Goal: Task Accomplishment & Management: Manage account settings

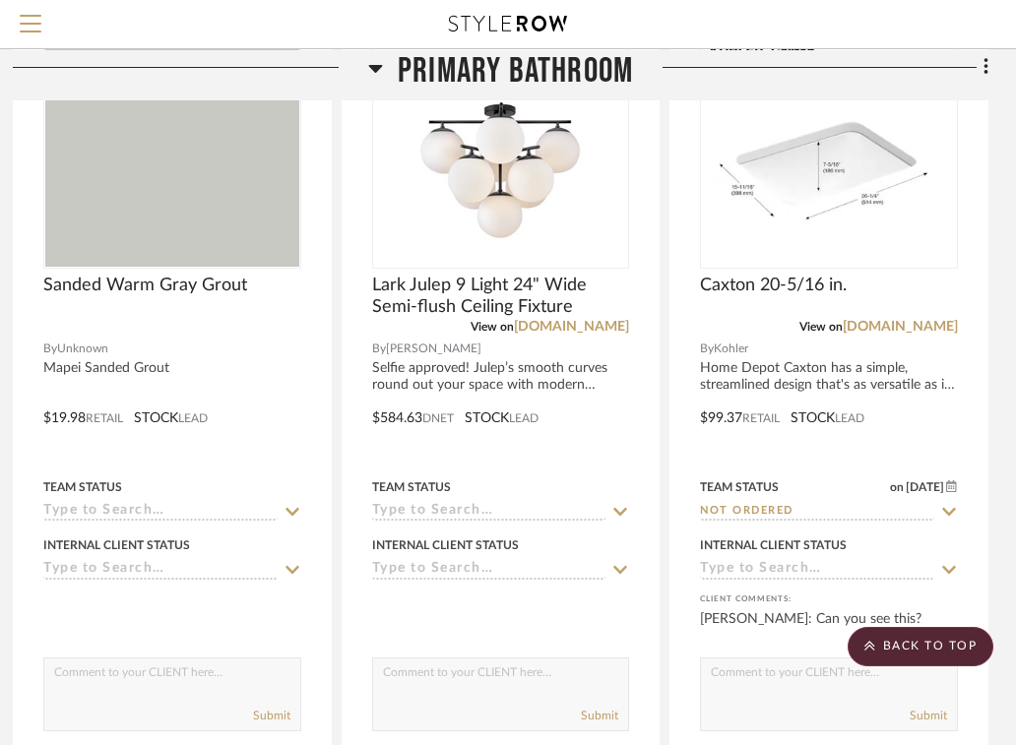
scroll to position [0, 402]
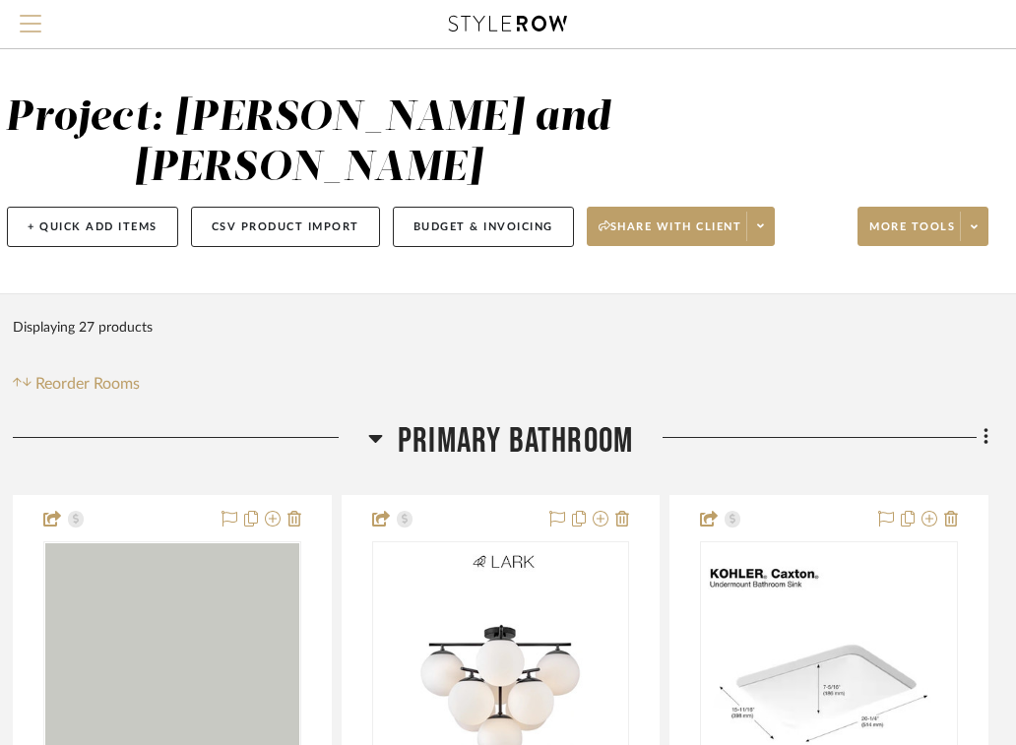
click at [23, 14] on button "Menu" at bounding box center [30, 24] width 61 height 48
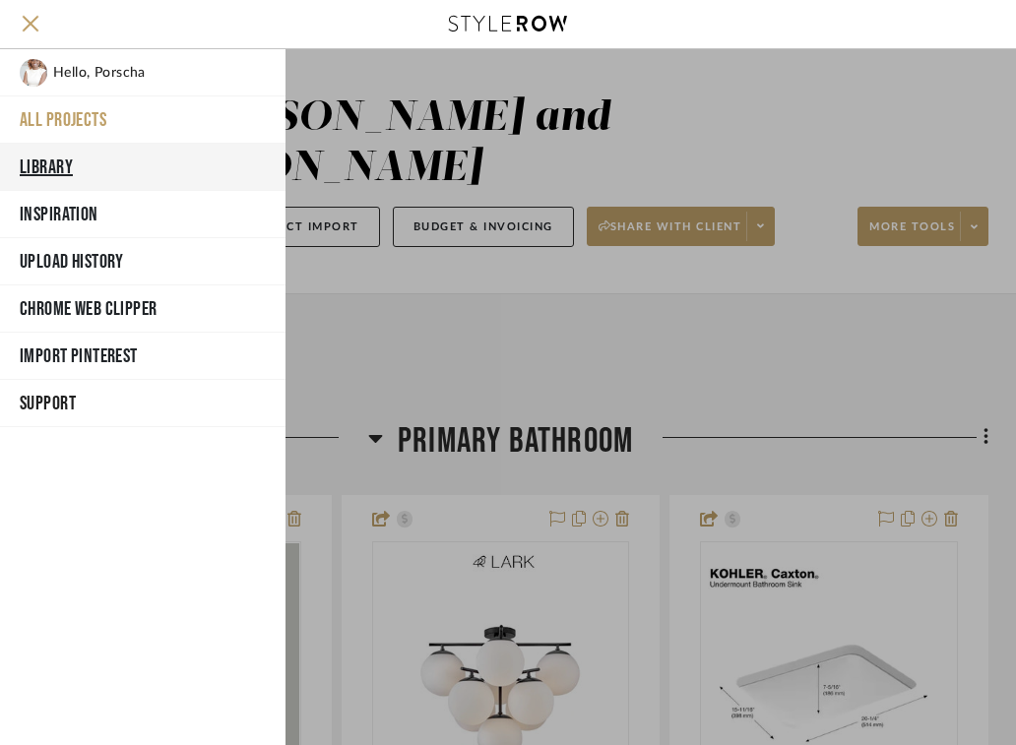
click at [54, 160] on button "Library" at bounding box center [142, 167] width 285 height 47
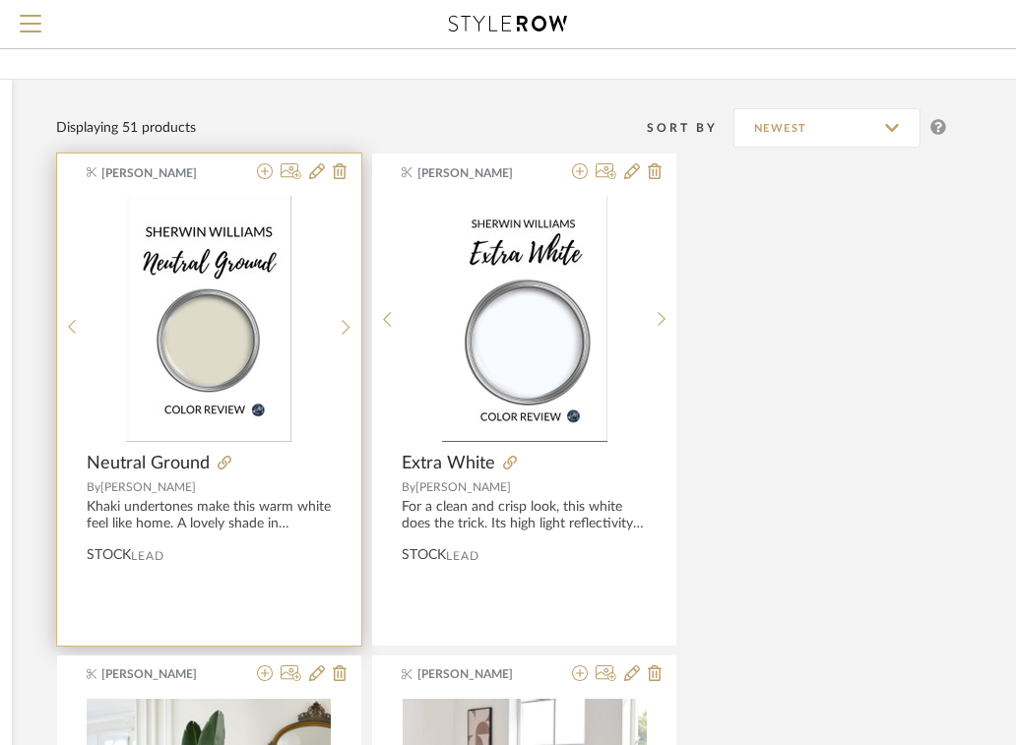
scroll to position [0, 402]
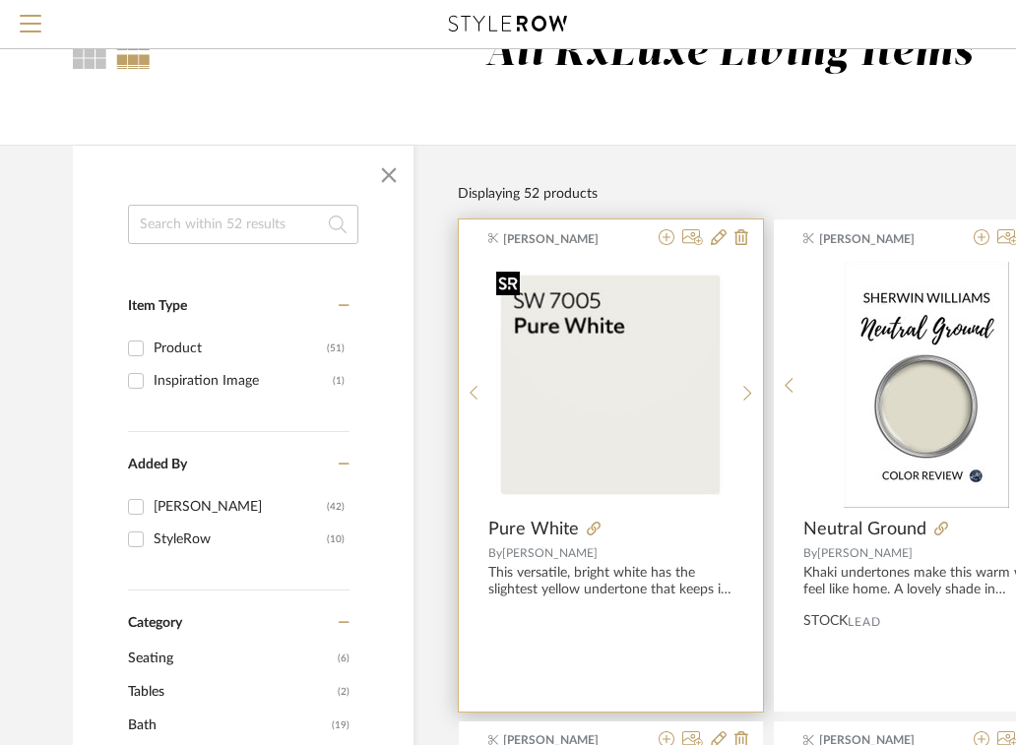
scroll to position [57, 0]
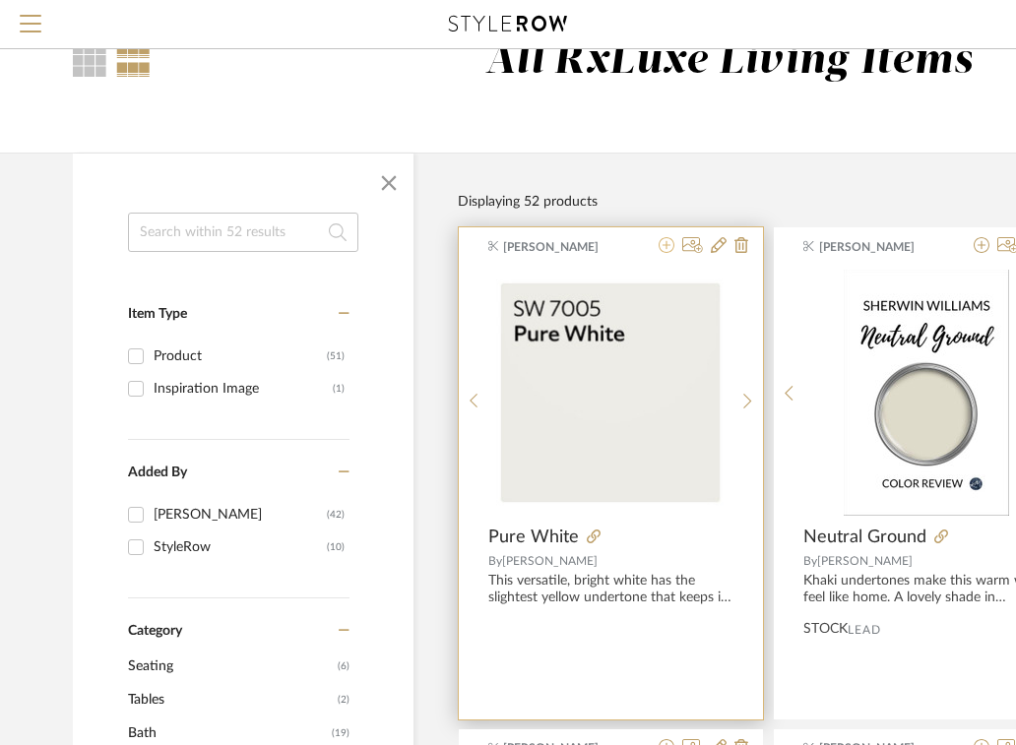
click at [669, 245] on icon at bounding box center [666, 245] width 16 height 16
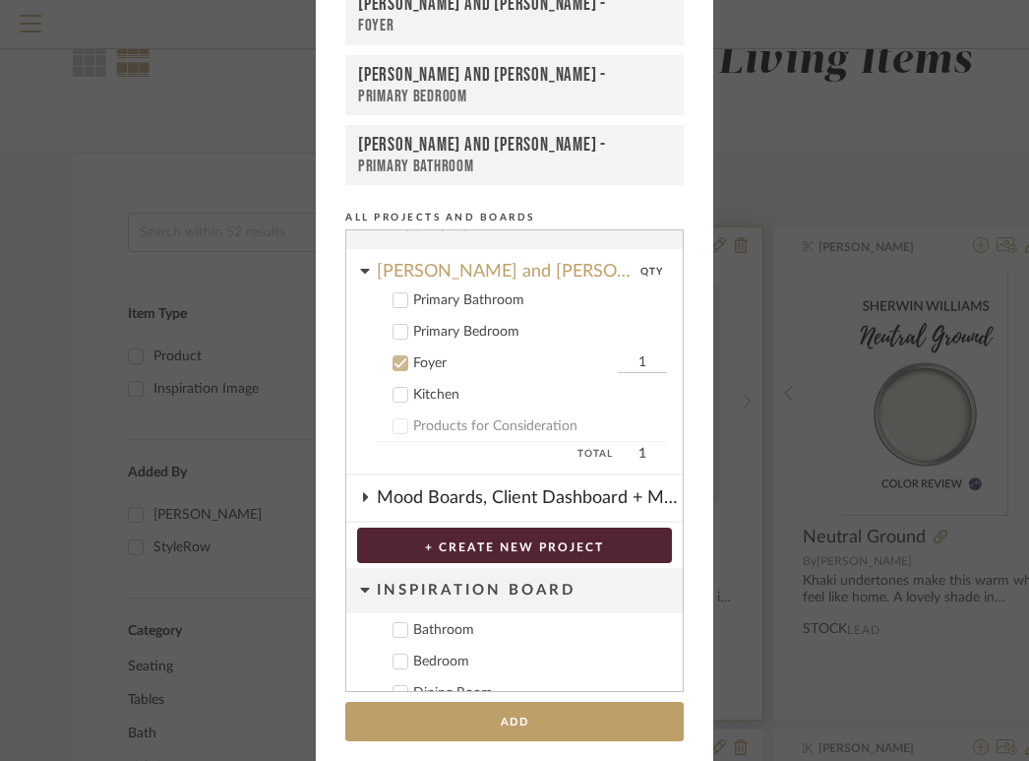
scroll to position [128, 0]
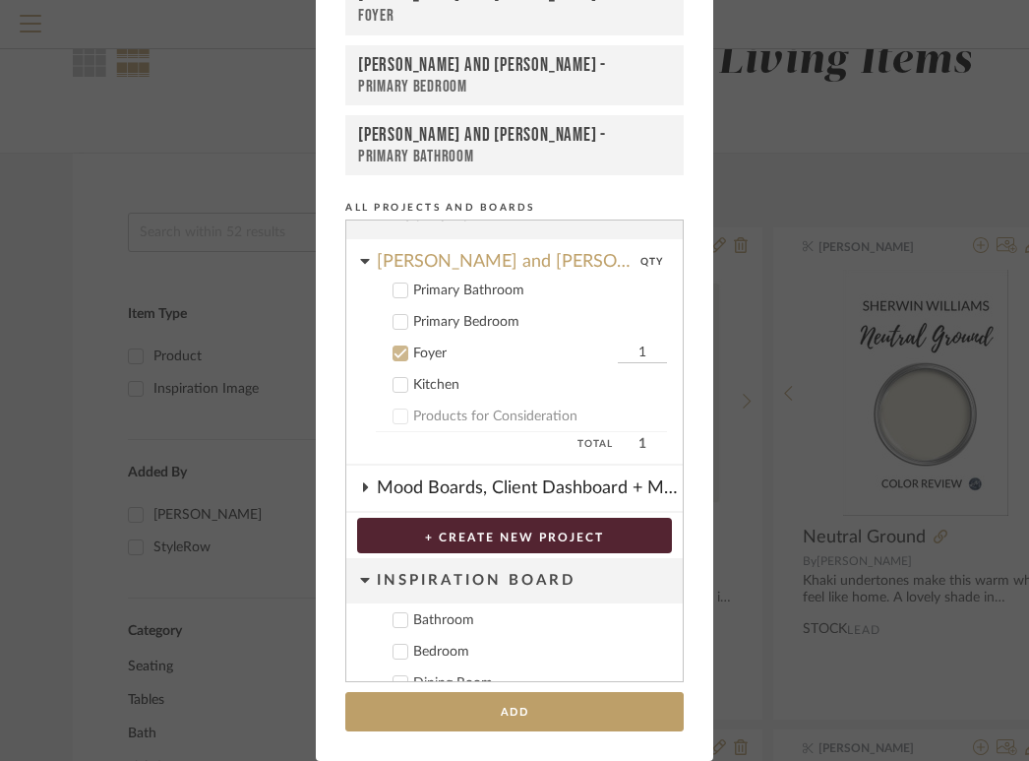
click at [426, 318] on div "Primary Bedroom" at bounding box center [540, 322] width 254 height 17
click at [394, 353] on icon at bounding box center [401, 353] width 14 height 14
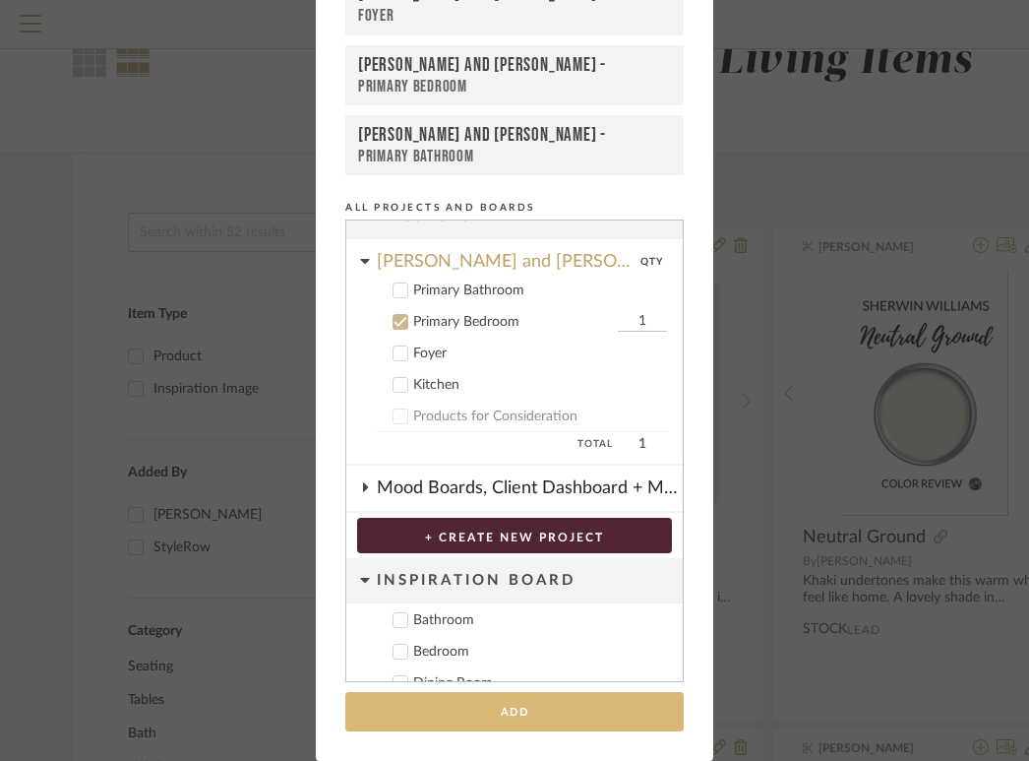
click at [509, 711] on button "Add" at bounding box center [514, 712] width 339 height 40
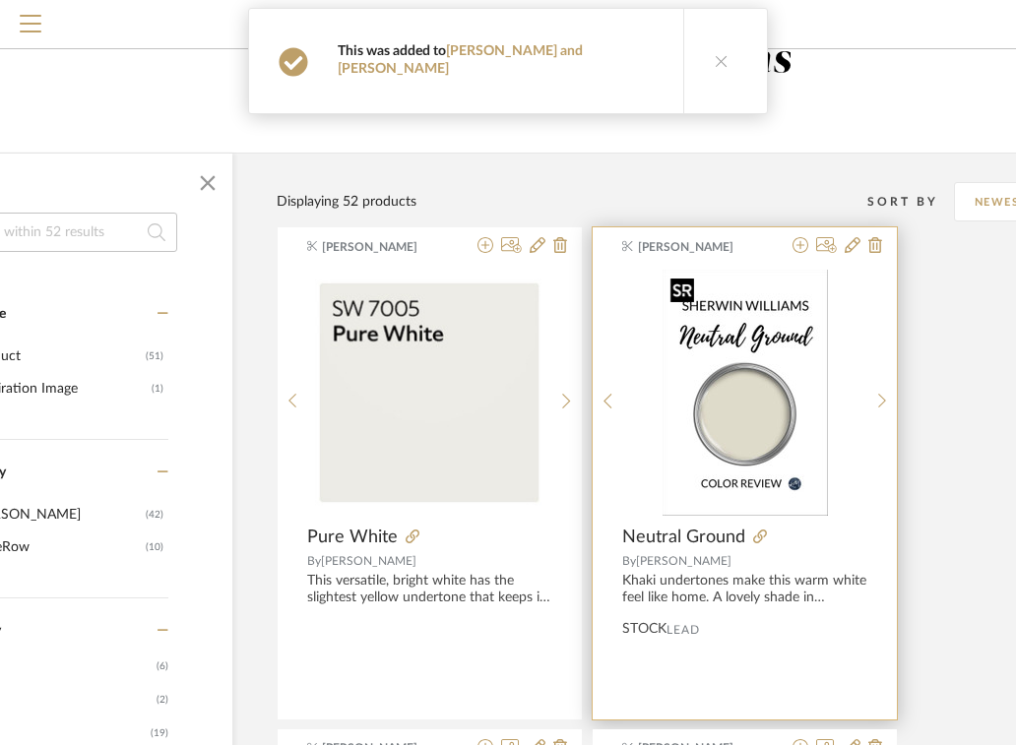
scroll to position [57, 182]
click at [795, 245] on icon at bounding box center [799, 245] width 16 height 16
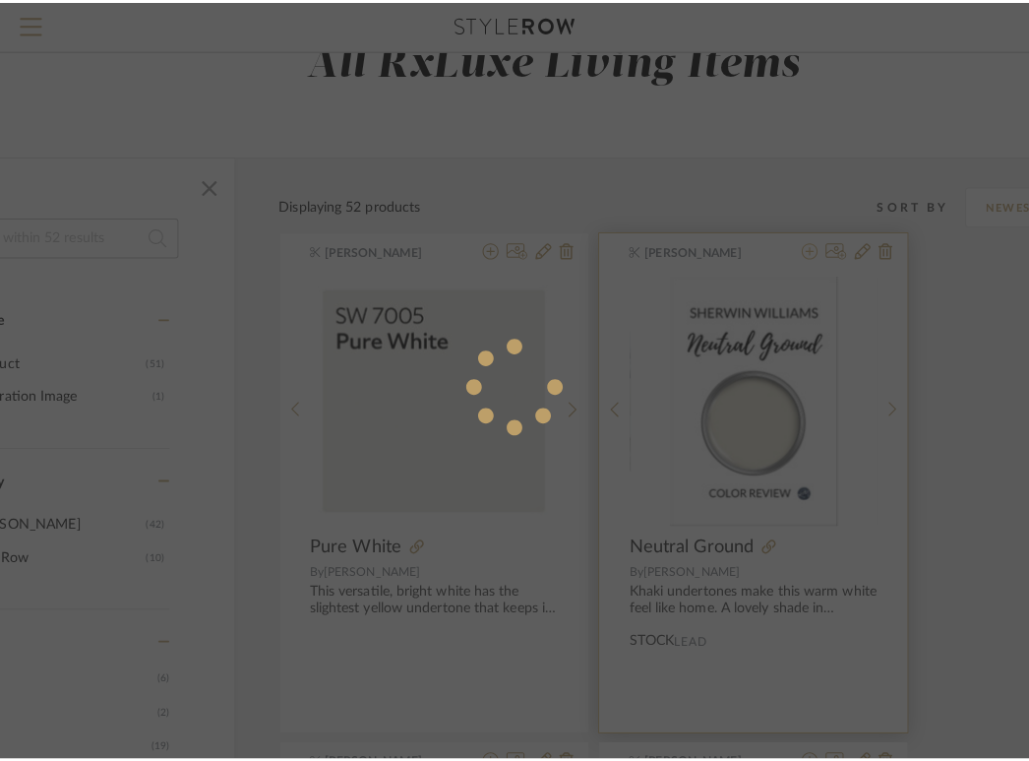
scroll to position [0, 0]
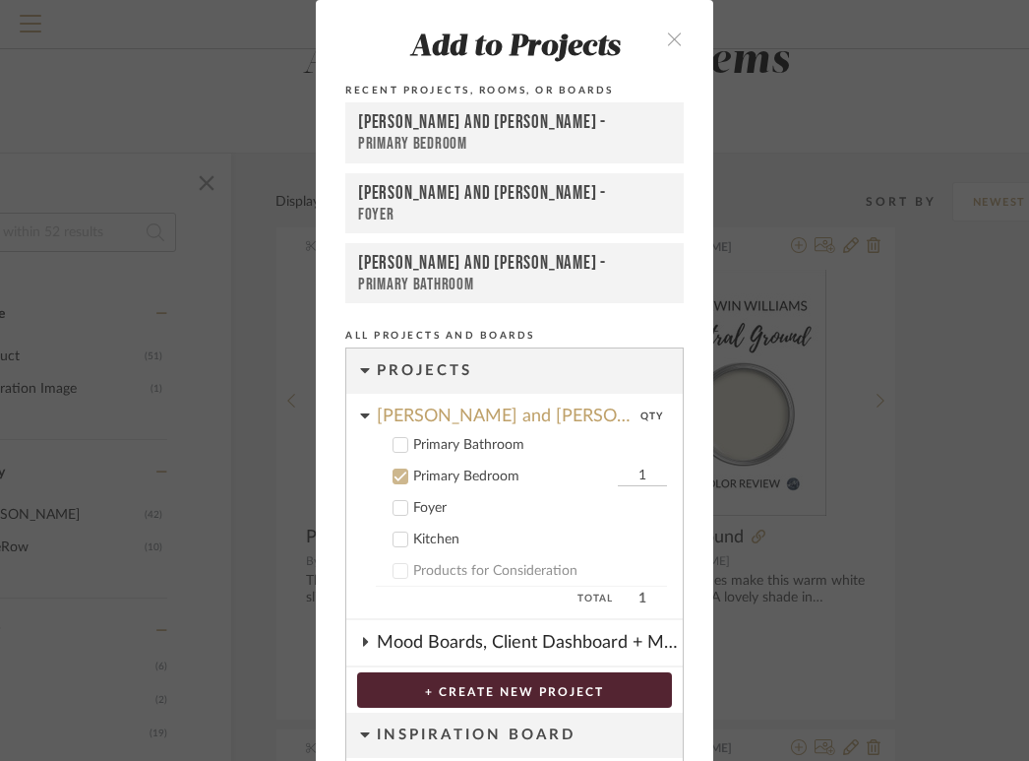
click at [560, 685] on button "+ CREATE NEW PROJECT" at bounding box center [514, 689] width 315 height 35
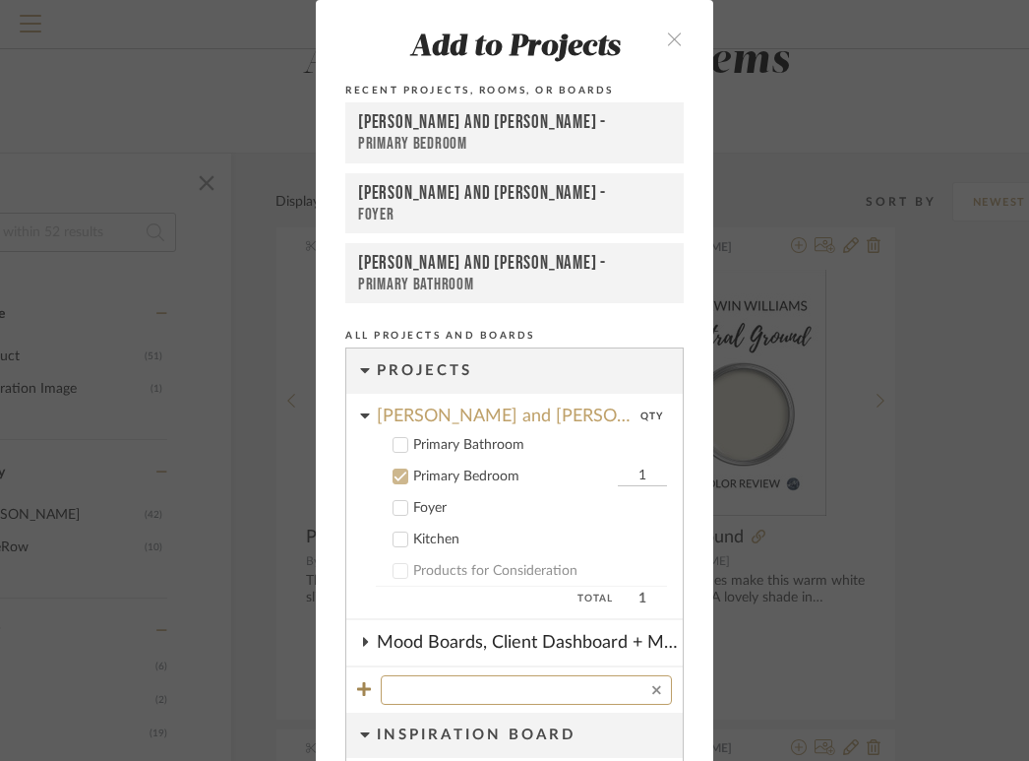
click at [666, 41] on icon "close" at bounding box center [674, 39] width 17 height 17
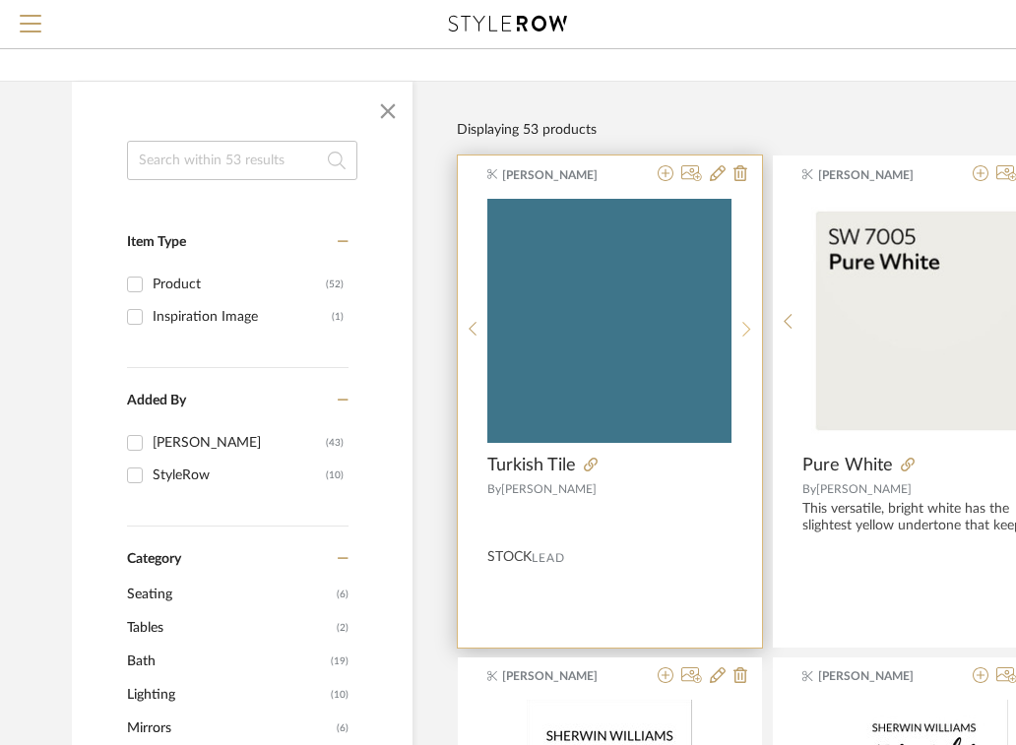
scroll to position [124, 1]
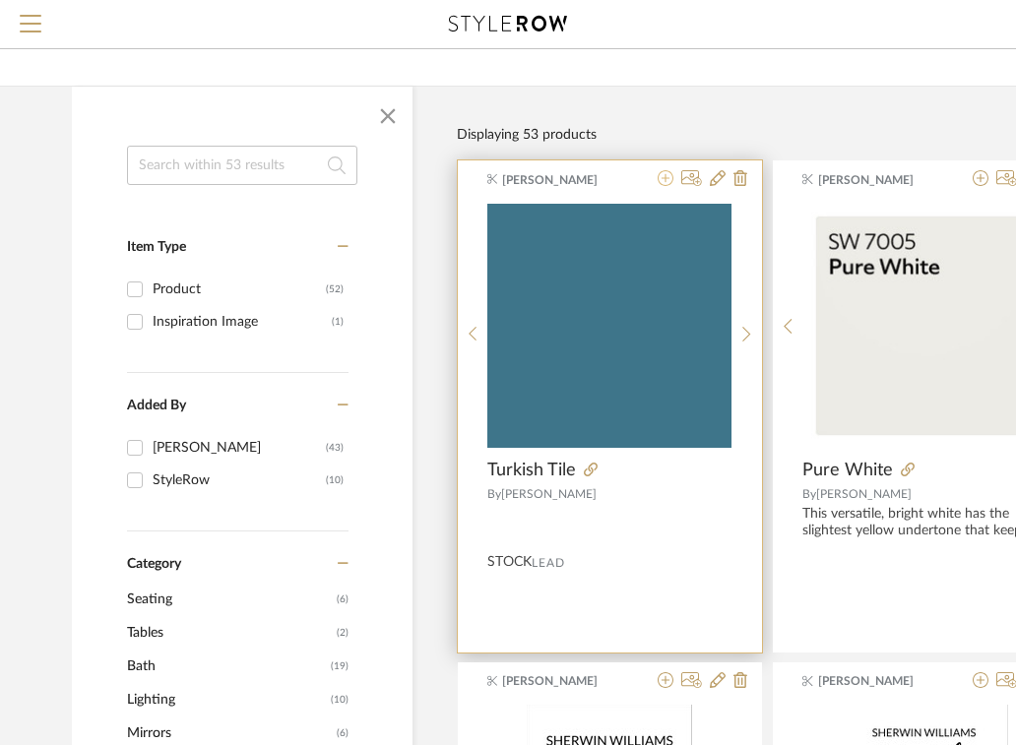
click at [666, 175] on icon at bounding box center [665, 178] width 16 height 16
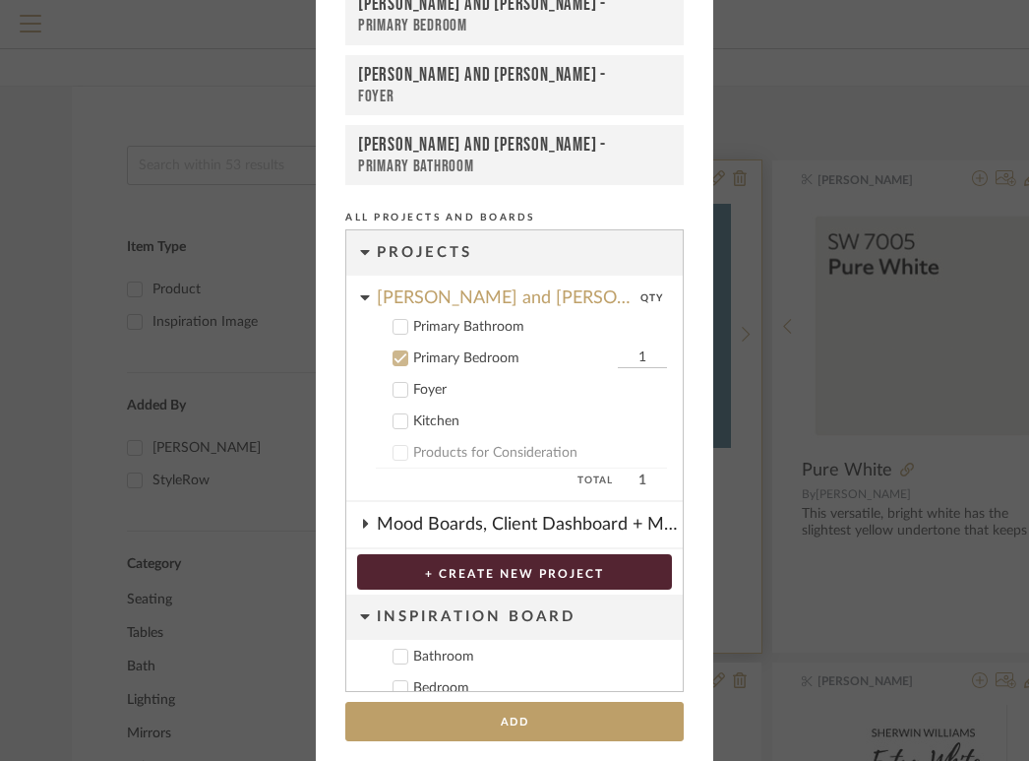
scroll to position [128, 0]
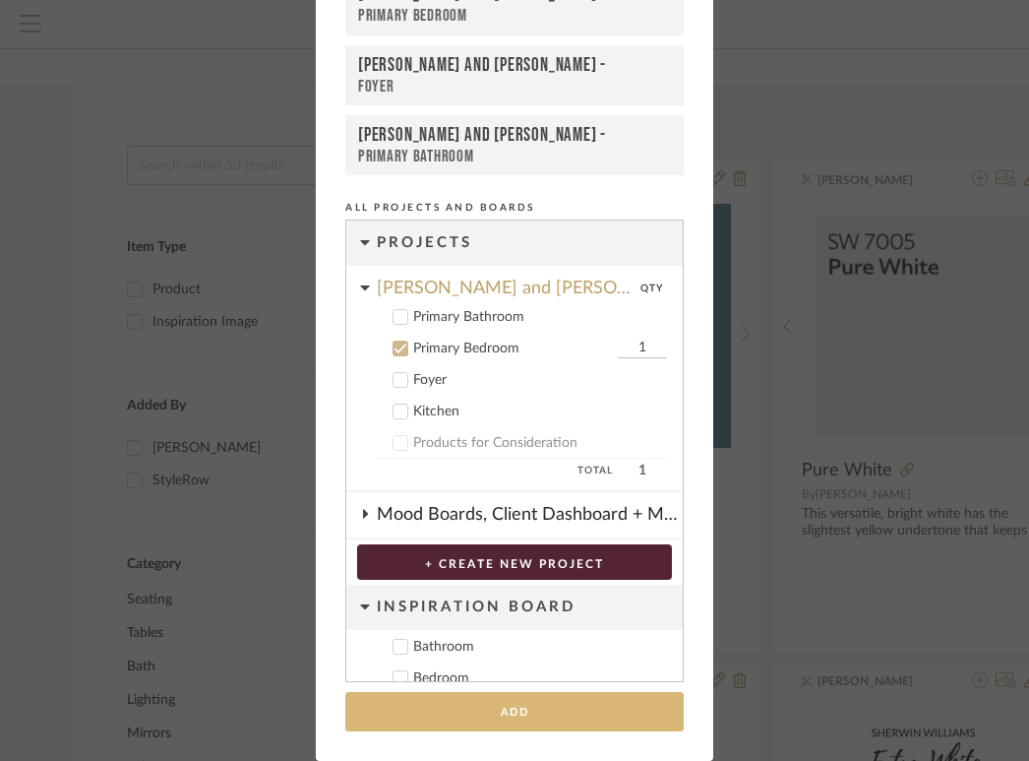
click at [457, 709] on button "Add" at bounding box center [514, 712] width 339 height 40
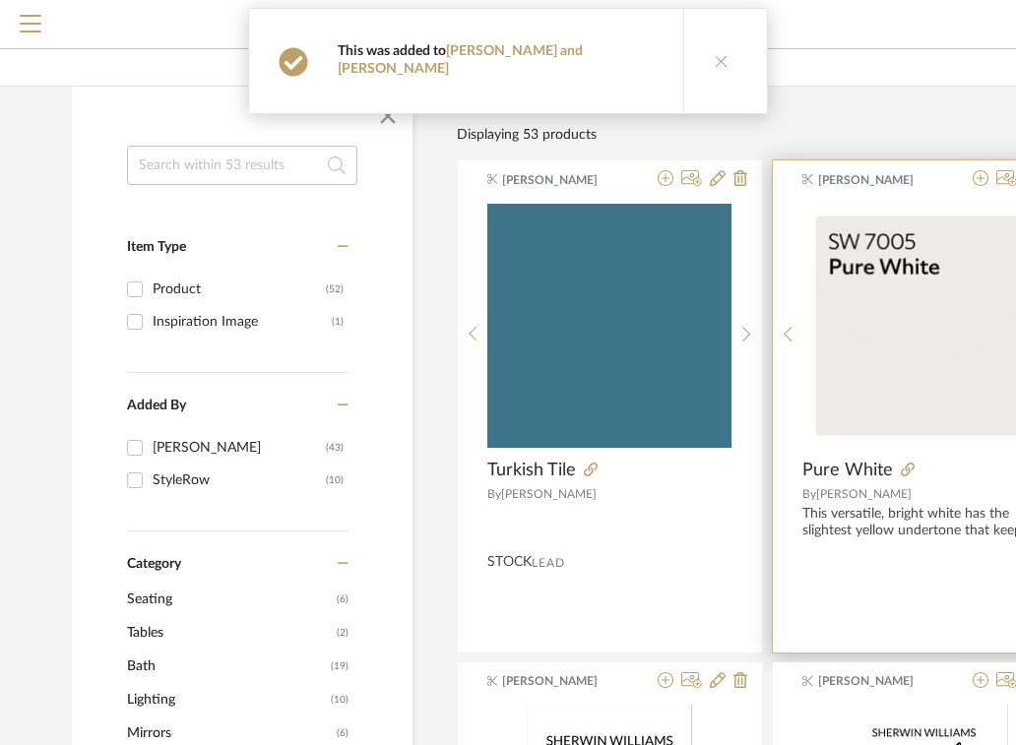
scroll to position [0, 1]
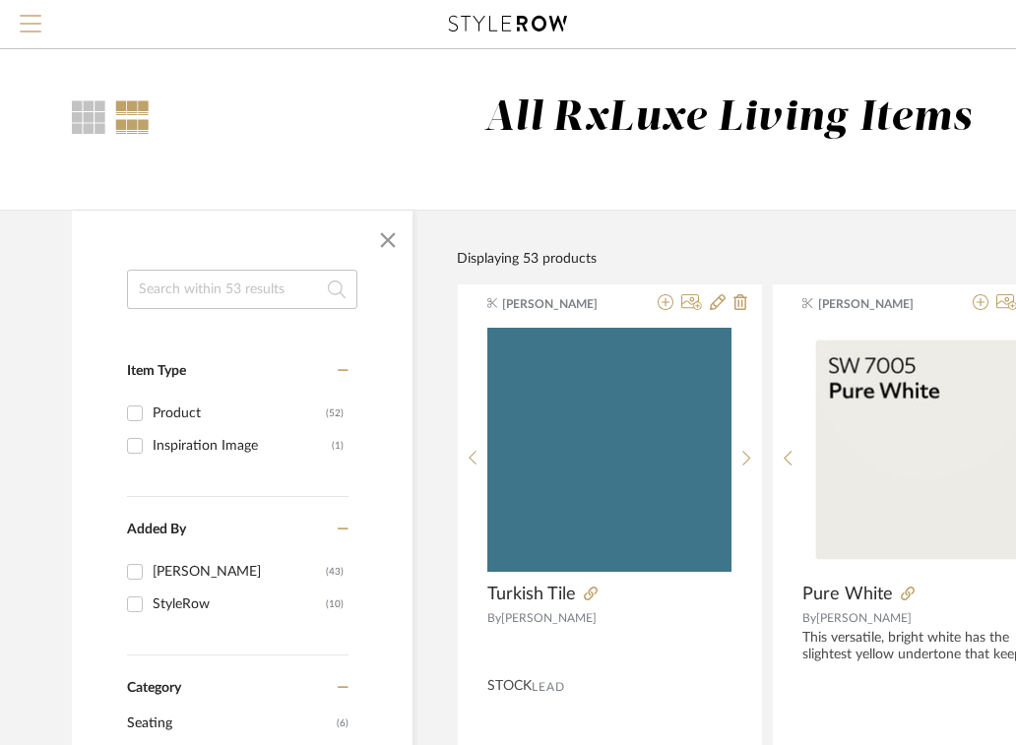
click at [28, 17] on span "Menu" at bounding box center [31, 30] width 22 height 30
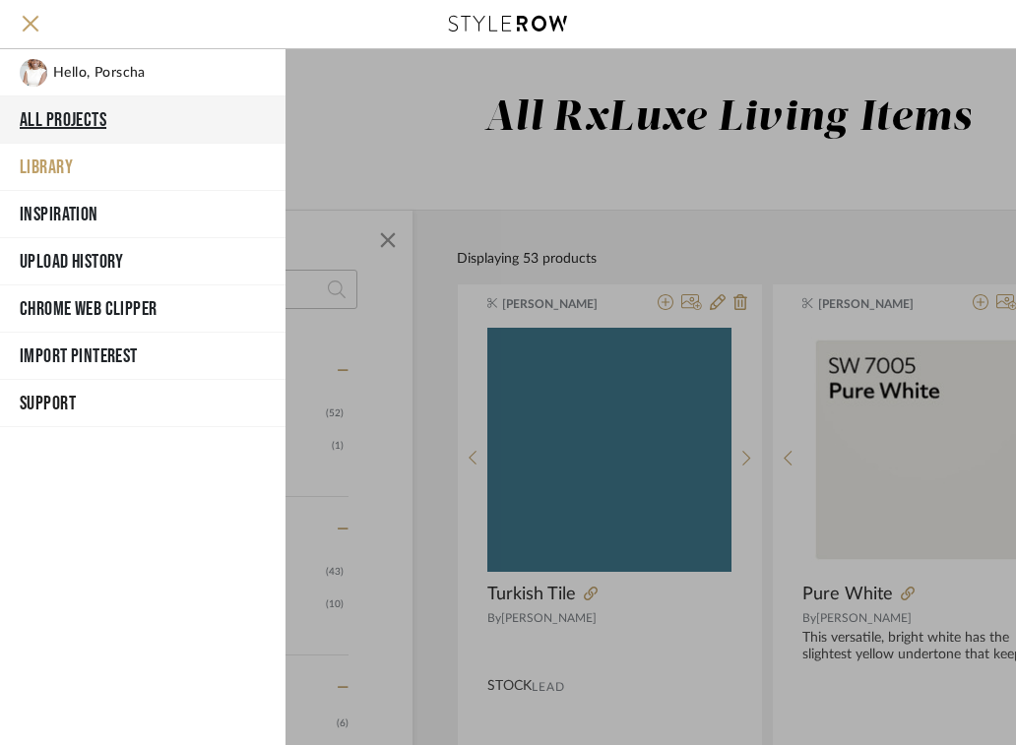
click at [78, 120] on button "All Projects" at bounding box center [142, 119] width 285 height 47
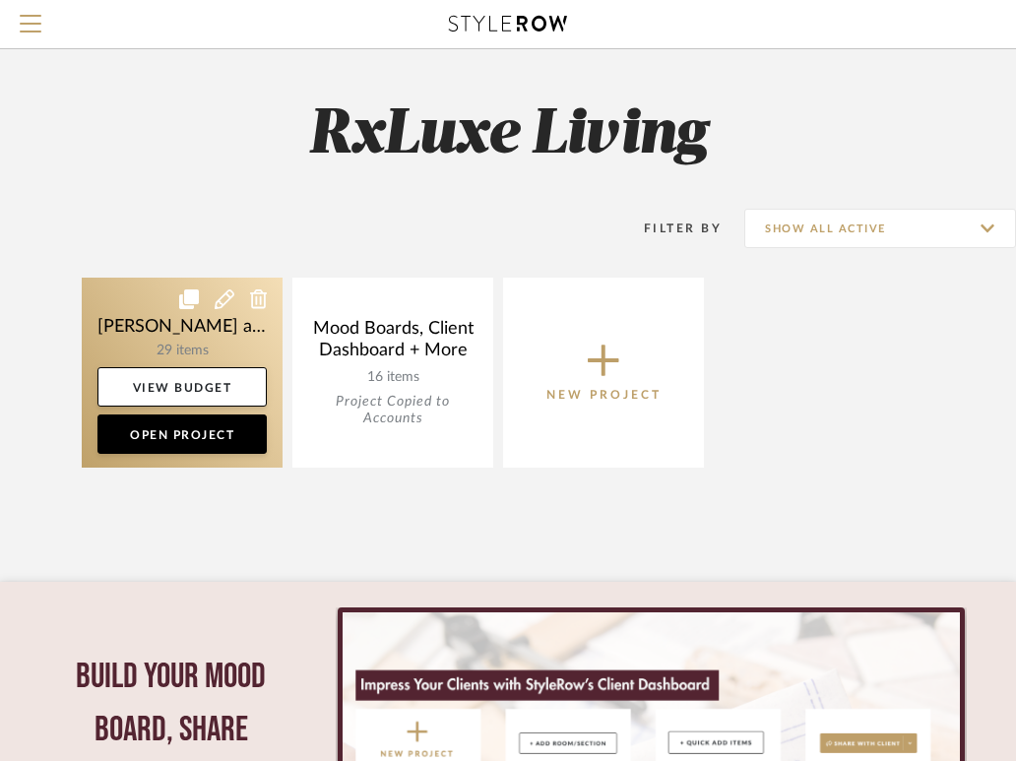
click at [180, 322] on link at bounding box center [182, 373] width 201 height 190
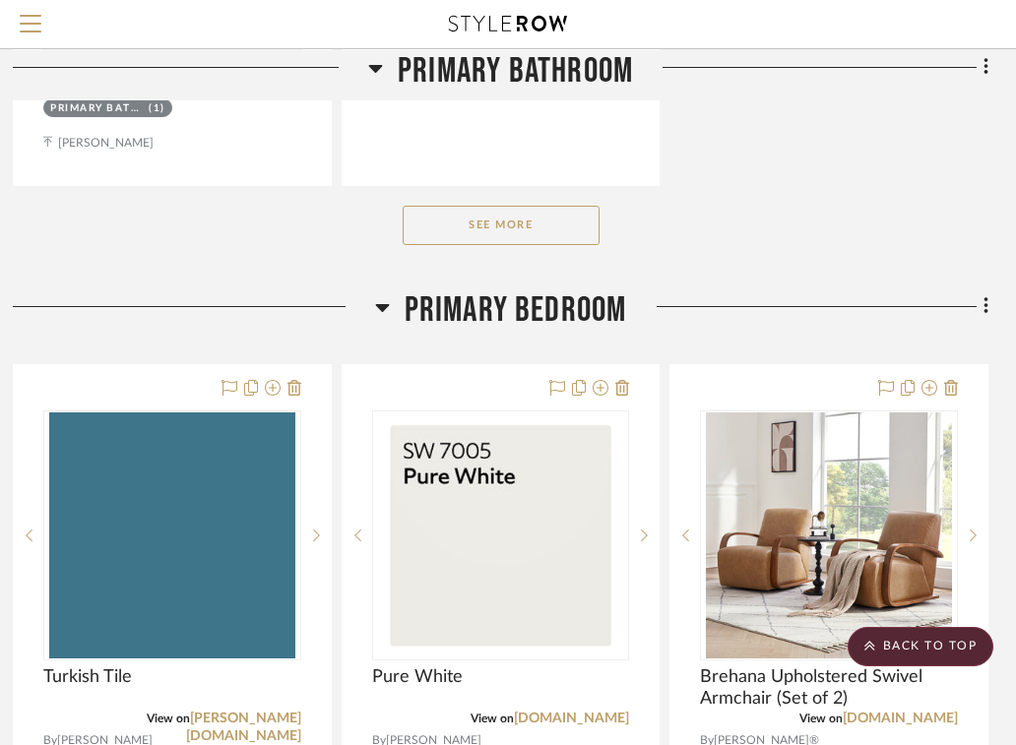
scroll to position [2992, 402]
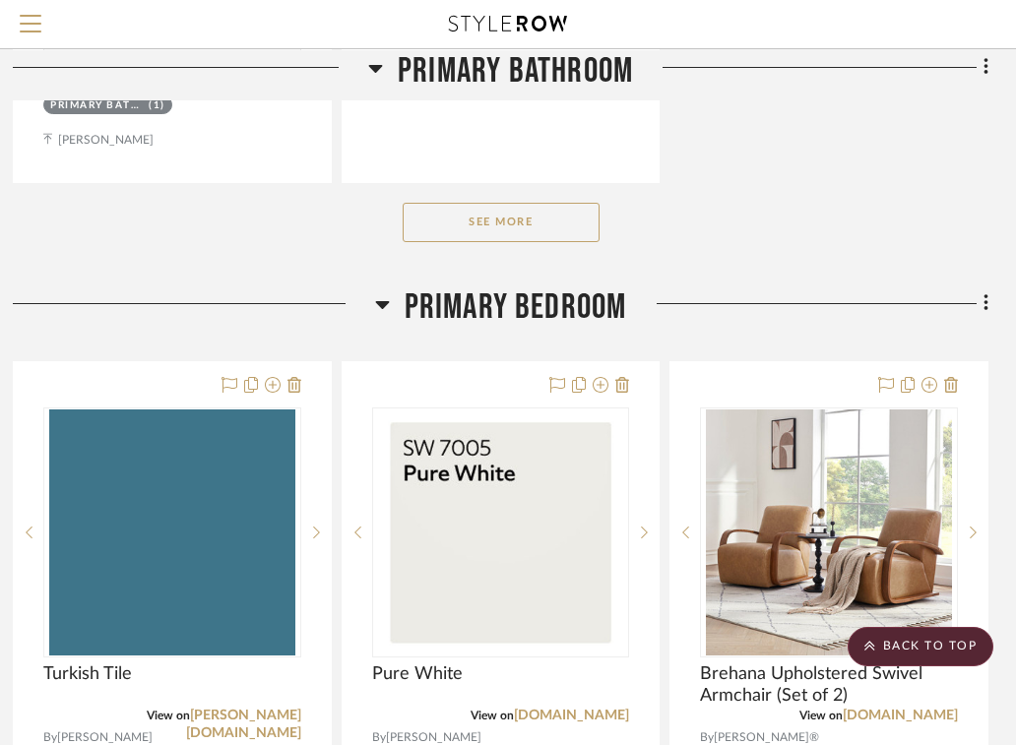
click at [983, 301] on icon at bounding box center [986, 303] width 6 height 22
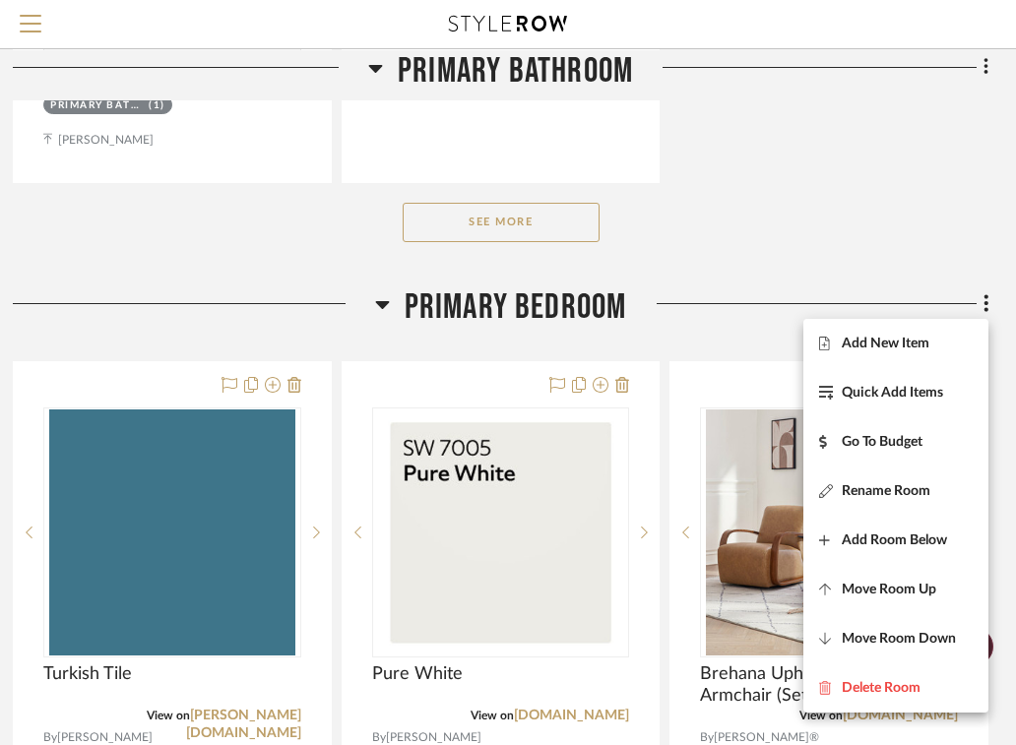
click at [840, 270] on div at bounding box center [508, 372] width 1016 height 745
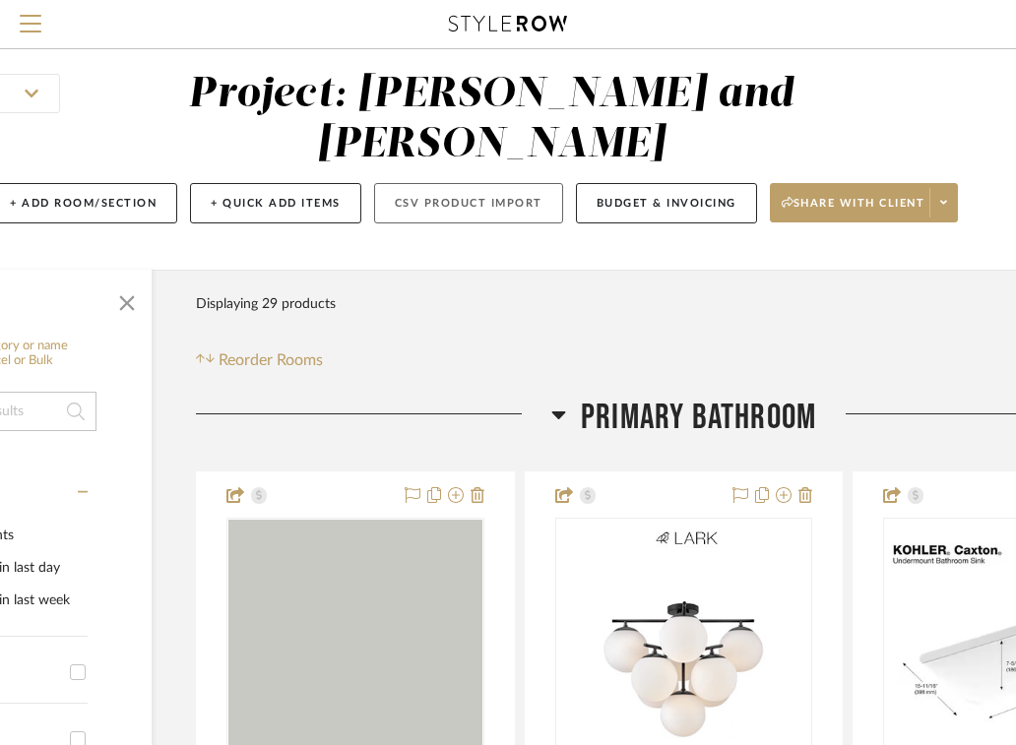
scroll to position [24, 402]
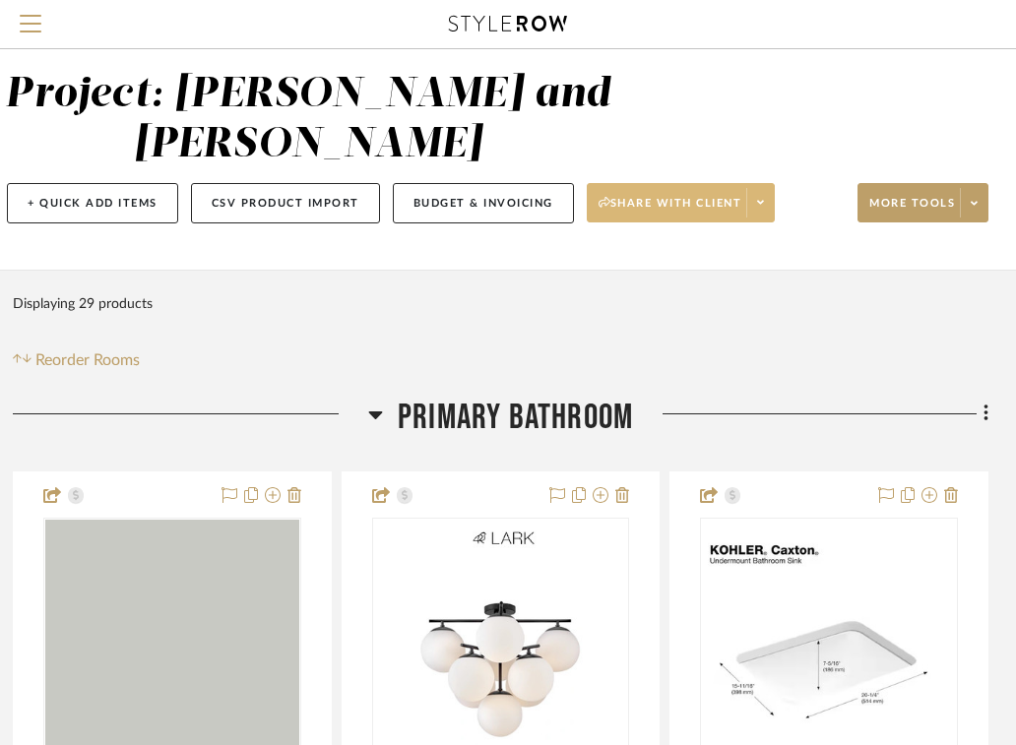
click at [759, 206] on span at bounding box center [760, 203] width 28 height 30
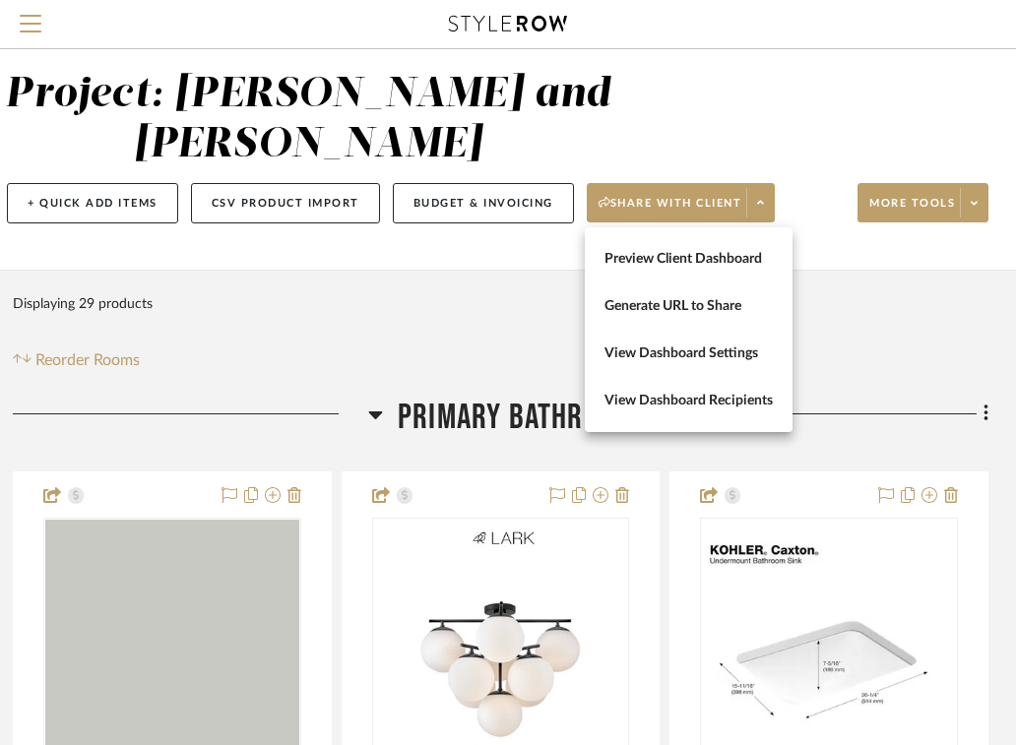
click at [981, 205] on div at bounding box center [508, 372] width 1016 height 745
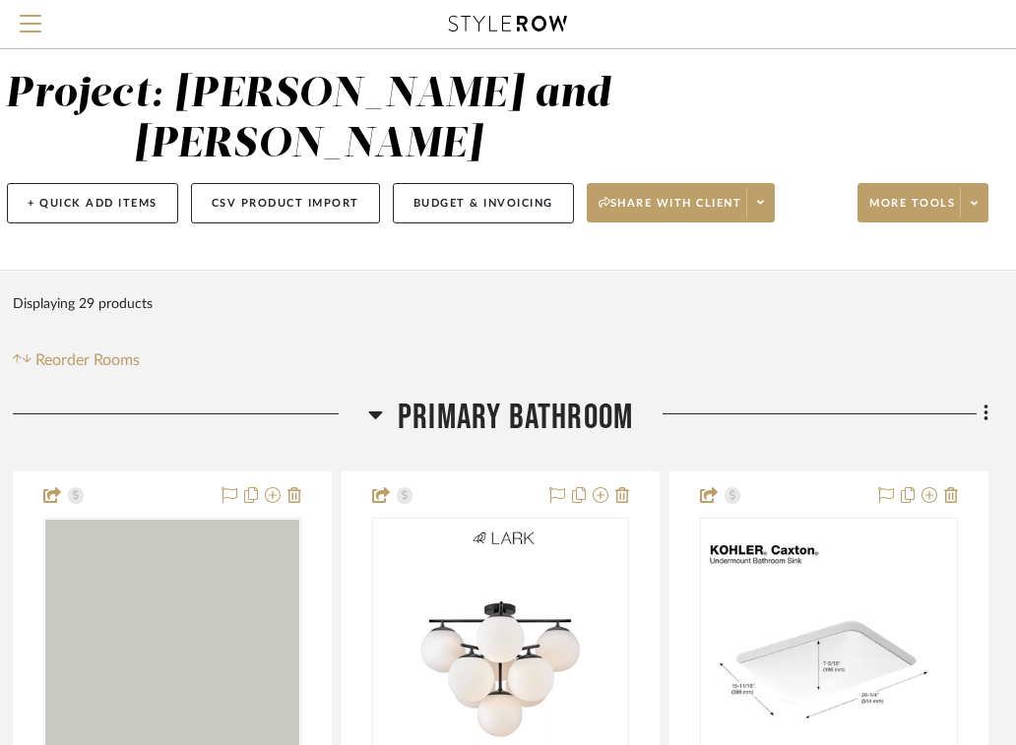
click at [981, 205] on span at bounding box center [973, 203] width 28 height 30
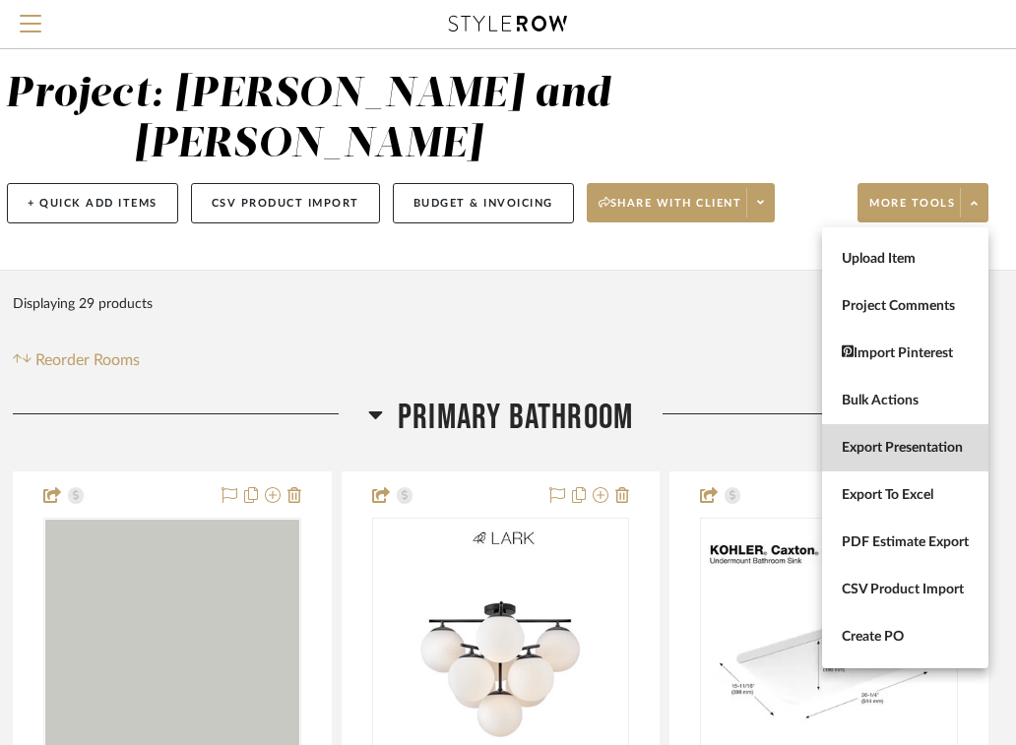
click at [874, 444] on span "Export Presentation" at bounding box center [904, 447] width 127 height 17
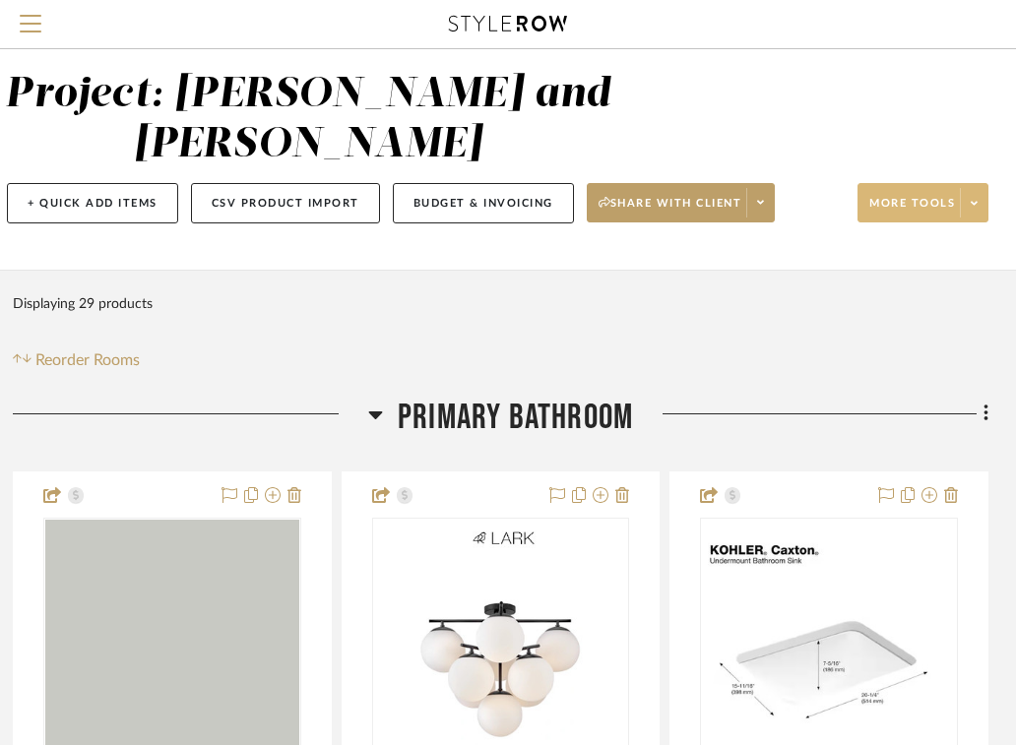
click at [972, 201] on icon at bounding box center [973, 203] width 7 height 11
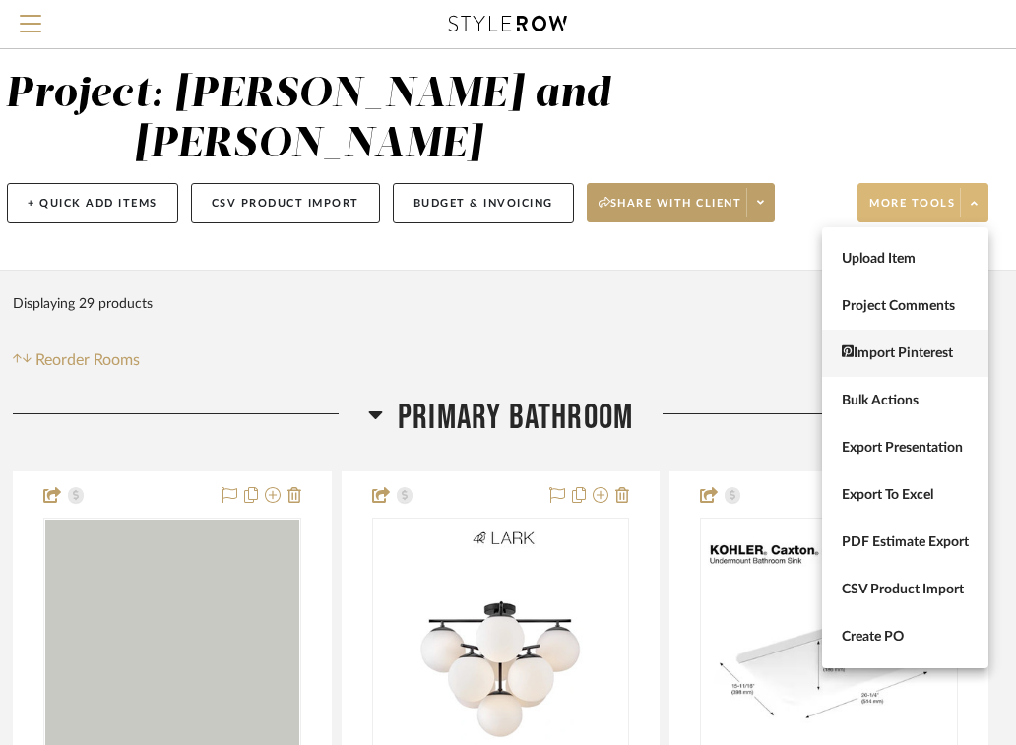
click at [872, 350] on span "Import Pinterest" at bounding box center [904, 352] width 127 height 17
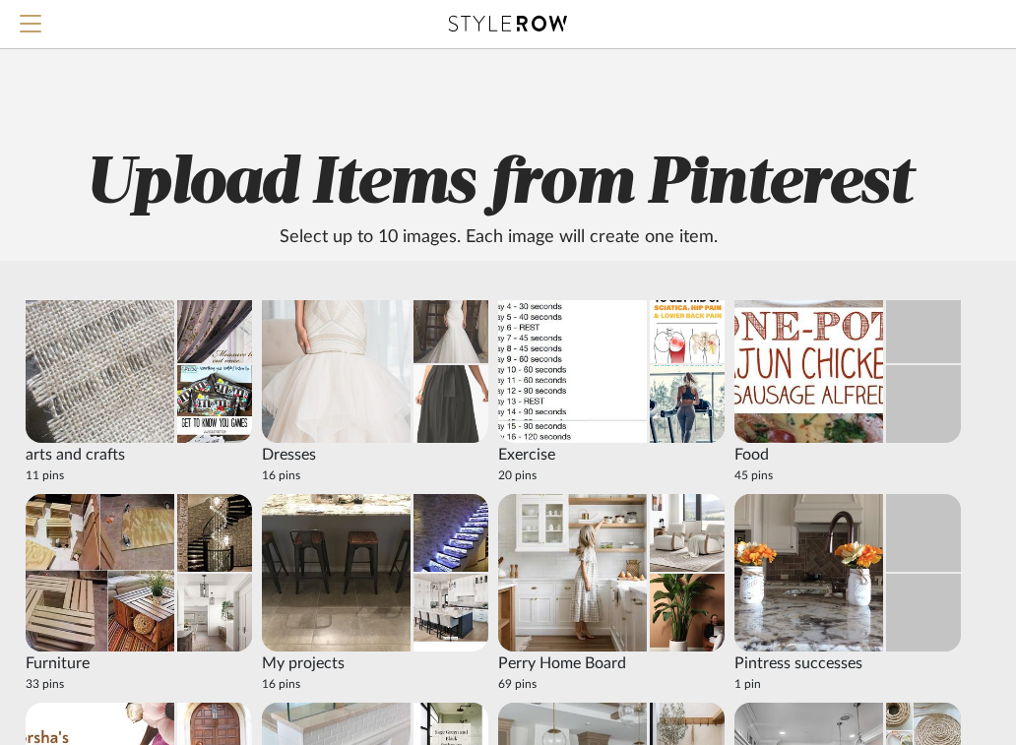
scroll to position [18, 0]
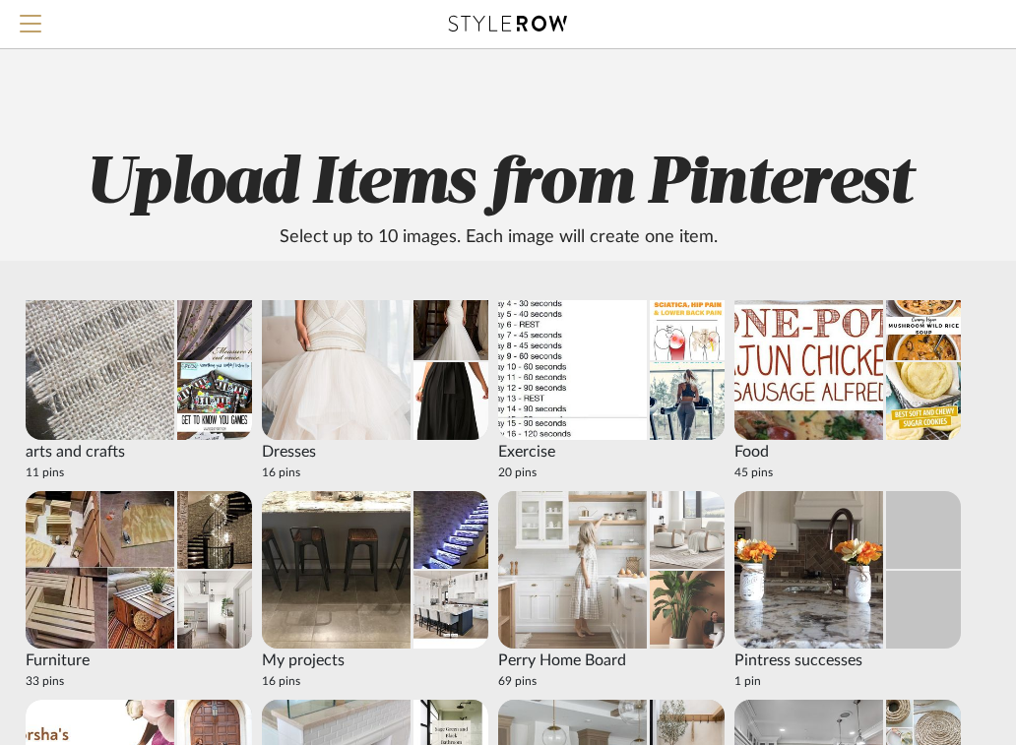
click at [664, 572] on img at bounding box center [686, 610] width 75 height 78
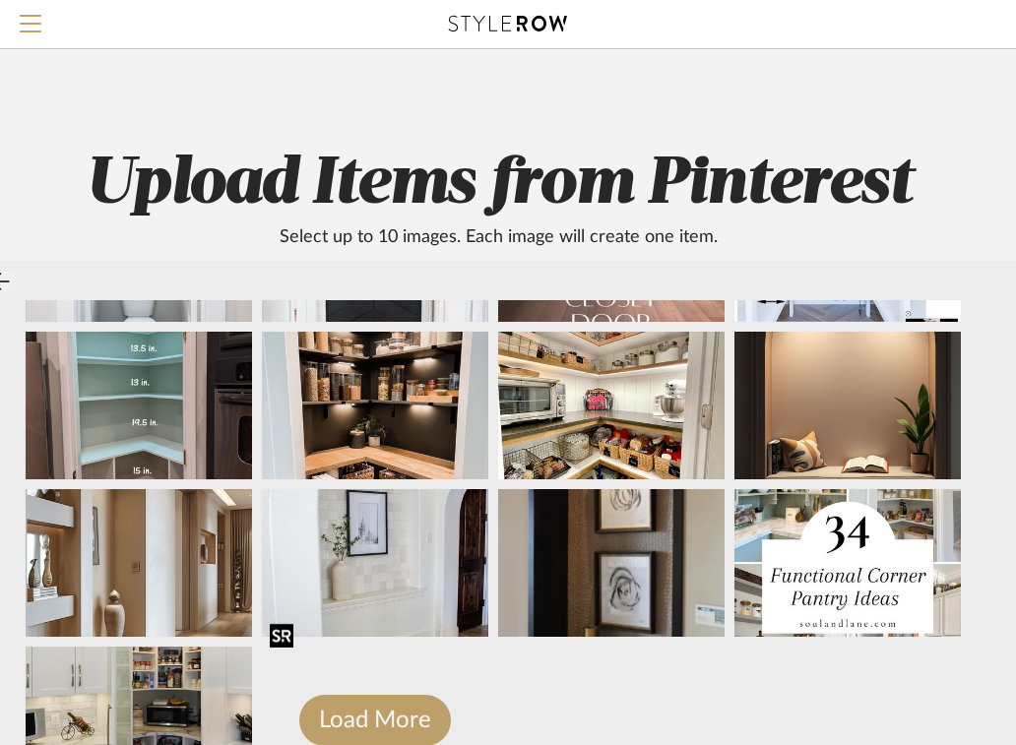
scroll to position [625, 0]
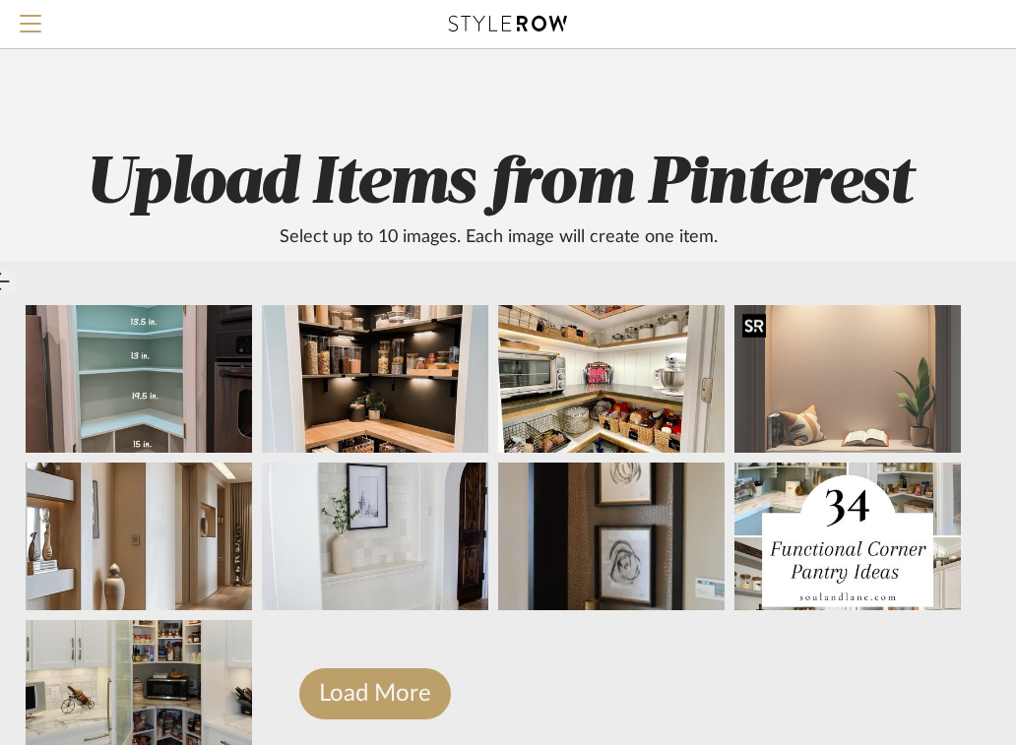
click at [854, 402] on img at bounding box center [847, 379] width 226 height 148
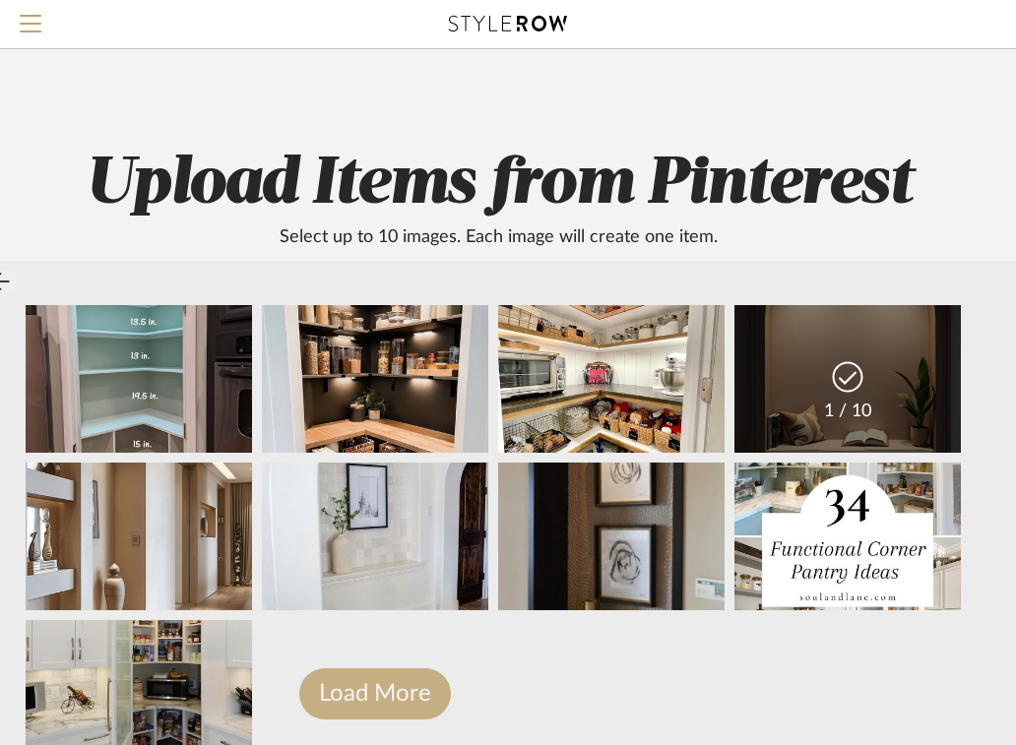
click at [389, 679] on button "Load More" at bounding box center [375, 693] width 152 height 51
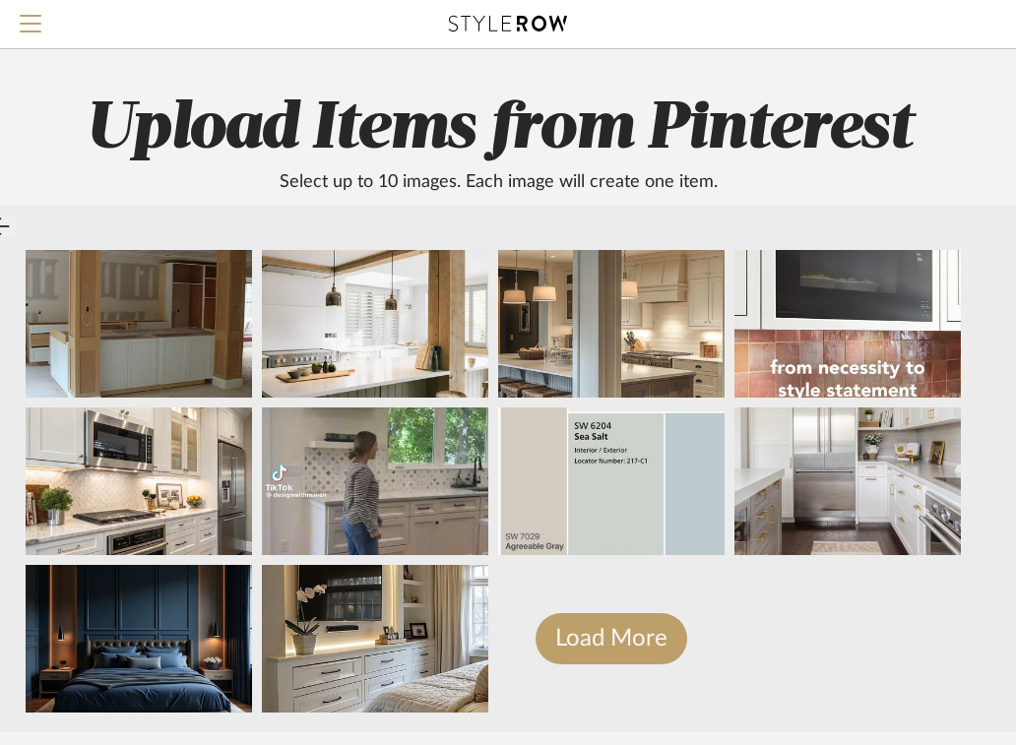
scroll to position [127, 211]
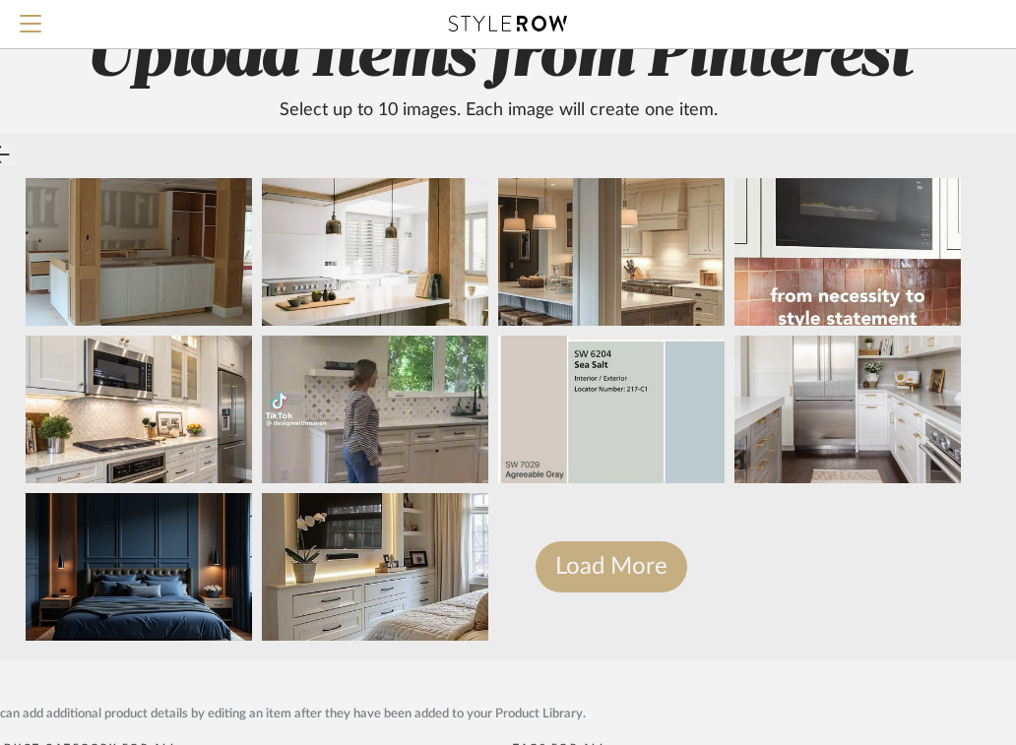
click at [588, 579] on button "Load More" at bounding box center [611, 566] width 152 height 51
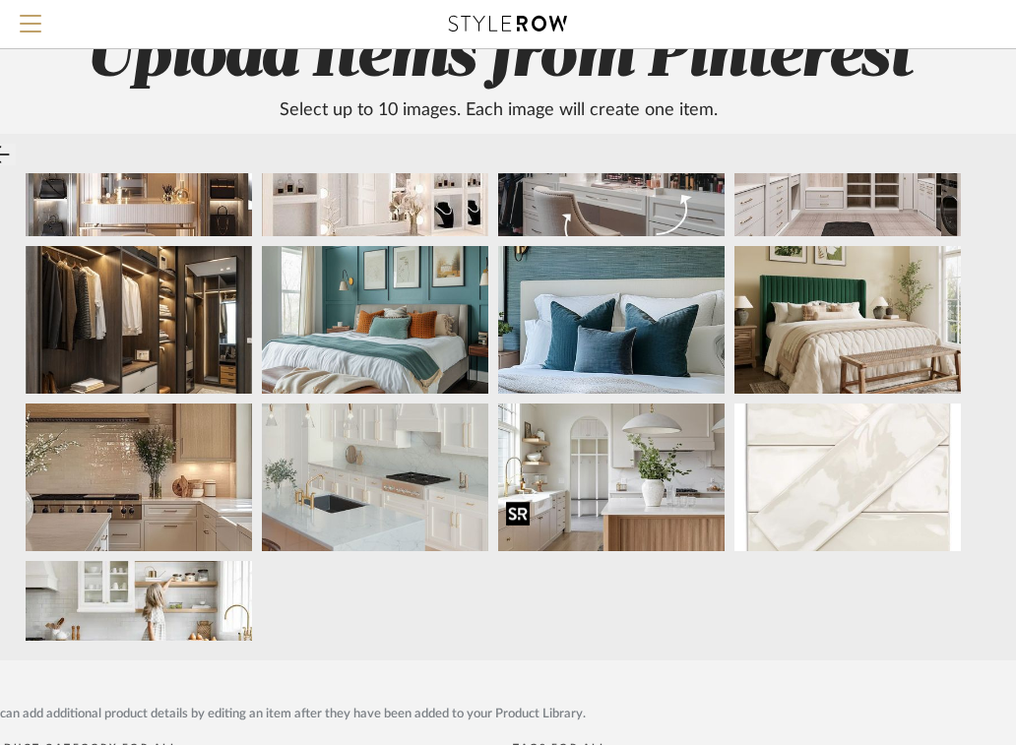
scroll to position [2292, 0]
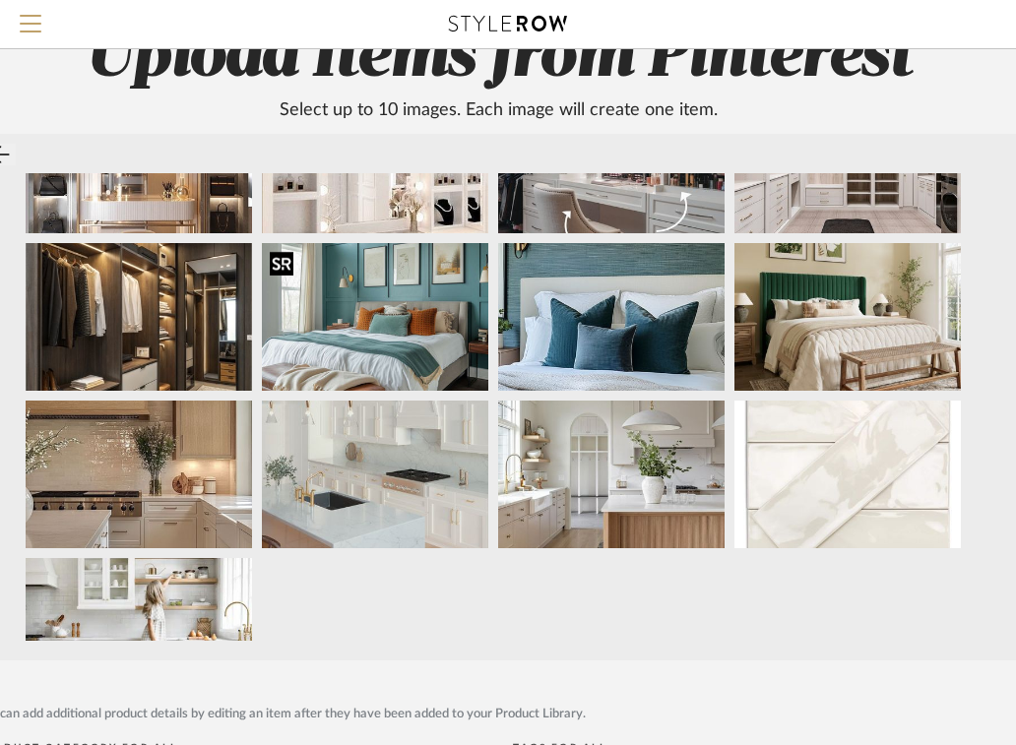
click at [289, 264] on div at bounding box center [282, 263] width 24 height 25
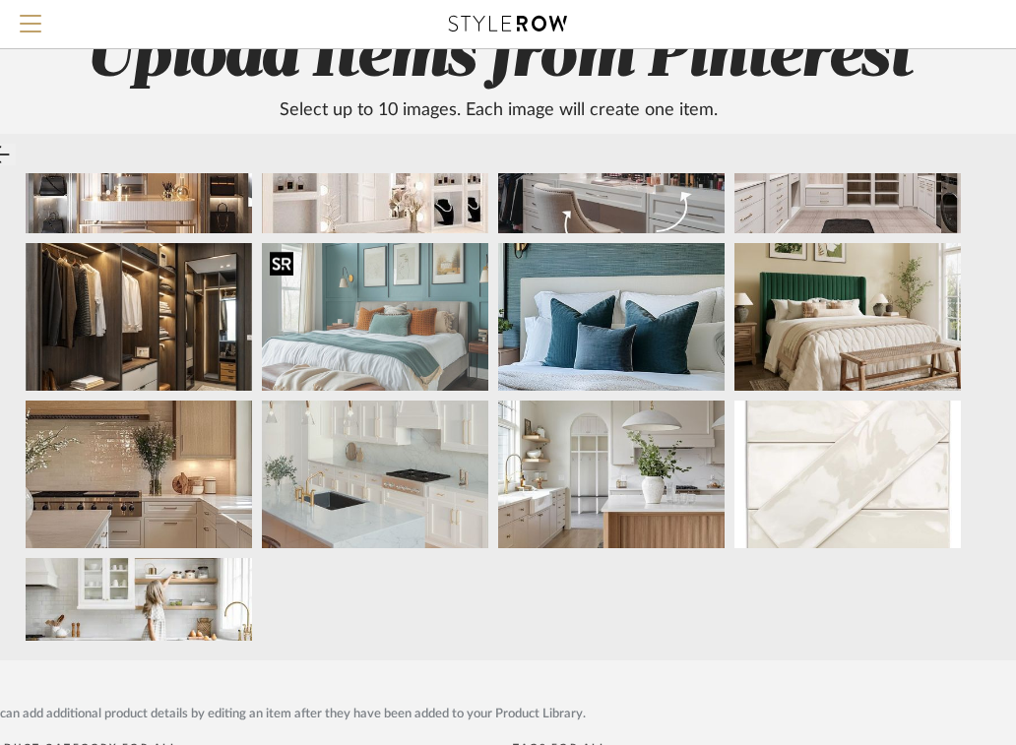
click at [390, 304] on img at bounding box center [375, 317] width 226 height 148
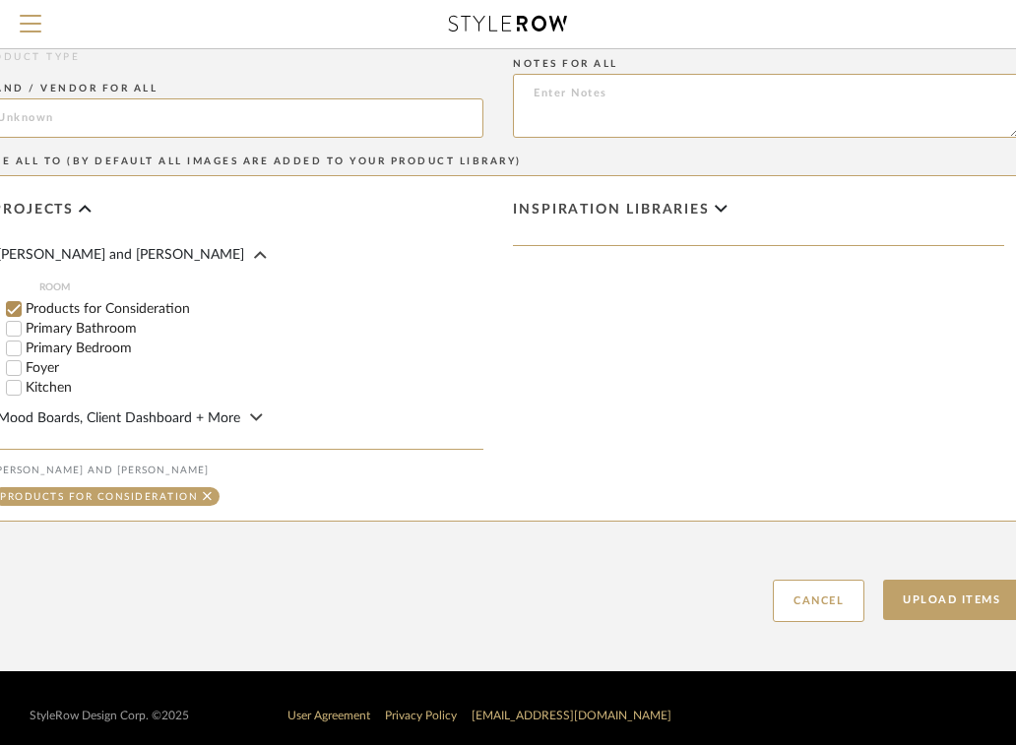
scroll to position [886, 211]
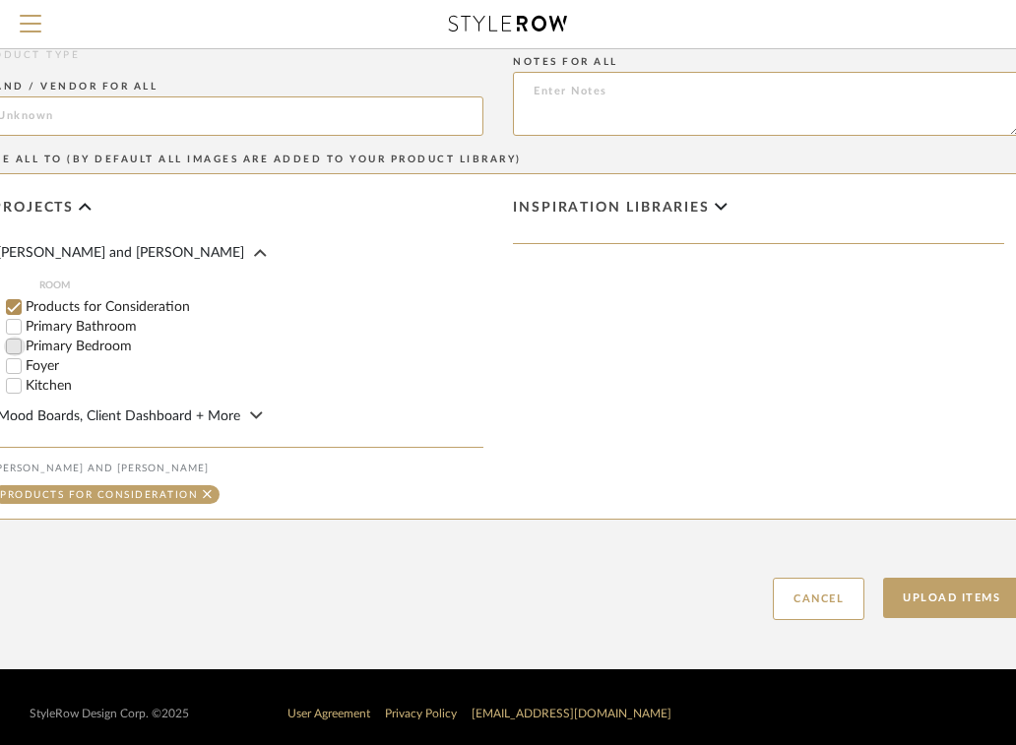
click at [16, 341] on input "Primary Bedroom" at bounding box center [14, 347] width 20 height 20
checkbox input "false"
click at [12, 363] on input "Foyer" at bounding box center [14, 366] width 20 height 20
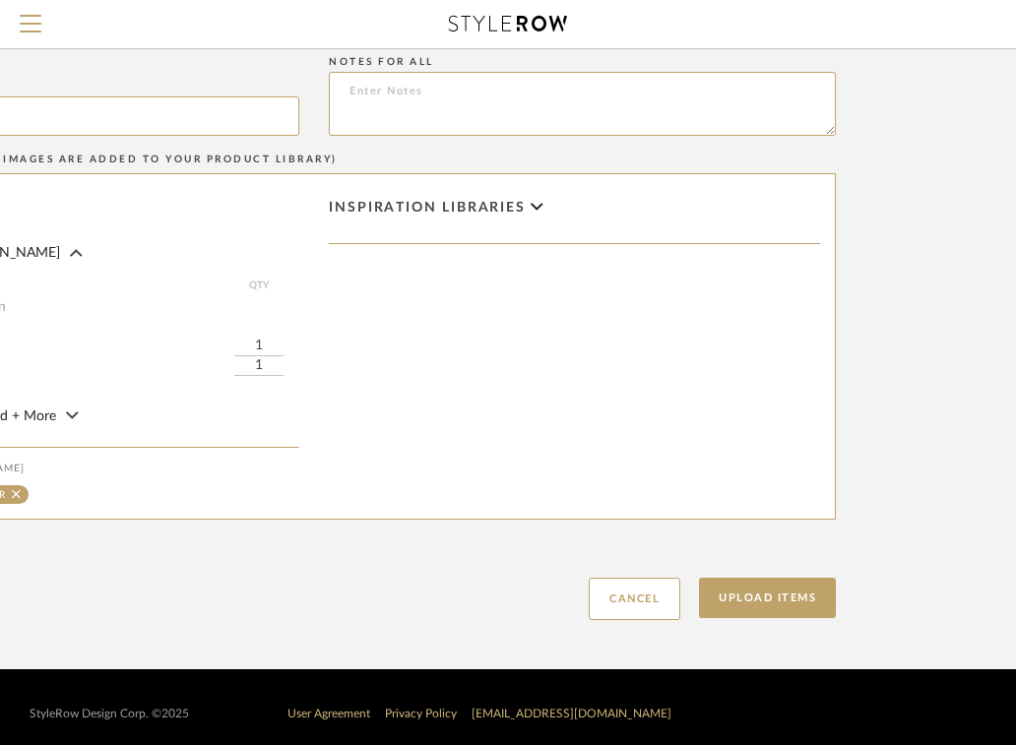
scroll to position [886, 402]
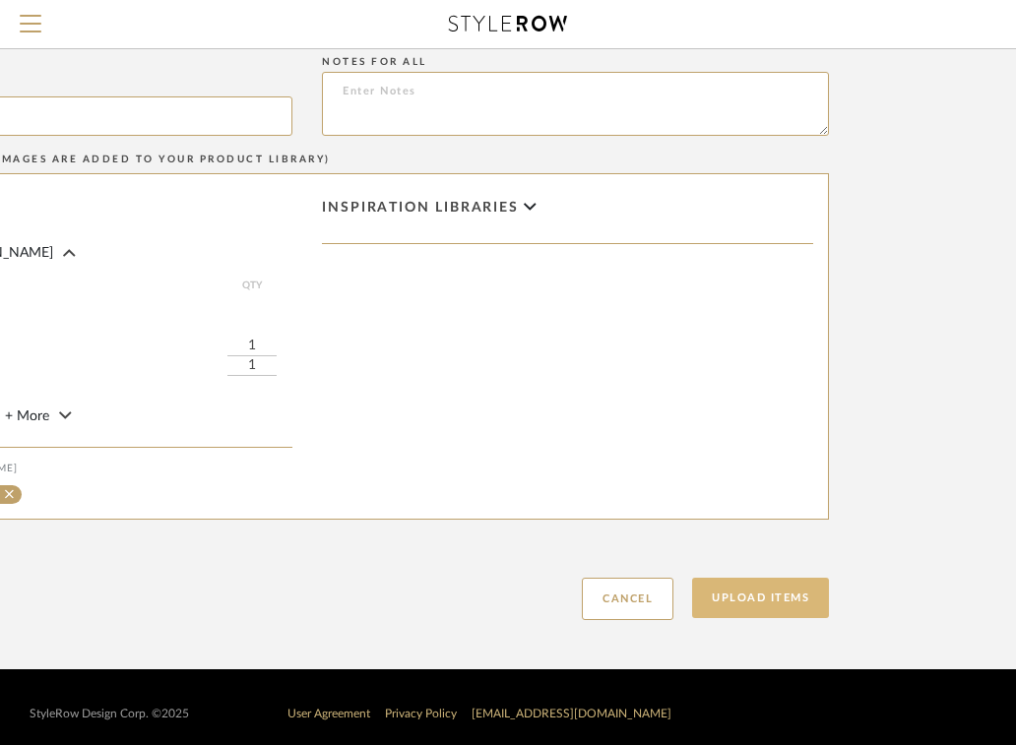
click at [756, 590] on button "Upload Items" at bounding box center [760, 598] width 137 height 40
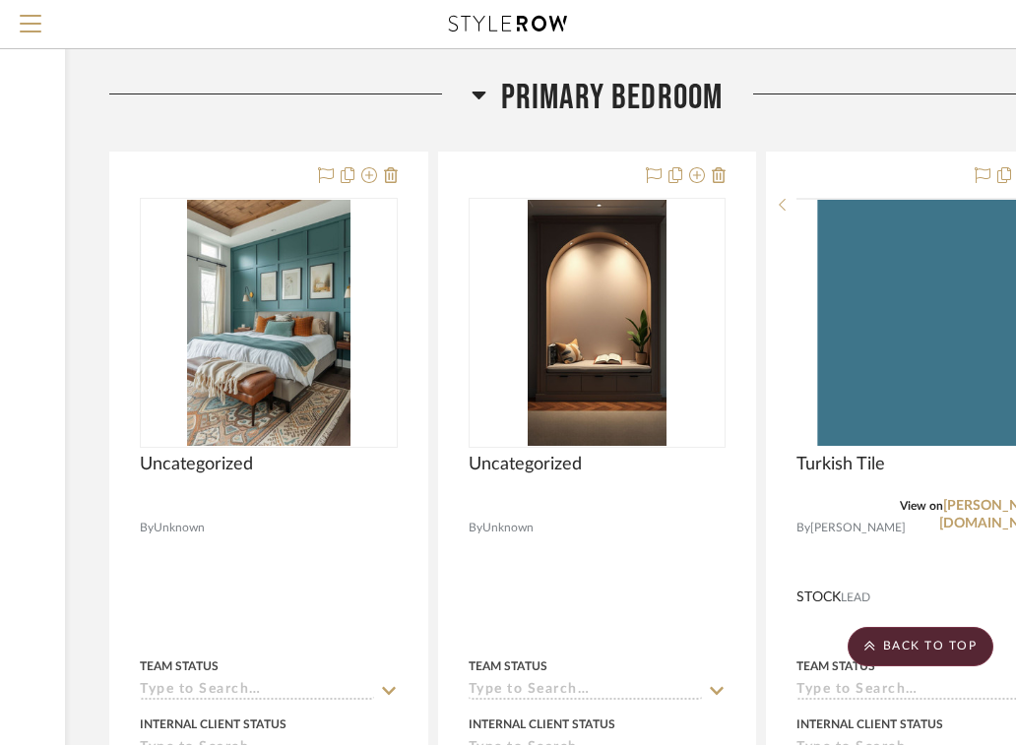
scroll to position [3201, 402]
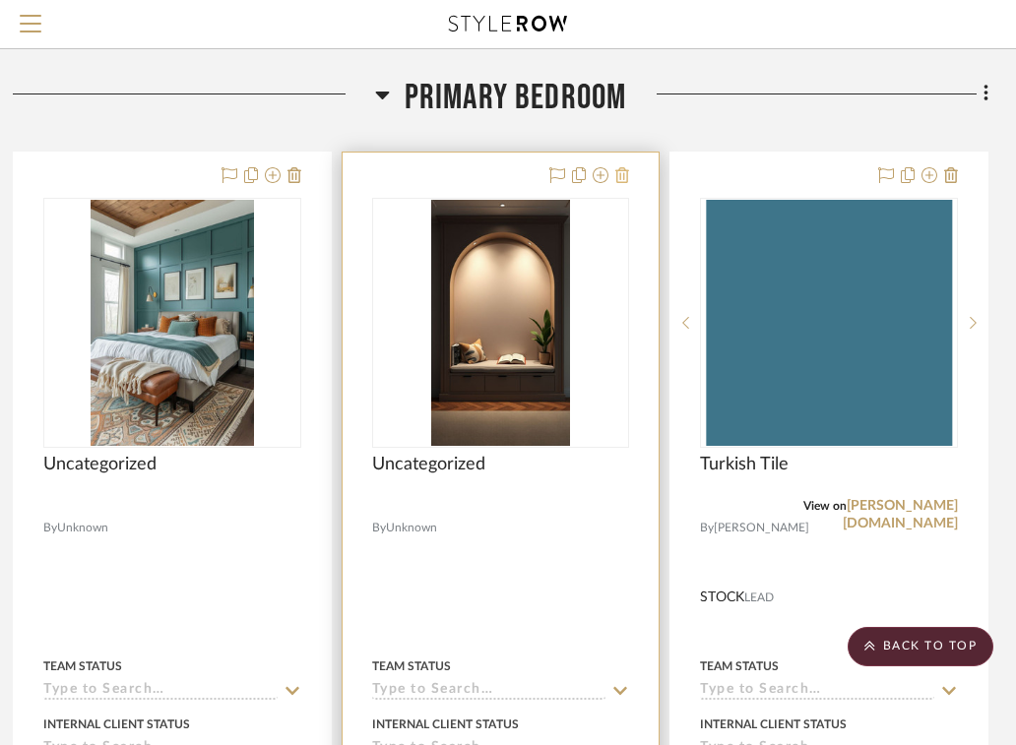
click at [620, 174] on icon at bounding box center [622, 175] width 14 height 16
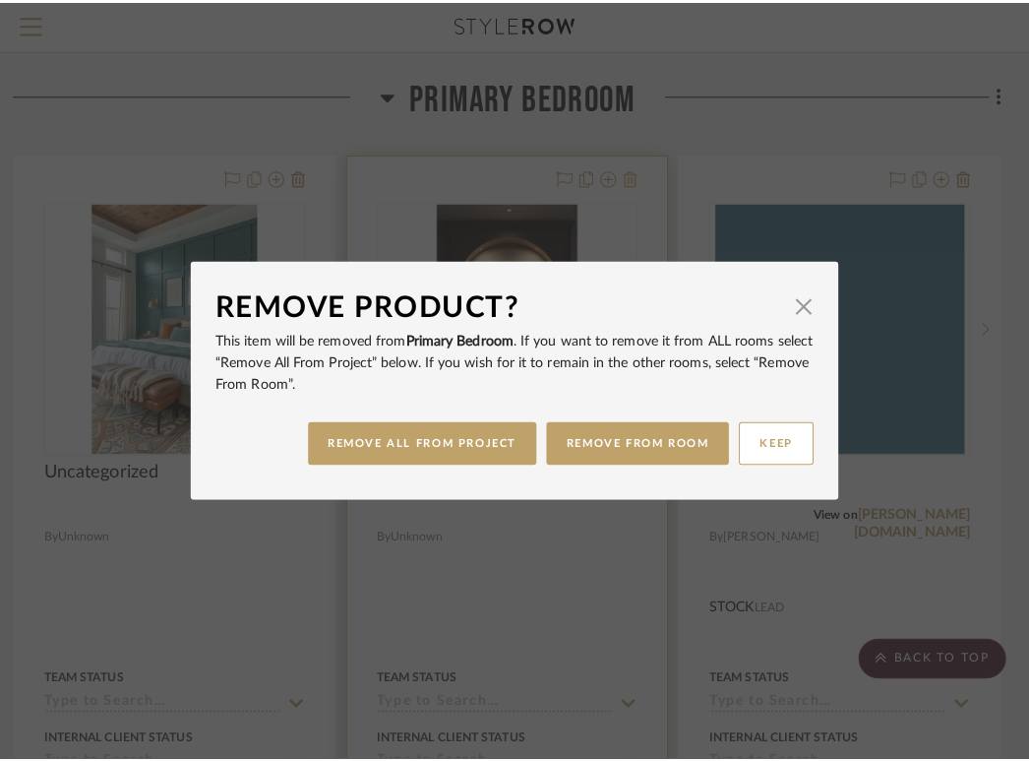
scroll to position [0, 0]
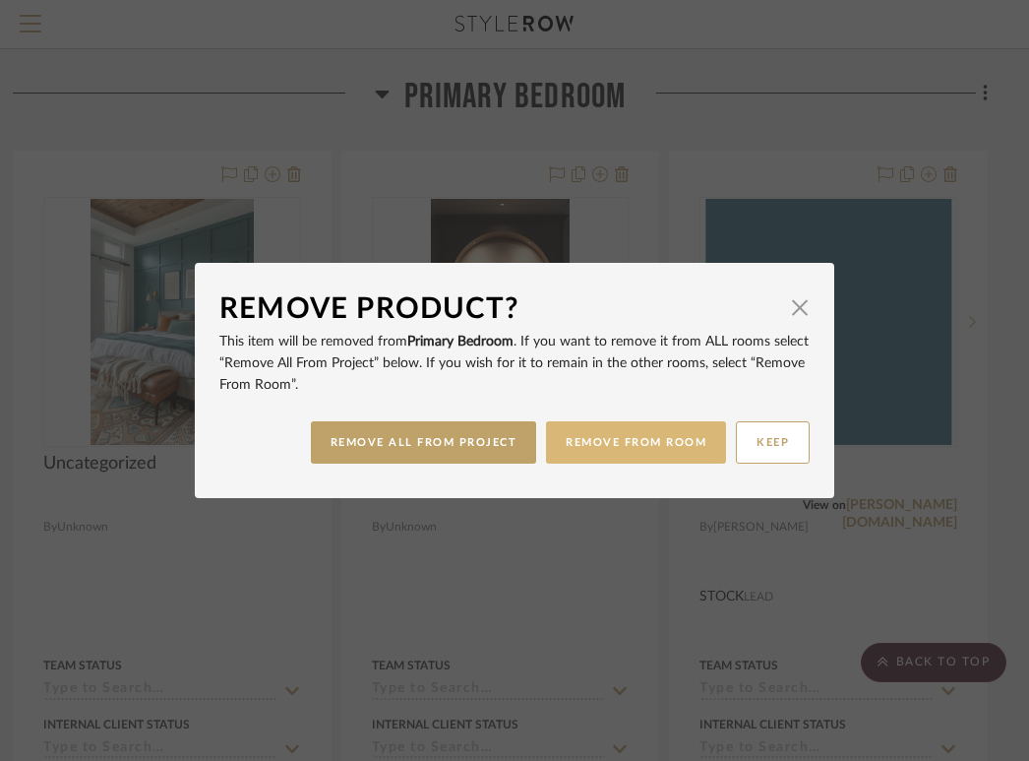
click at [592, 447] on button "REMOVE FROM ROOM" at bounding box center [636, 442] width 180 height 42
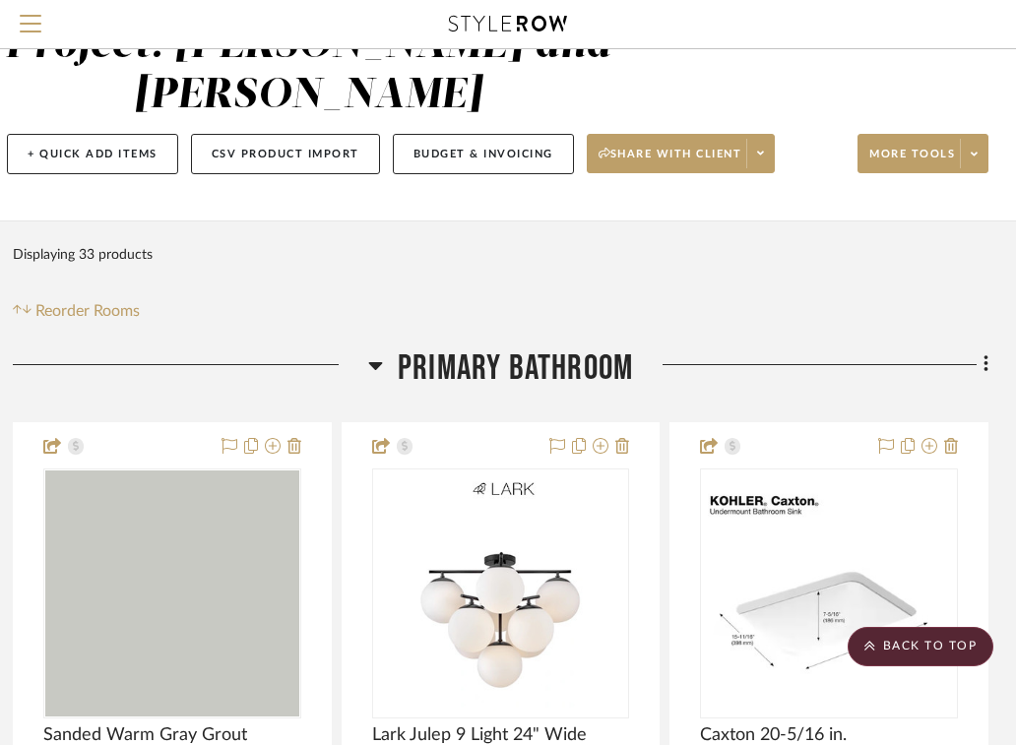
scroll to position [5, 402]
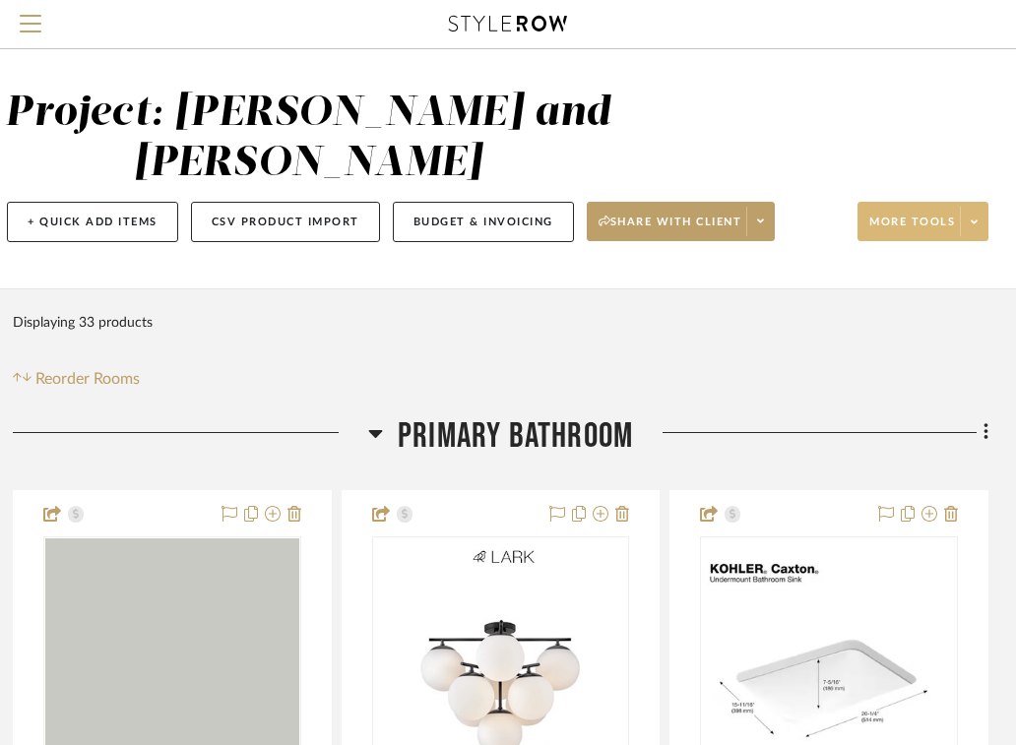
click at [965, 225] on span at bounding box center [973, 222] width 28 height 30
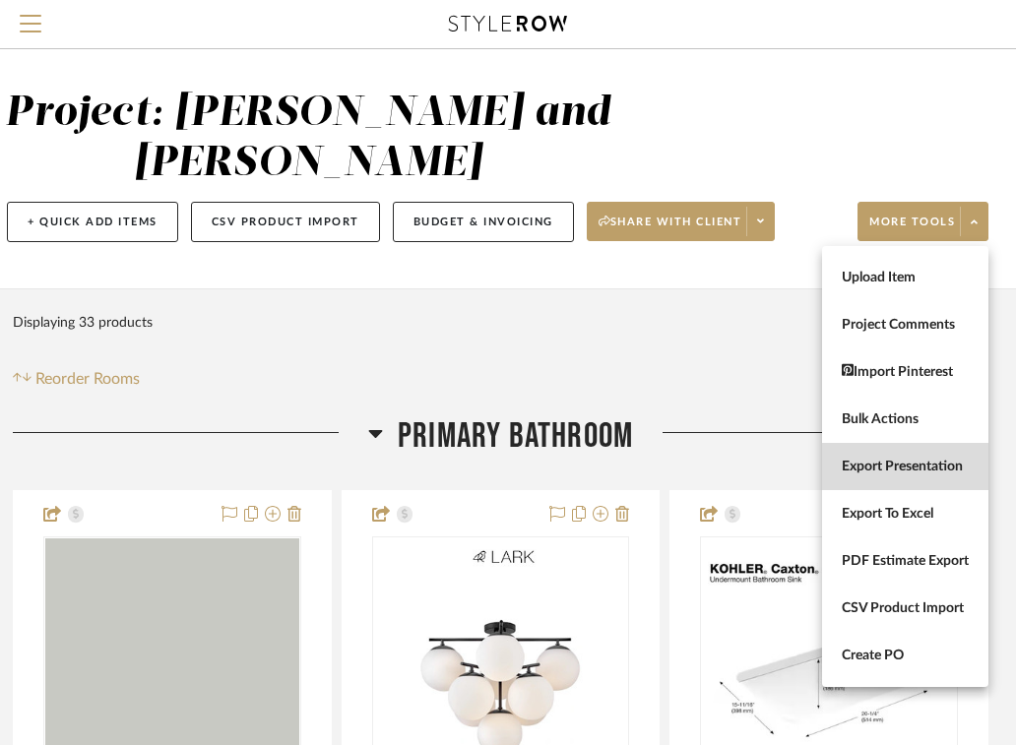
click at [886, 466] on span "Export Presentation" at bounding box center [904, 466] width 127 height 17
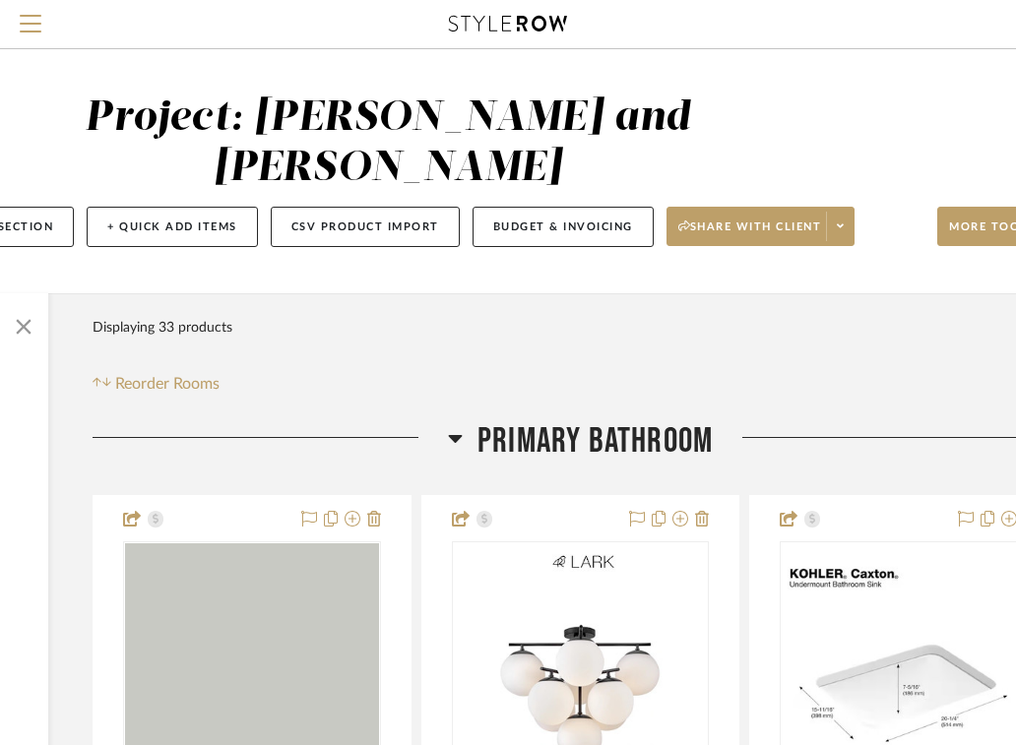
scroll to position [0, 0]
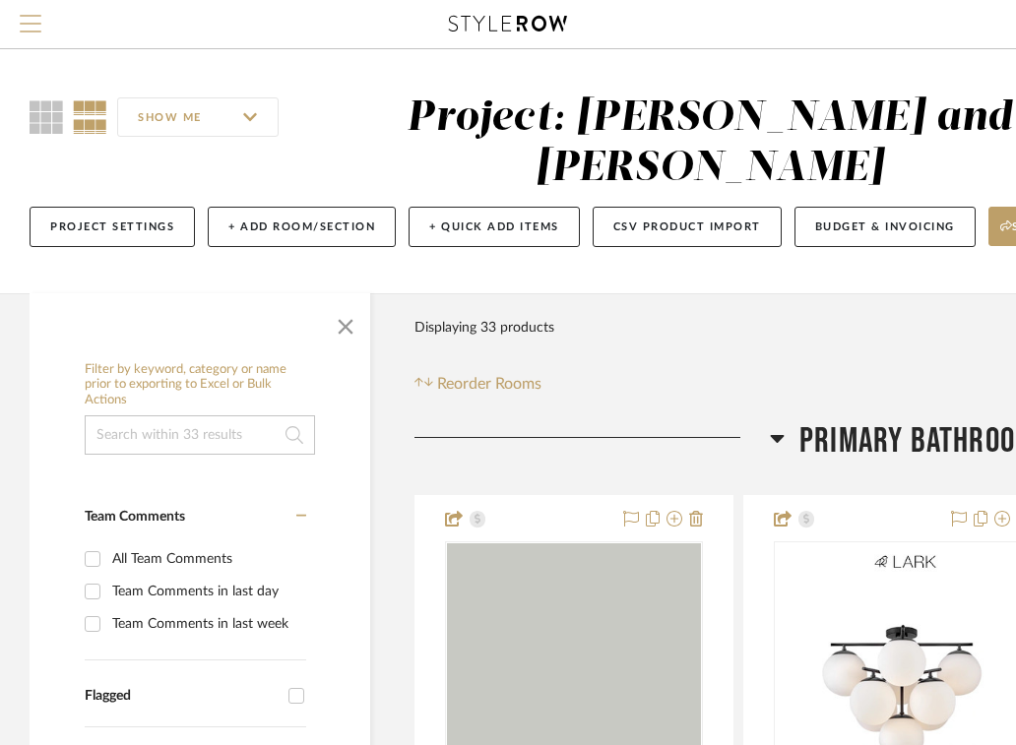
click at [42, 25] on button "Menu" at bounding box center [30, 24] width 61 height 48
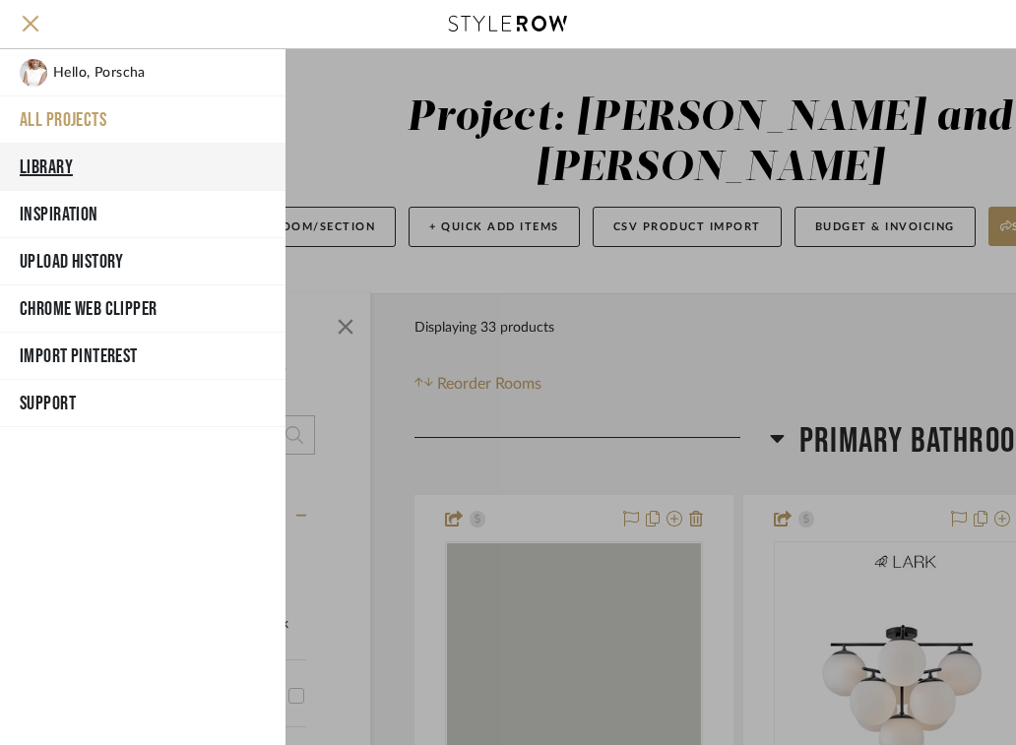
click at [85, 161] on button "Library" at bounding box center [142, 167] width 285 height 47
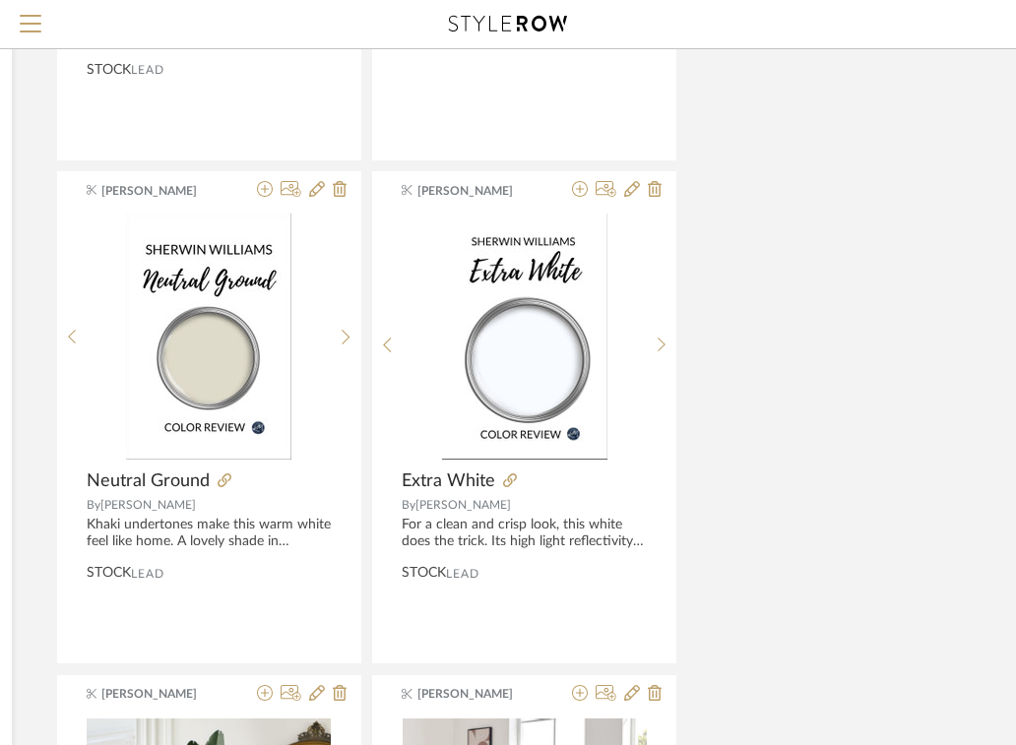
scroll to position [1120, 402]
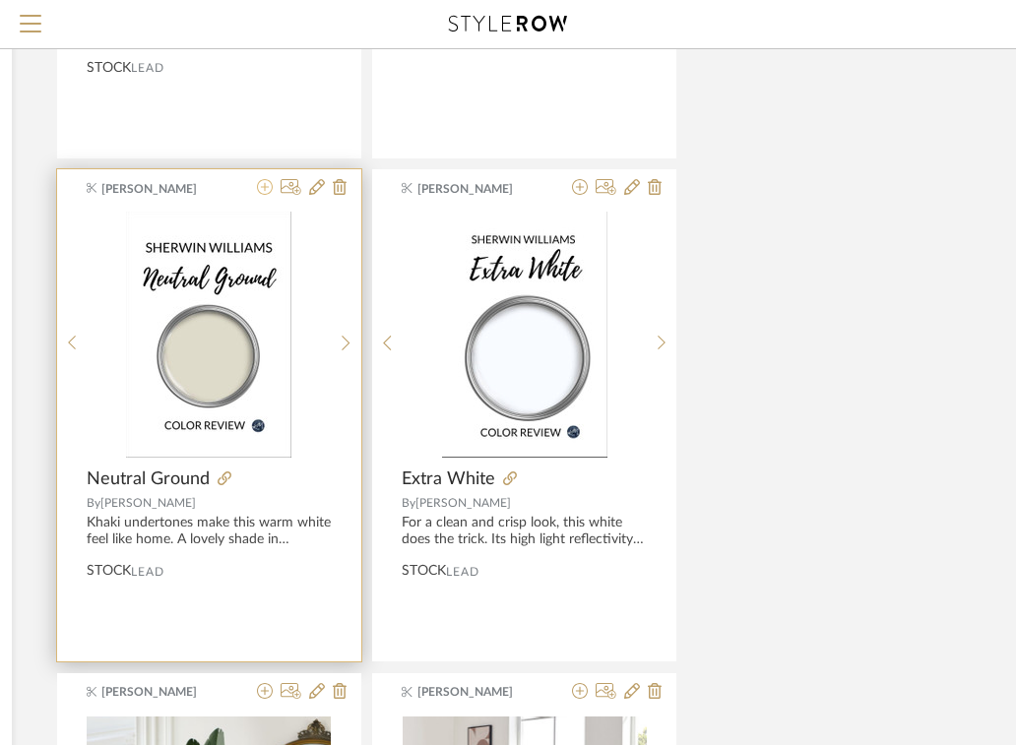
click at [264, 189] on icon at bounding box center [265, 187] width 16 height 16
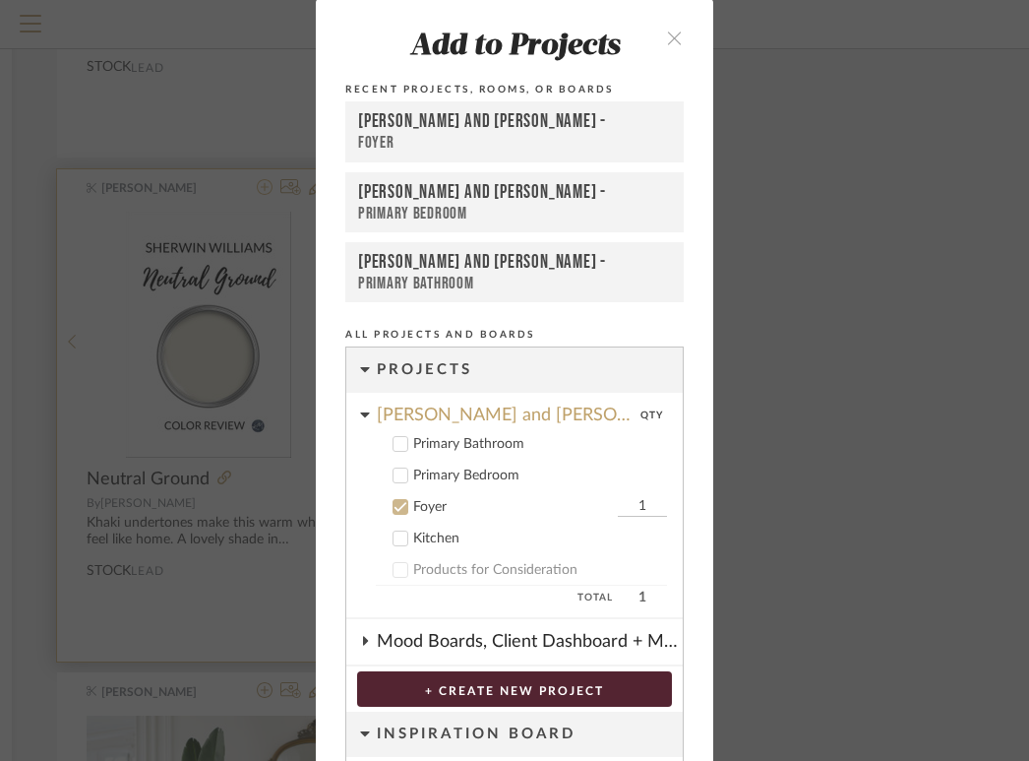
scroll to position [27, 0]
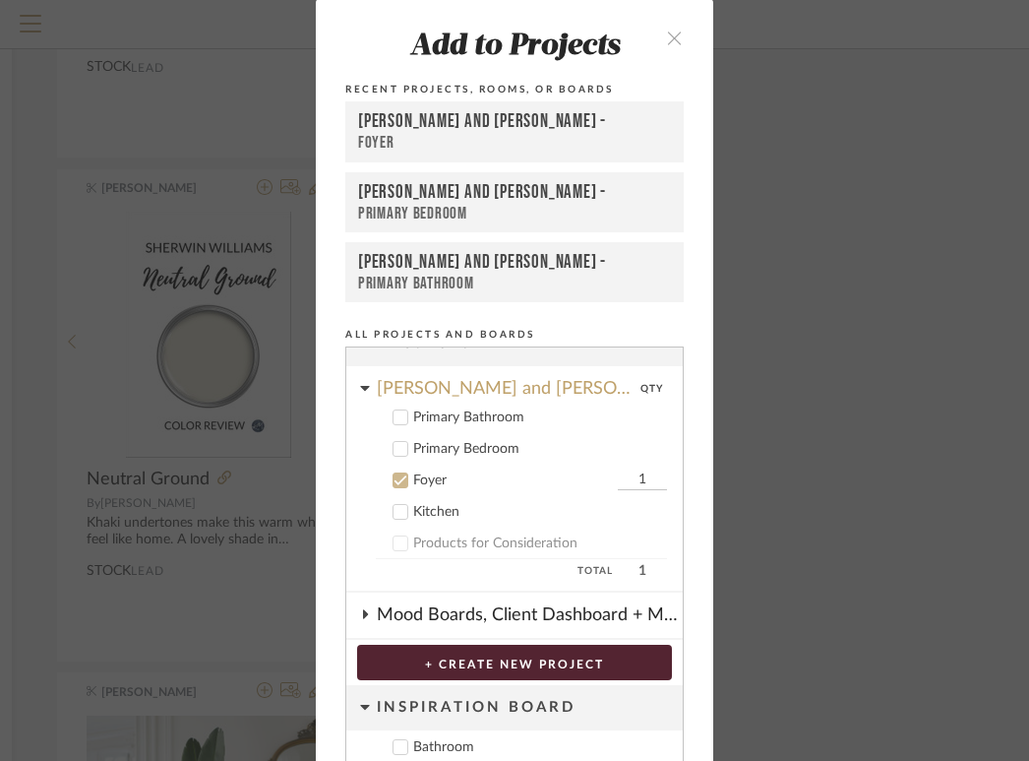
click at [395, 478] on icon at bounding box center [401, 480] width 14 height 14
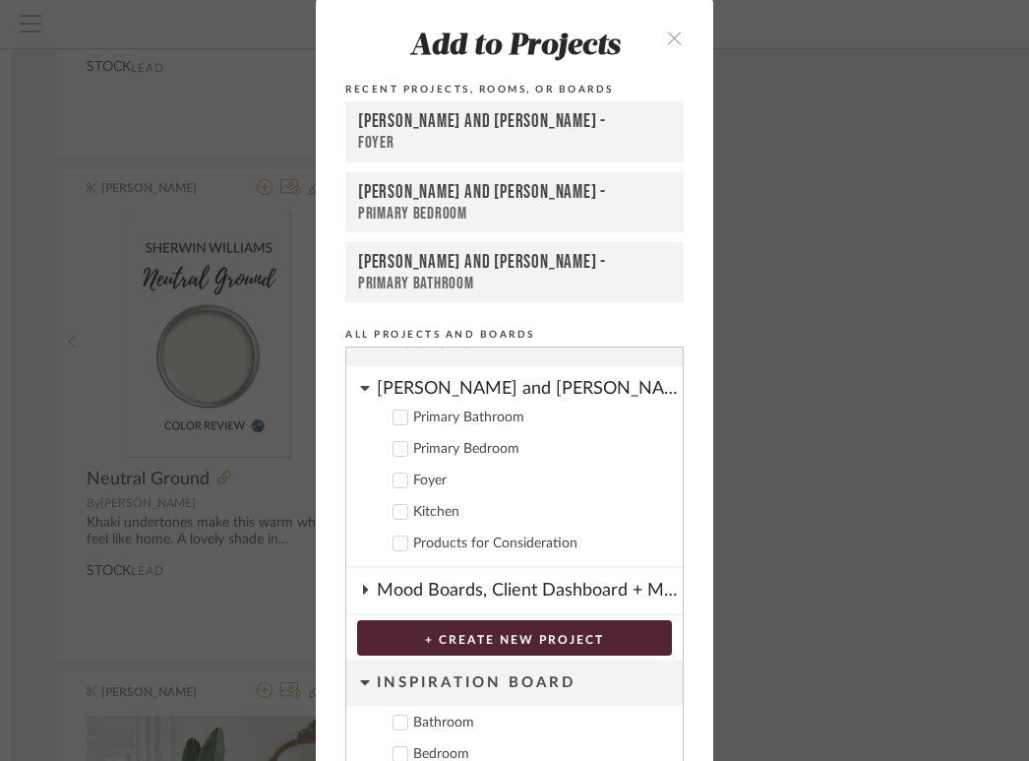
click at [395, 446] on icon at bounding box center [401, 449] width 14 height 14
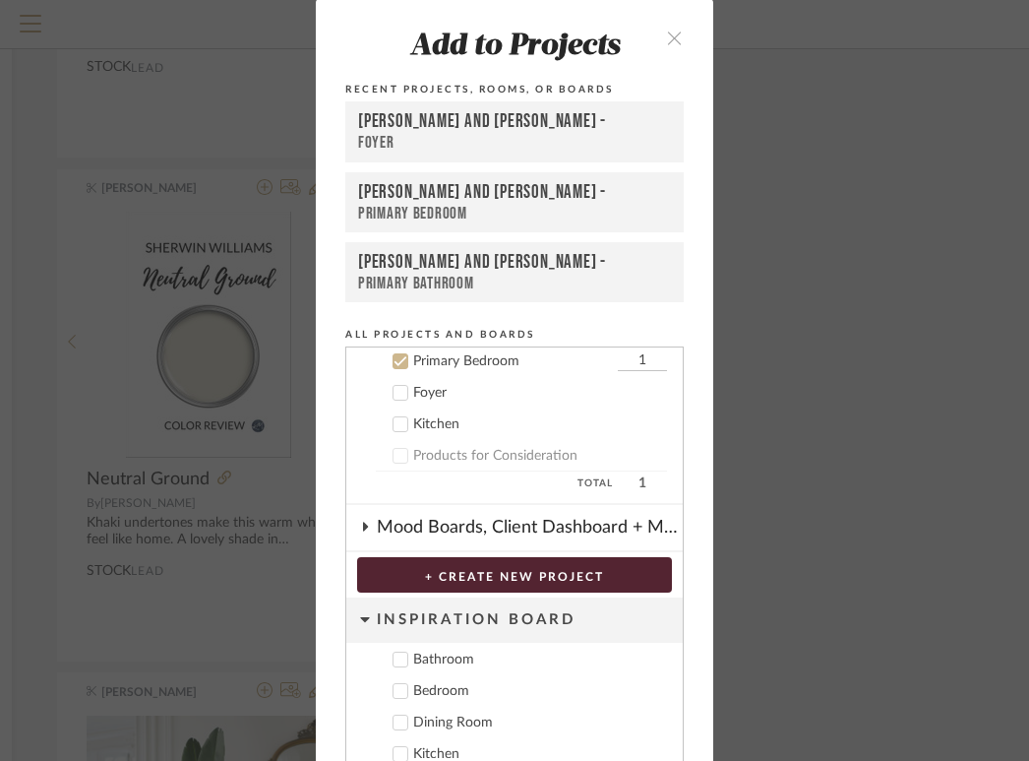
scroll to position [128, 0]
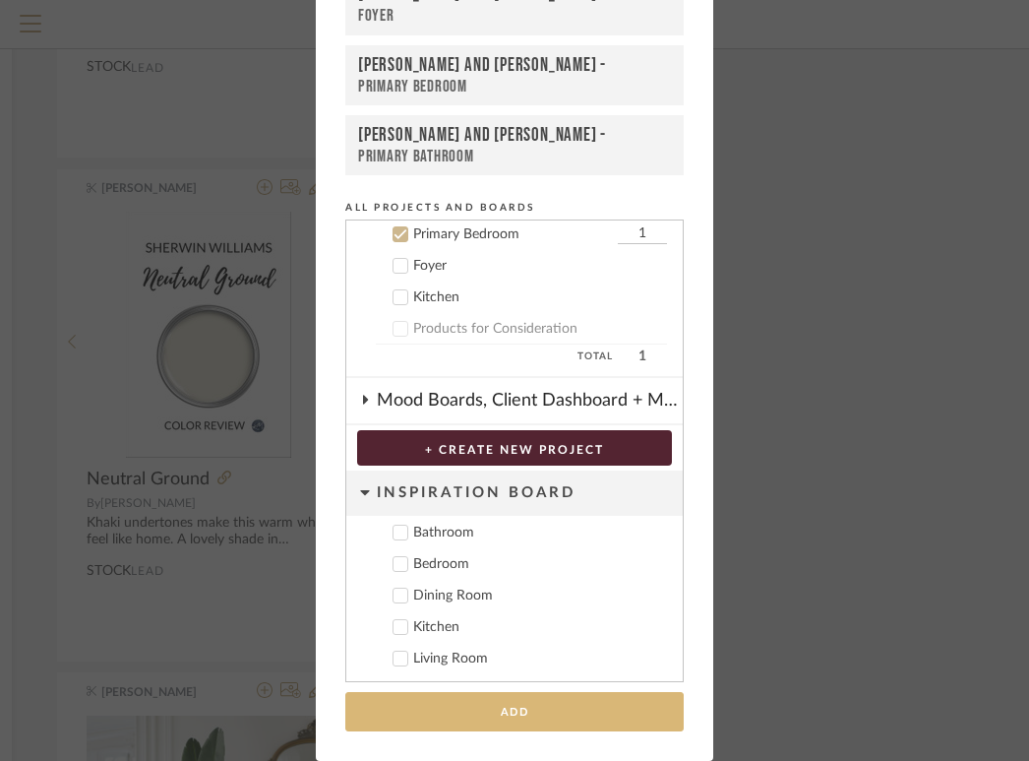
click at [474, 716] on button "Add" at bounding box center [514, 712] width 339 height 40
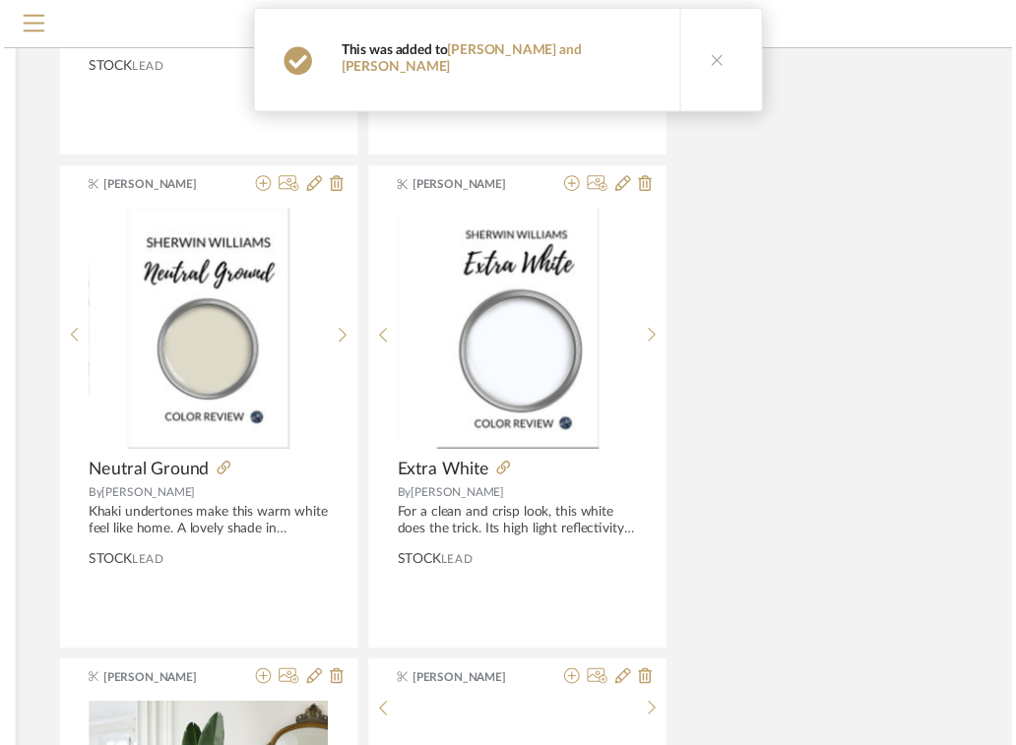
scroll to position [1120, 402]
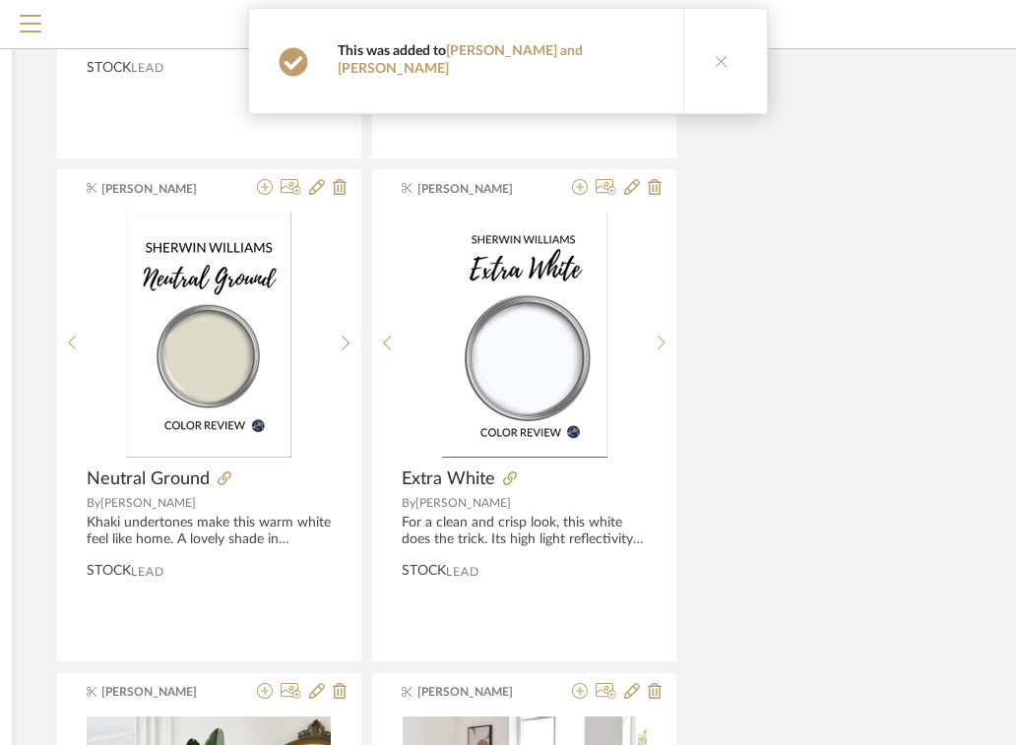
click at [691, 46] on button at bounding box center [721, 61] width 76 height 104
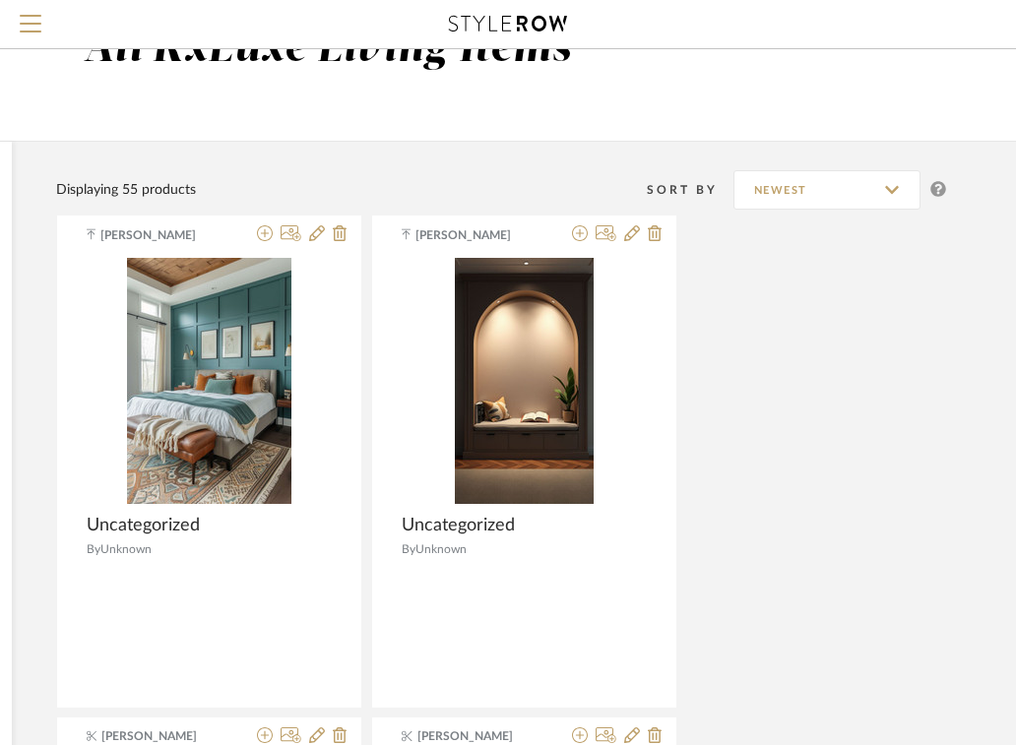
scroll to position [0, 402]
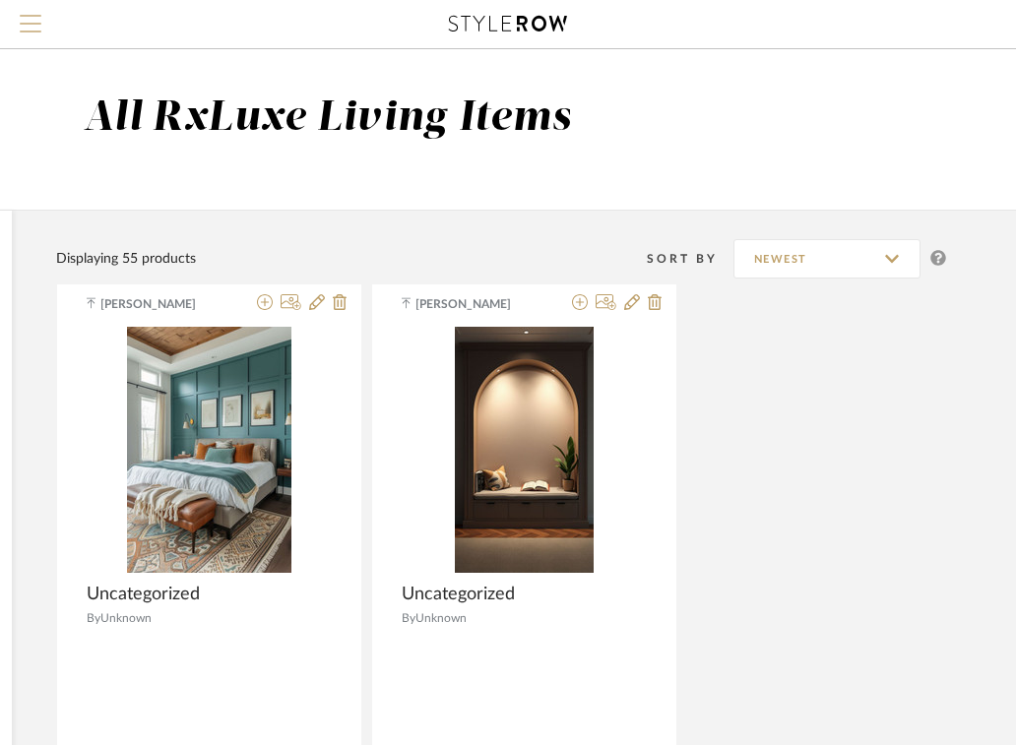
click at [32, 29] on span "Menu" at bounding box center [31, 30] width 22 height 30
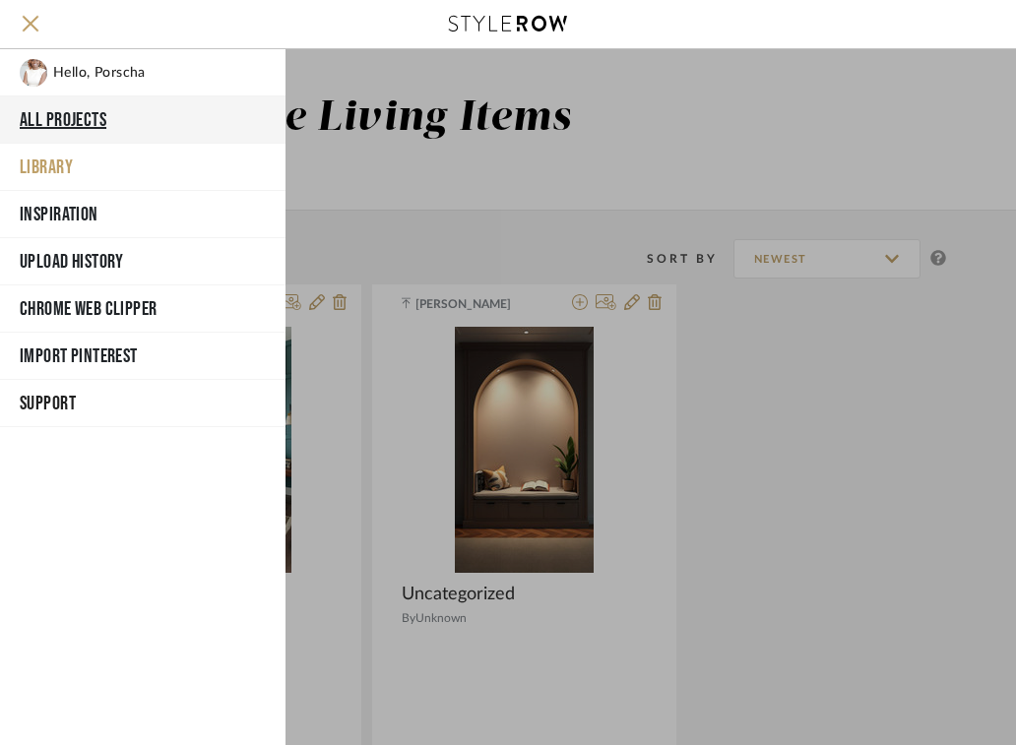
click at [71, 111] on button "All Projects" at bounding box center [142, 119] width 285 height 47
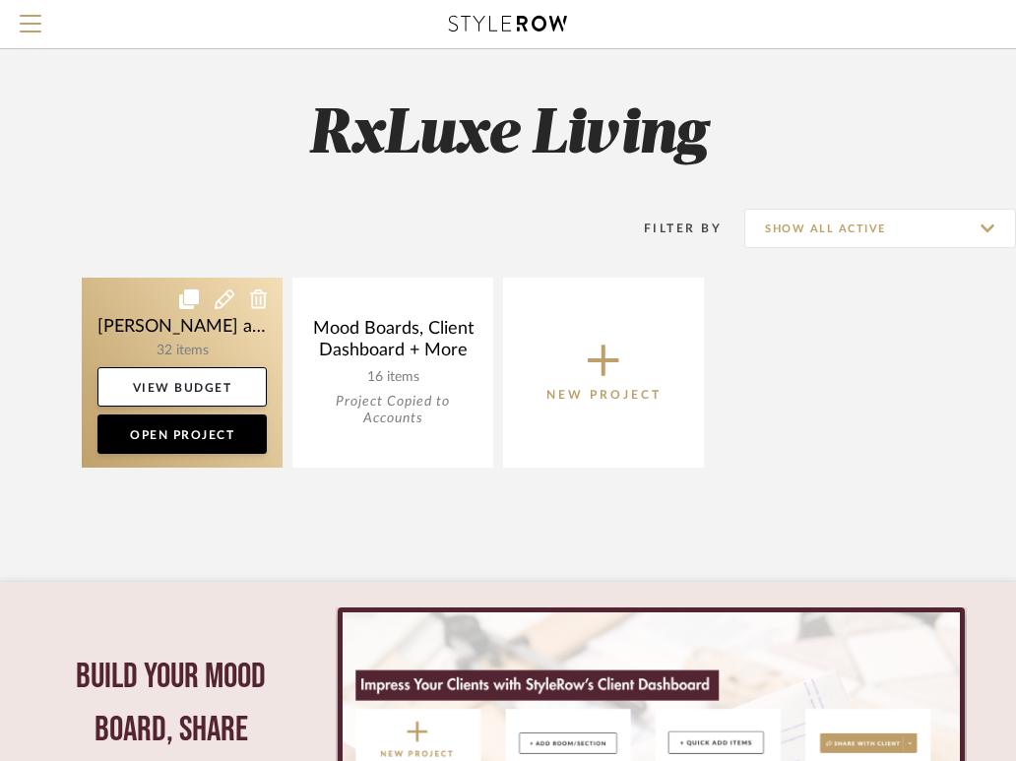
click at [207, 303] on link at bounding box center [182, 373] width 201 height 190
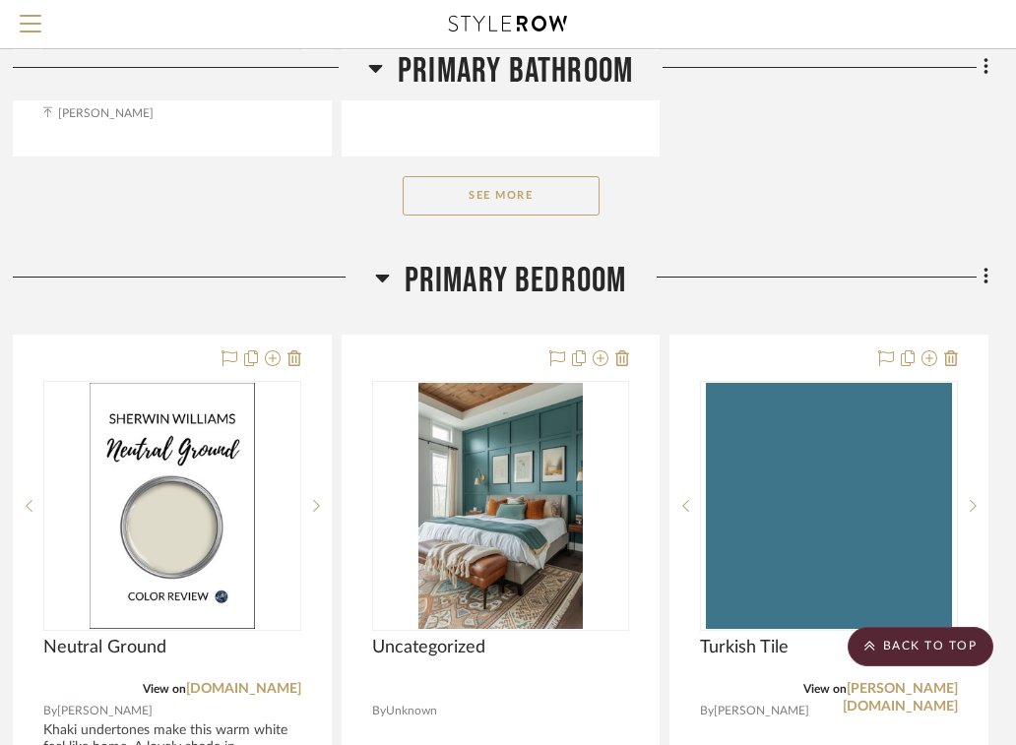
scroll to position [3019, 402]
click at [981, 274] on fa-icon at bounding box center [982, 278] width 13 height 32
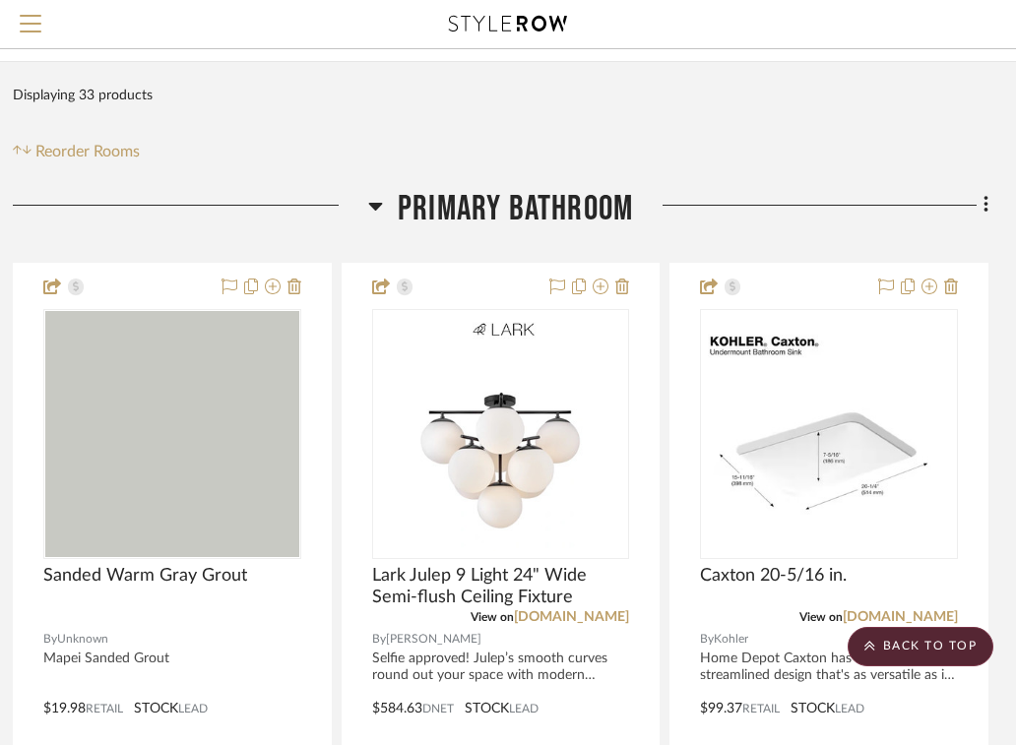
scroll to position [0, 402]
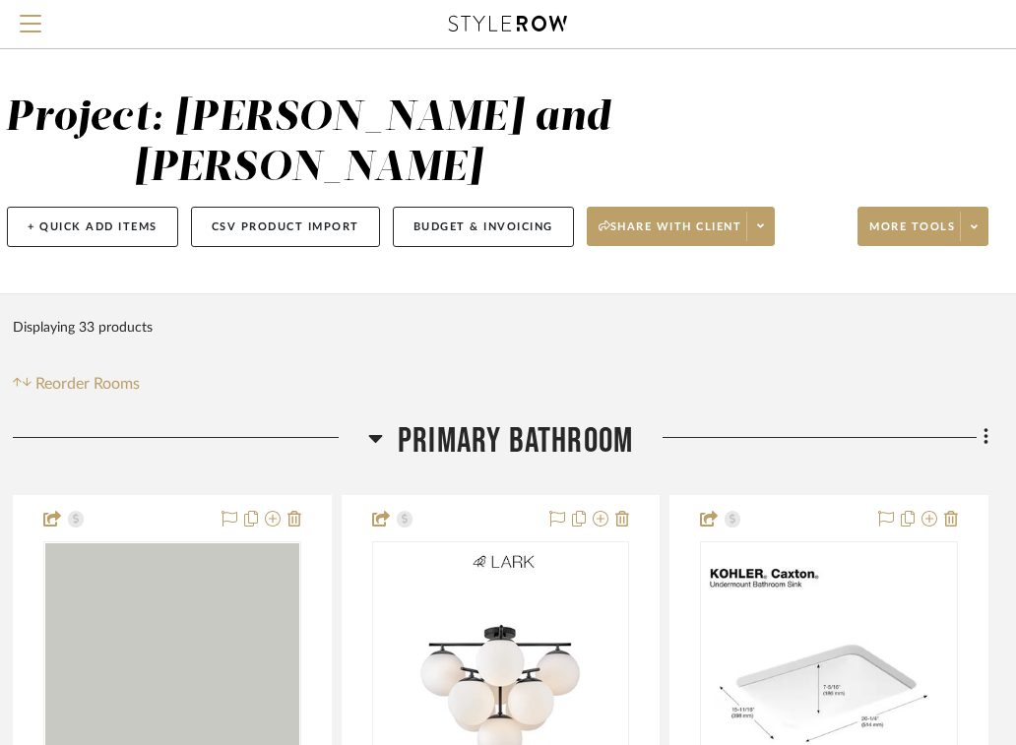
click at [989, 436] on div at bounding box center [508, 372] width 1016 height 745
click at [973, 230] on icon at bounding box center [973, 226] width 7 height 11
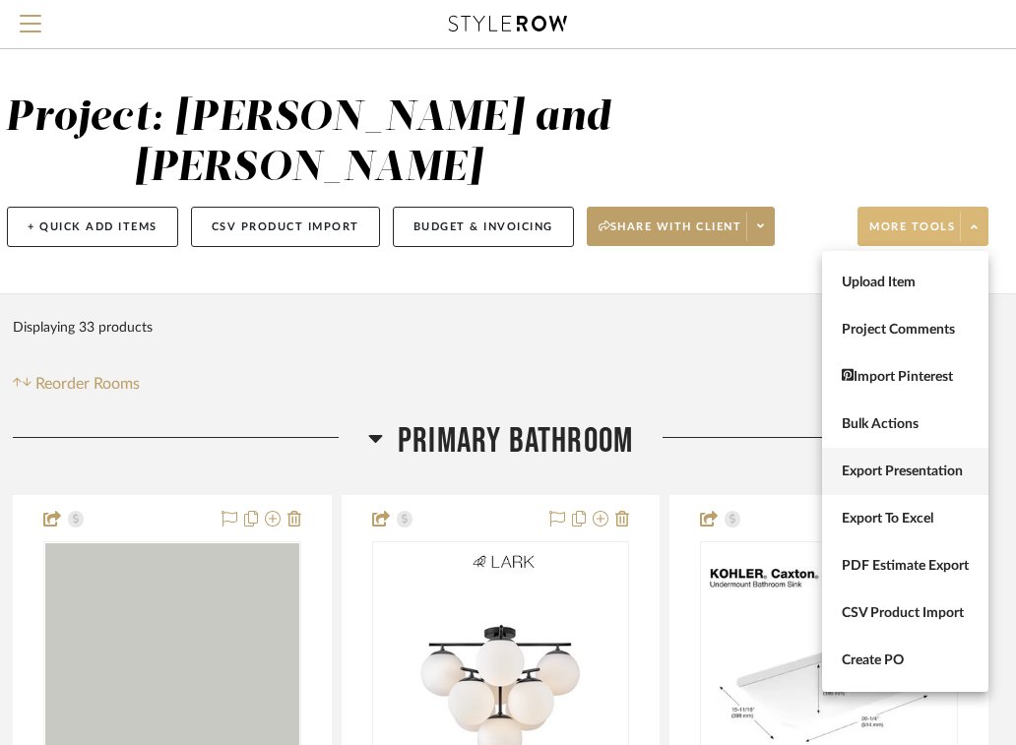
click at [902, 476] on span "Export Presentation" at bounding box center [904, 472] width 127 height 17
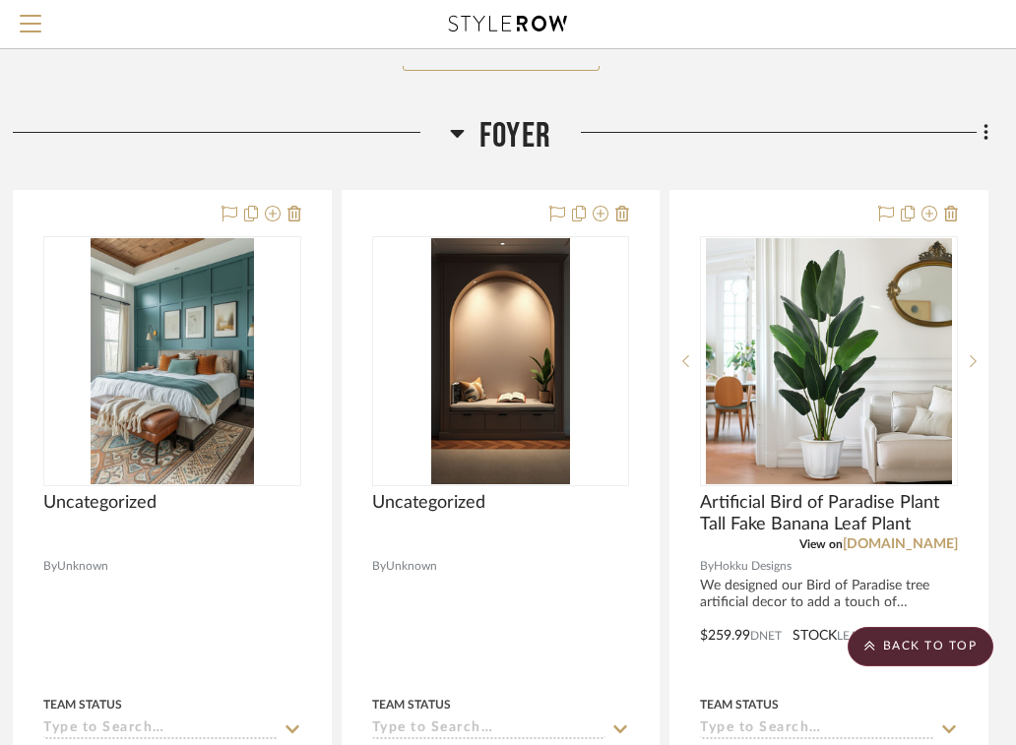
scroll to position [5883, 402]
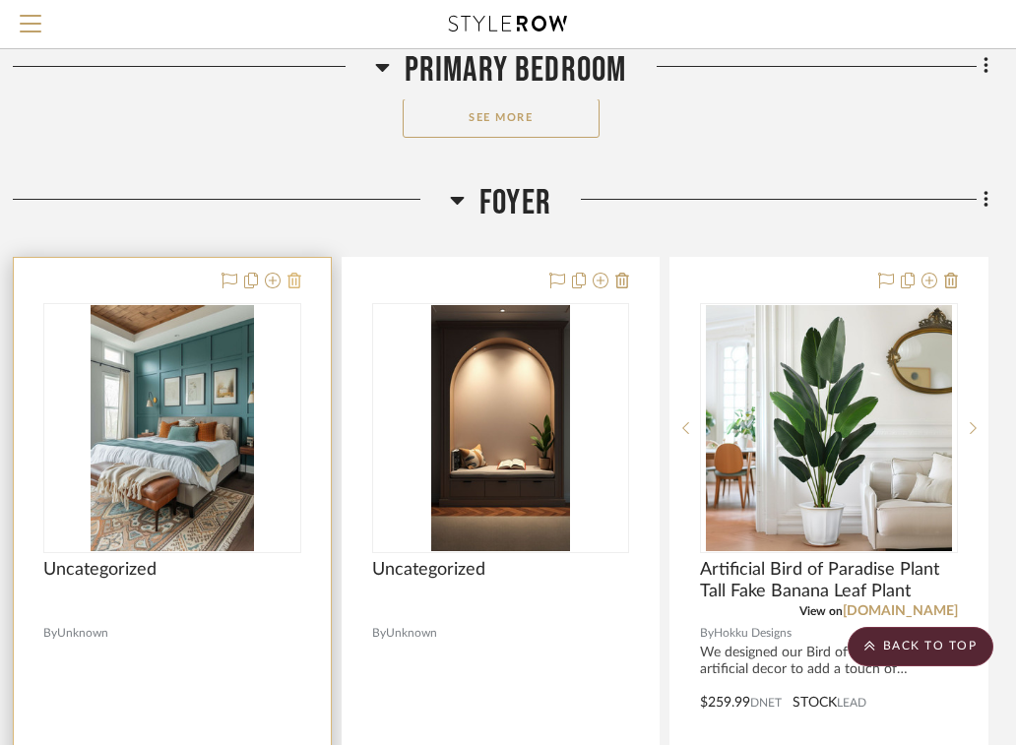
click at [297, 277] on icon at bounding box center [294, 281] width 14 height 16
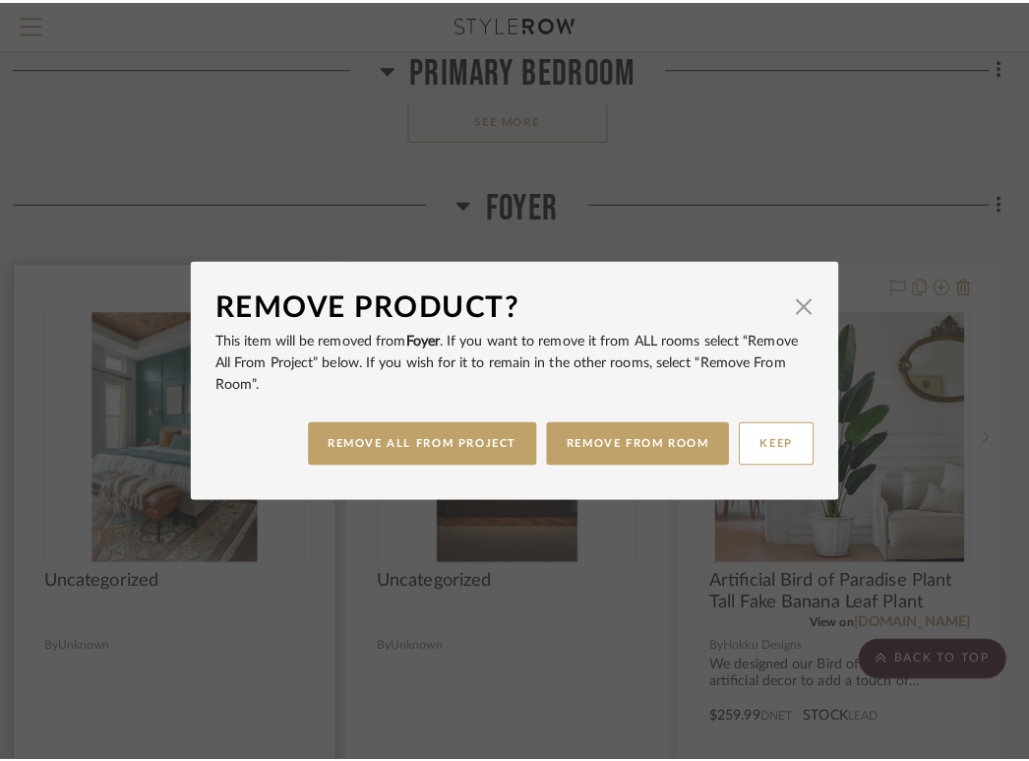
scroll to position [0, 0]
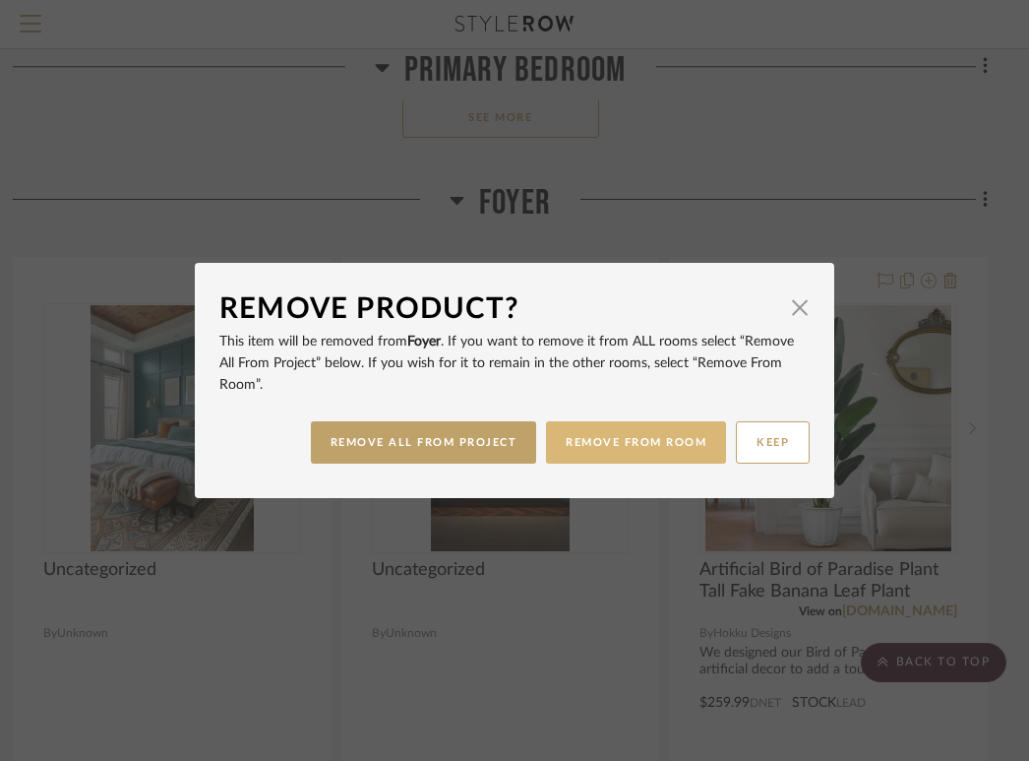
click at [633, 428] on button "REMOVE FROM ROOM" at bounding box center [636, 442] width 180 height 42
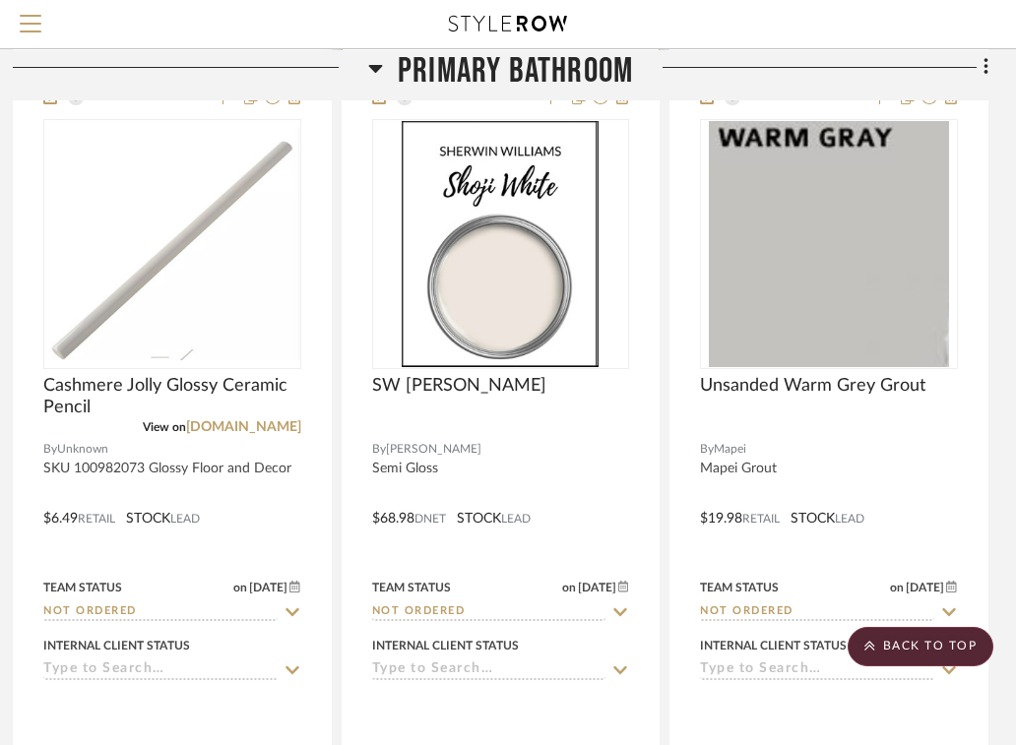
scroll to position [0, 402]
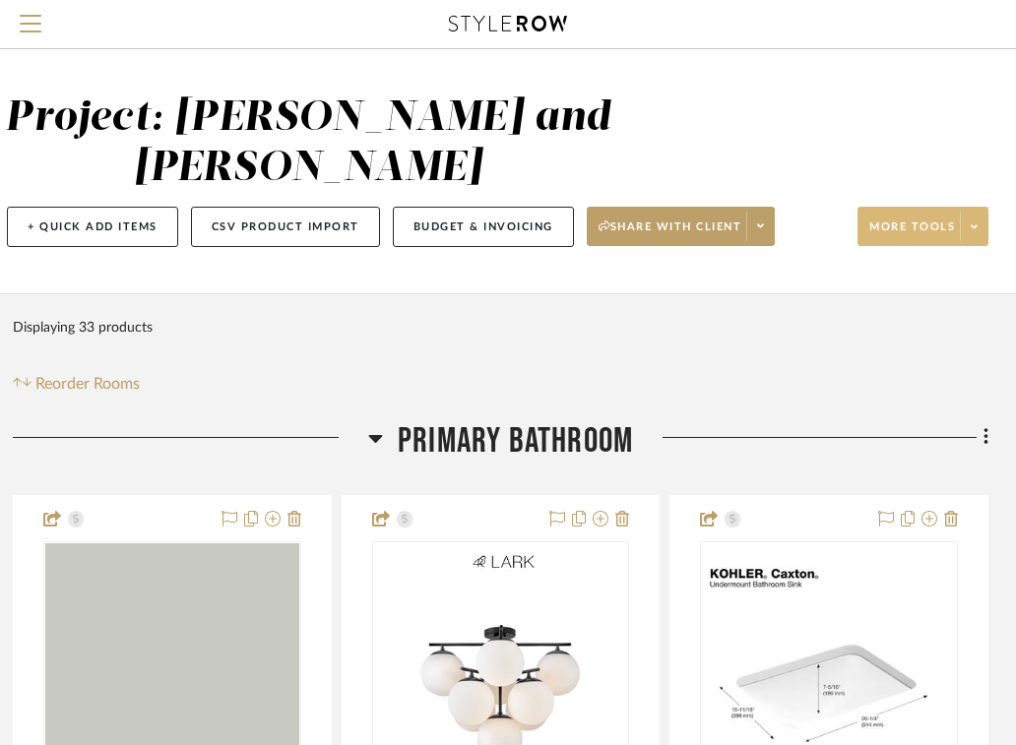
click at [979, 219] on span at bounding box center [973, 227] width 28 height 30
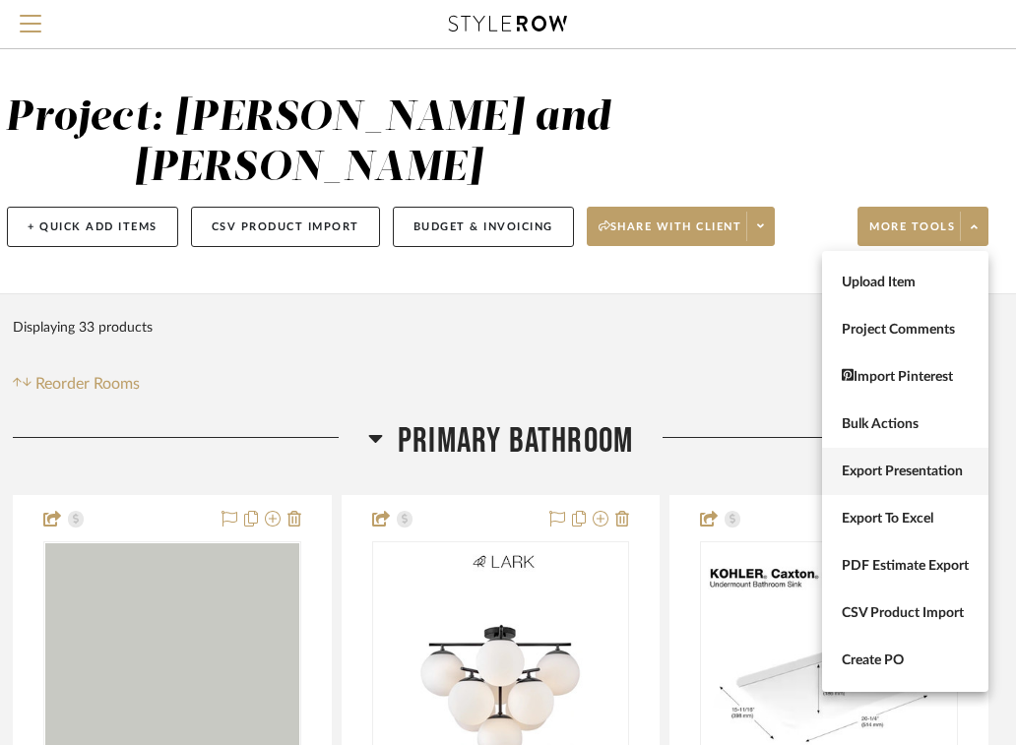
click at [864, 456] on button "Export Presentation" at bounding box center [905, 471] width 166 height 47
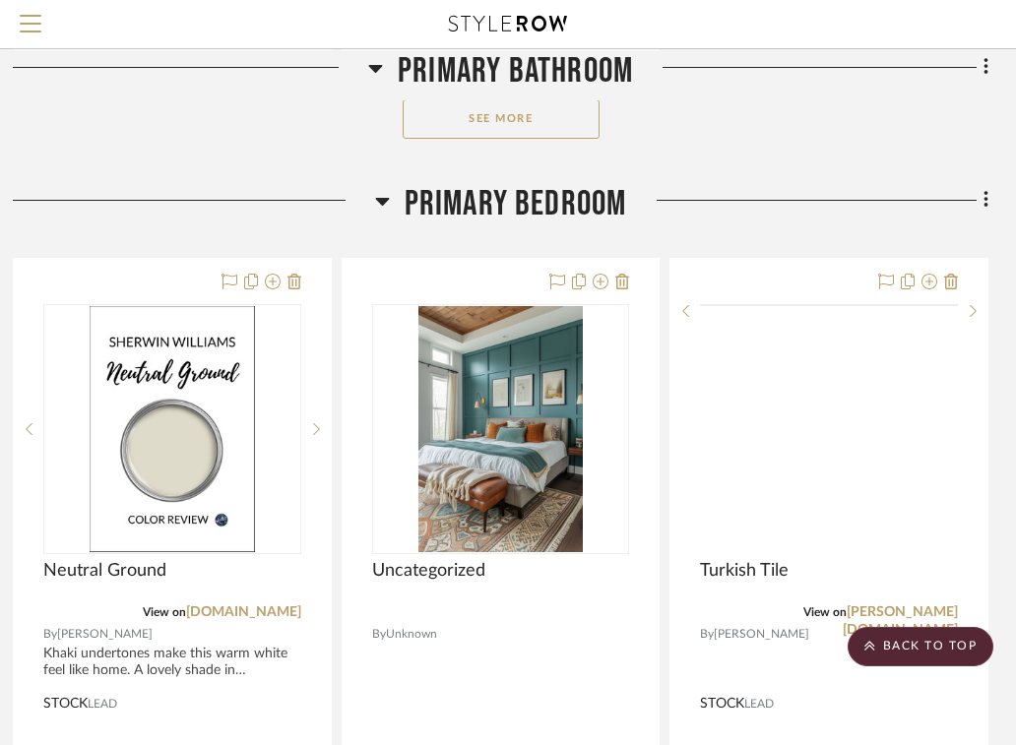
scroll to position [3092, 402]
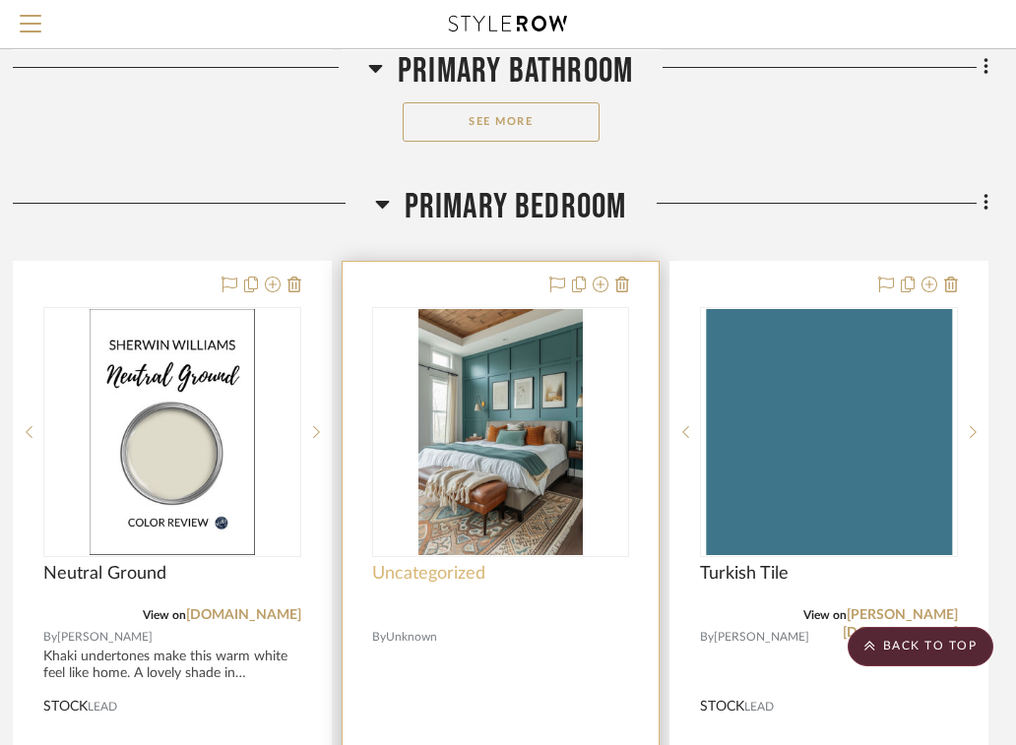
click at [459, 571] on span "Uncategorized" at bounding box center [428, 574] width 113 height 22
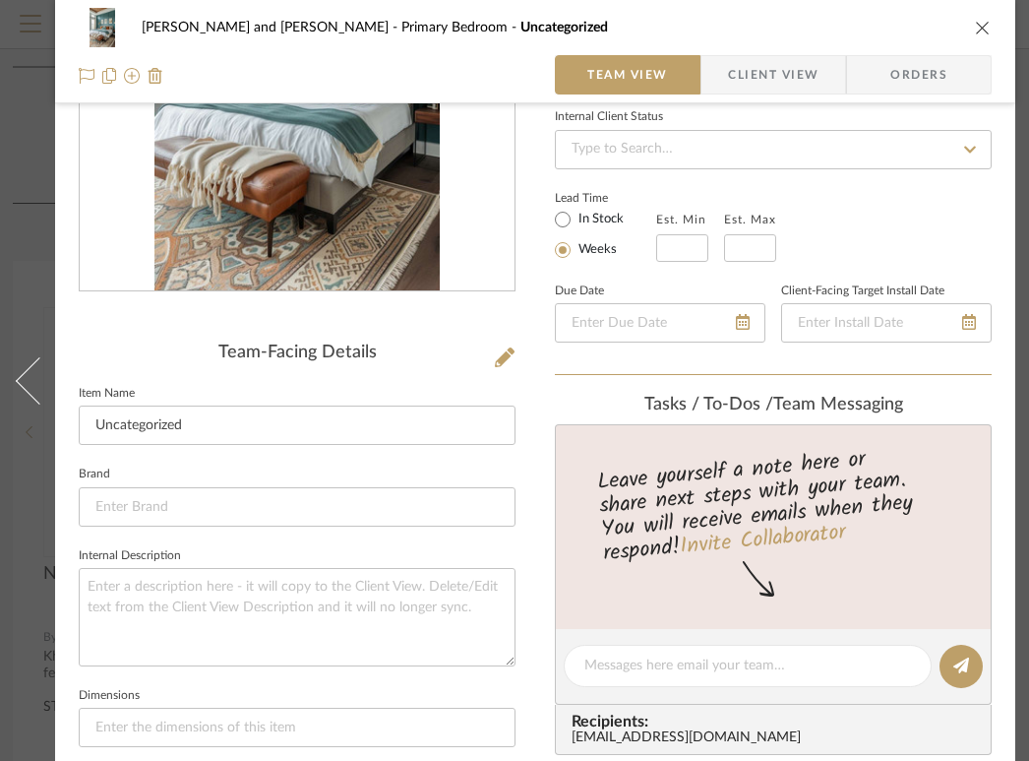
scroll to position [0, 0]
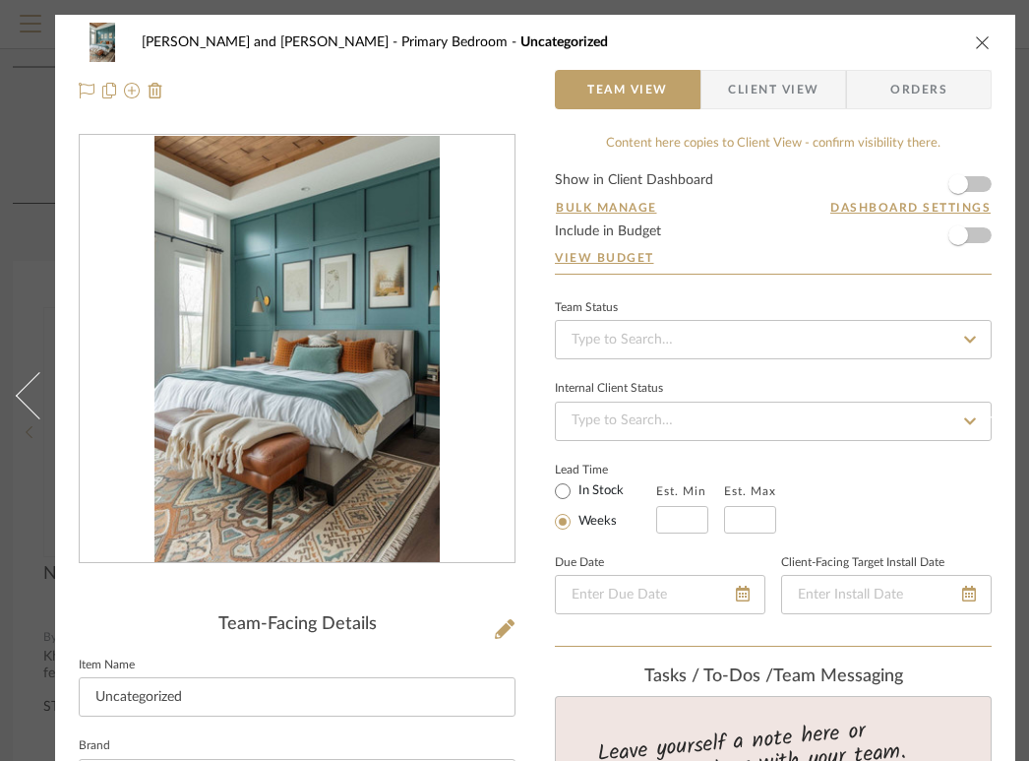
click at [980, 42] on icon "close" at bounding box center [983, 42] width 16 height 16
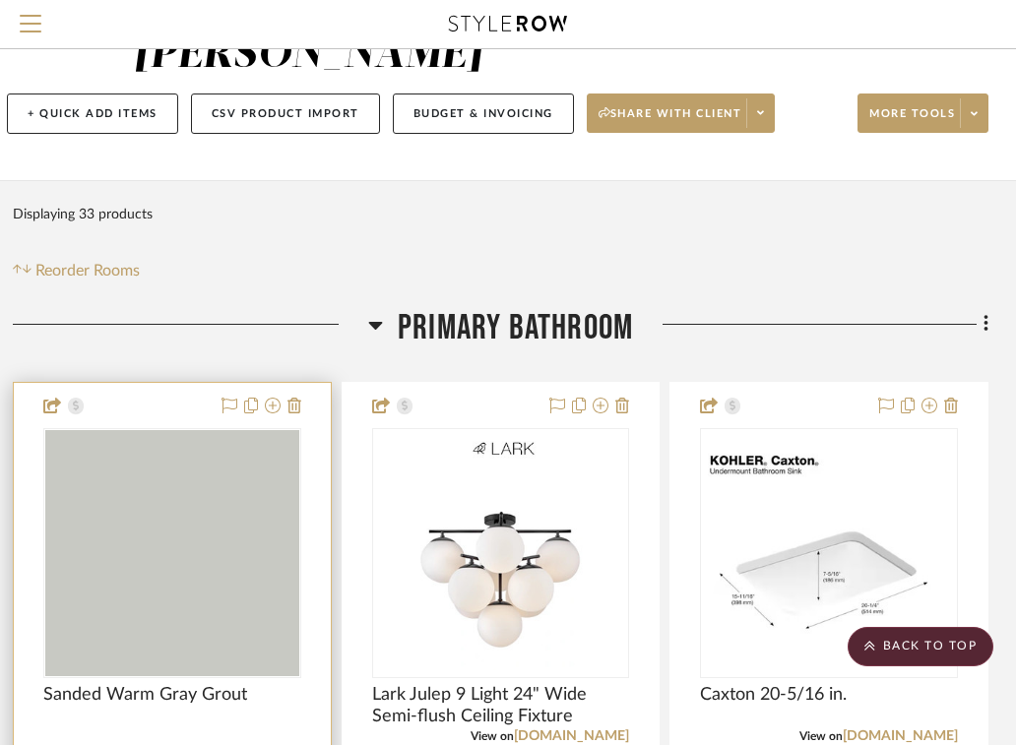
scroll to position [0, 402]
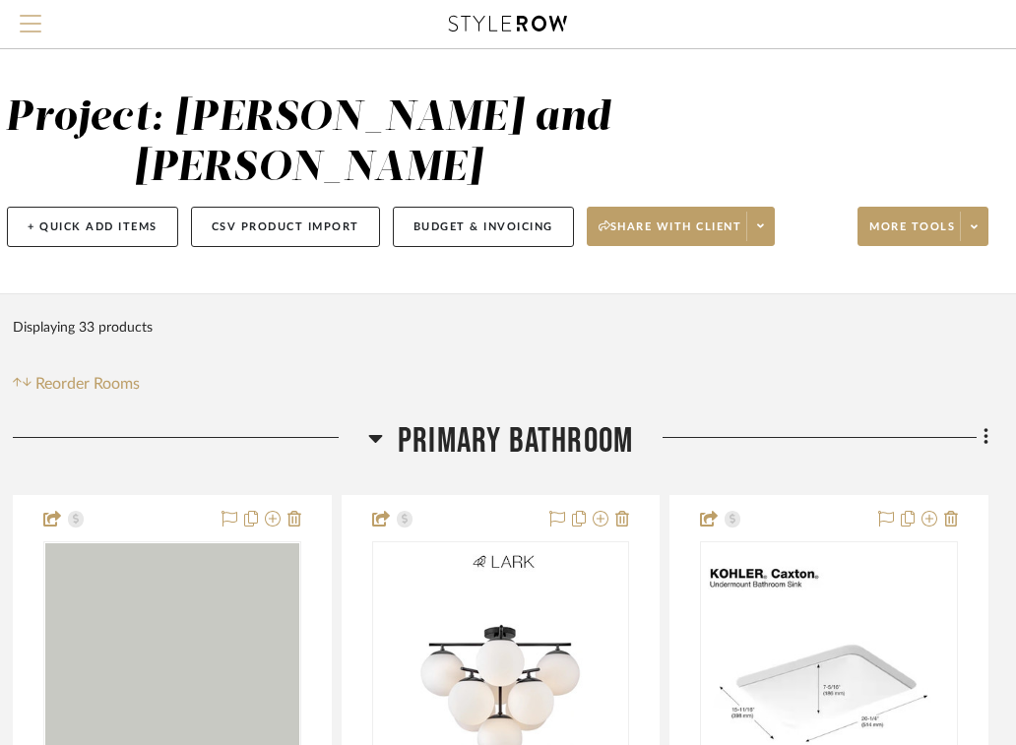
click at [26, 20] on span "Menu" at bounding box center [31, 30] width 22 height 30
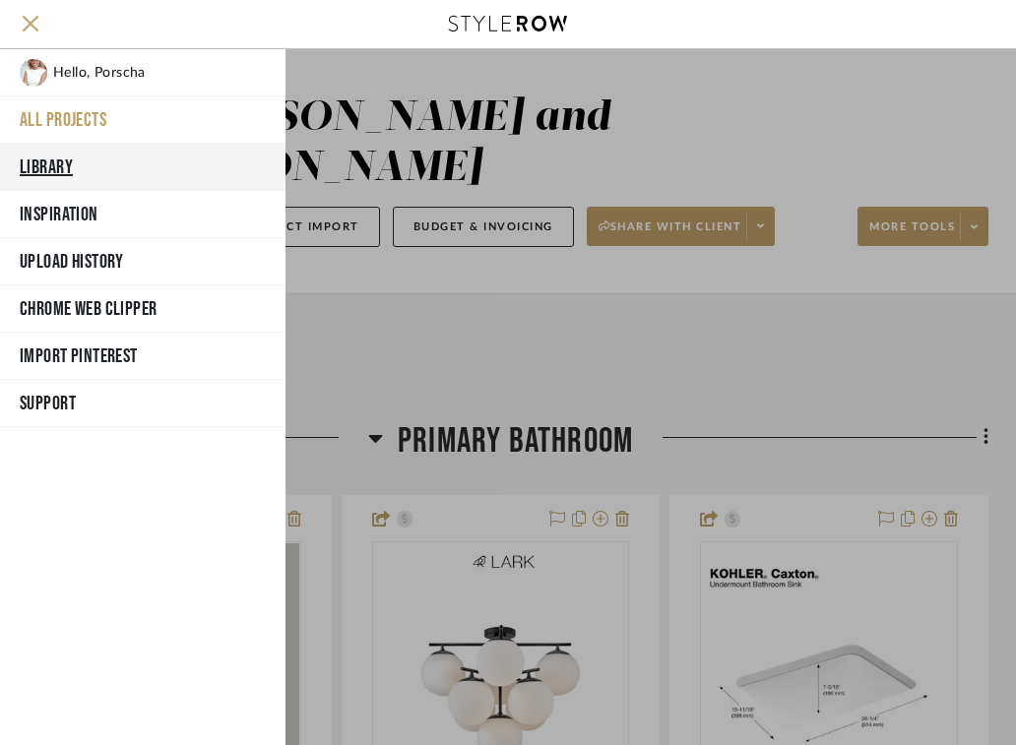
click at [46, 166] on button "Library" at bounding box center [142, 167] width 285 height 47
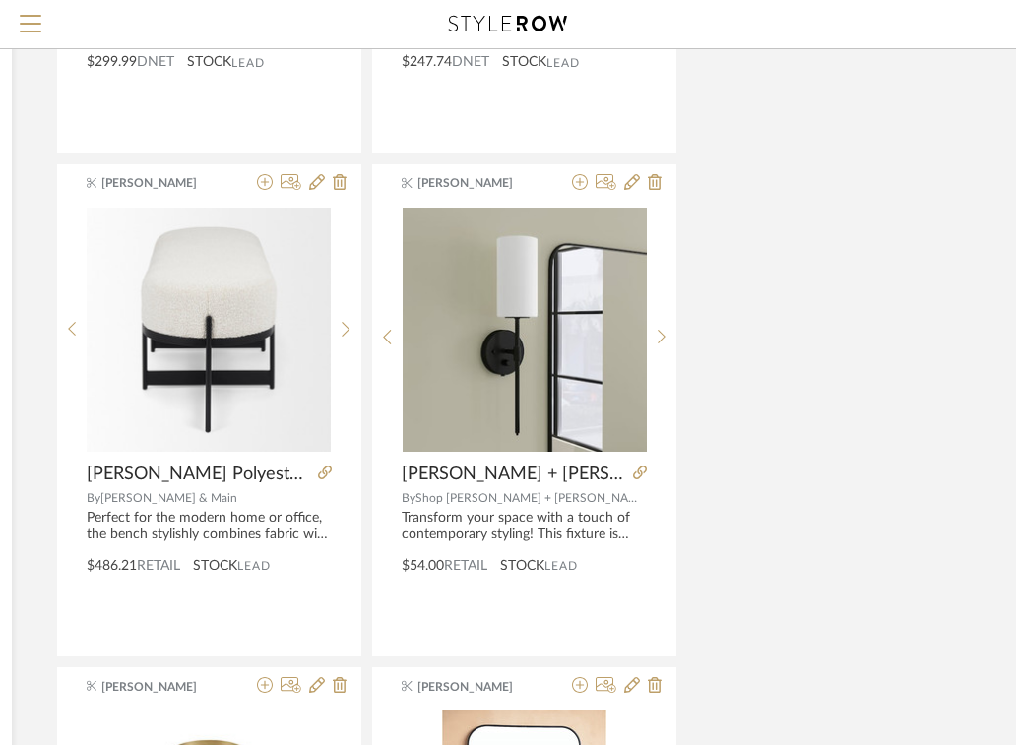
scroll to position [3637, 402]
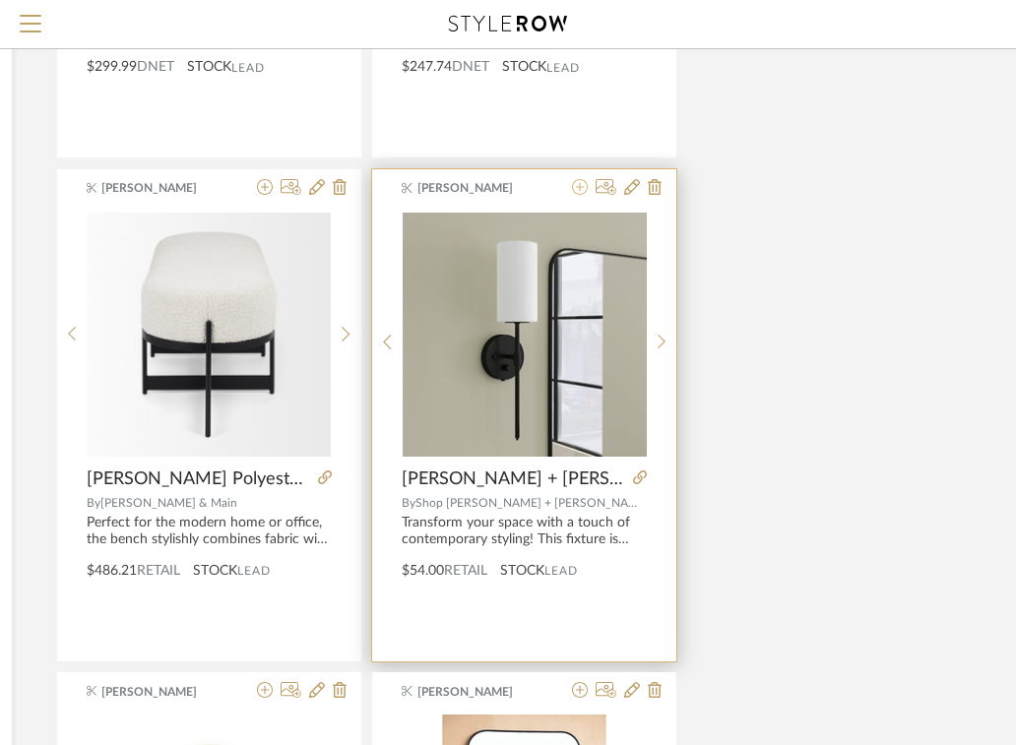
click at [579, 184] on icon at bounding box center [580, 187] width 16 height 16
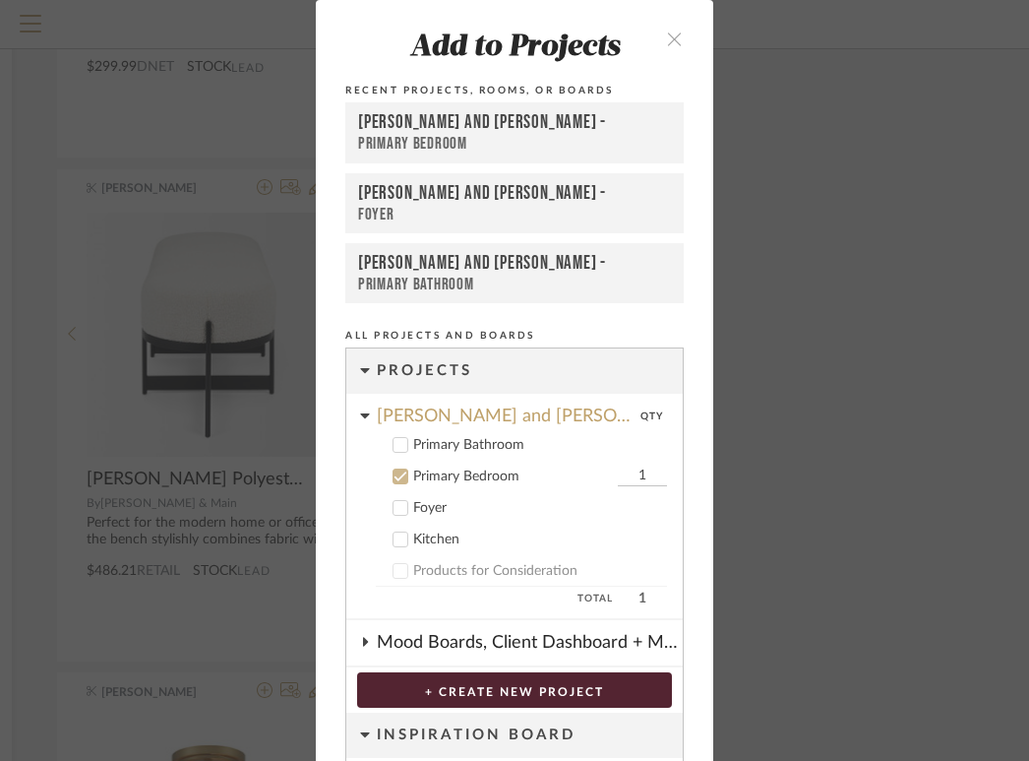
scroll to position [128, 0]
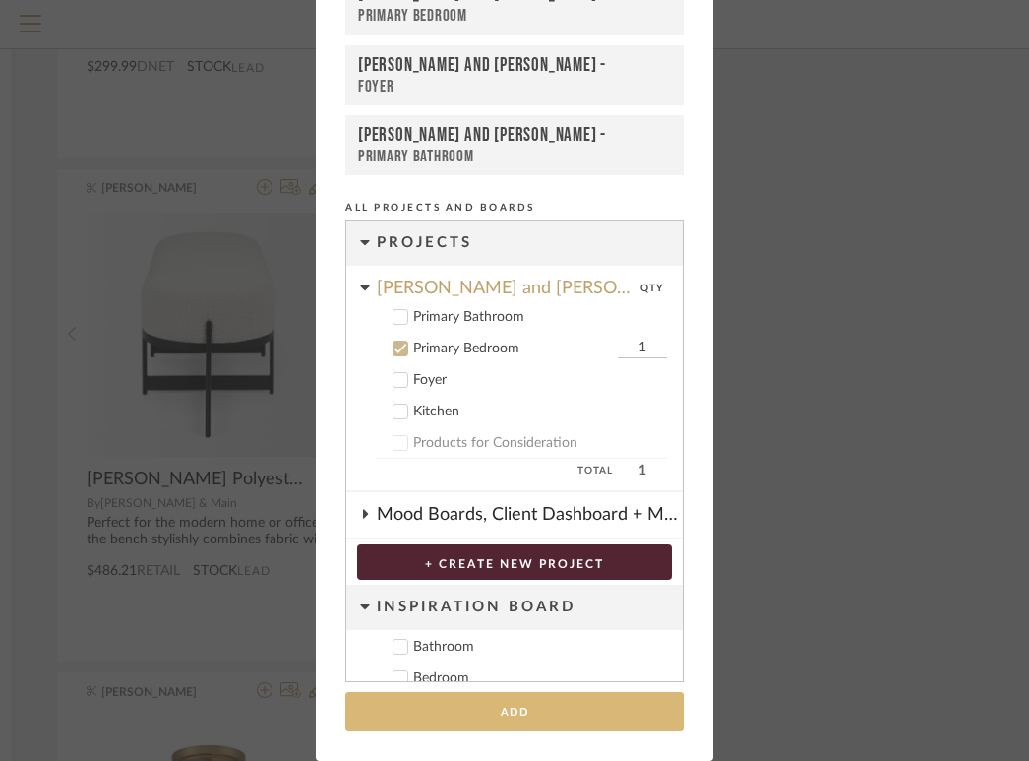
click at [491, 715] on button "Add" at bounding box center [514, 712] width 339 height 40
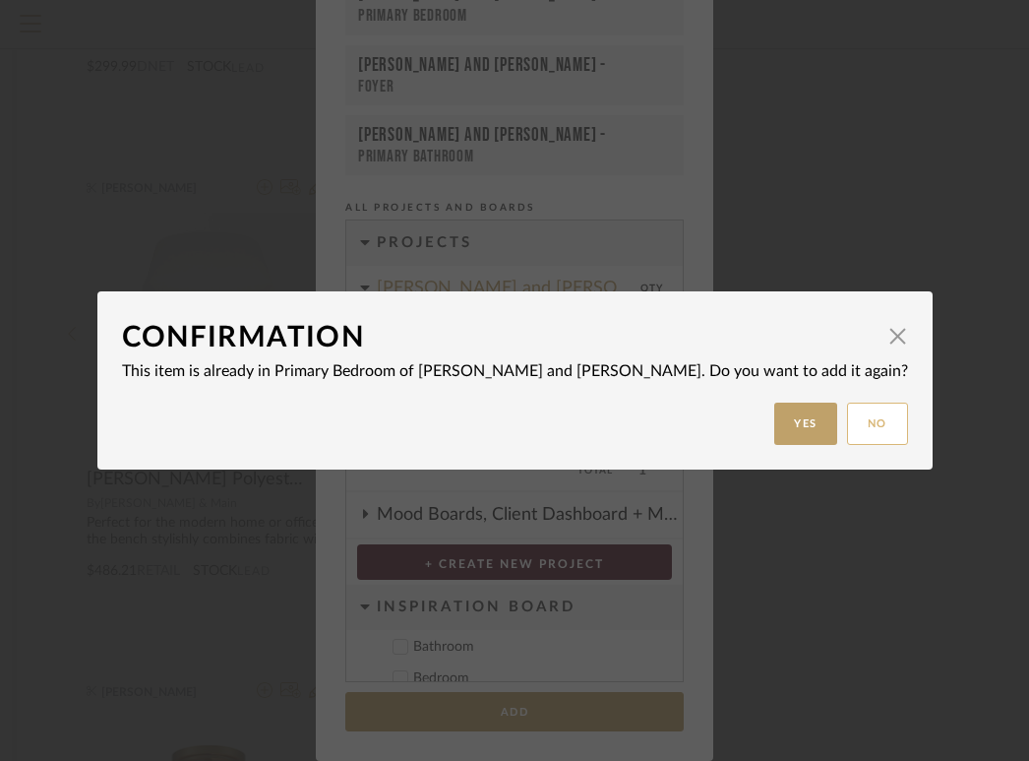
click at [847, 413] on button "No" at bounding box center [877, 423] width 61 height 42
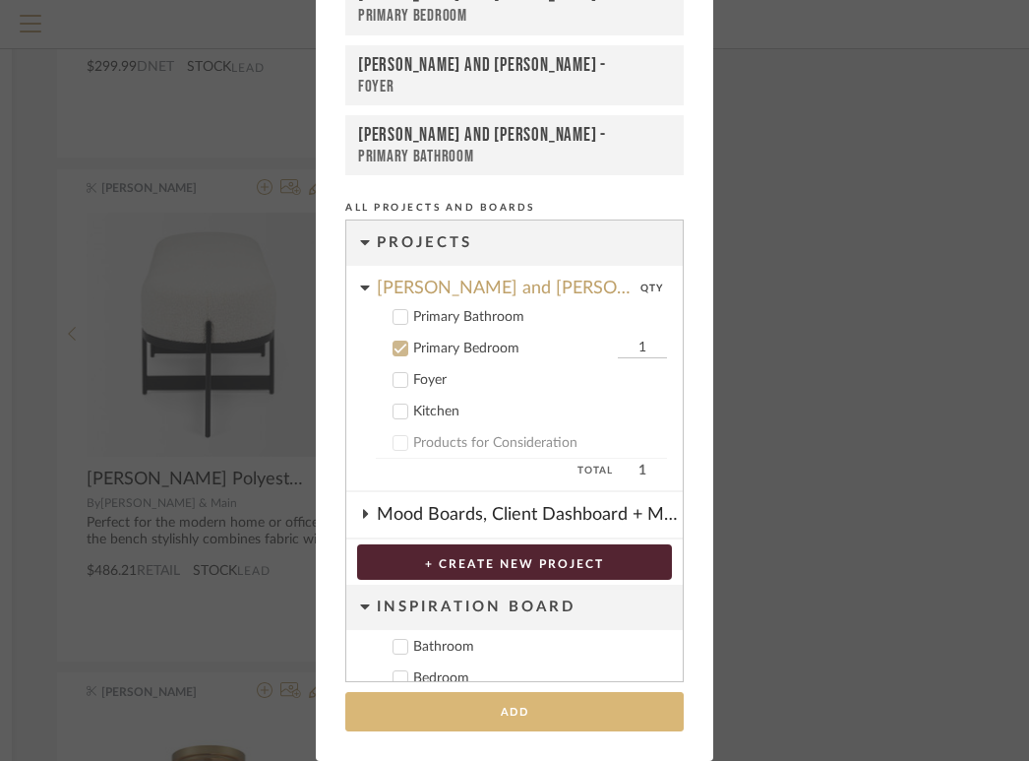
click at [510, 714] on button "Add" at bounding box center [514, 712] width 339 height 40
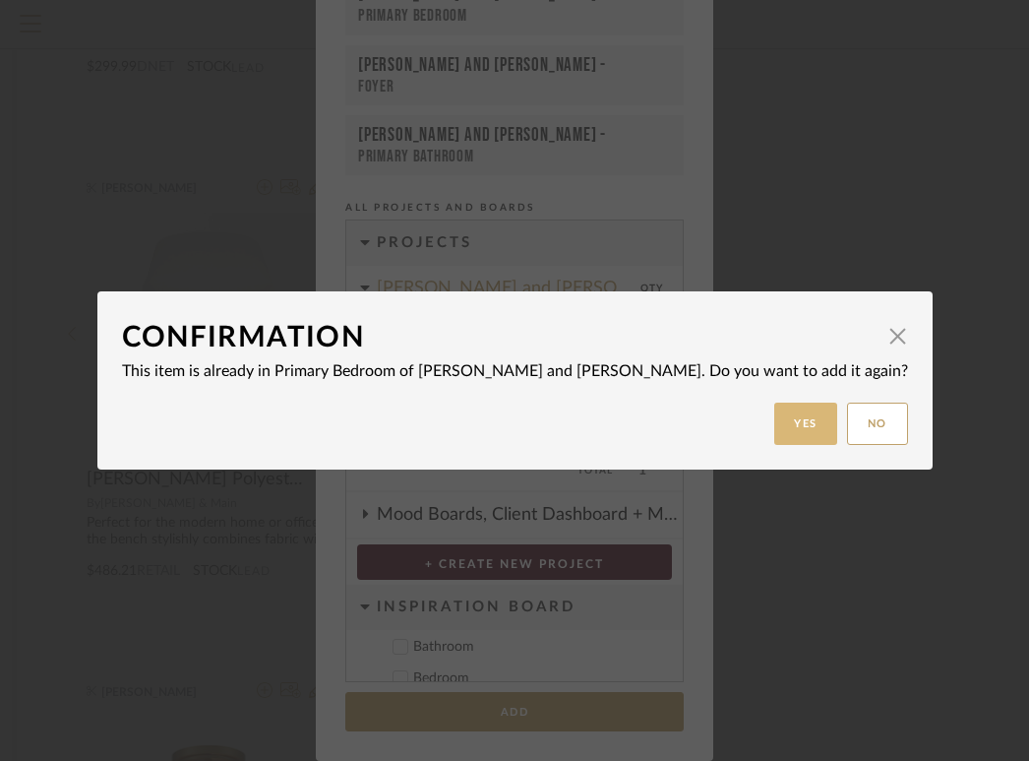
click at [774, 414] on button "Yes" at bounding box center [805, 423] width 63 height 42
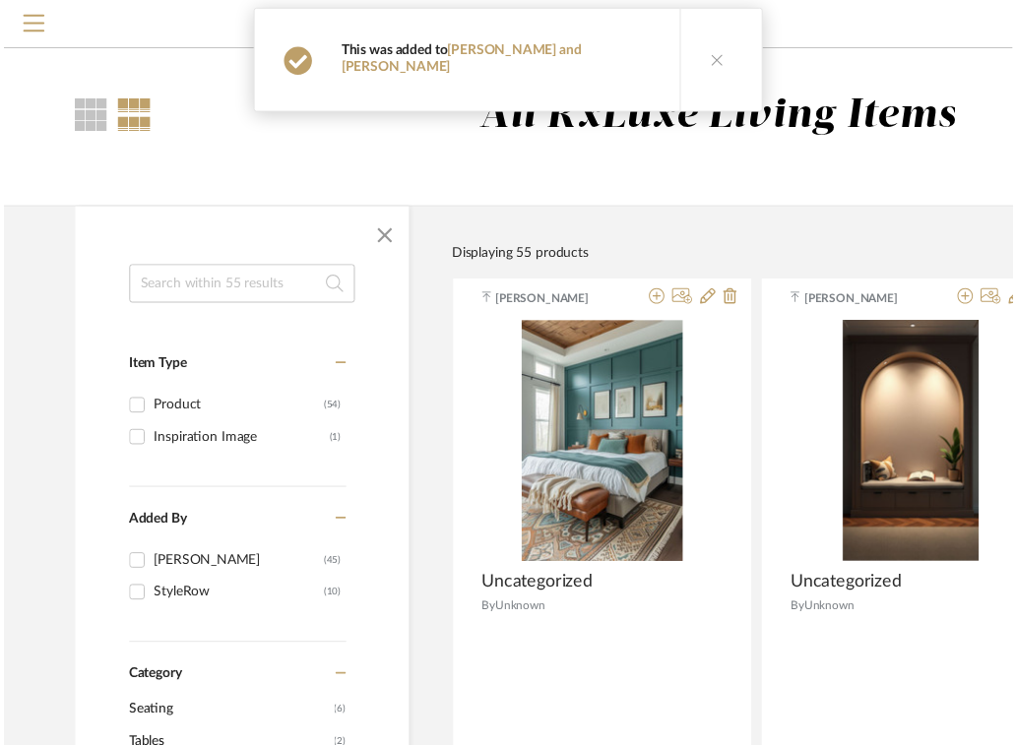
scroll to position [3637, 402]
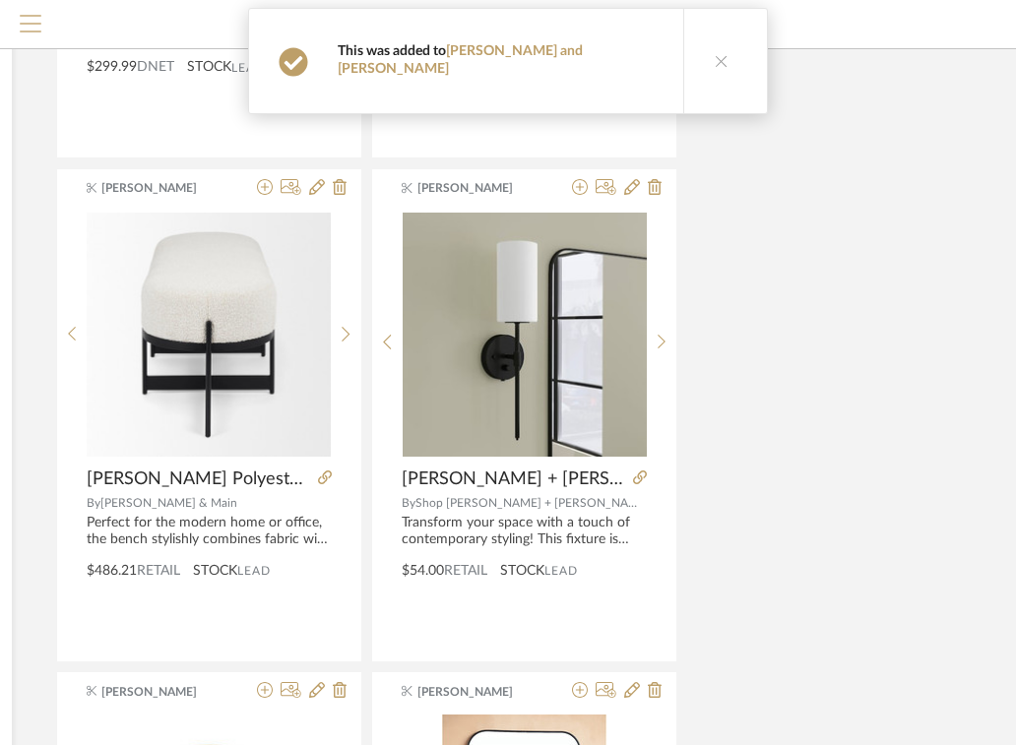
click at [39, 17] on span "Menu" at bounding box center [31, 16] width 22 height 2
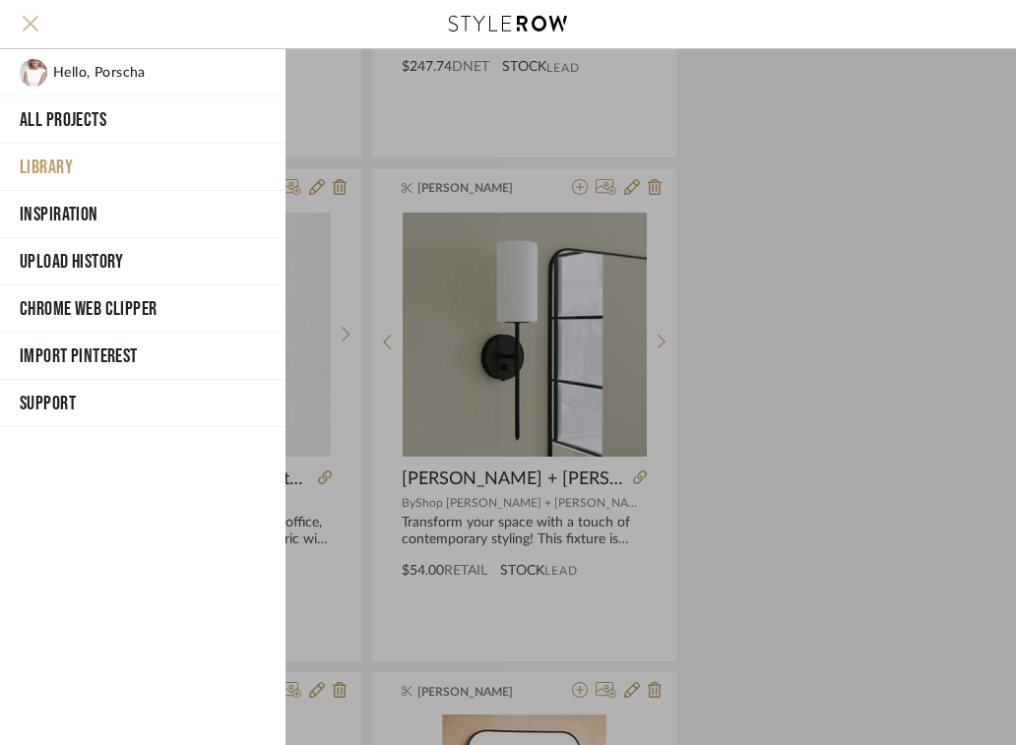
click at [38, 19] on span "Menu" at bounding box center [31, 30] width 22 height 30
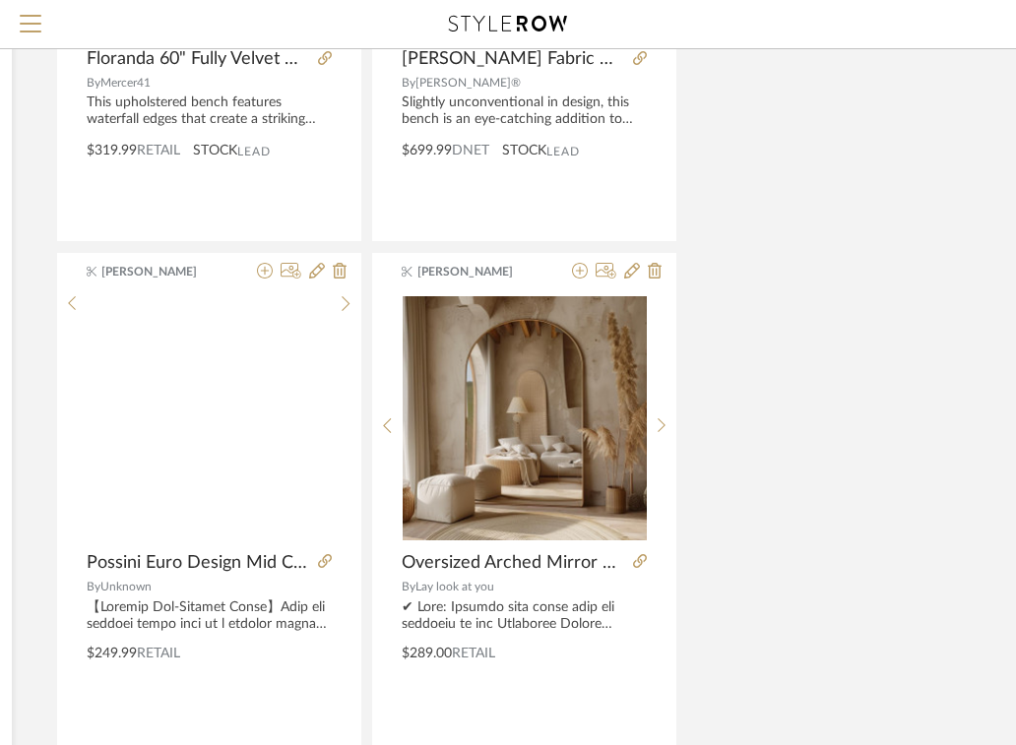
scroll to position [2642, 402]
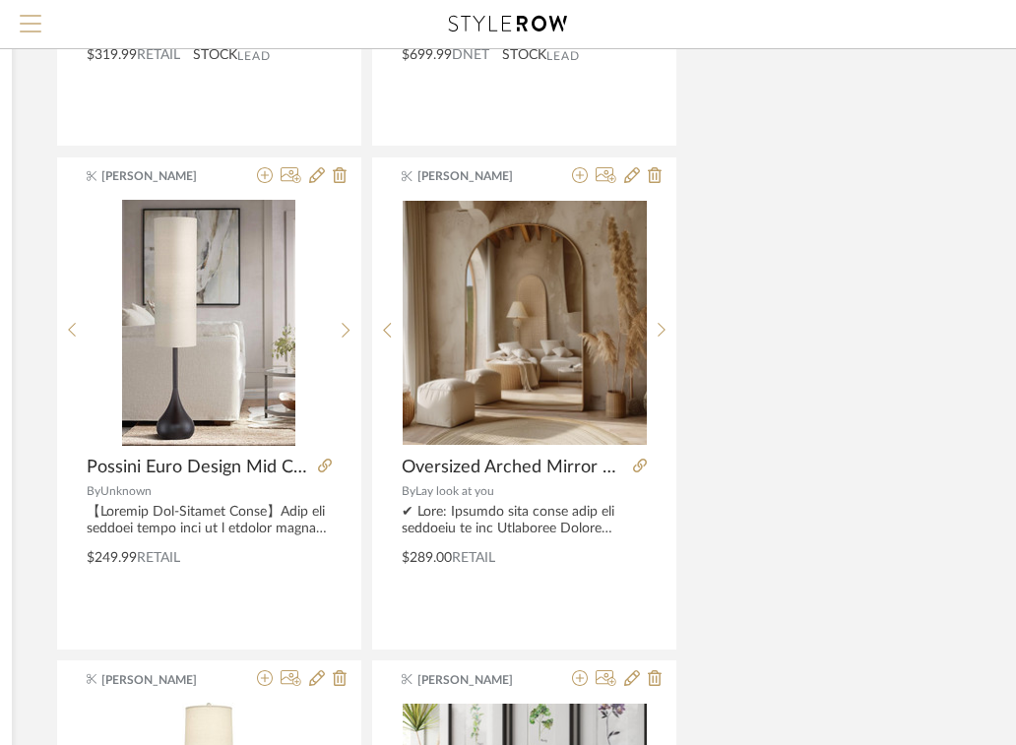
click at [24, 17] on span "Menu" at bounding box center [31, 16] width 22 height 2
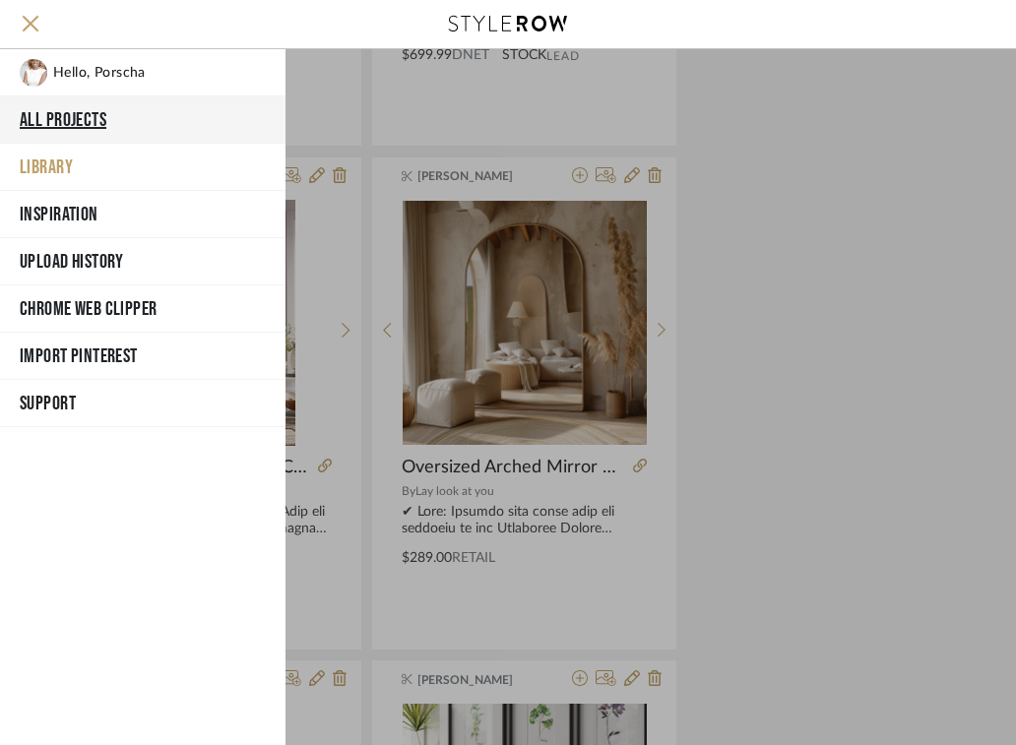
click at [60, 126] on button "All Projects" at bounding box center [142, 119] width 285 height 47
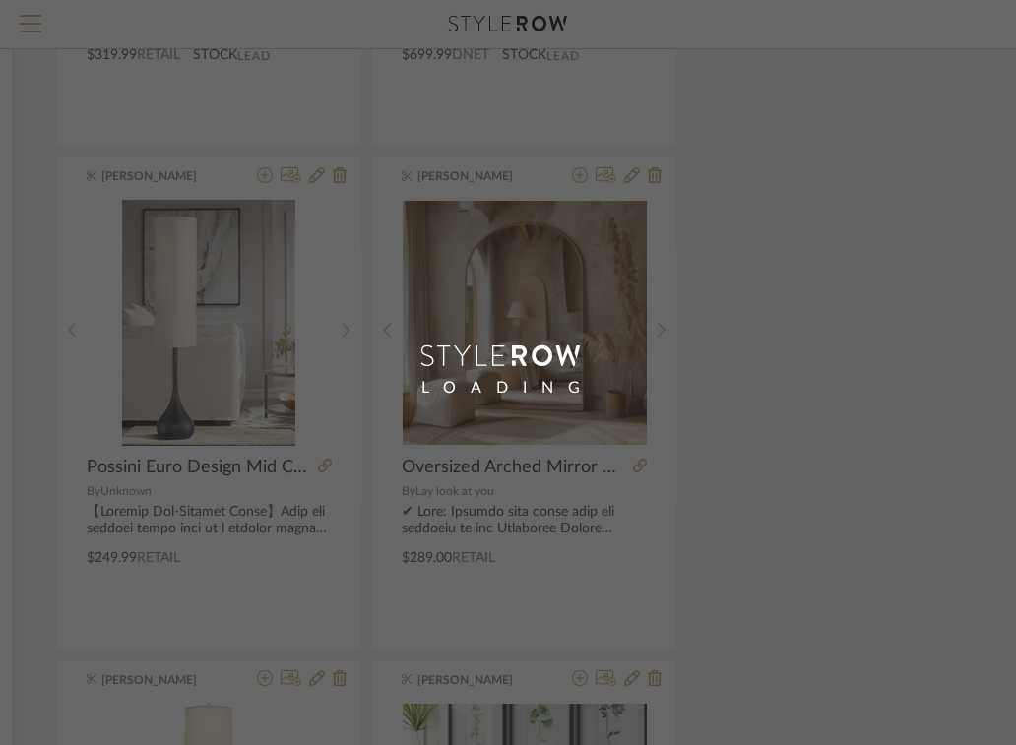
scroll to position [18, 0]
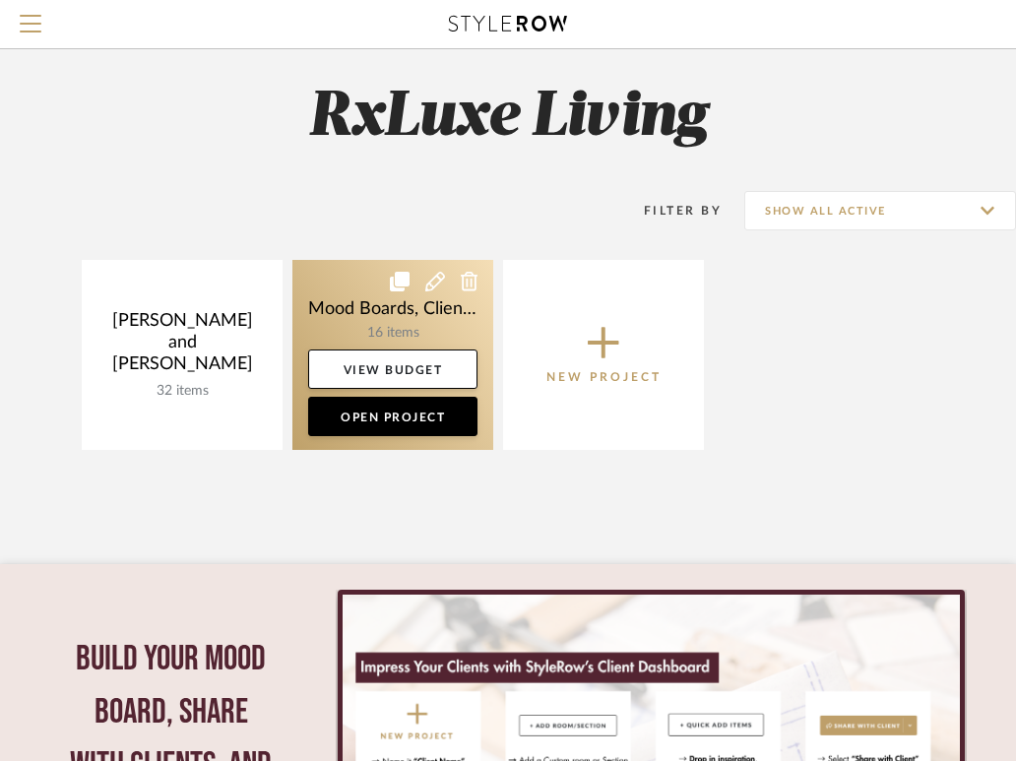
click at [408, 314] on link at bounding box center [392, 355] width 201 height 190
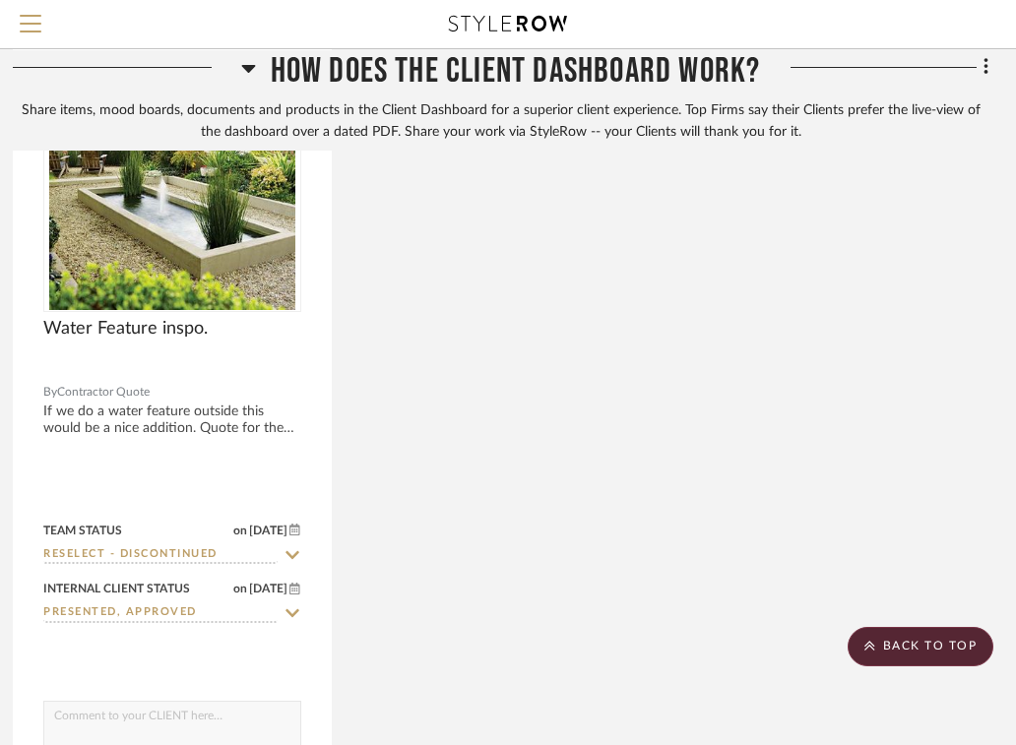
scroll to position [1317, 402]
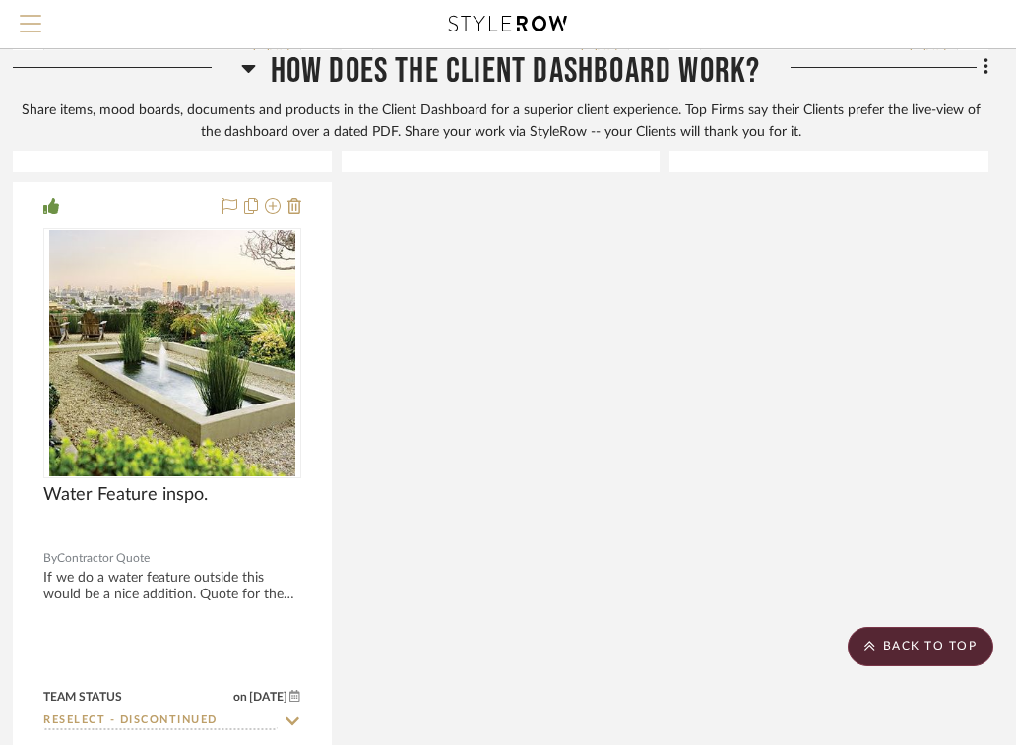
click at [35, 10] on button "Menu" at bounding box center [30, 24] width 61 height 48
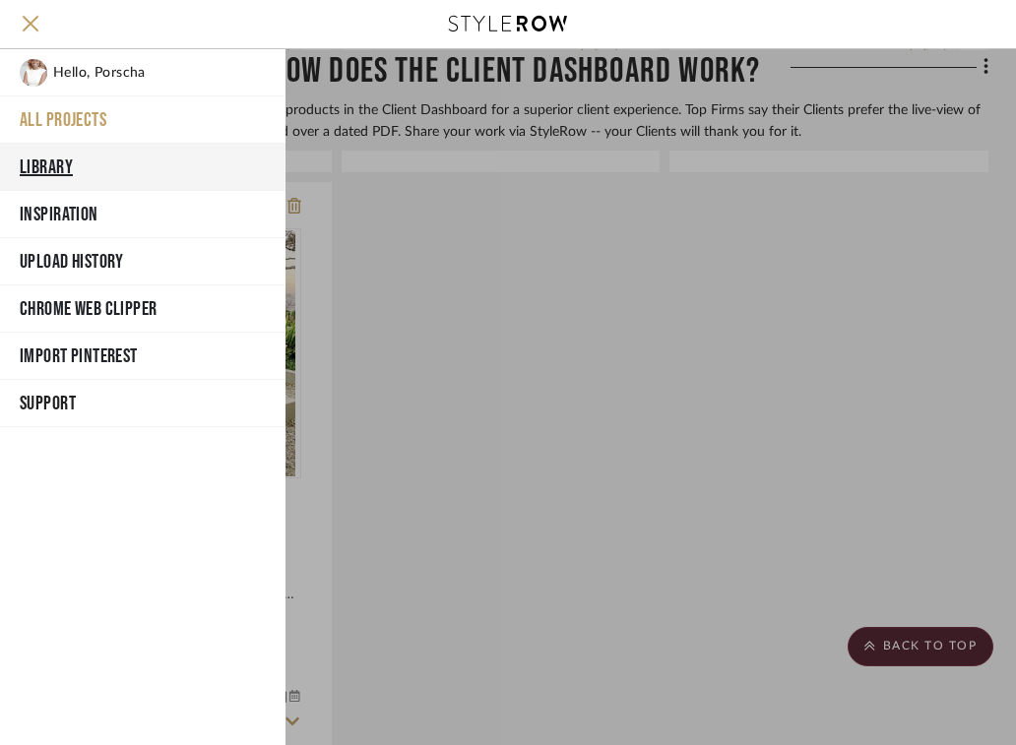
click at [85, 166] on button "Library" at bounding box center [142, 167] width 285 height 47
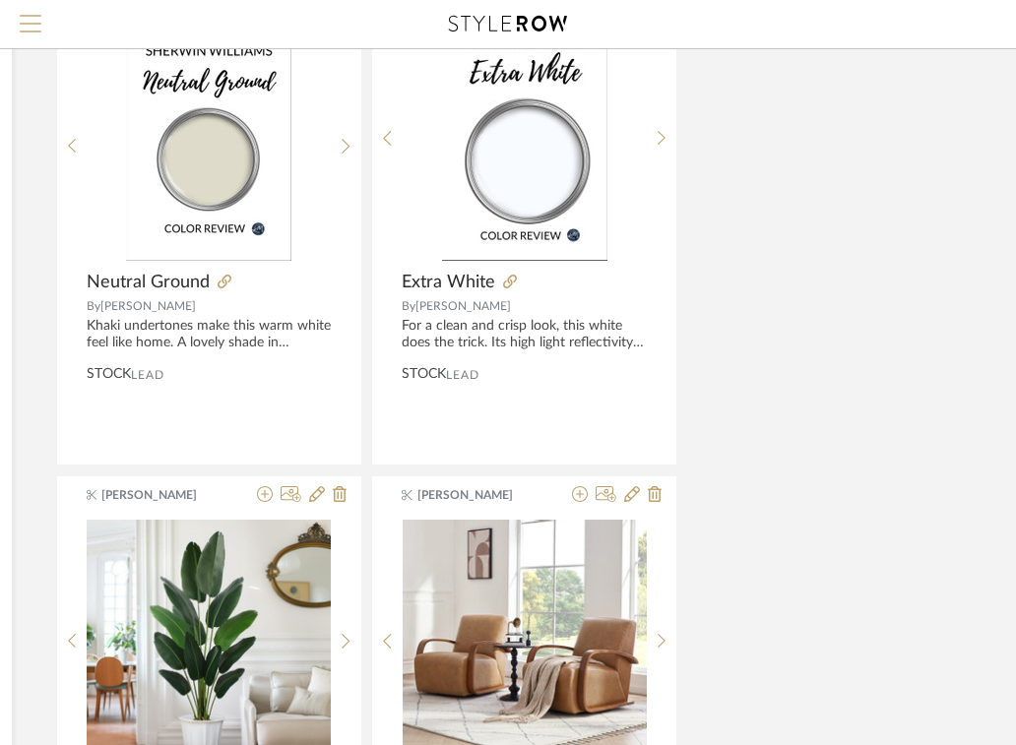
click at [18, 36] on button "Menu" at bounding box center [30, 24] width 61 height 48
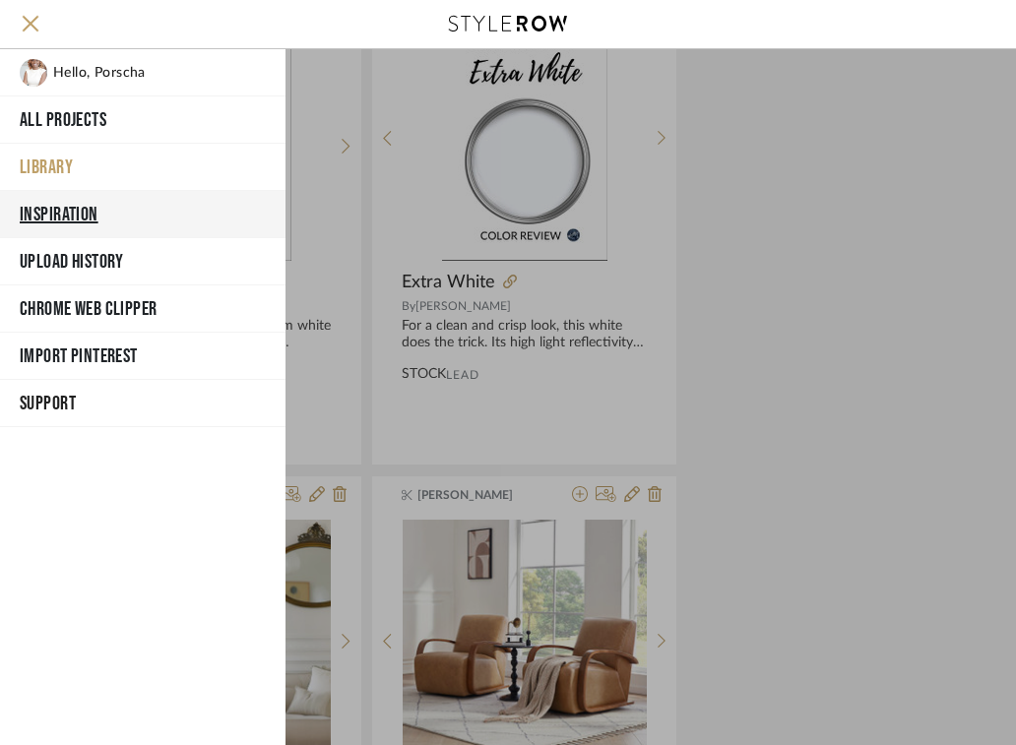
click at [50, 202] on button "Inspiration" at bounding box center [142, 214] width 285 height 47
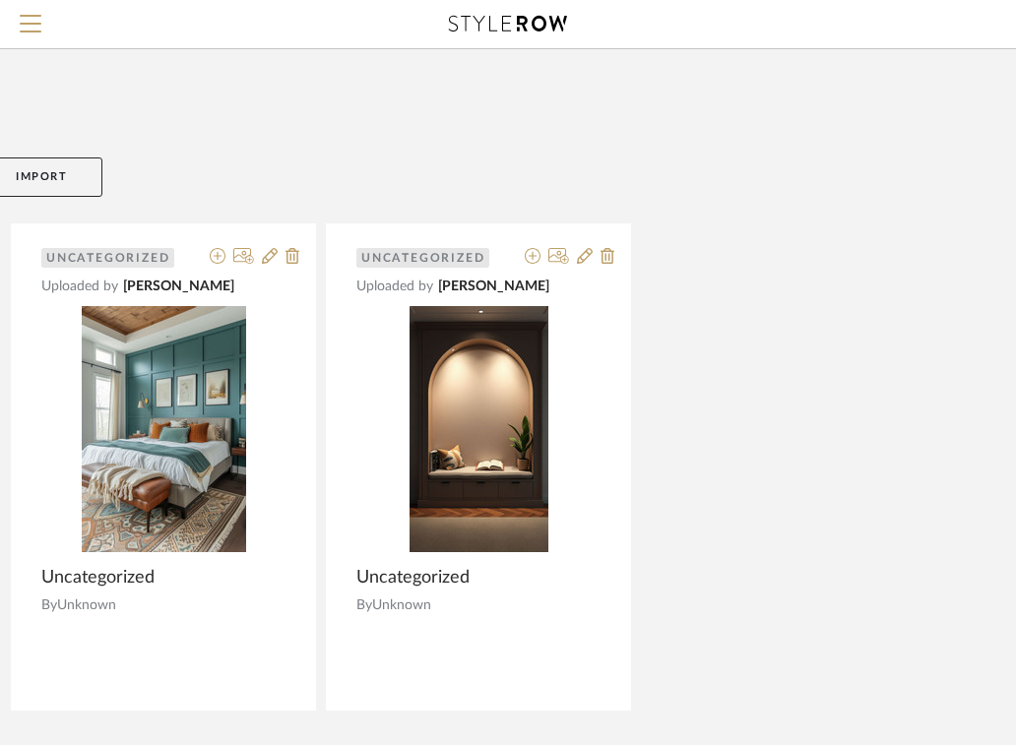
scroll to position [318, 388]
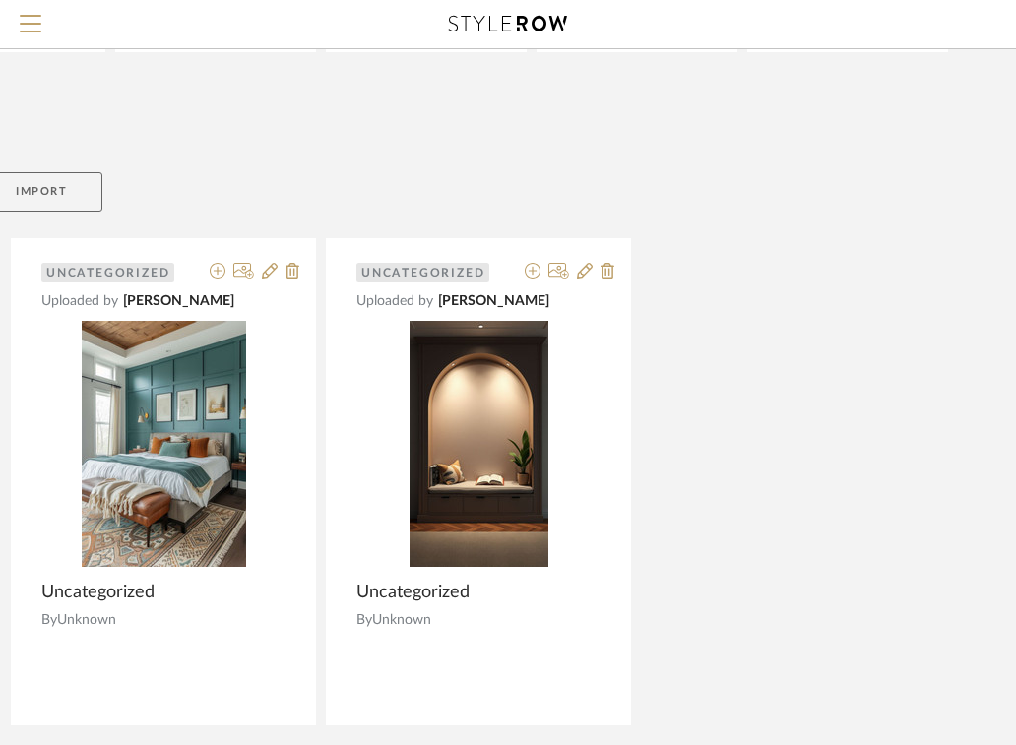
click at [86, 186] on link "Import" at bounding box center [41, 191] width 122 height 39
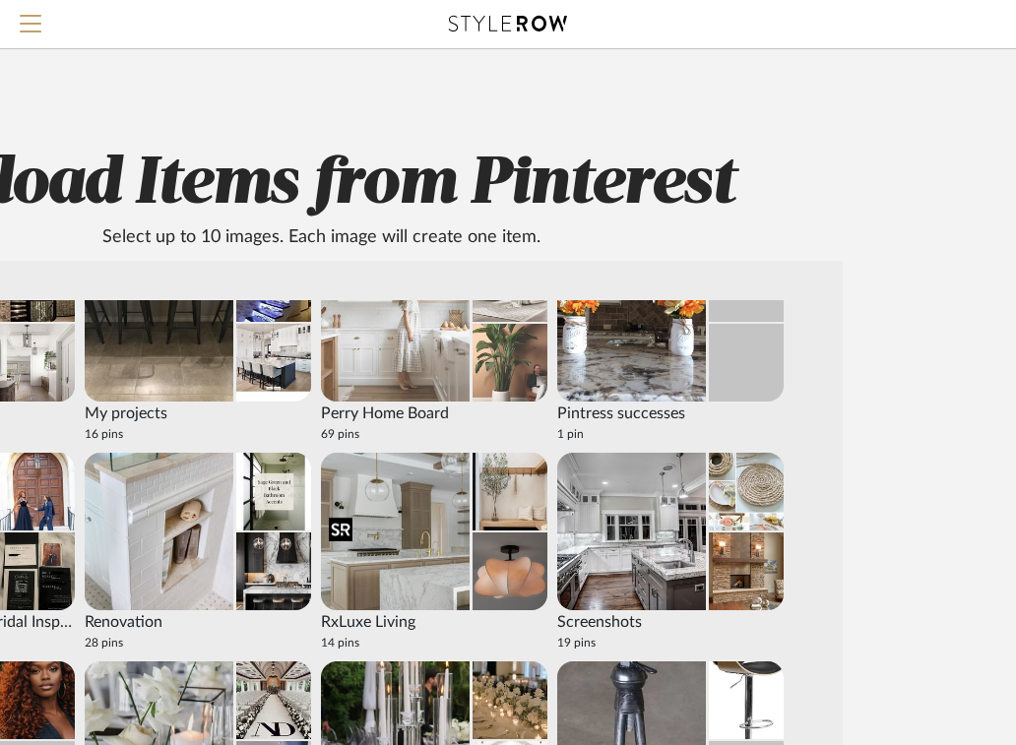
scroll to position [244, 0]
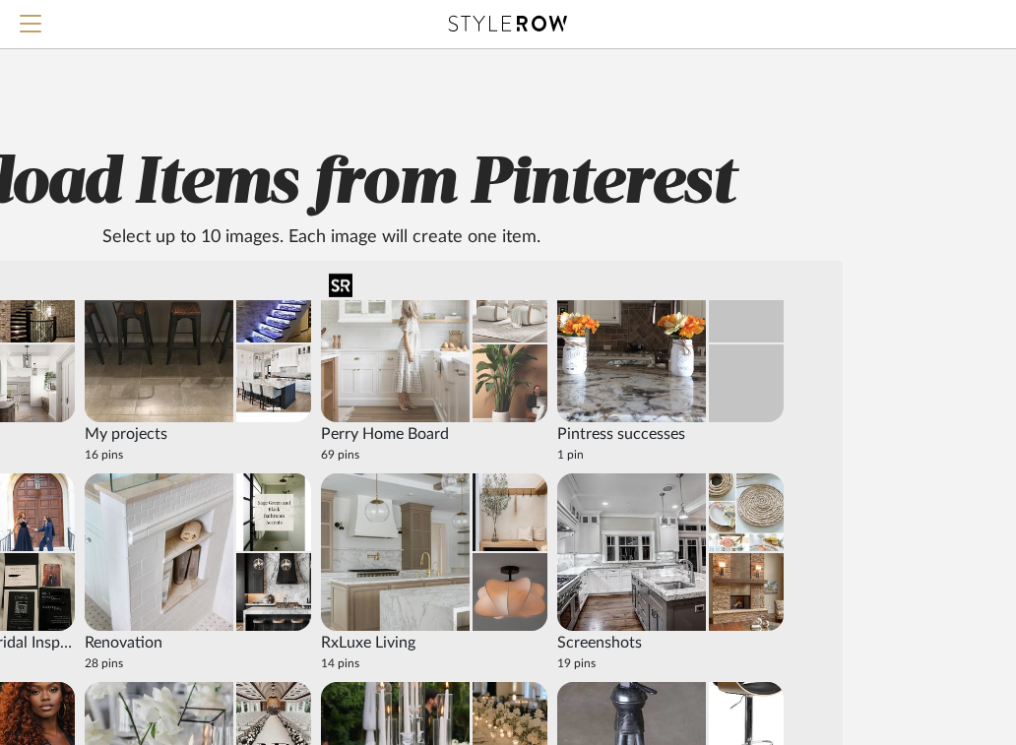
click at [421, 379] on img at bounding box center [395, 343] width 149 height 157
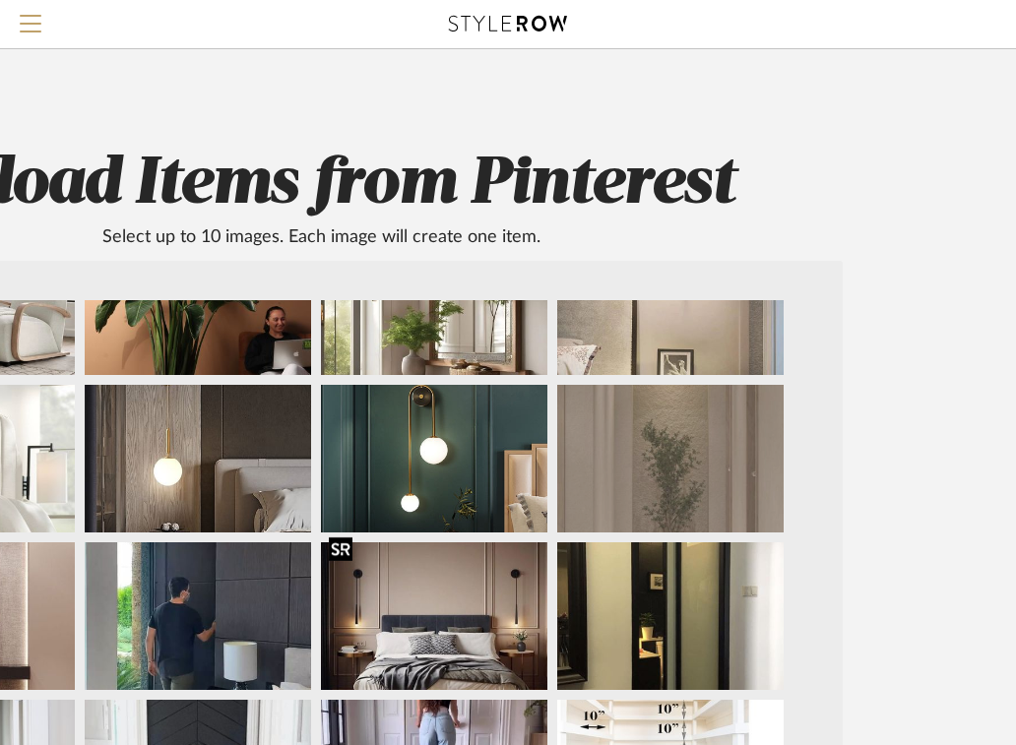
scroll to position [87, 0]
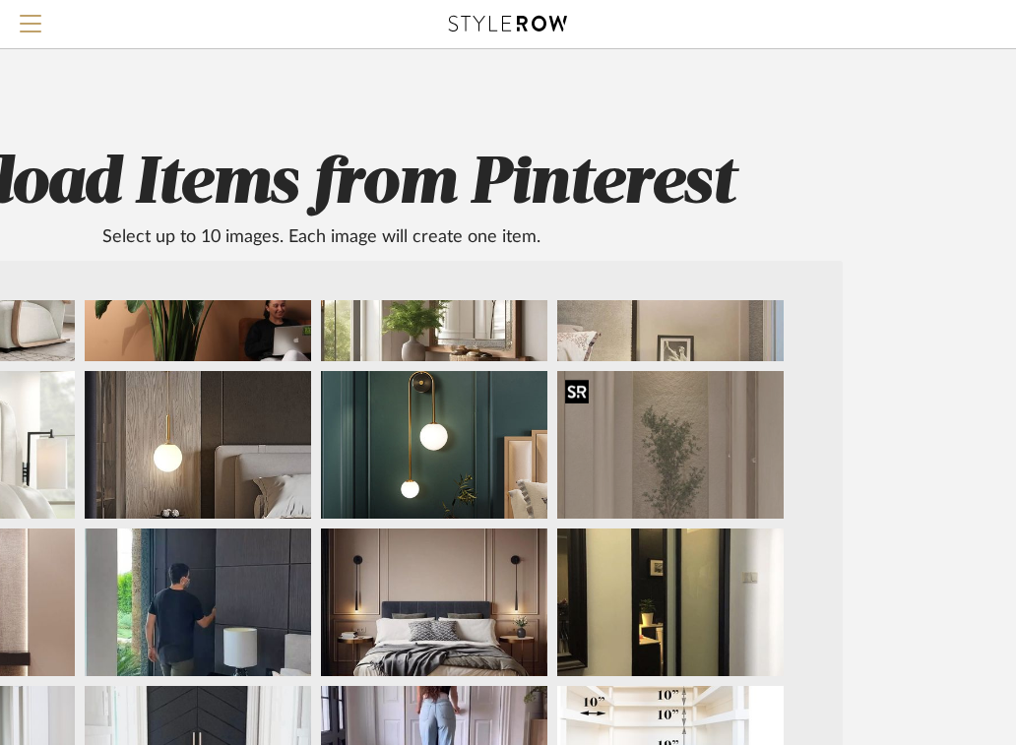
click at [592, 401] on img at bounding box center [670, 445] width 226 height 148
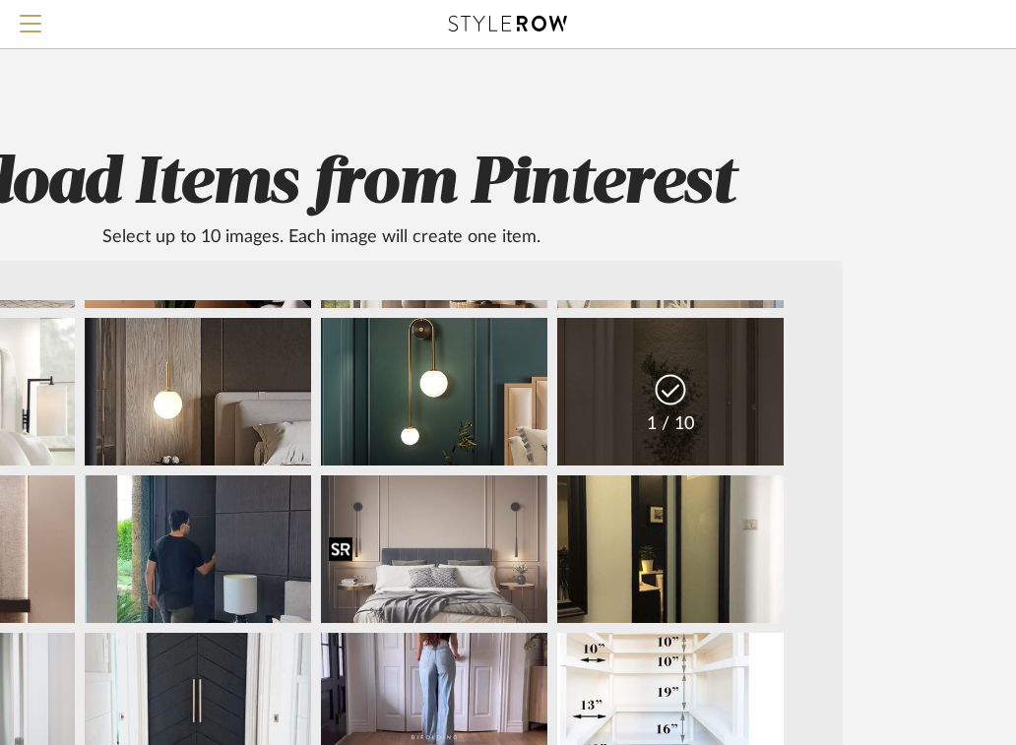
scroll to position [165, 0]
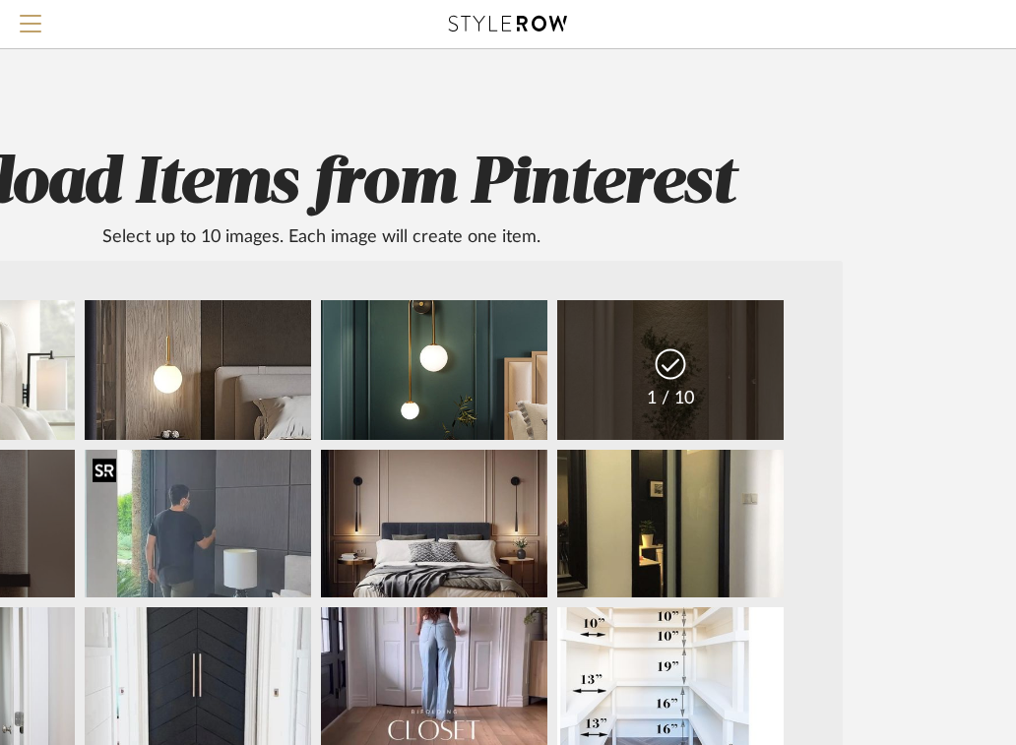
click at [235, 530] on img at bounding box center [198, 524] width 226 height 148
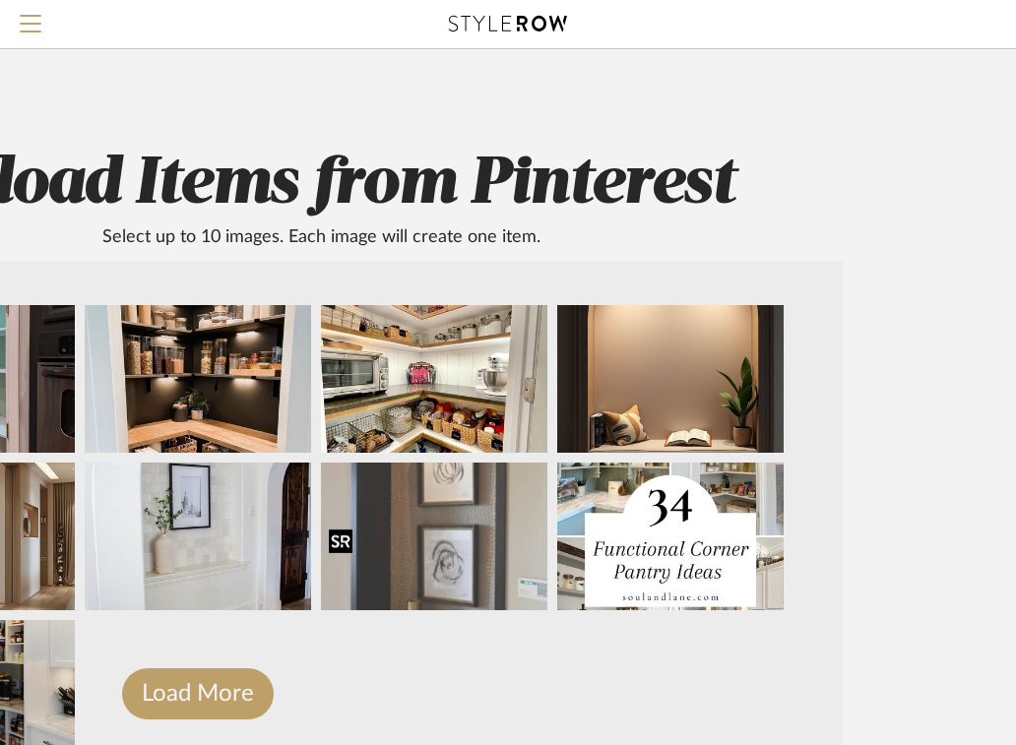
scroll to position [11, 388]
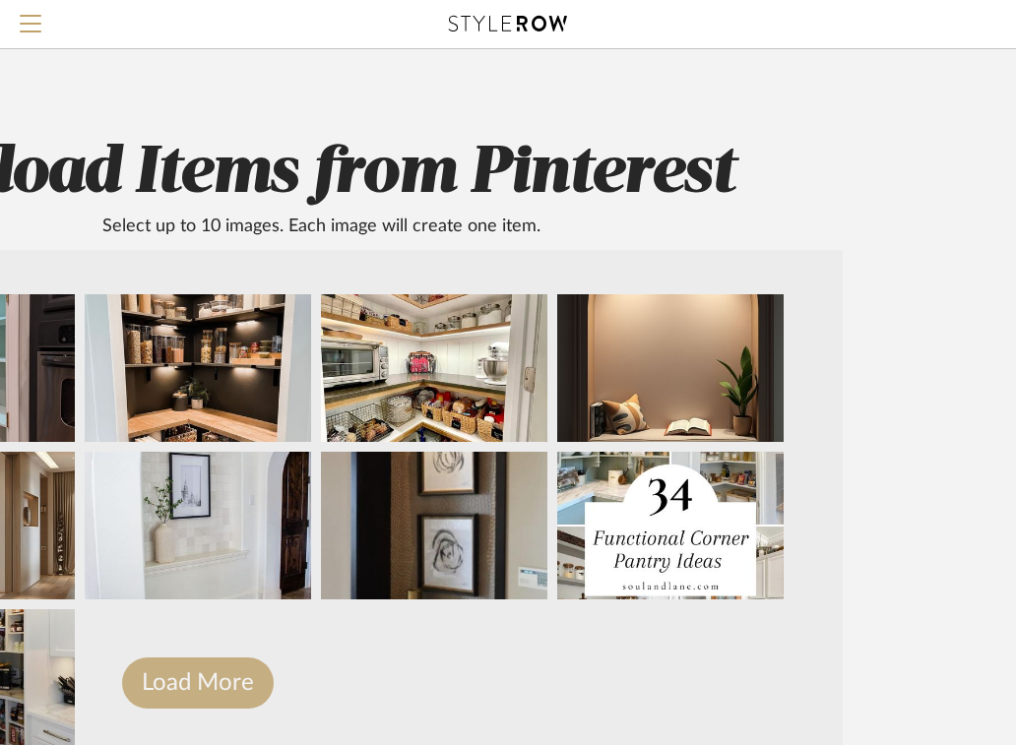
click at [176, 687] on button "Load More" at bounding box center [198, 682] width 152 height 51
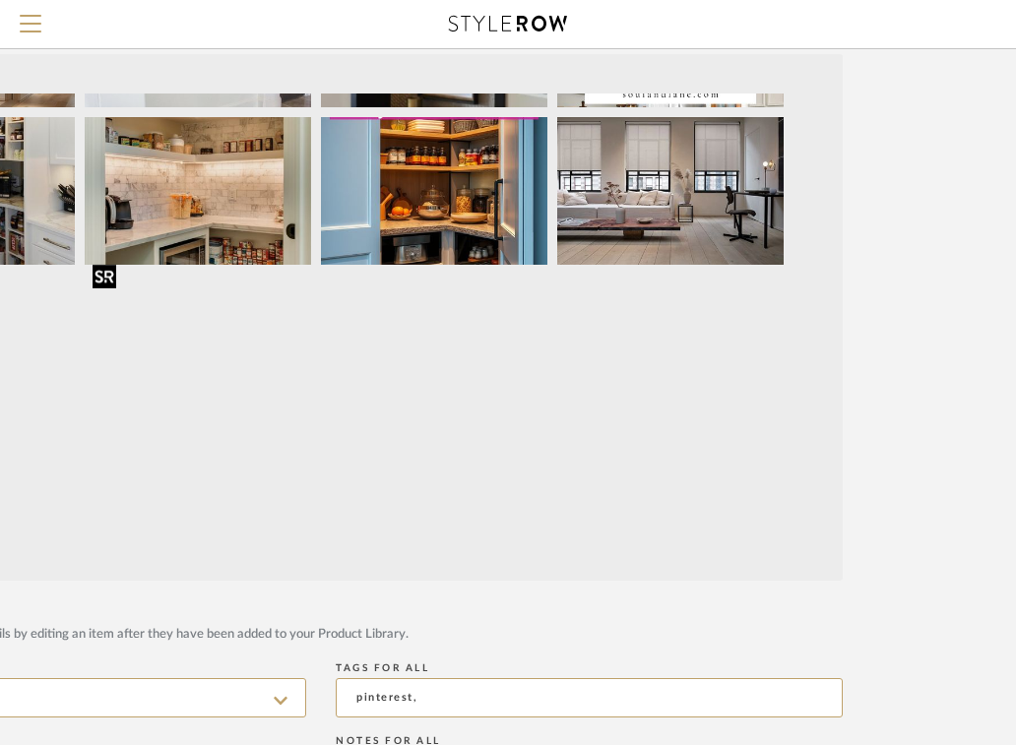
scroll to position [906, 0]
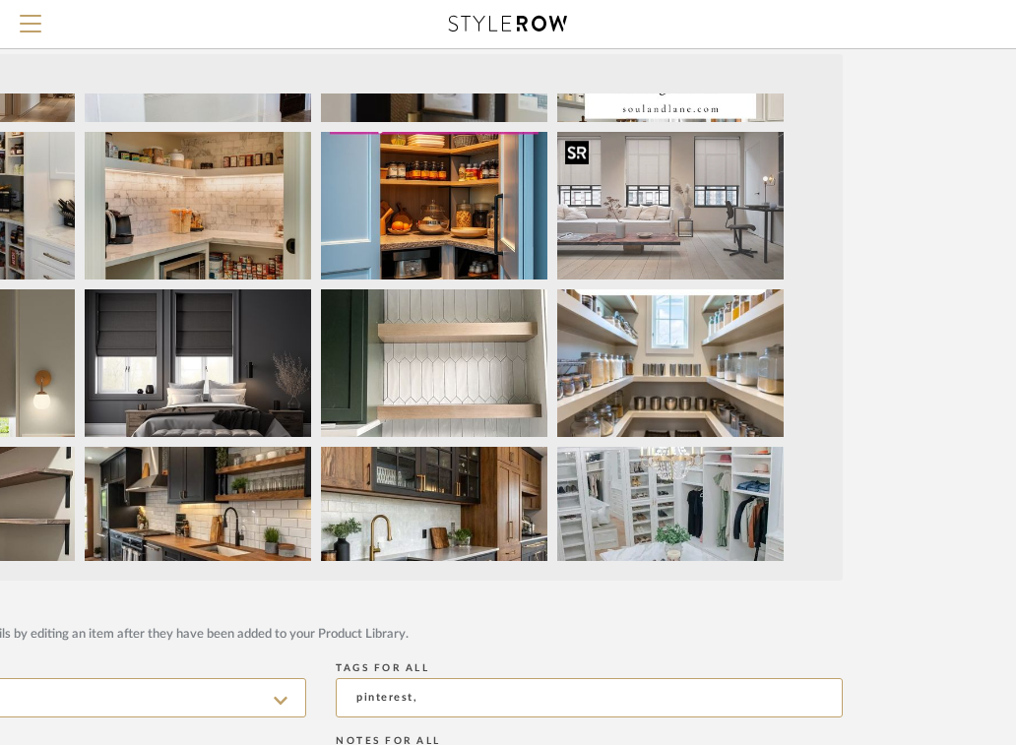
click at [642, 171] on img at bounding box center [670, 206] width 226 height 148
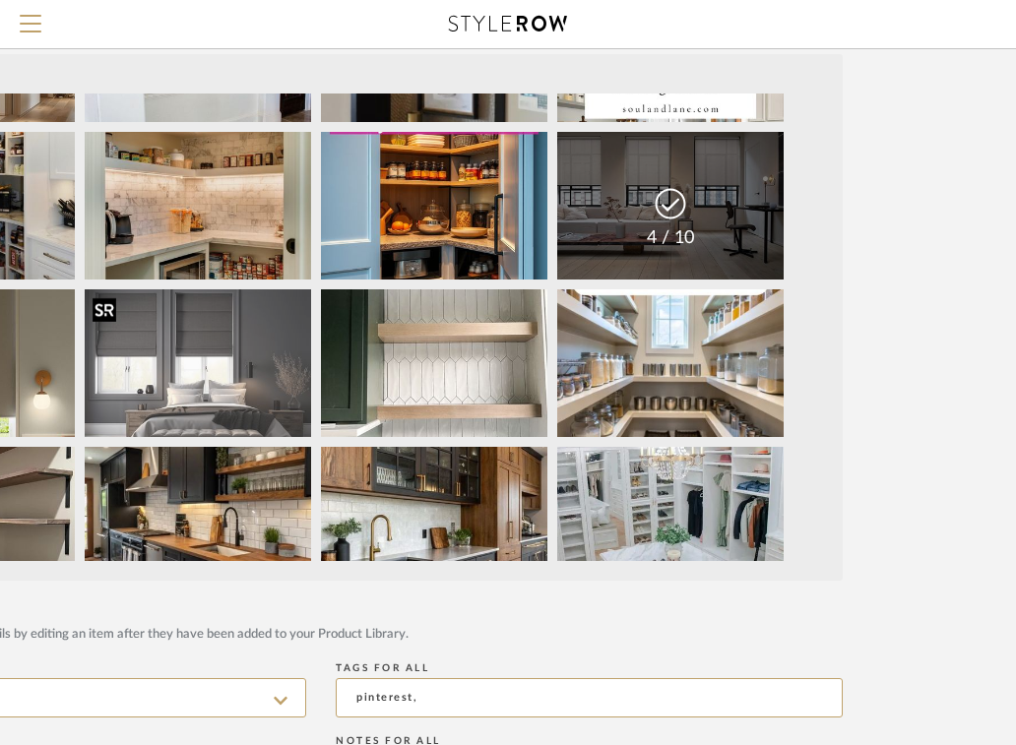
click at [224, 367] on img at bounding box center [198, 363] width 226 height 148
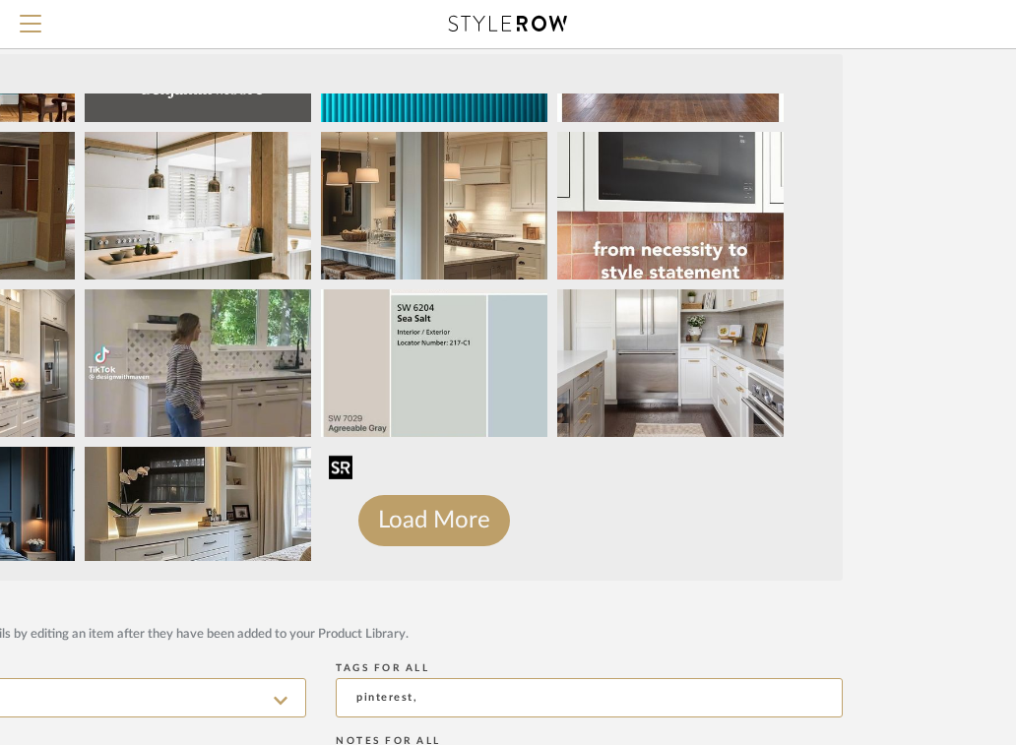
scroll to position [1570, 0]
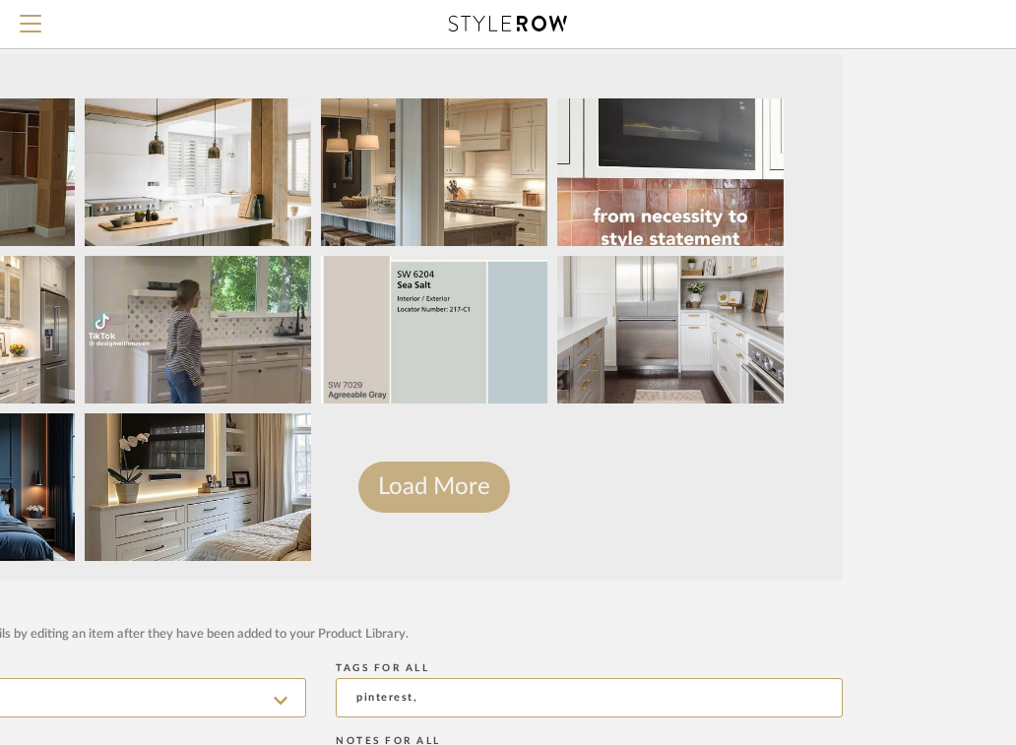
click at [397, 484] on button "Load More" at bounding box center [434, 487] width 152 height 51
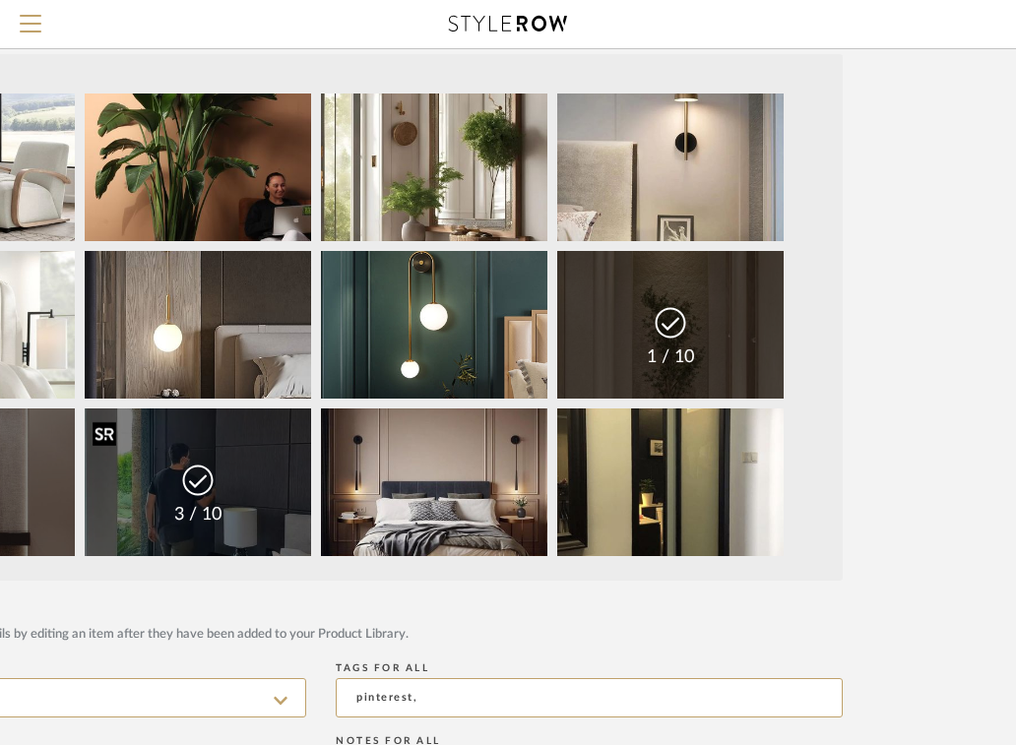
scroll to position [0, 388]
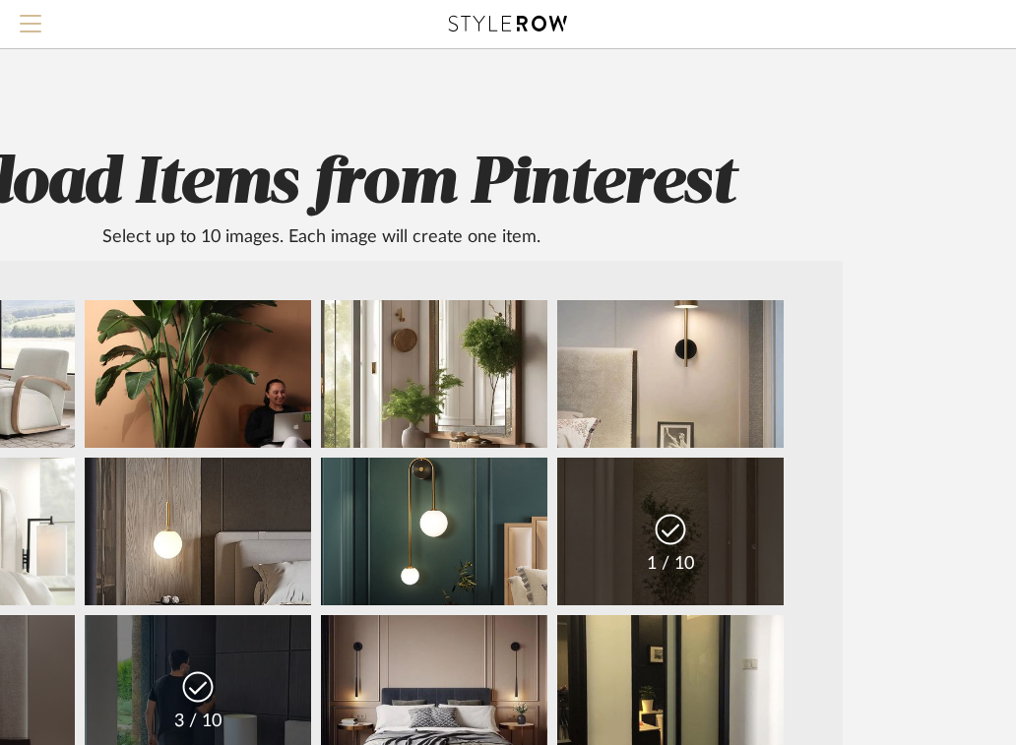
click at [33, 18] on span "Menu" at bounding box center [31, 30] width 22 height 30
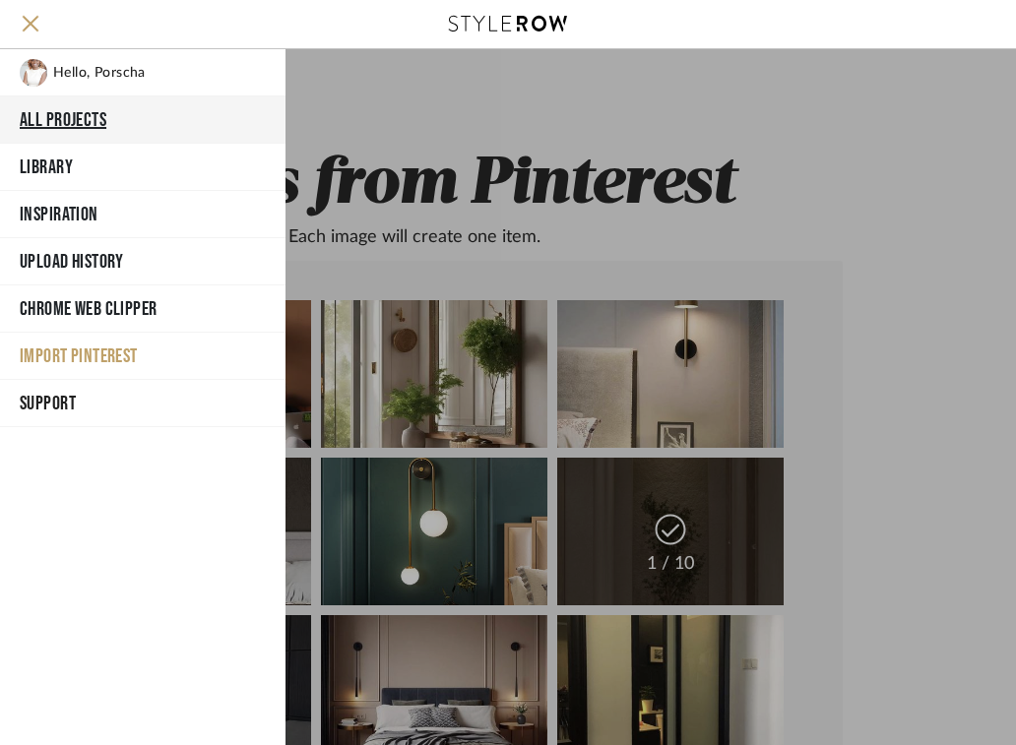
click at [89, 114] on button "All Projects" at bounding box center [142, 119] width 285 height 47
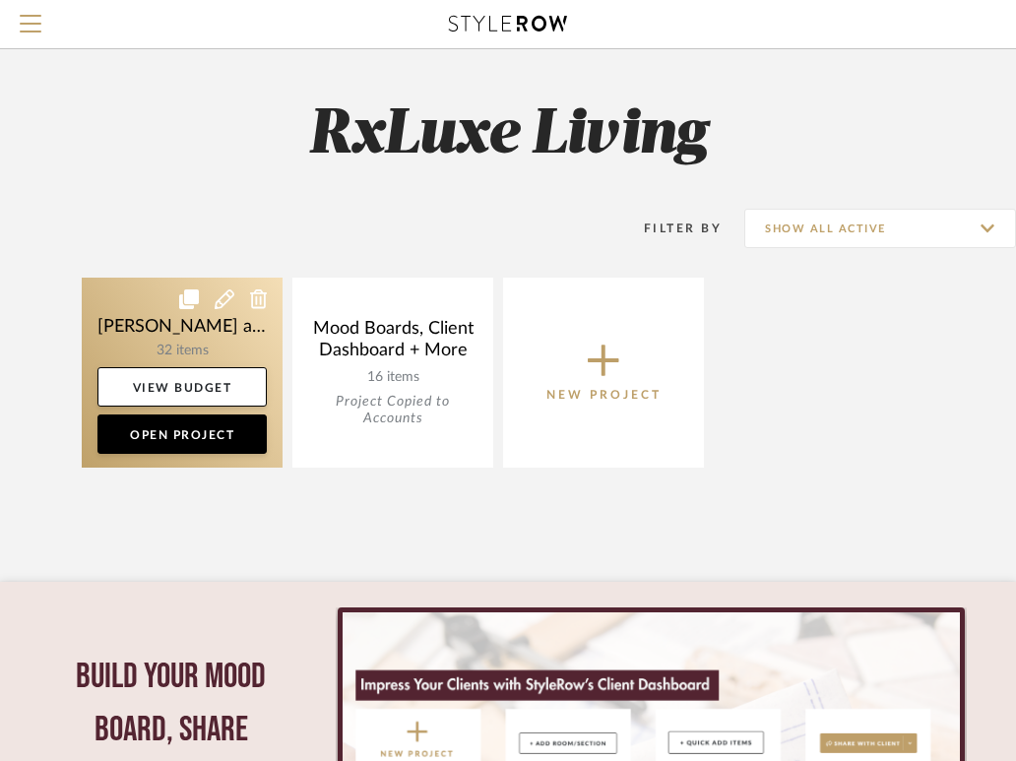
click at [216, 336] on link at bounding box center [182, 373] width 201 height 190
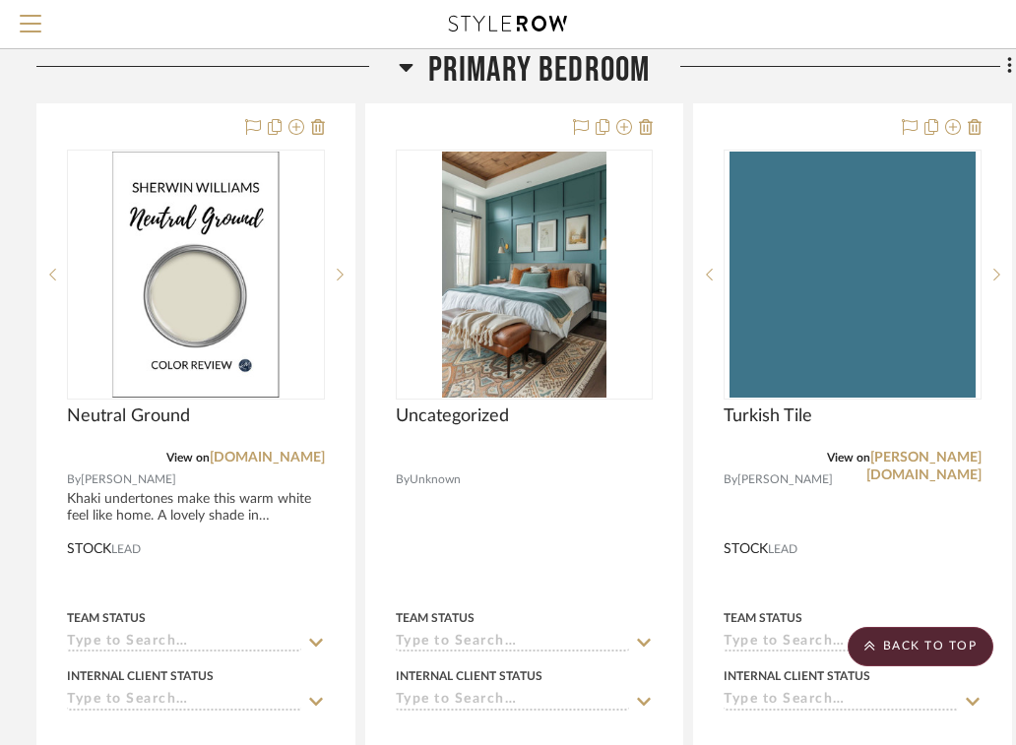
scroll to position [3248, 378]
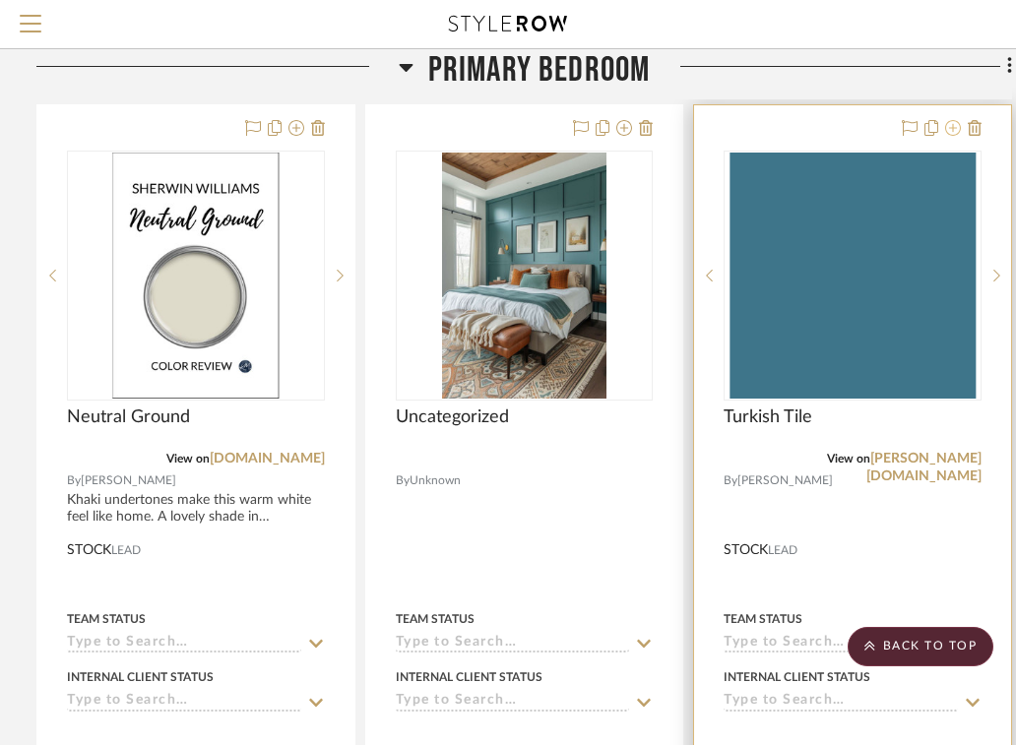
click at [958, 125] on icon at bounding box center [953, 128] width 16 height 16
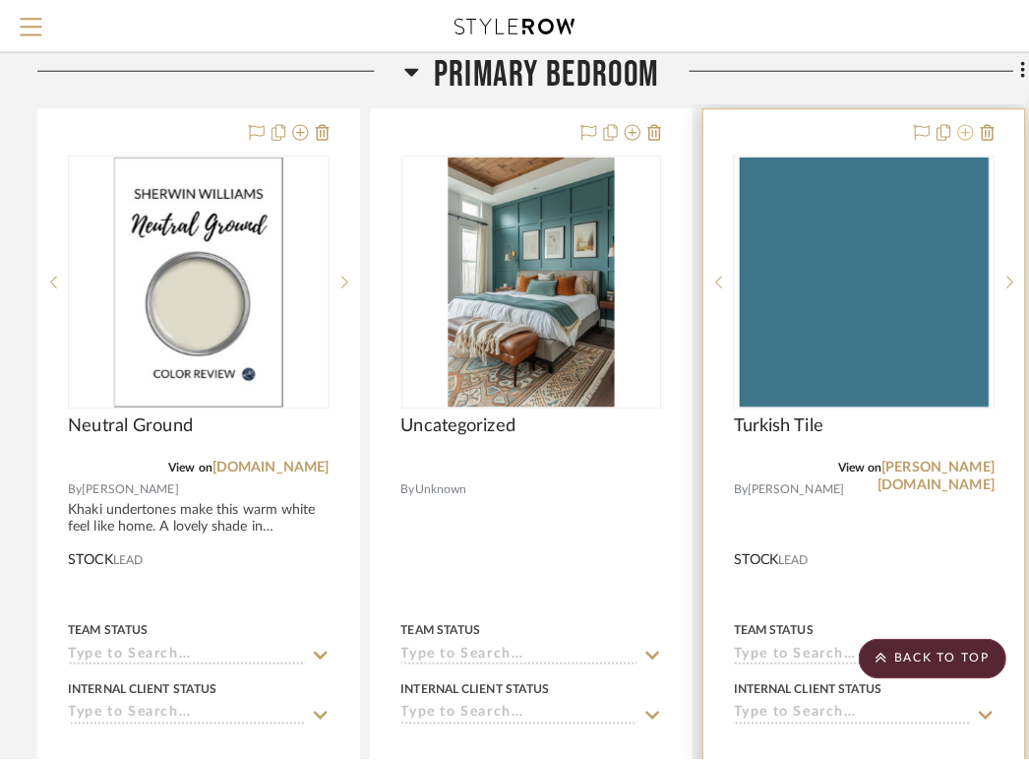
scroll to position [0, 0]
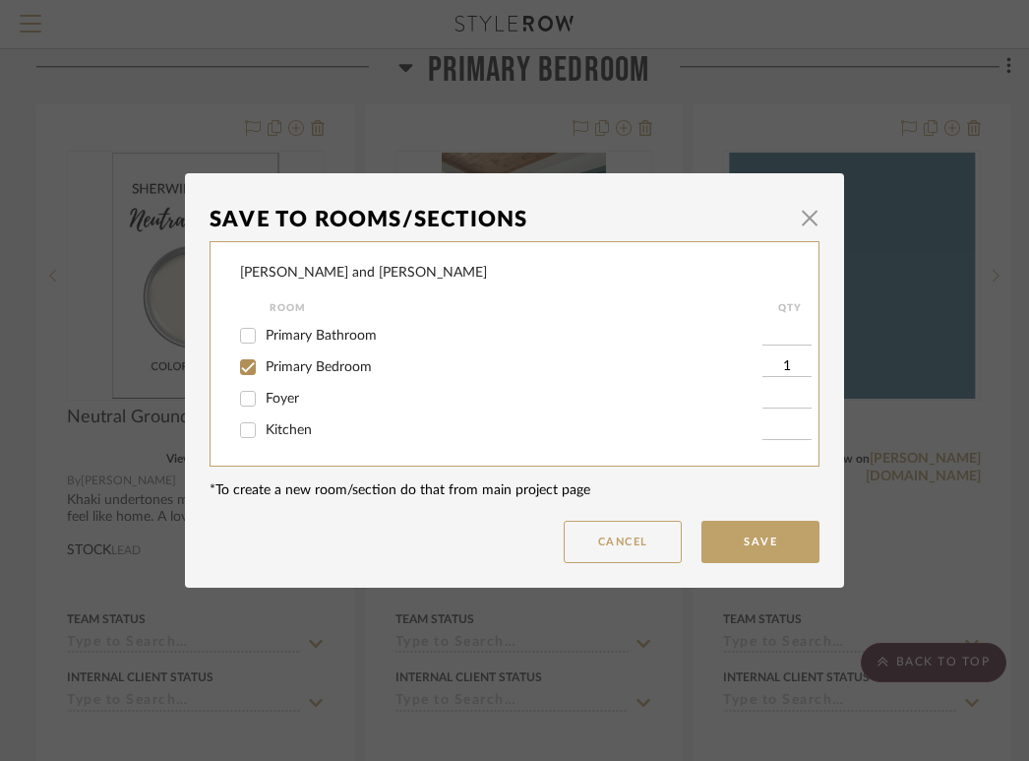
click at [236, 392] on input "Foyer" at bounding box center [247, 398] width 31 height 31
checkbox input "true"
type input "1"
click at [771, 548] on button "Save" at bounding box center [761, 542] width 118 height 42
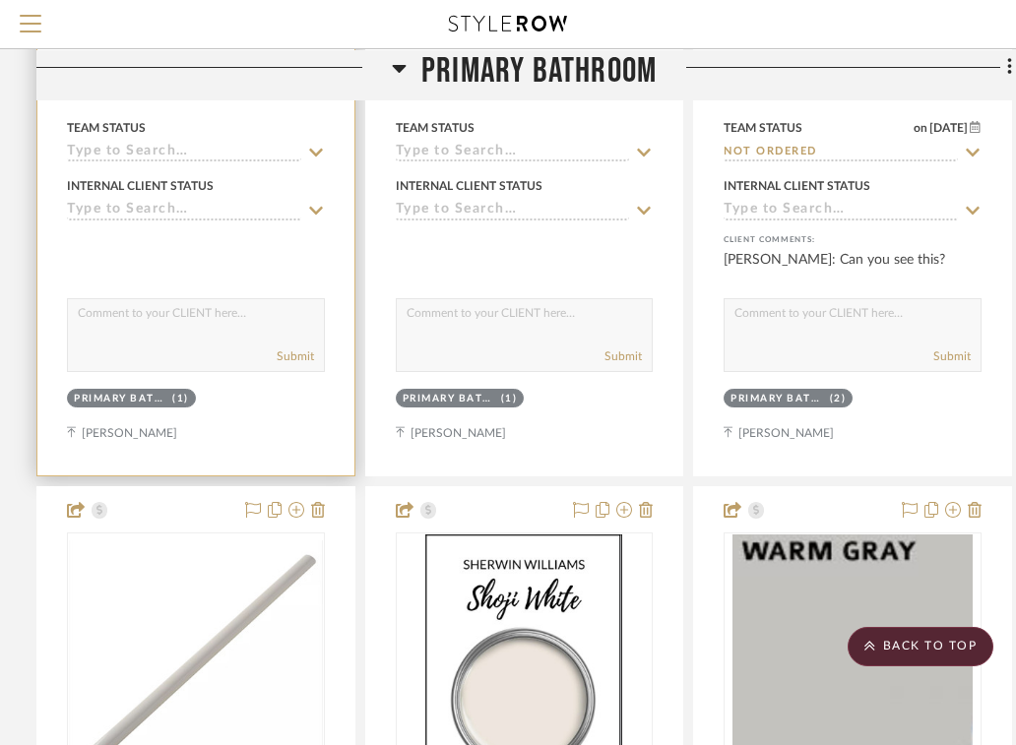
scroll to position [0, 378]
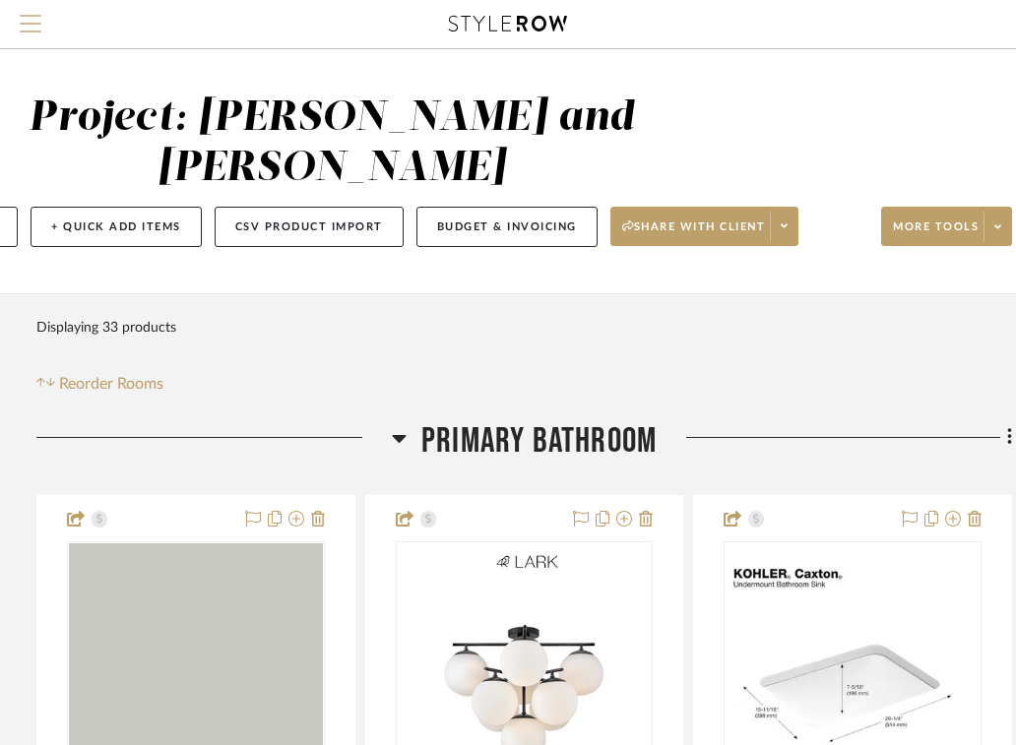
click at [36, 17] on span "Menu" at bounding box center [31, 16] width 22 height 2
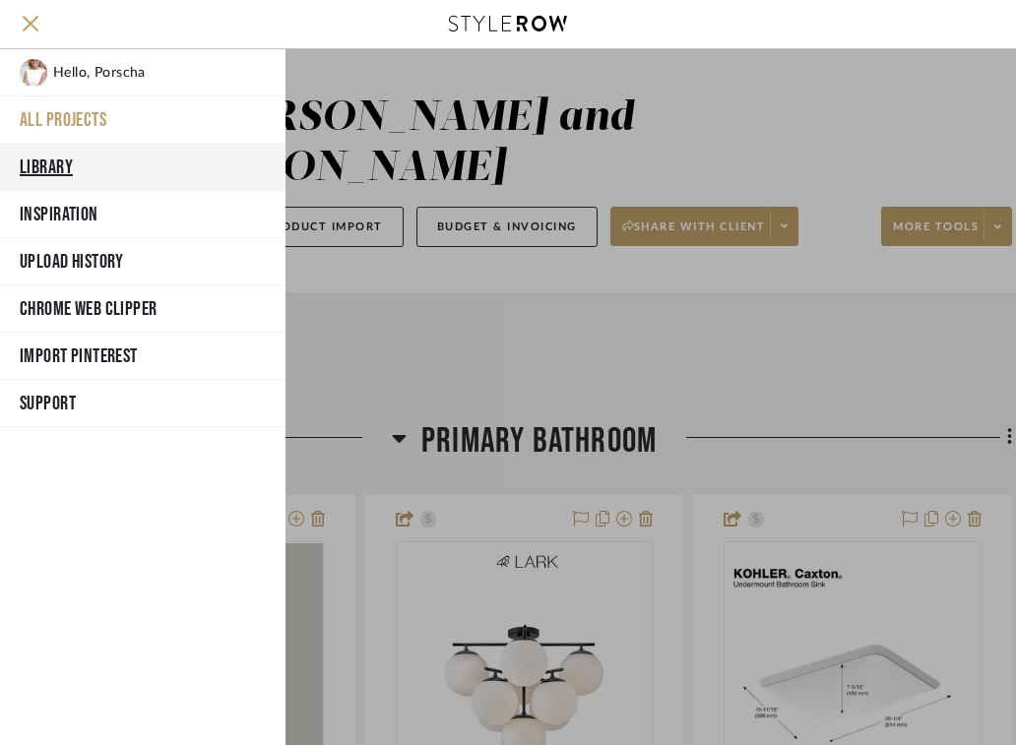
click at [89, 172] on button "Library" at bounding box center [142, 167] width 285 height 47
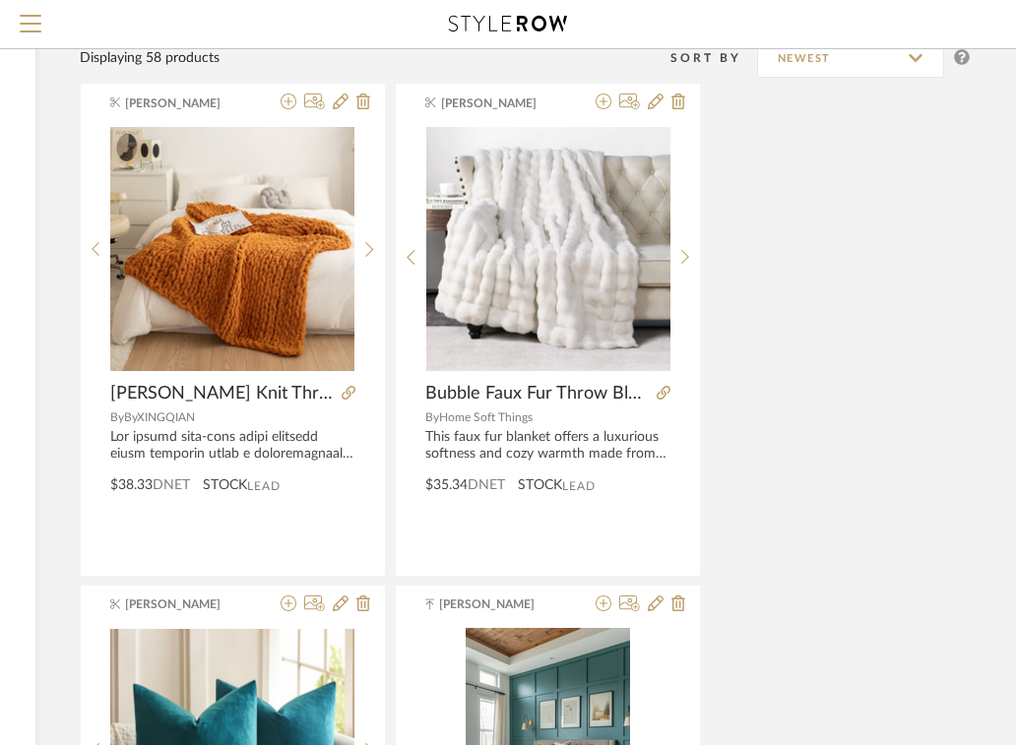
scroll to position [150, 378]
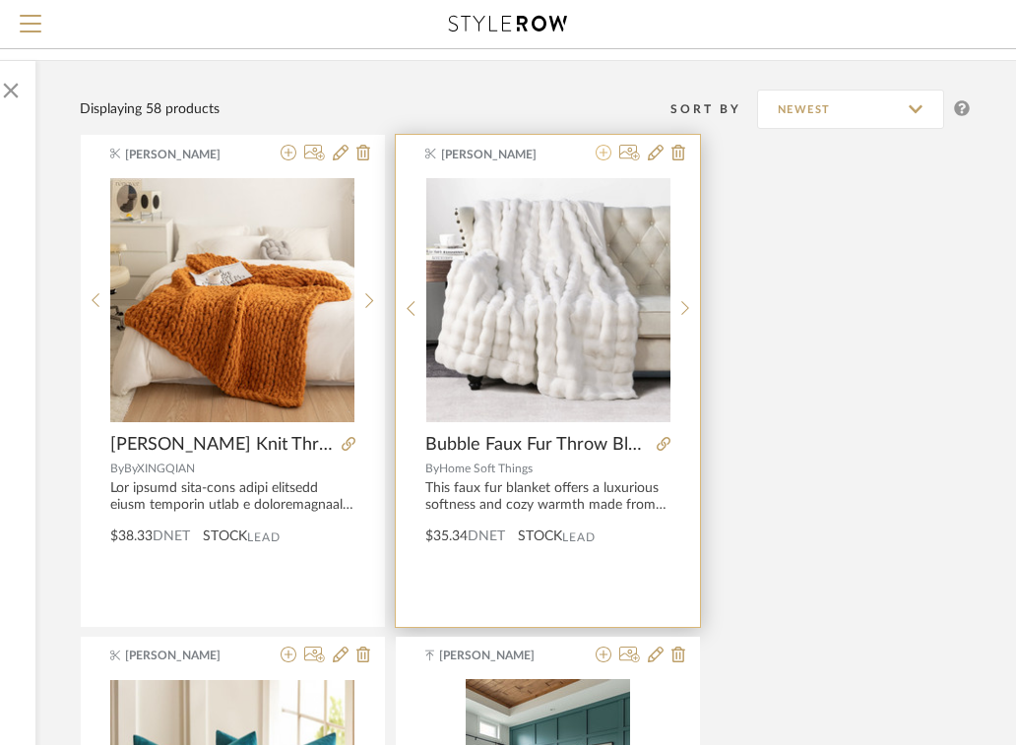
click at [604, 156] on icon at bounding box center [603, 153] width 16 height 16
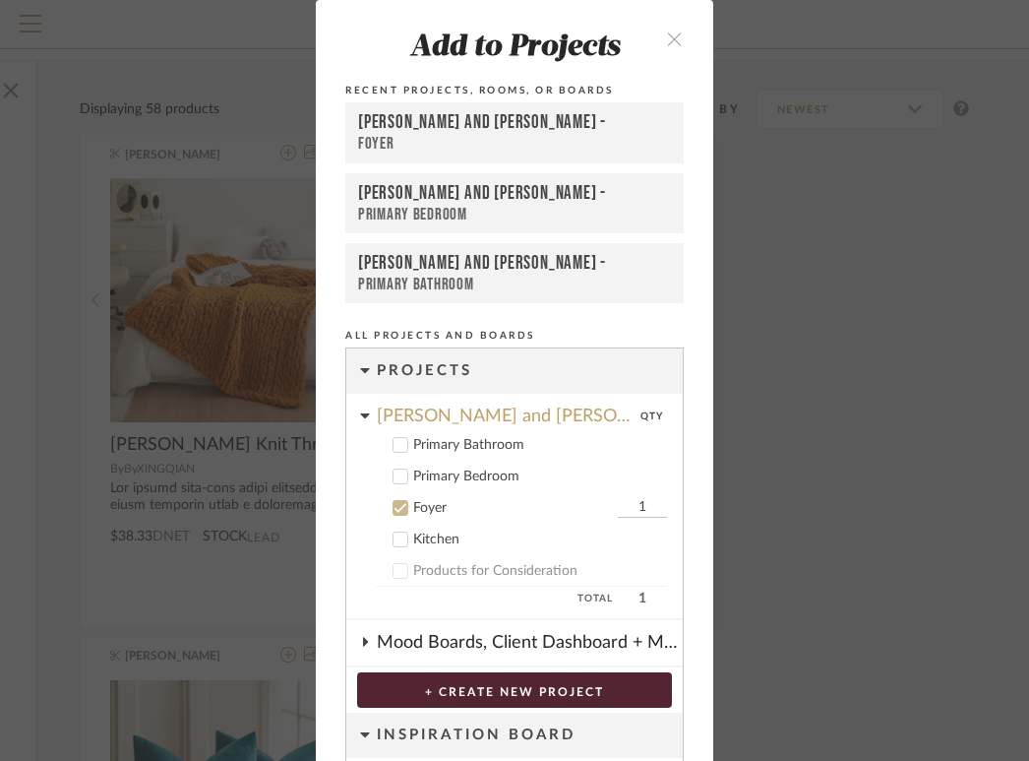
scroll to position [27, 0]
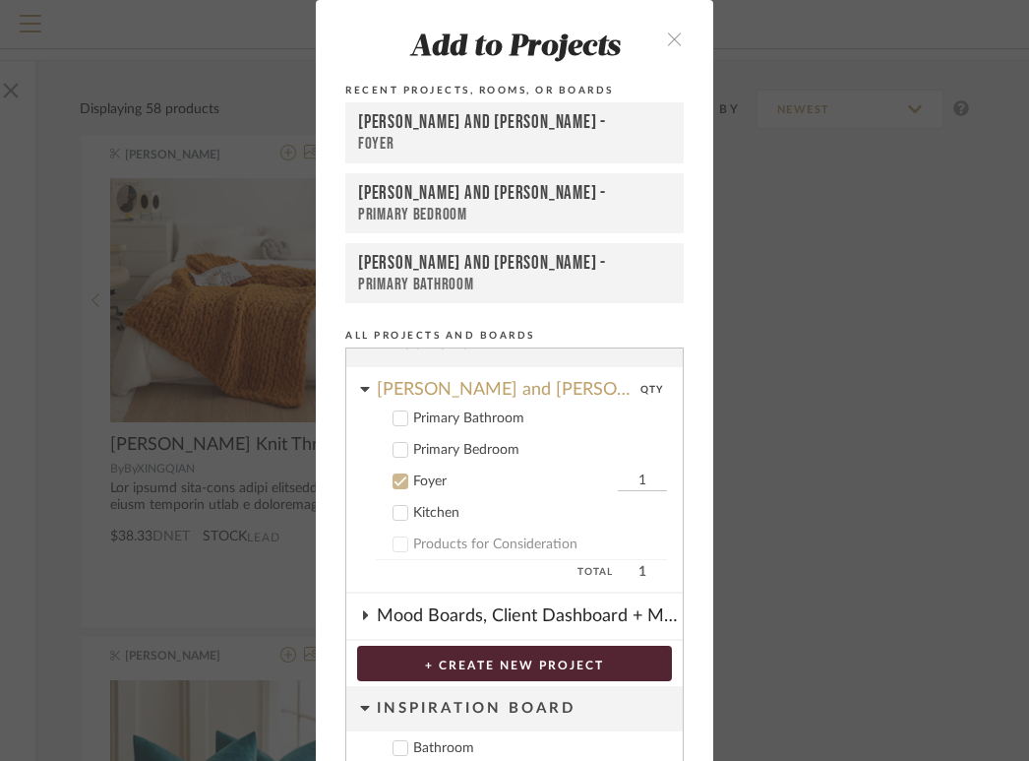
click at [476, 667] on button "+ CREATE NEW PROJECT" at bounding box center [514, 663] width 315 height 35
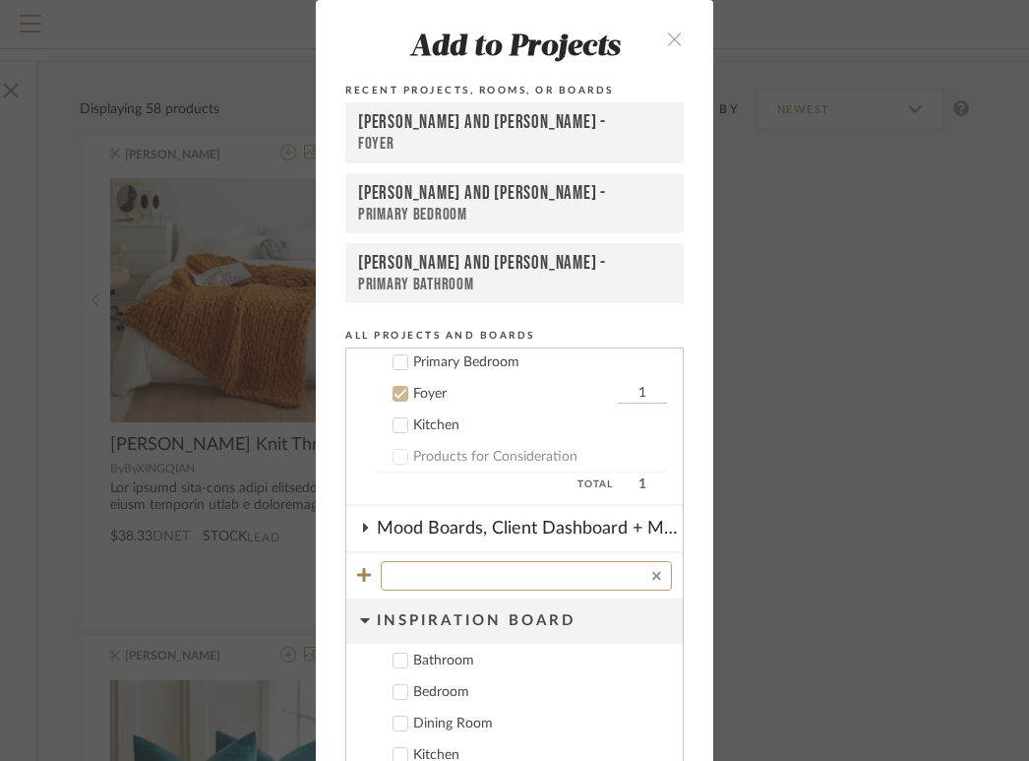
scroll to position [128, 0]
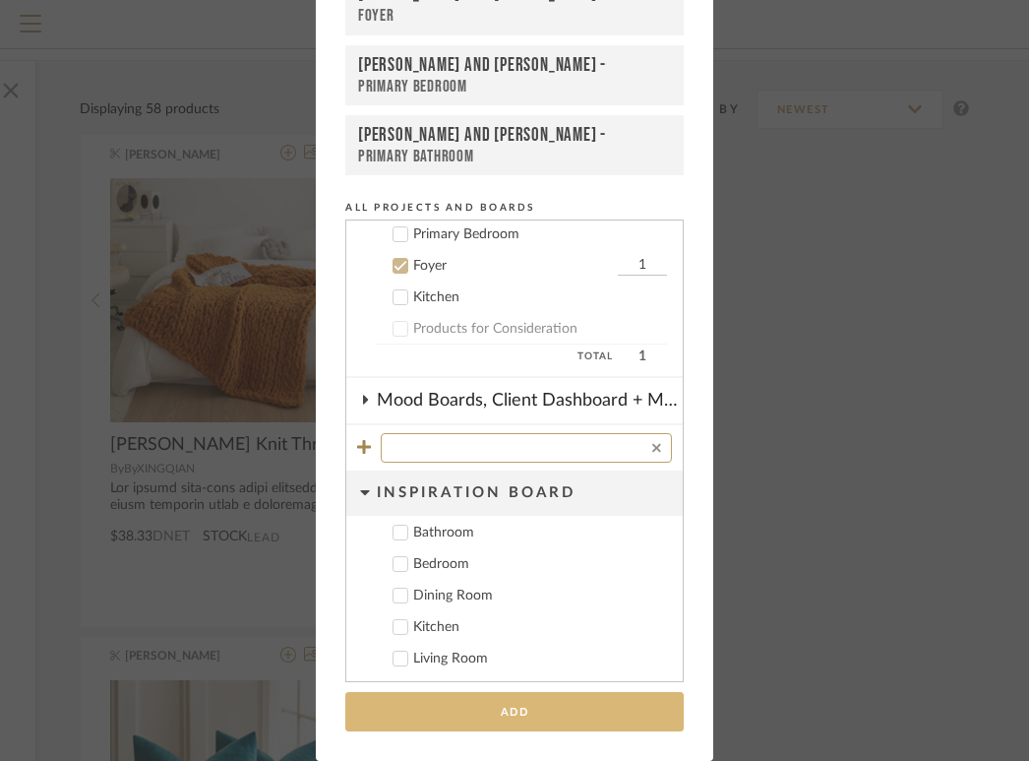
click at [489, 715] on button "Add" at bounding box center [514, 712] width 339 height 40
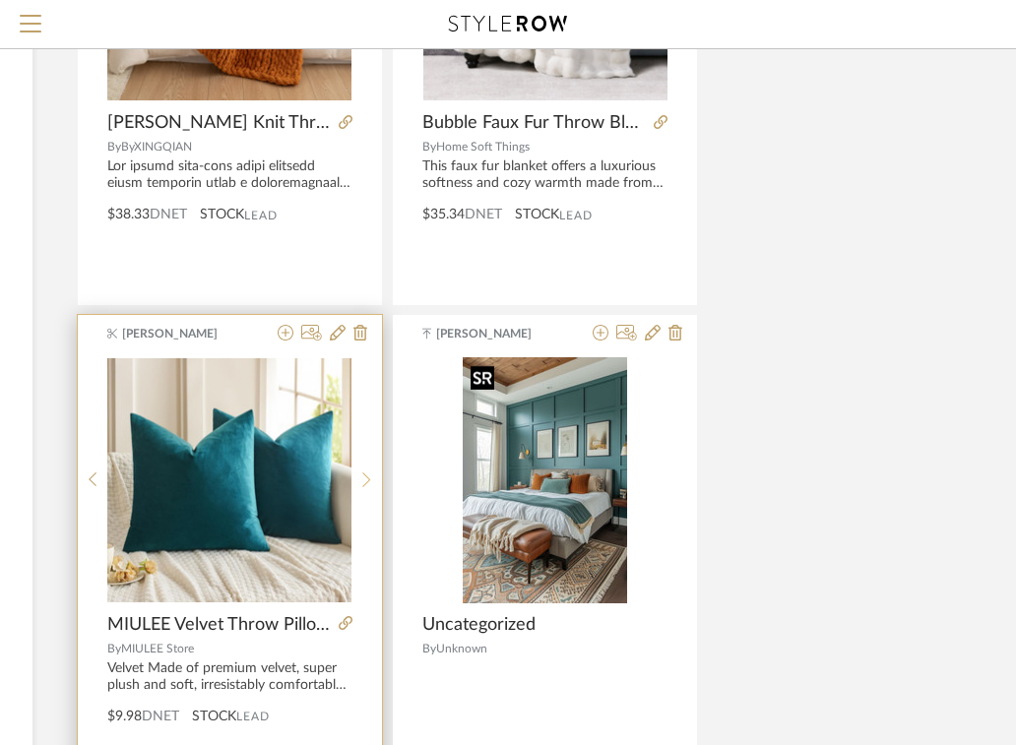
scroll to position [507, 381]
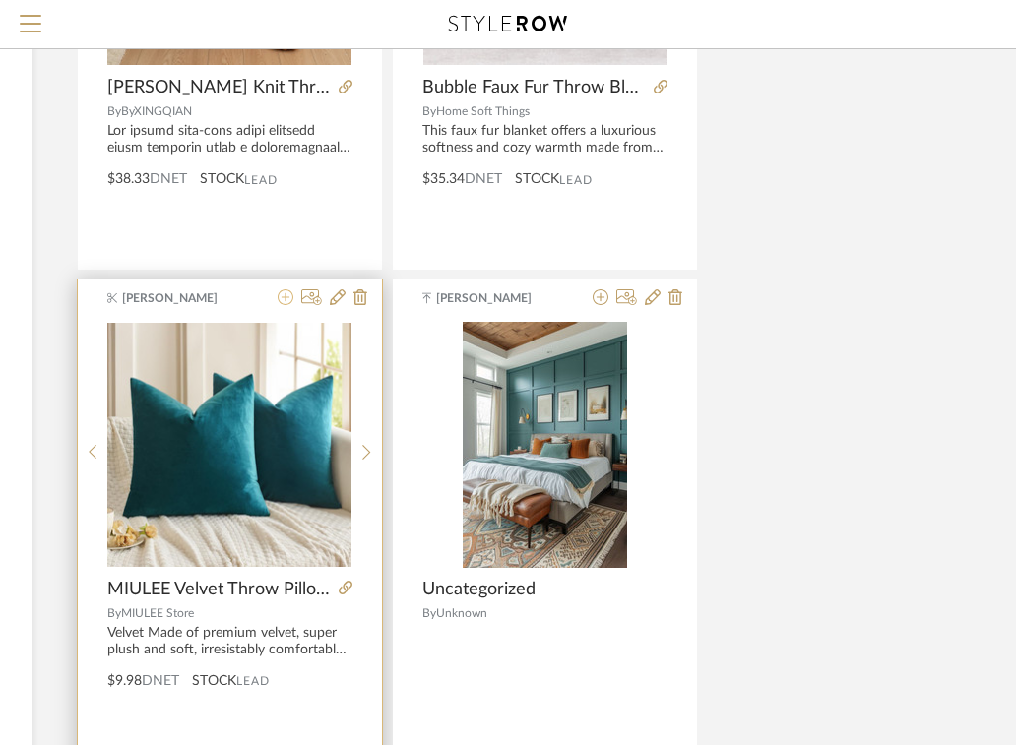
click at [279, 298] on icon at bounding box center [286, 297] width 16 height 16
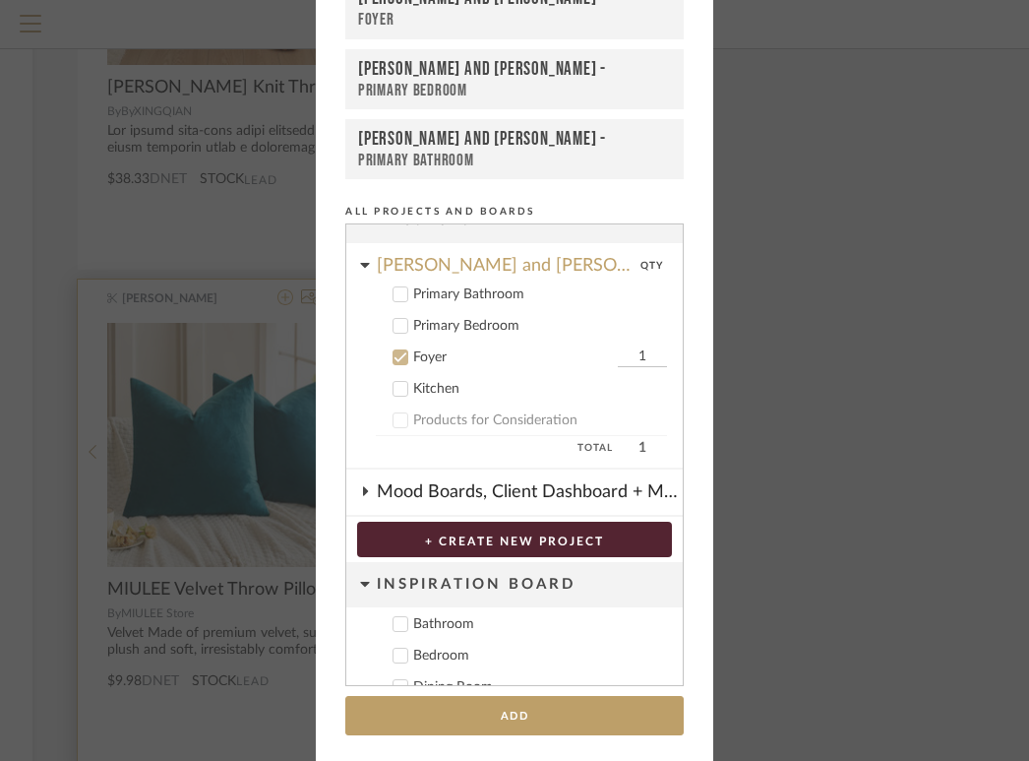
scroll to position [128, 0]
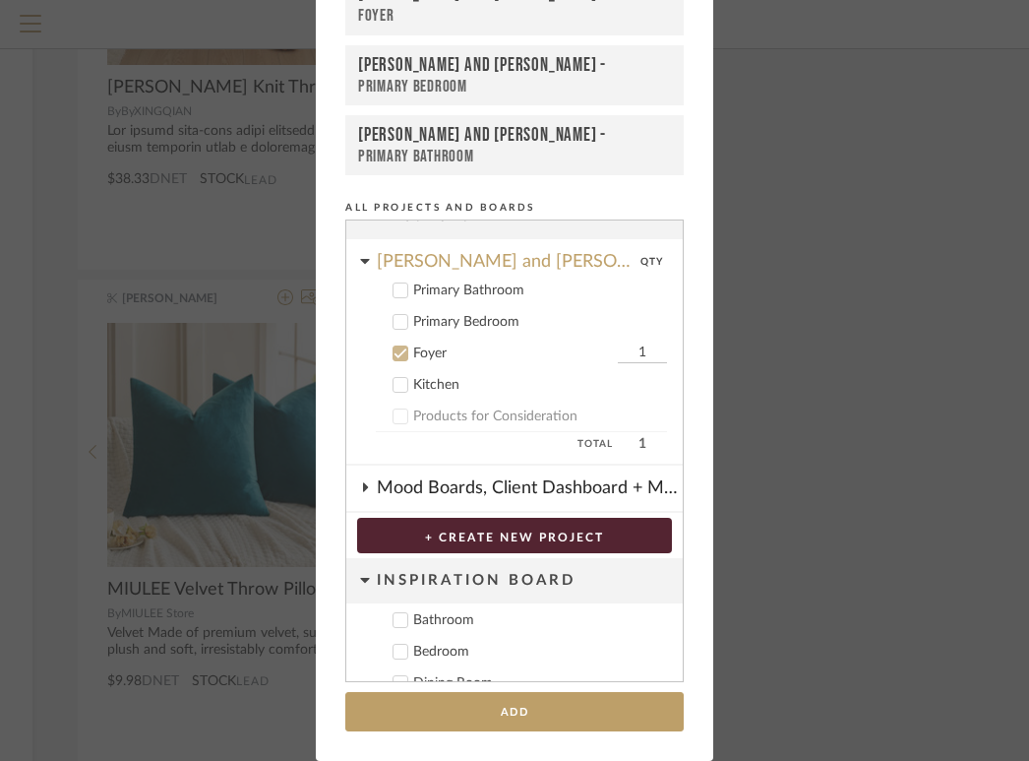
click at [394, 320] on icon at bounding box center [401, 322] width 14 height 14
click at [399, 346] on icon at bounding box center [401, 353] width 14 height 14
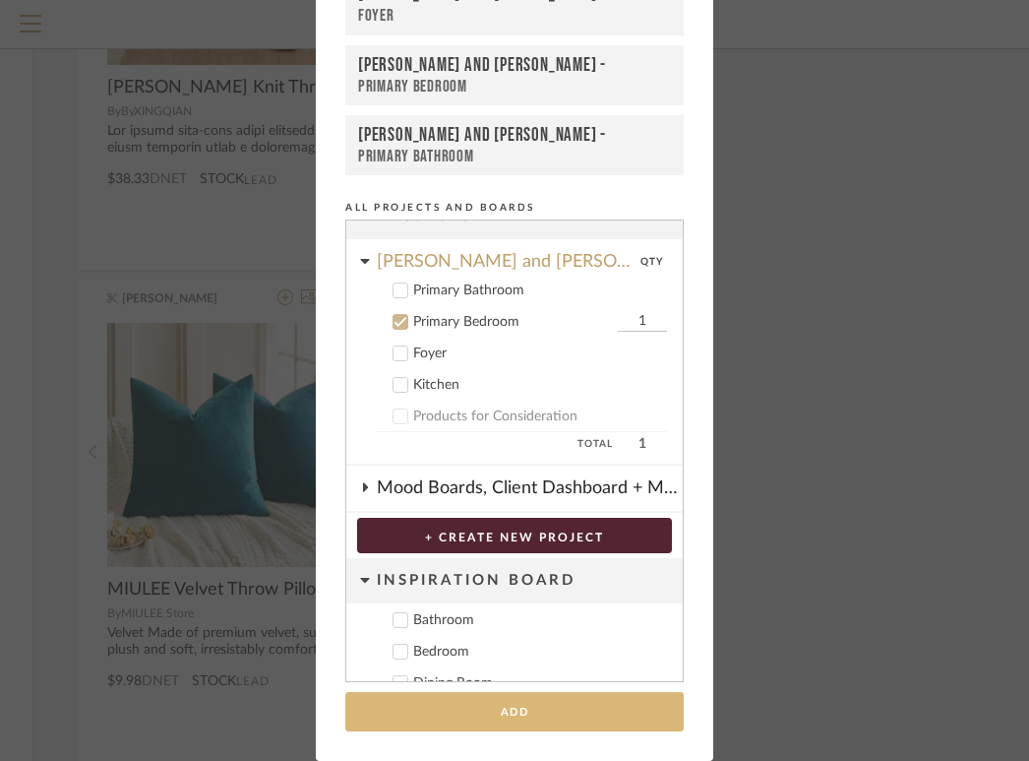
click at [513, 709] on button "Add" at bounding box center [514, 712] width 339 height 40
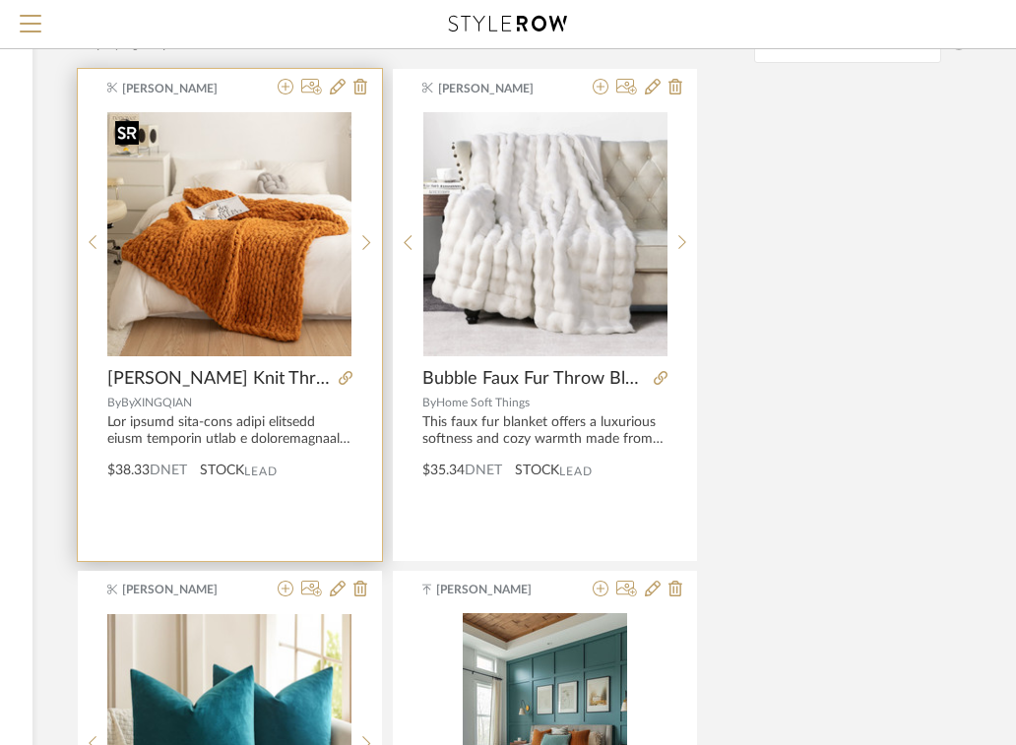
scroll to position [201, 381]
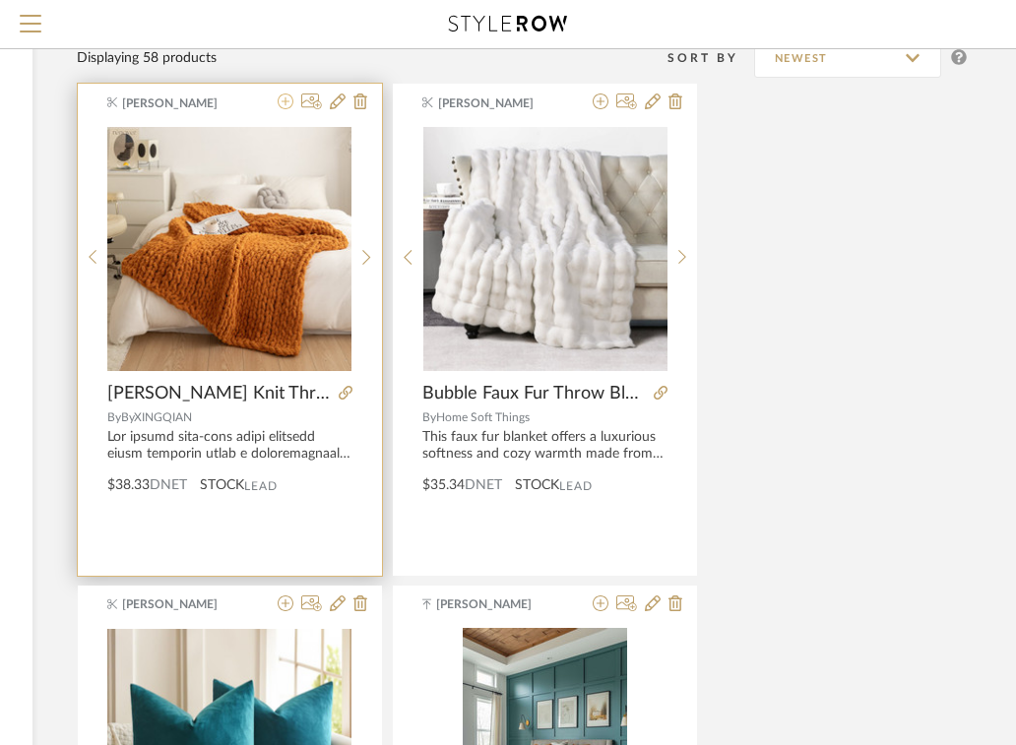
click at [278, 101] on icon at bounding box center [286, 101] width 16 height 16
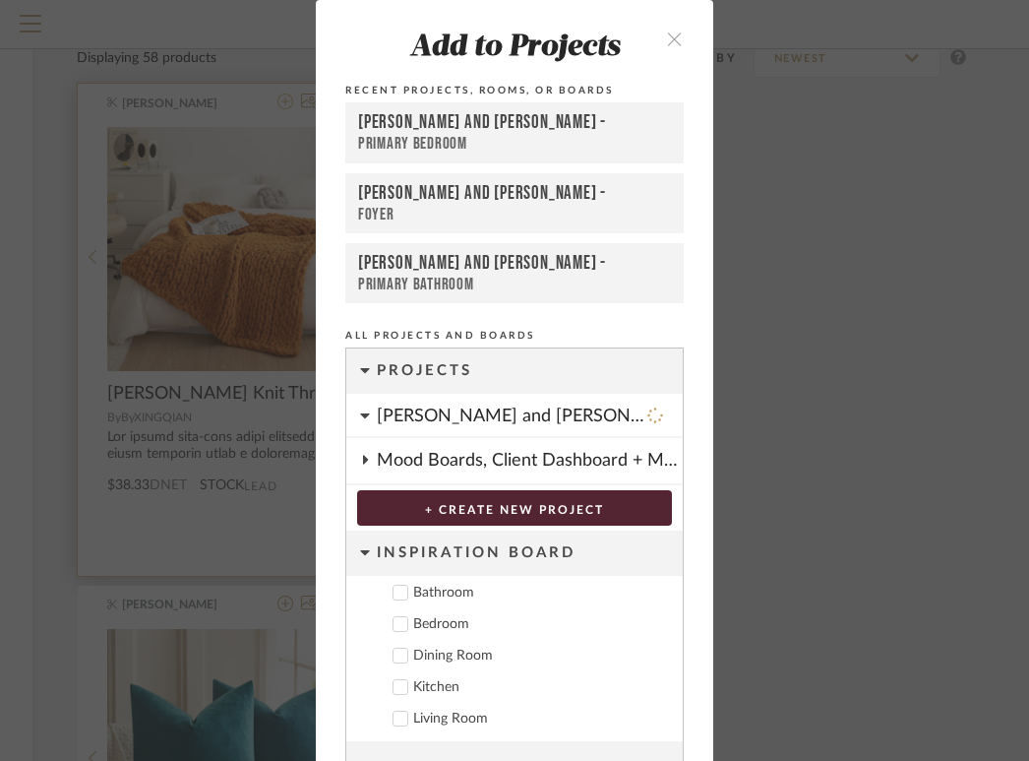
scroll to position [1, 0]
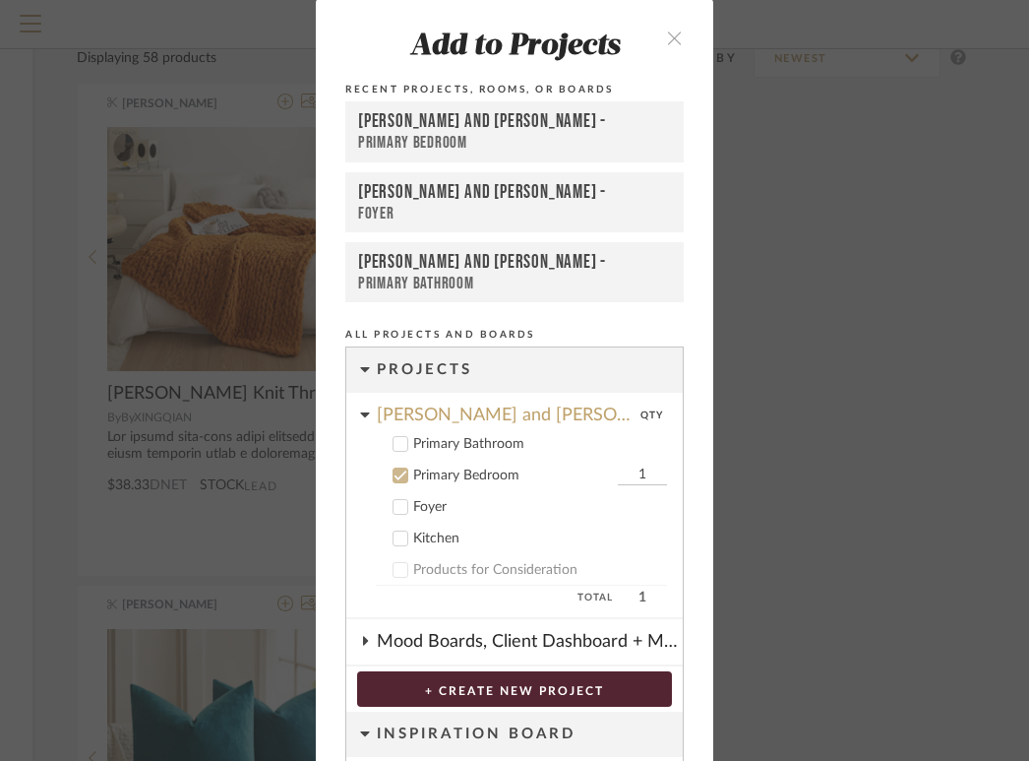
click at [397, 476] on icon at bounding box center [401, 475] width 14 height 14
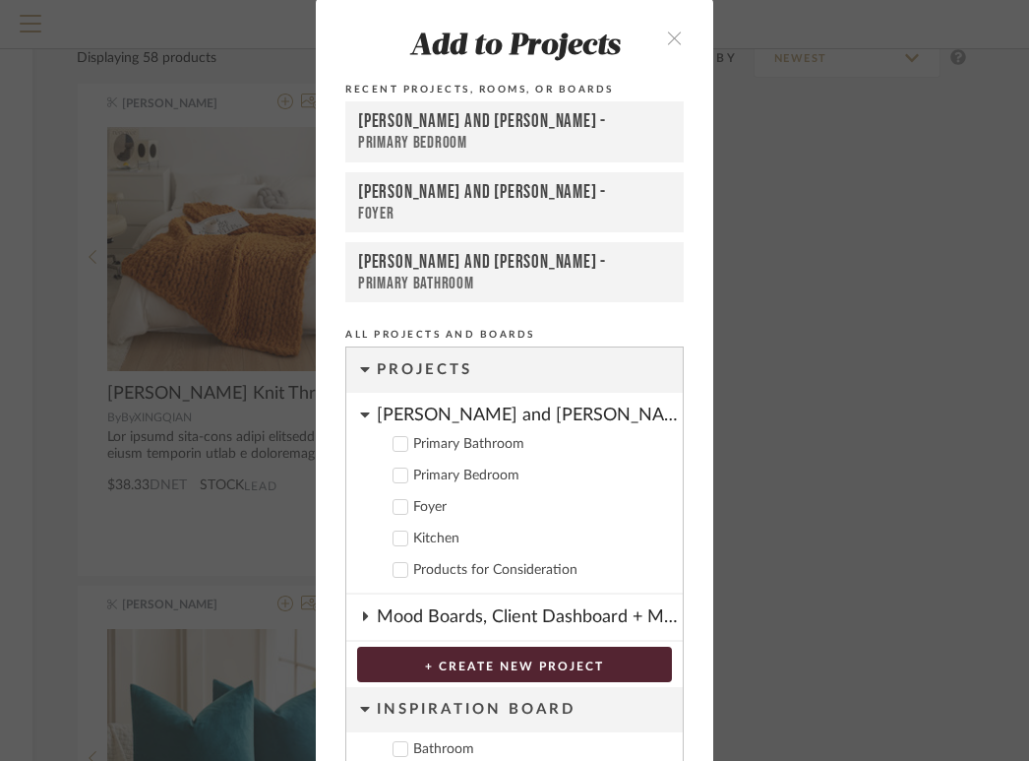
click at [398, 475] on icon at bounding box center [401, 475] width 14 height 14
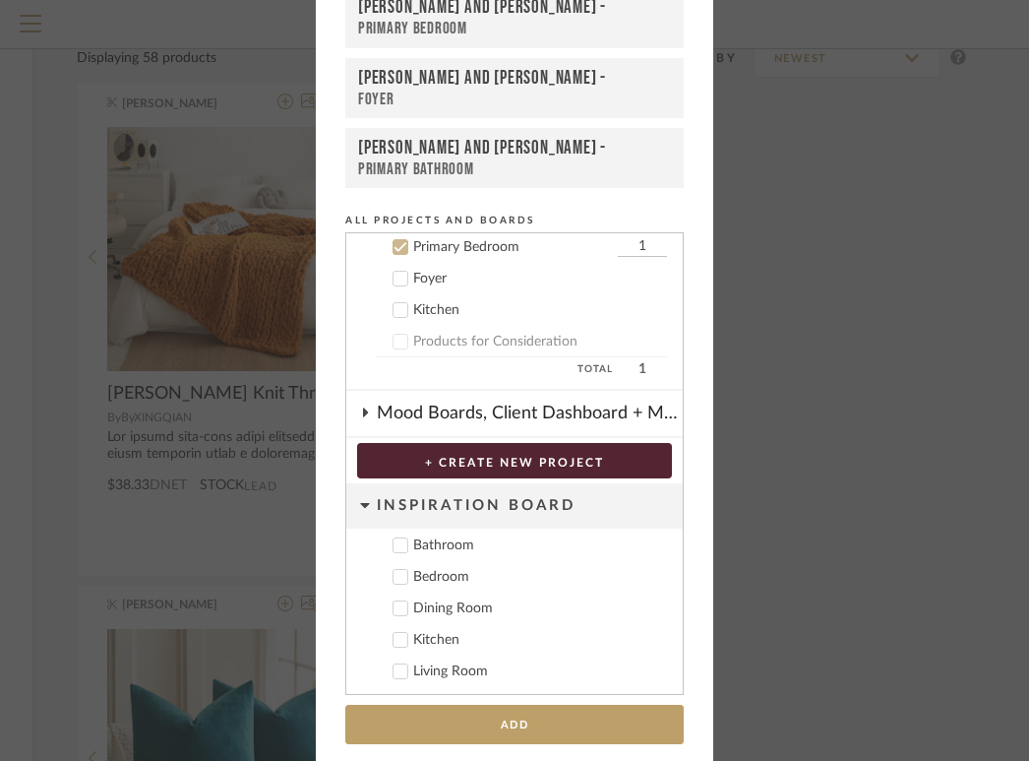
scroll to position [128, 0]
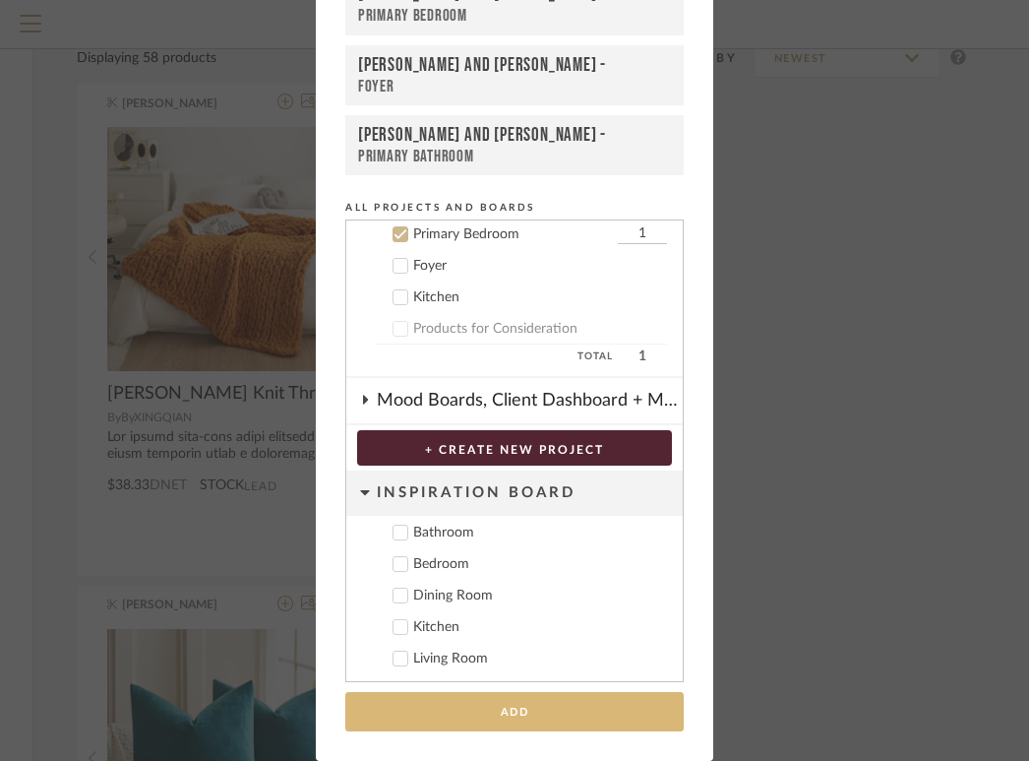
click at [495, 715] on button "Add" at bounding box center [514, 712] width 339 height 40
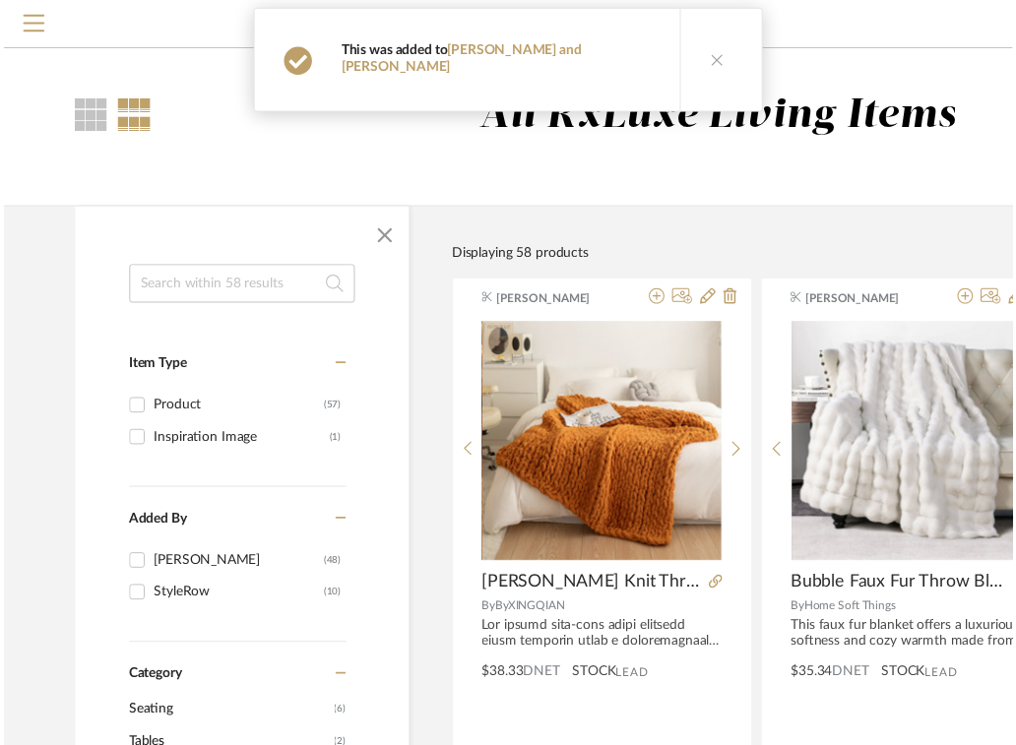
scroll to position [201, 381]
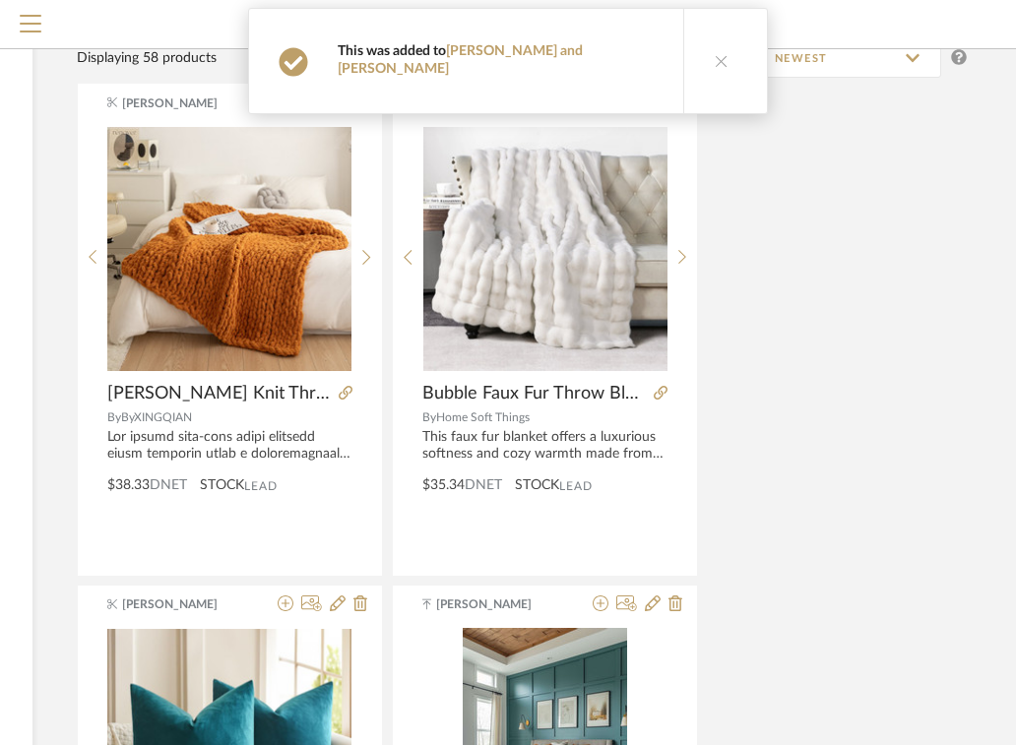
click at [697, 49] on button at bounding box center [721, 61] width 76 height 104
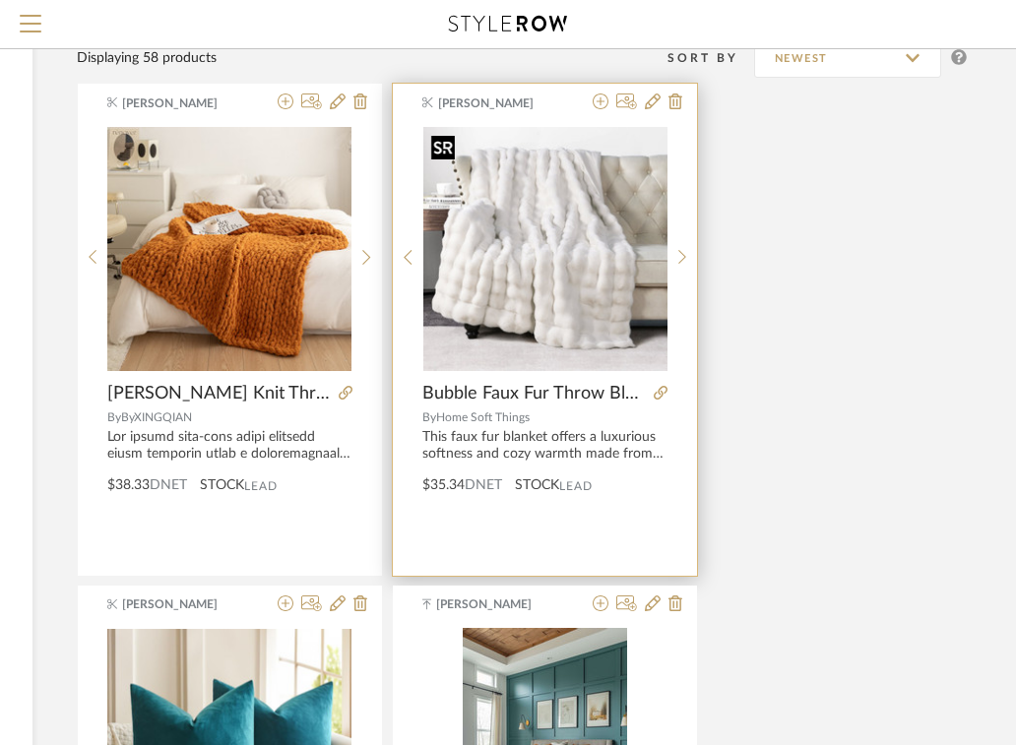
scroll to position [0, 381]
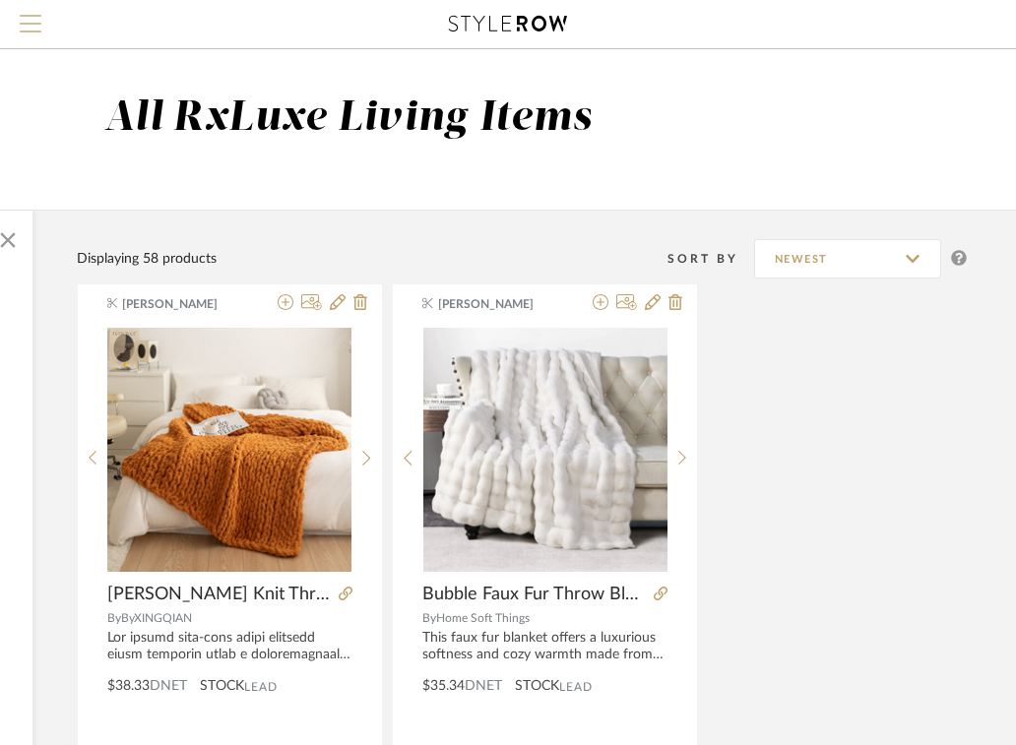
click at [20, 18] on span "Menu" at bounding box center [31, 30] width 22 height 30
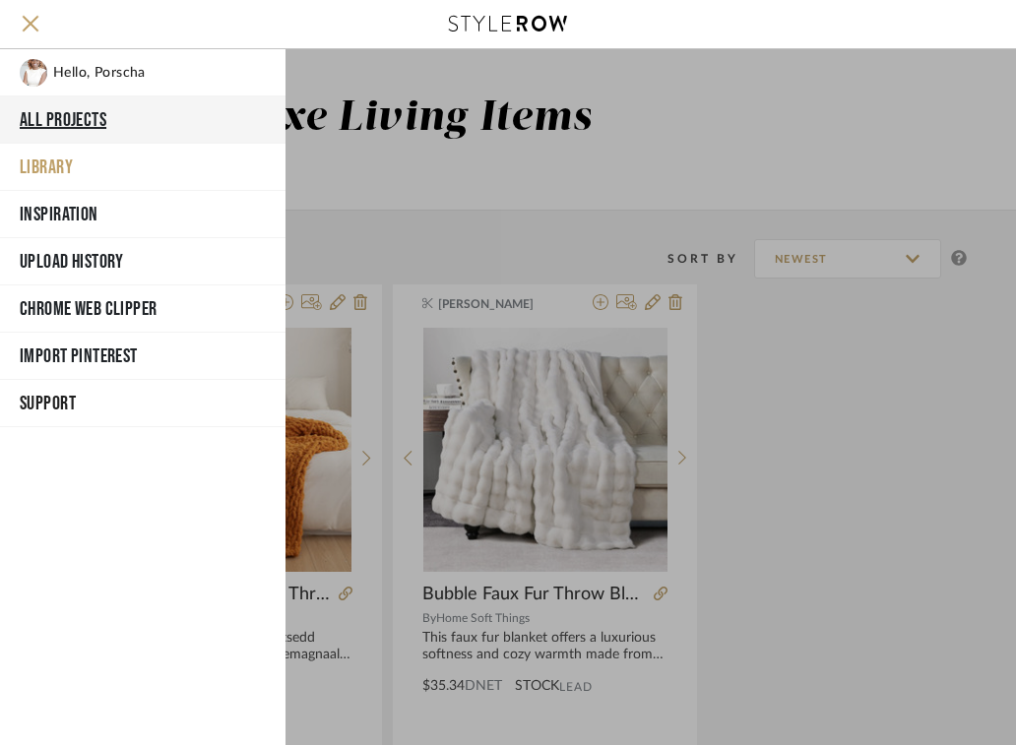
click at [65, 117] on button "All Projects" at bounding box center [142, 119] width 285 height 47
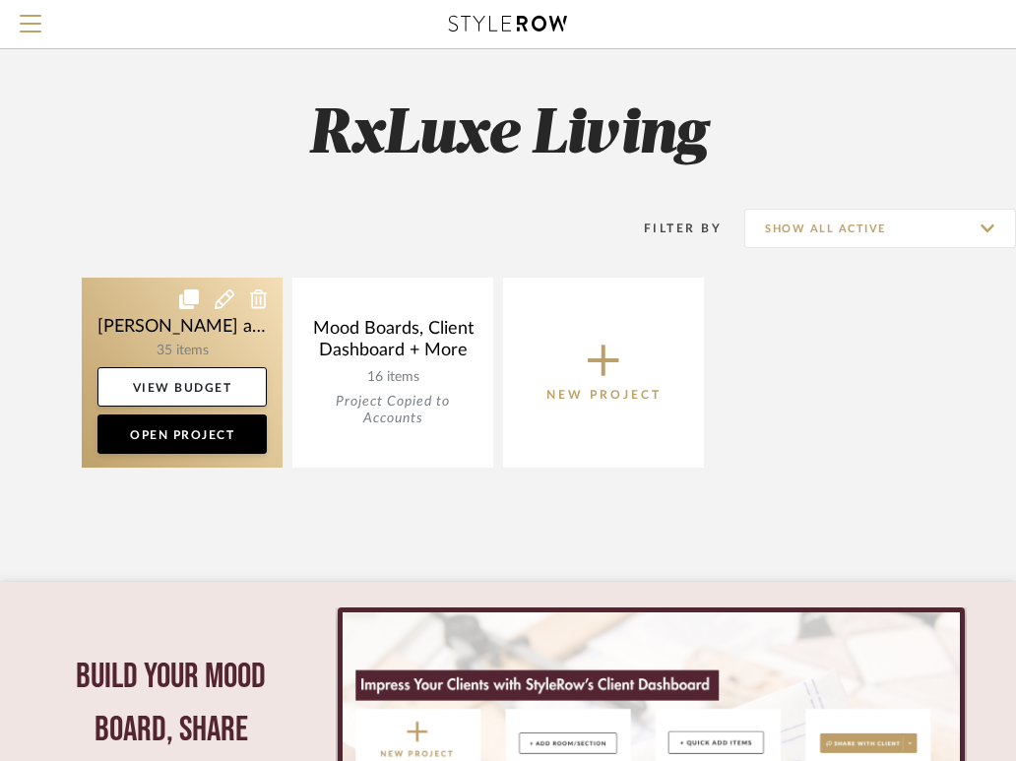
click at [146, 354] on link at bounding box center [182, 373] width 201 height 190
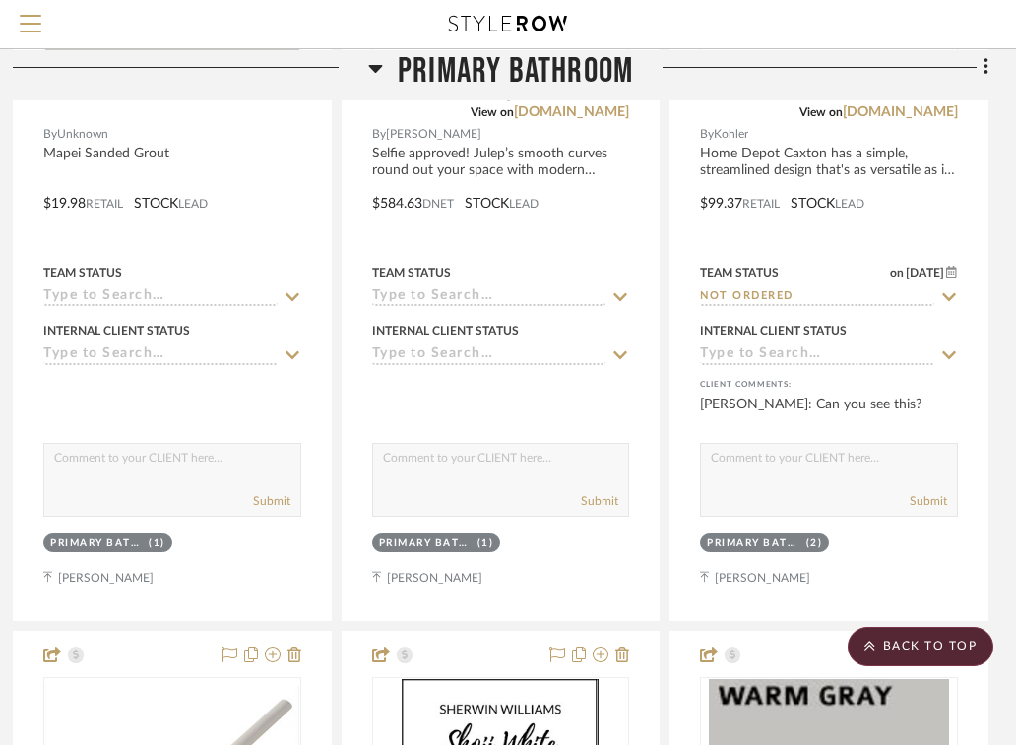
scroll to position [0, 402]
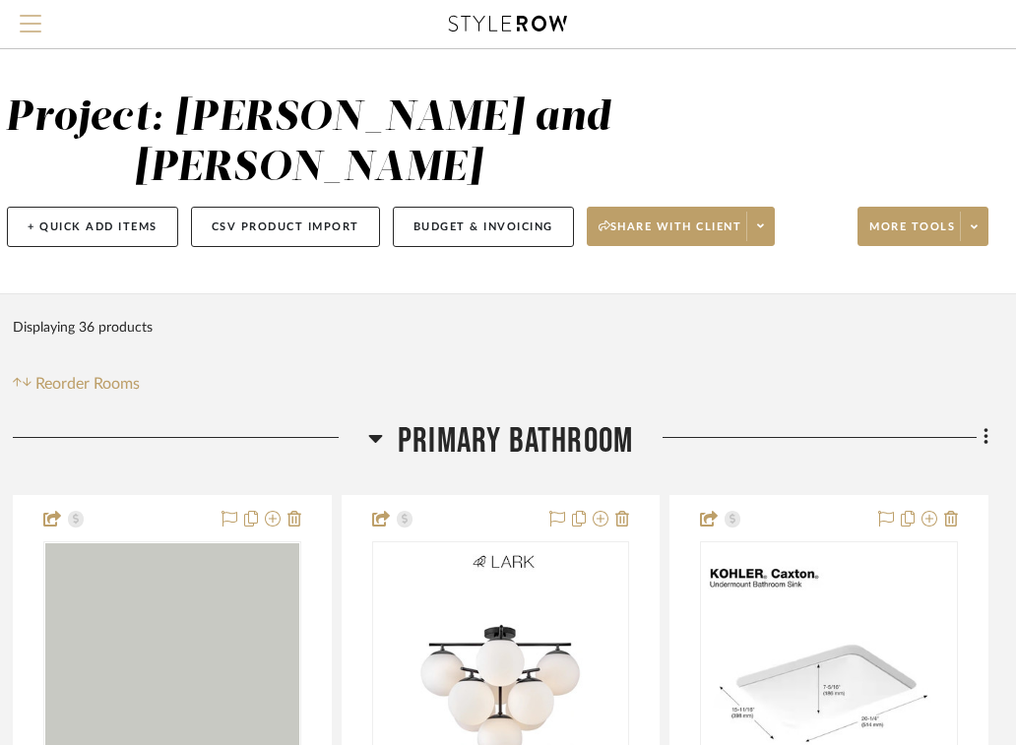
click at [32, 21] on span "Menu" at bounding box center [31, 30] width 22 height 30
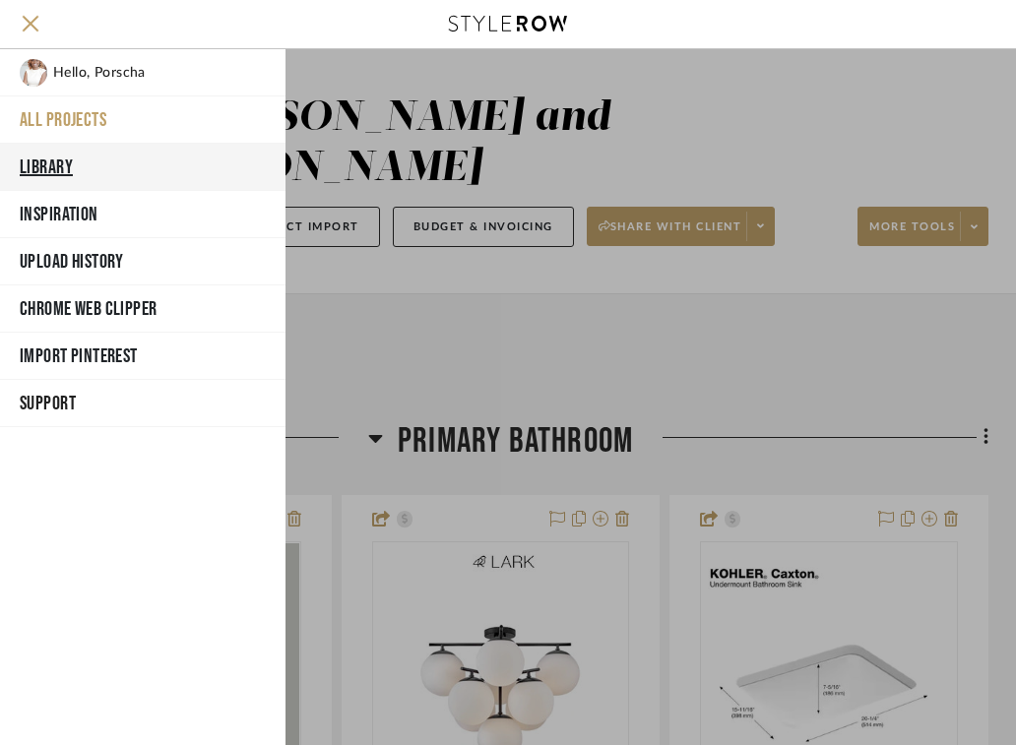
click at [31, 175] on button "Library" at bounding box center [142, 167] width 285 height 47
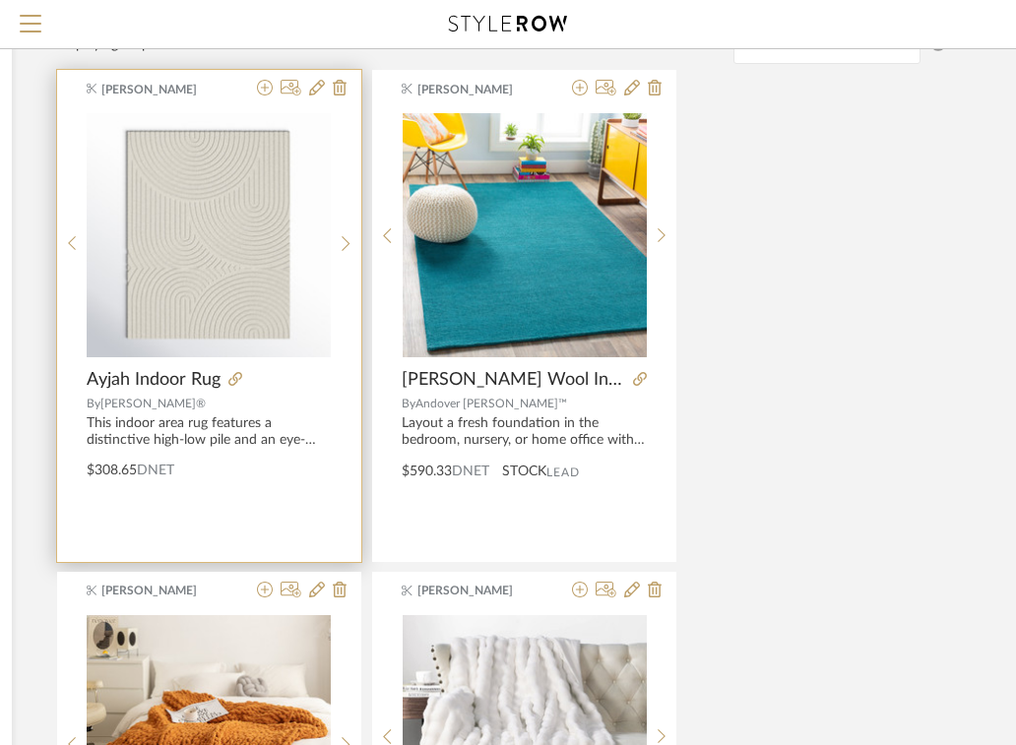
scroll to position [212, 402]
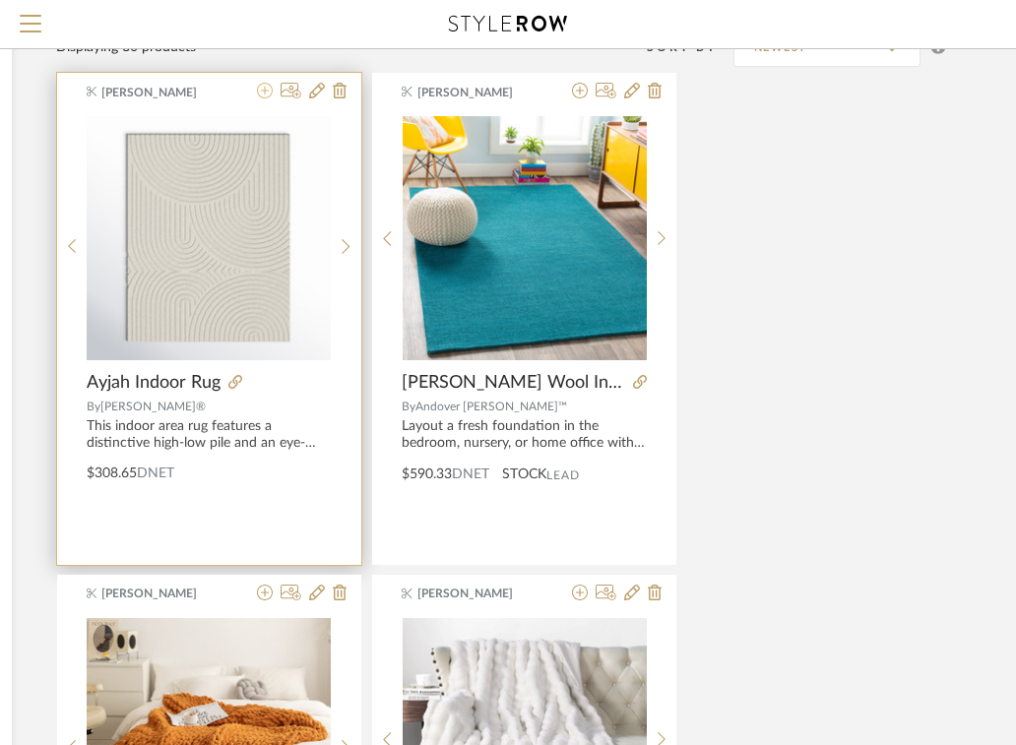
click at [268, 93] on icon at bounding box center [265, 91] width 16 height 16
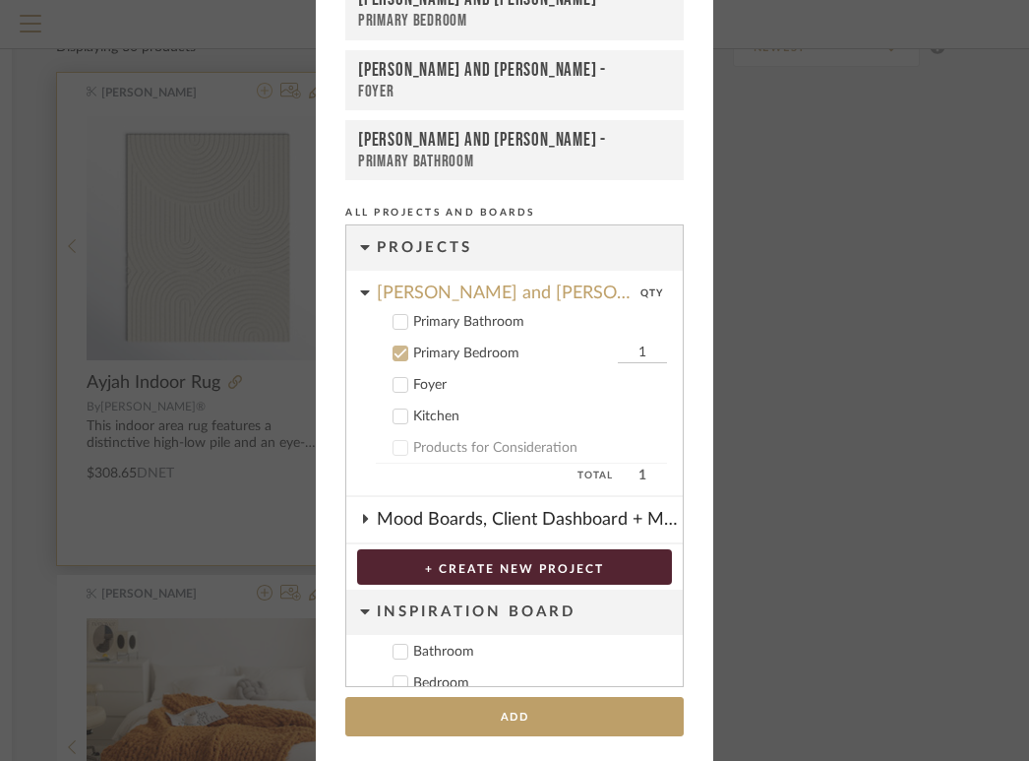
scroll to position [128, 0]
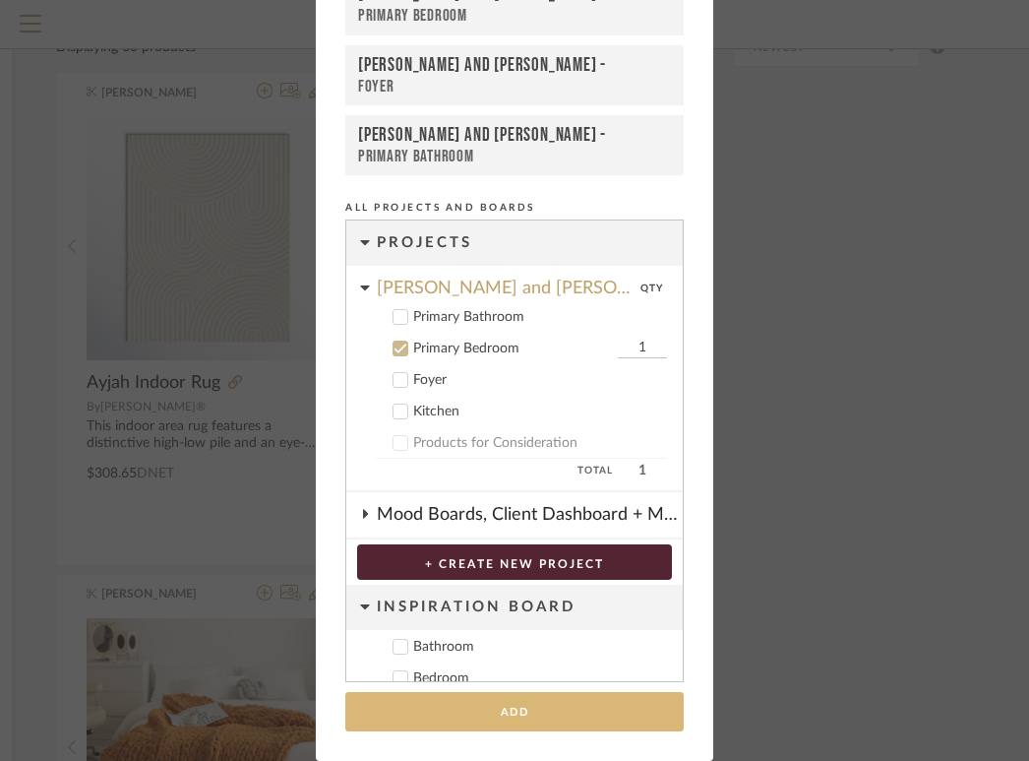
click at [478, 714] on button "Add" at bounding box center [514, 712] width 339 height 40
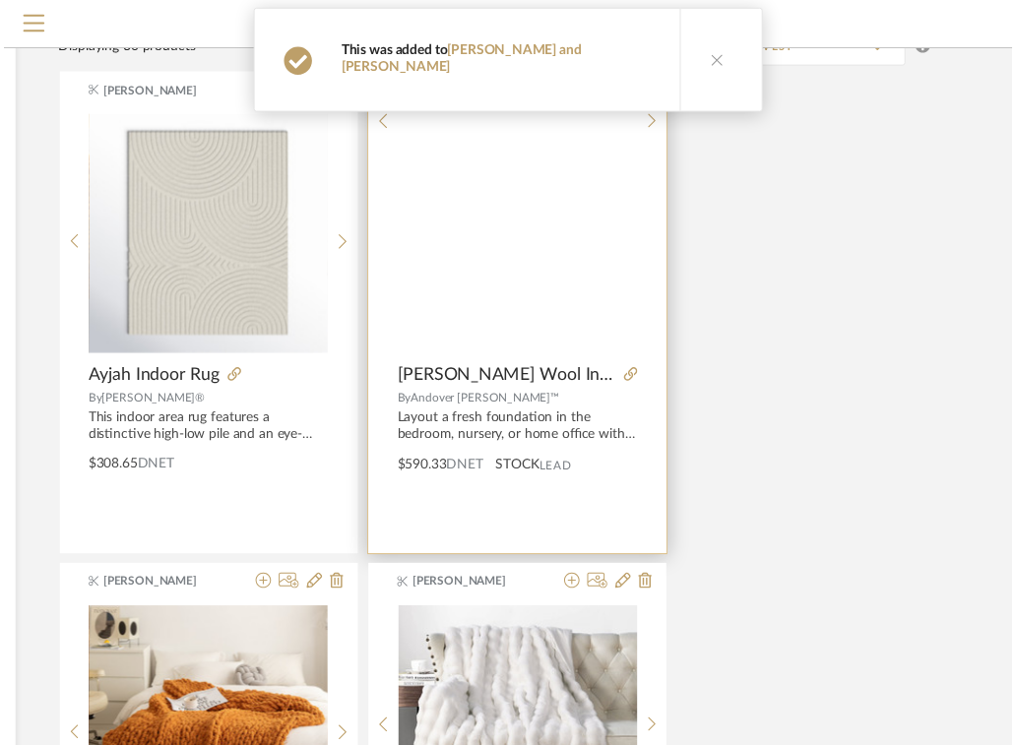
scroll to position [212, 402]
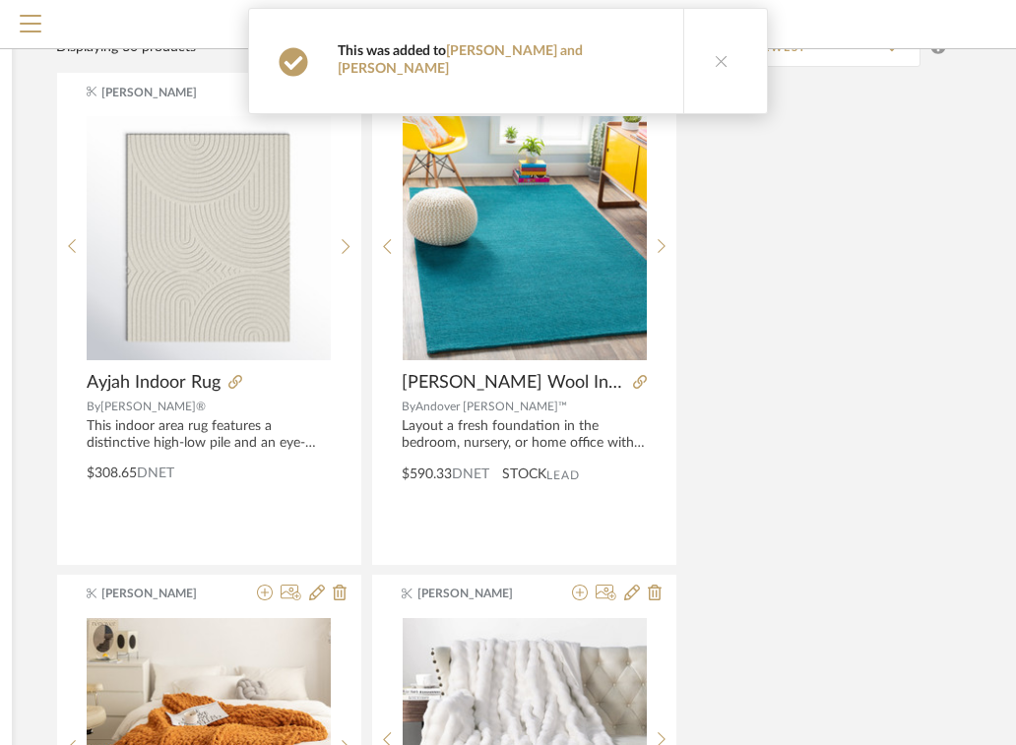
click at [694, 50] on button at bounding box center [721, 61] width 76 height 104
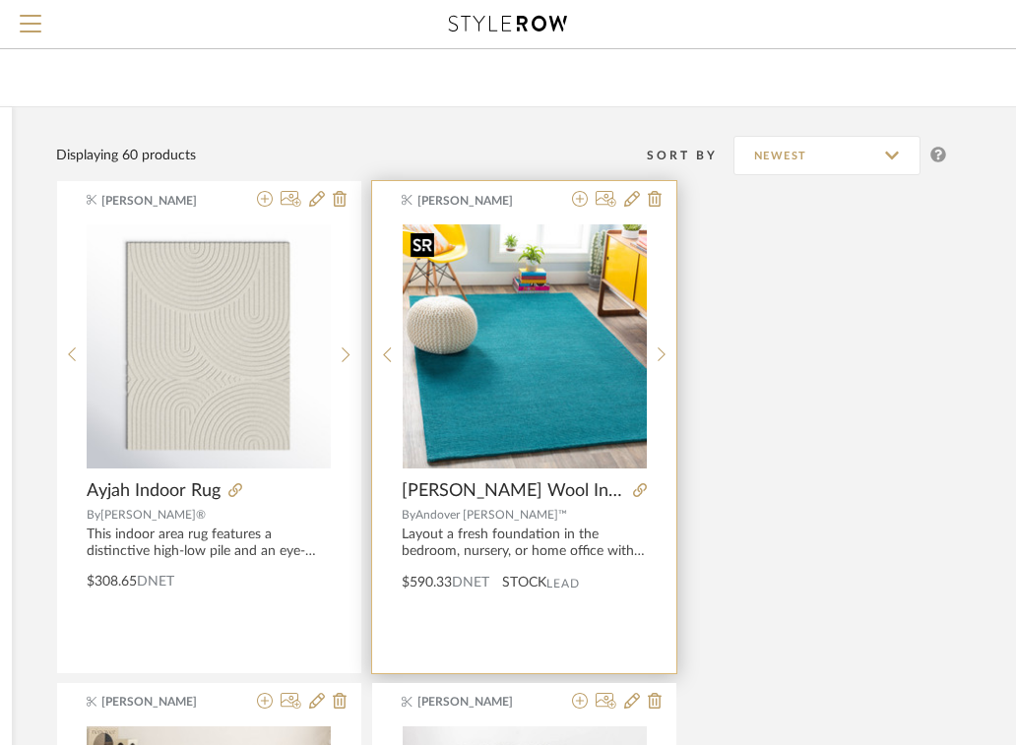
scroll to position [0, 402]
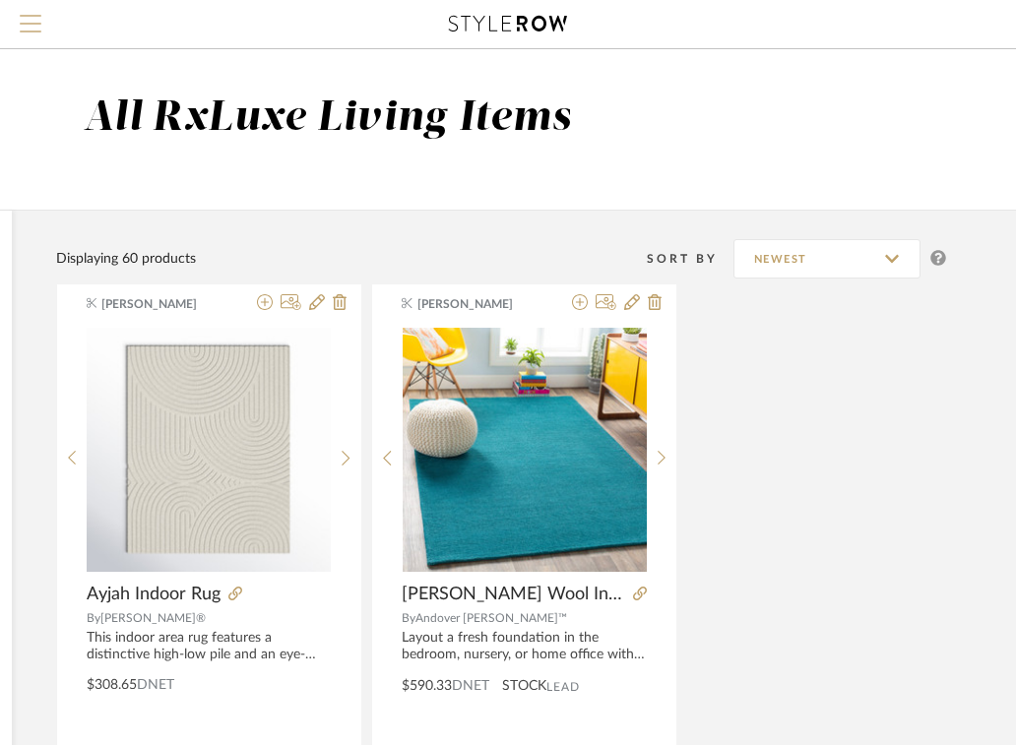
click at [34, 17] on span "Menu" at bounding box center [31, 16] width 22 height 2
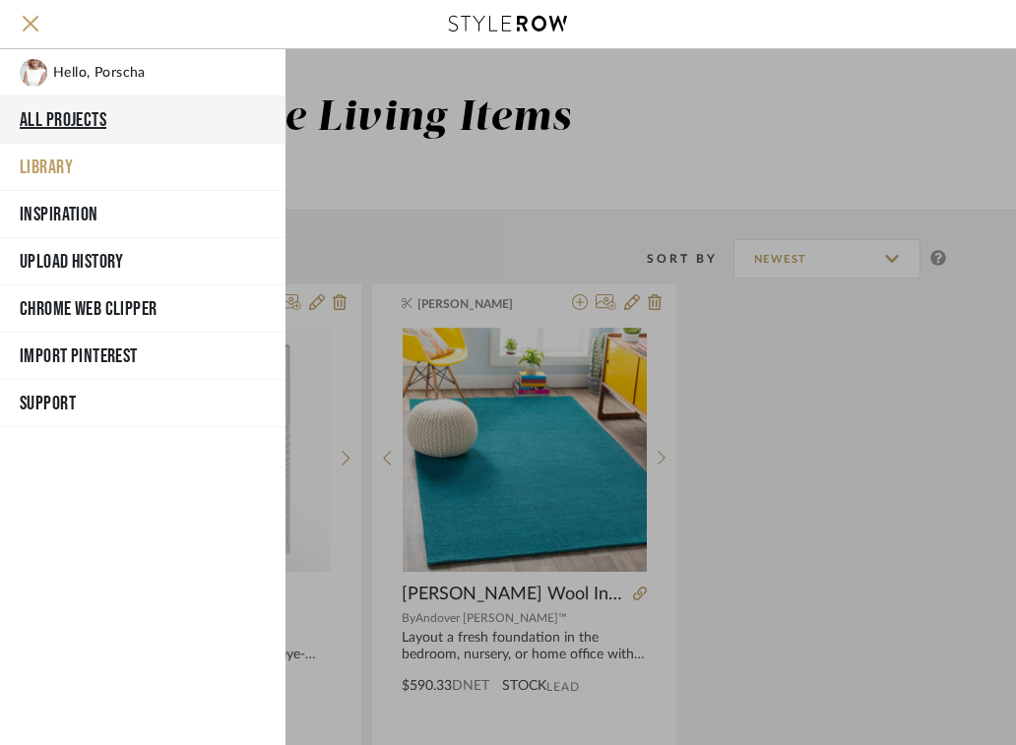
click at [77, 119] on button "All Projects" at bounding box center [142, 119] width 285 height 47
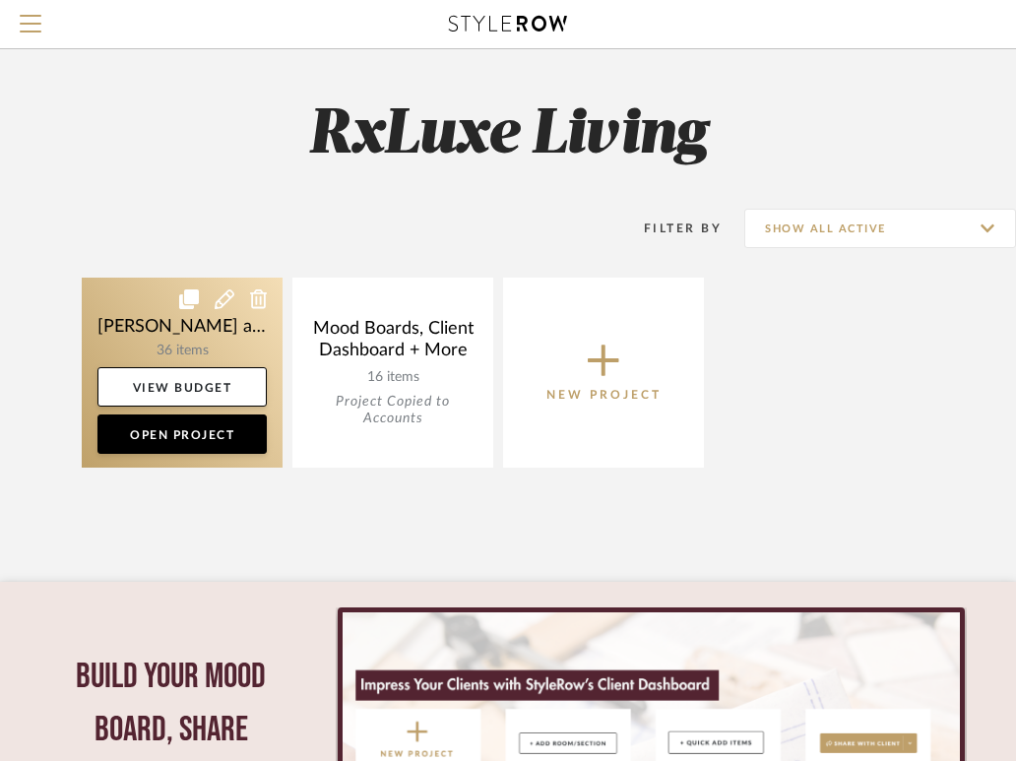
click at [163, 331] on link at bounding box center [182, 373] width 201 height 190
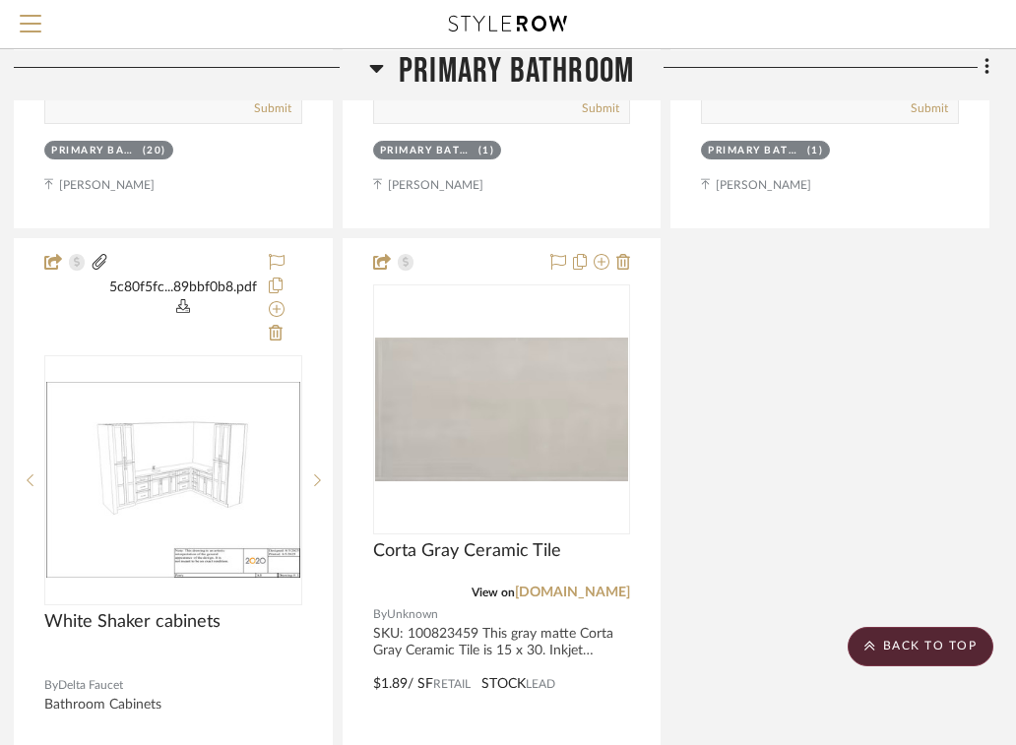
scroll to position [1352, 401]
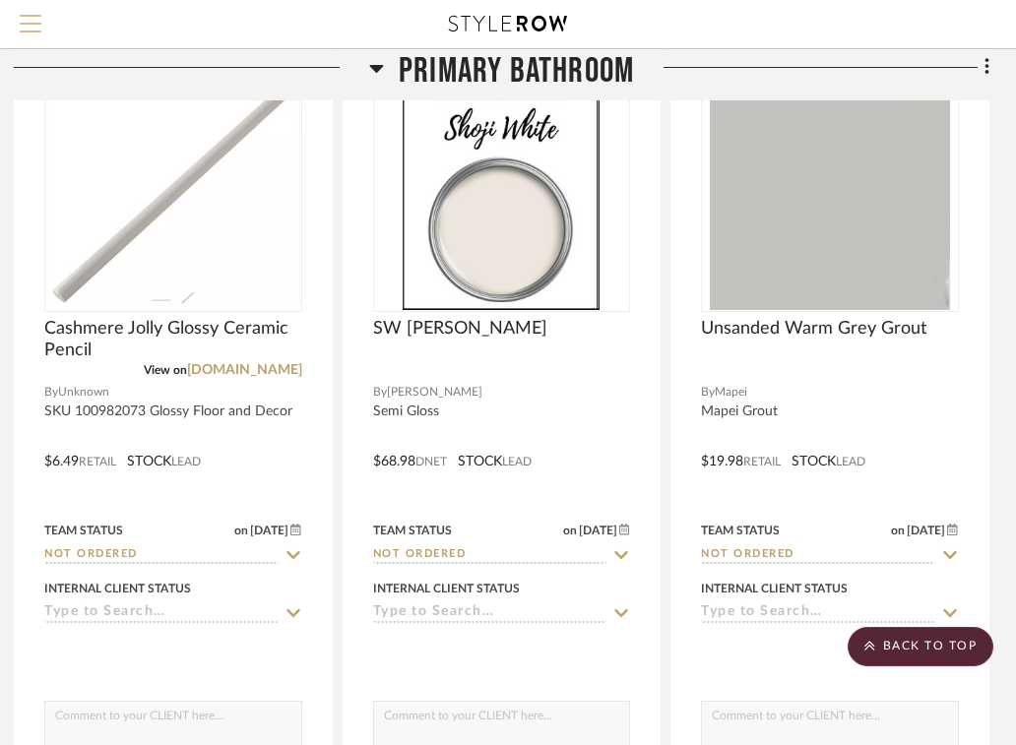
click at [24, 17] on span "Menu" at bounding box center [31, 16] width 22 height 2
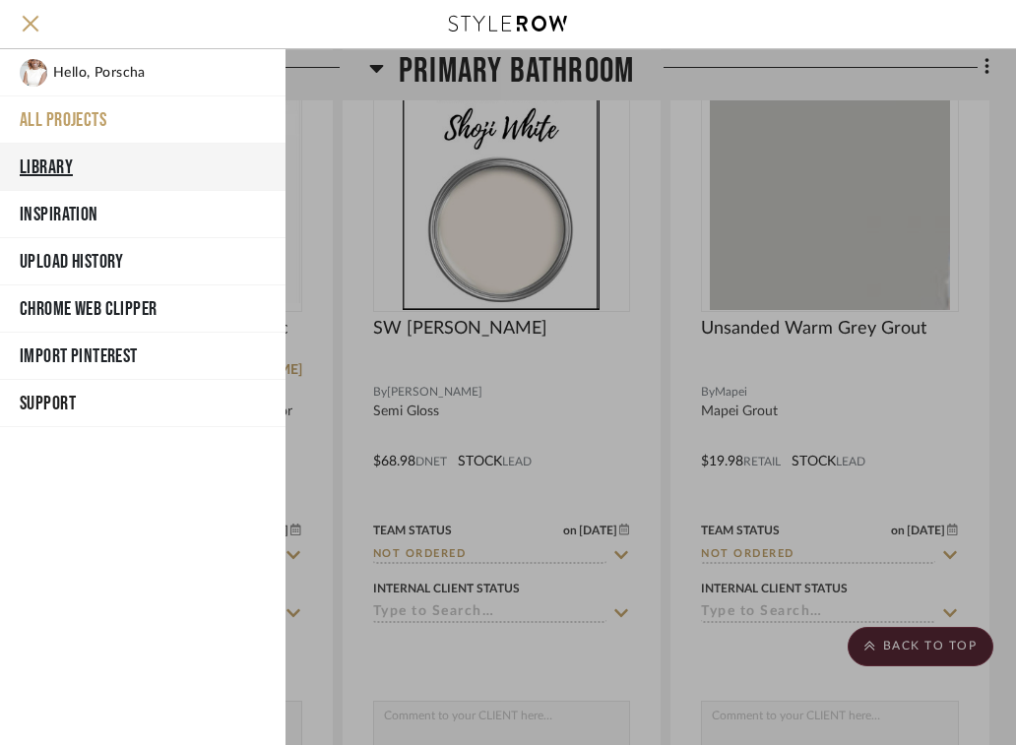
click at [70, 160] on button "Library" at bounding box center [142, 167] width 285 height 47
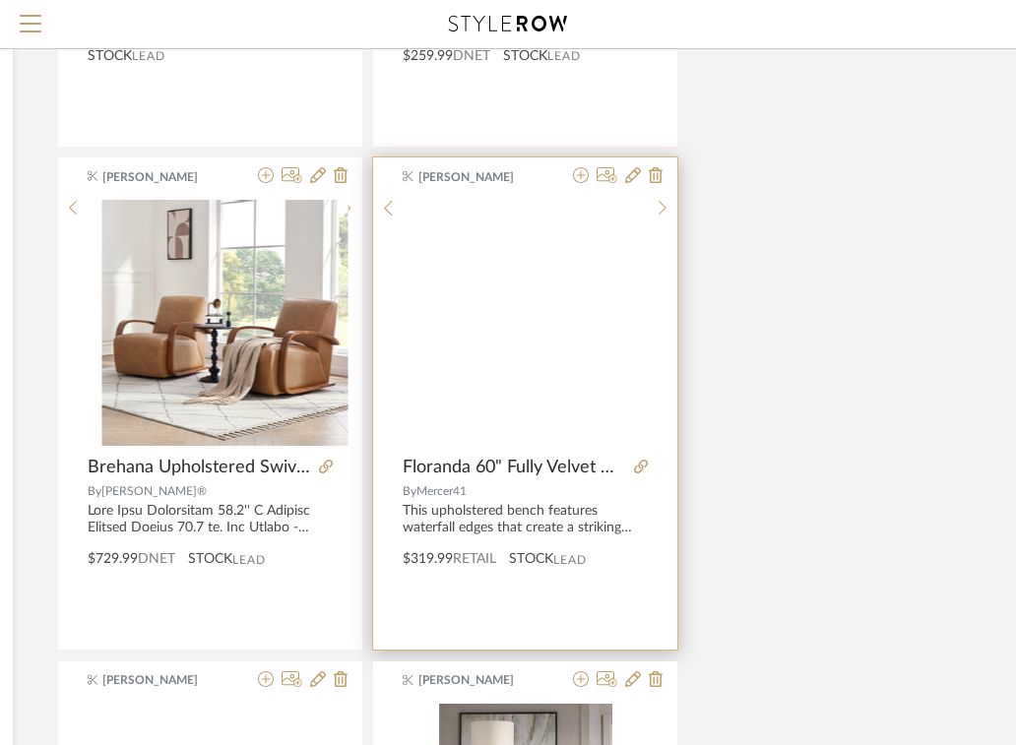
scroll to position [3138, 401]
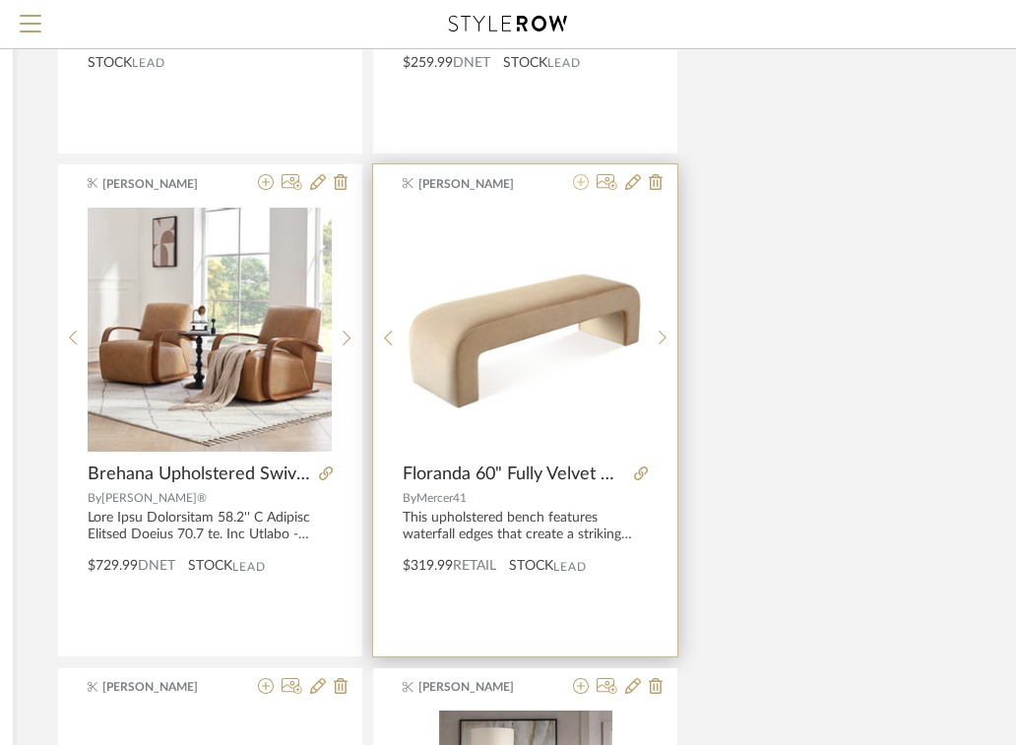
click at [584, 182] on icon at bounding box center [581, 182] width 16 height 16
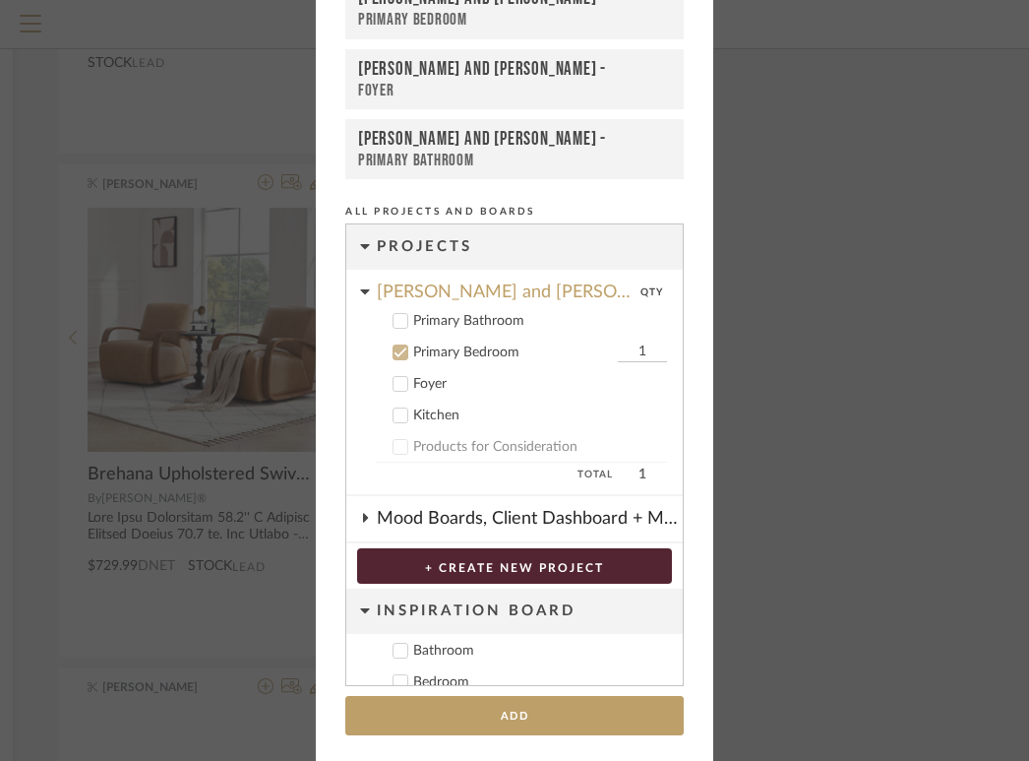
scroll to position [128, 0]
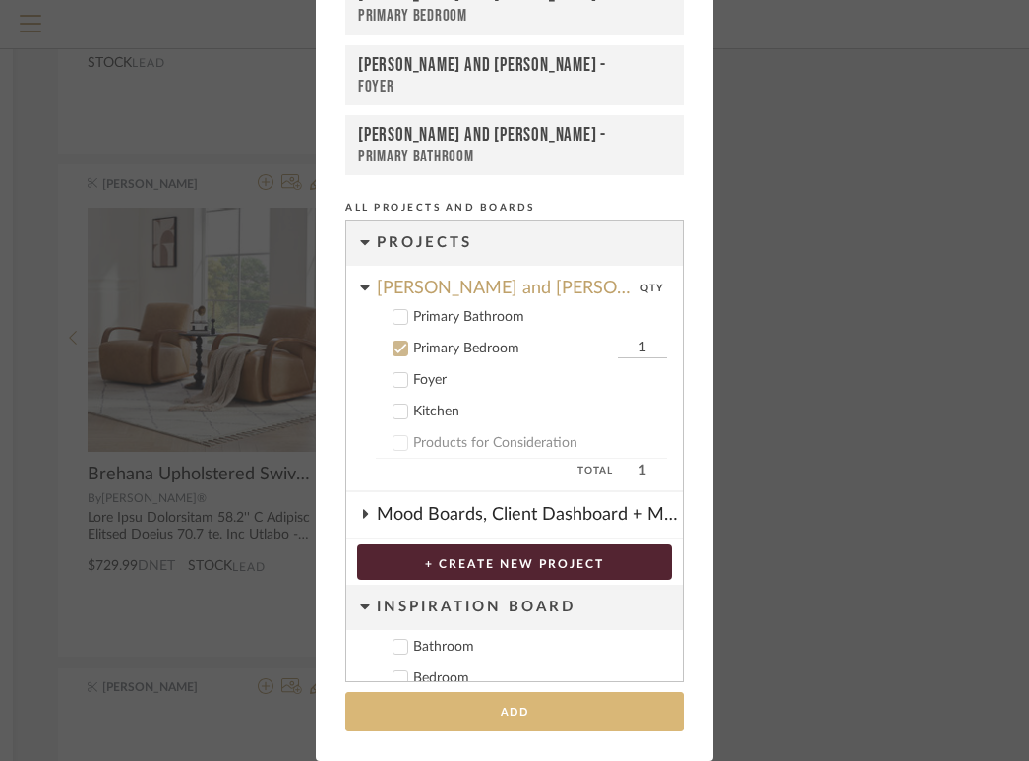
click at [523, 716] on button "Add" at bounding box center [514, 712] width 339 height 40
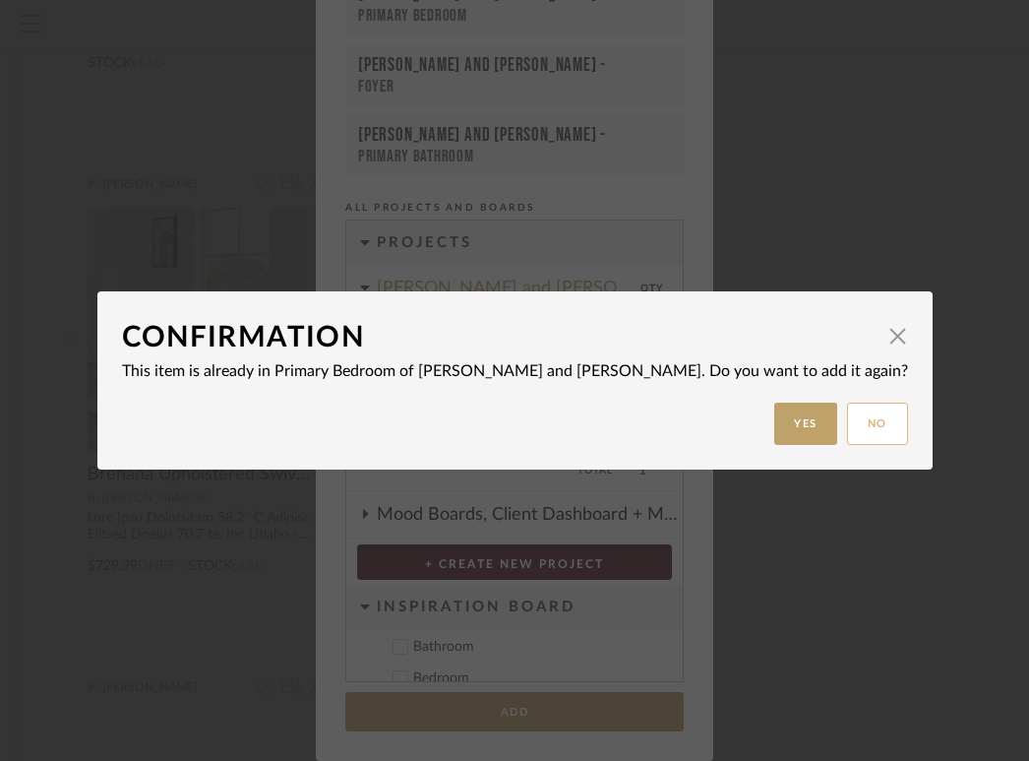
click at [847, 426] on button "No" at bounding box center [877, 423] width 61 height 42
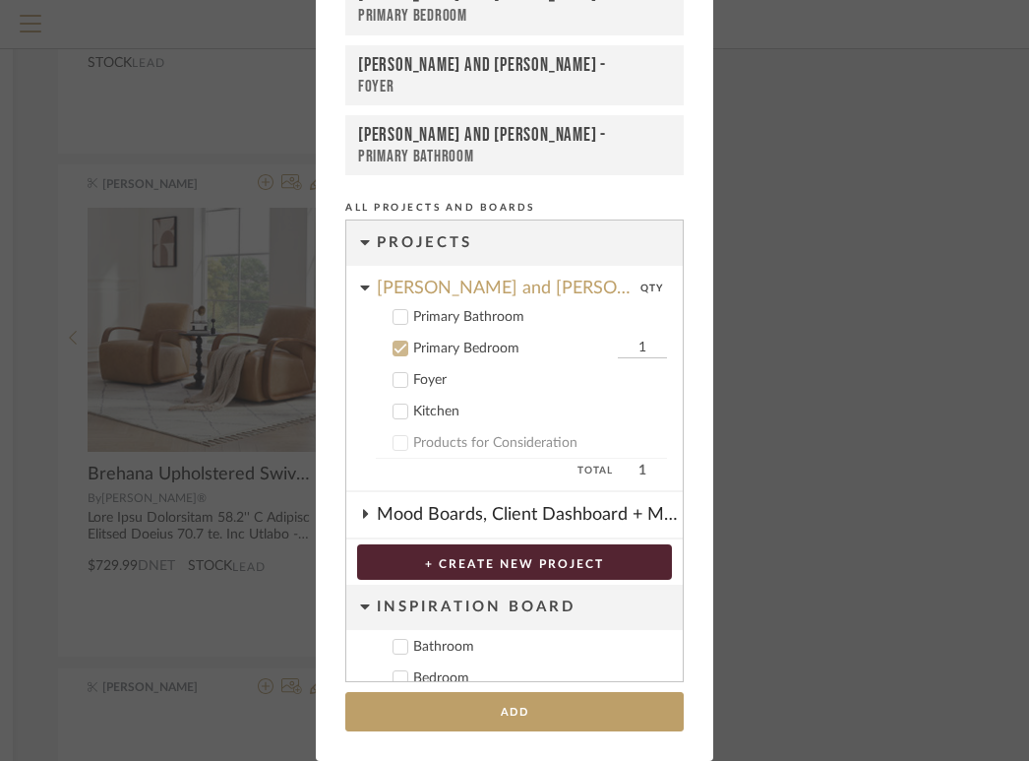
click at [140, 154] on div "Add to Projects Recent Projects, Rooms, or Boards [PERSON_NAME] and [PERSON_NAM…" at bounding box center [514, 380] width 1029 height 761
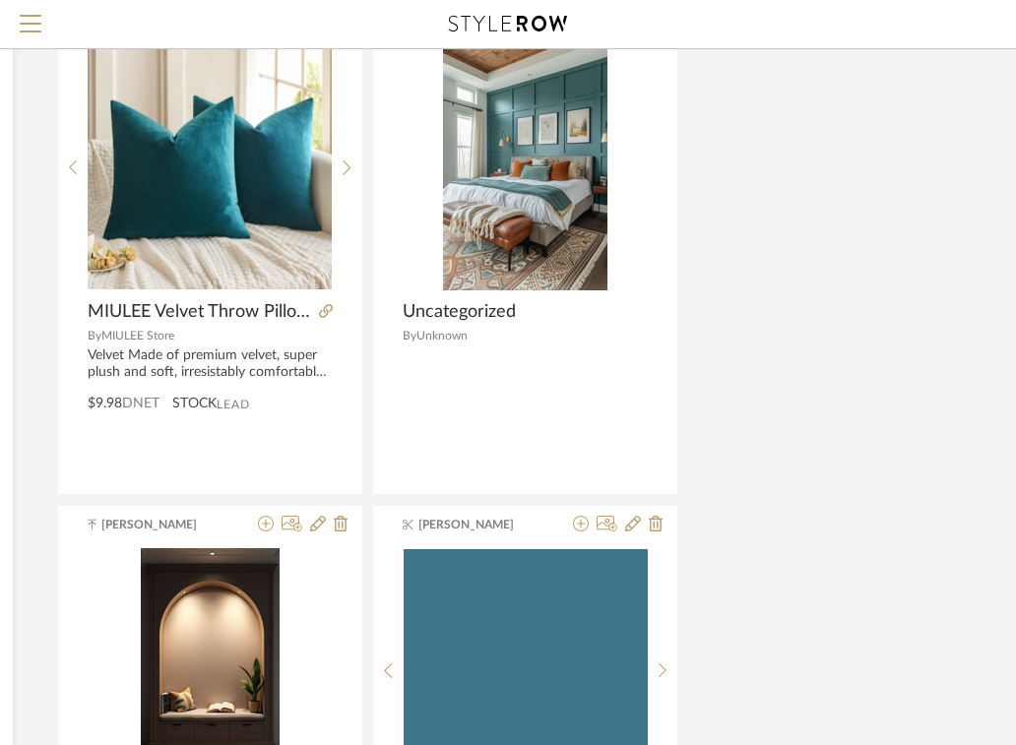
scroll to position [935, 401]
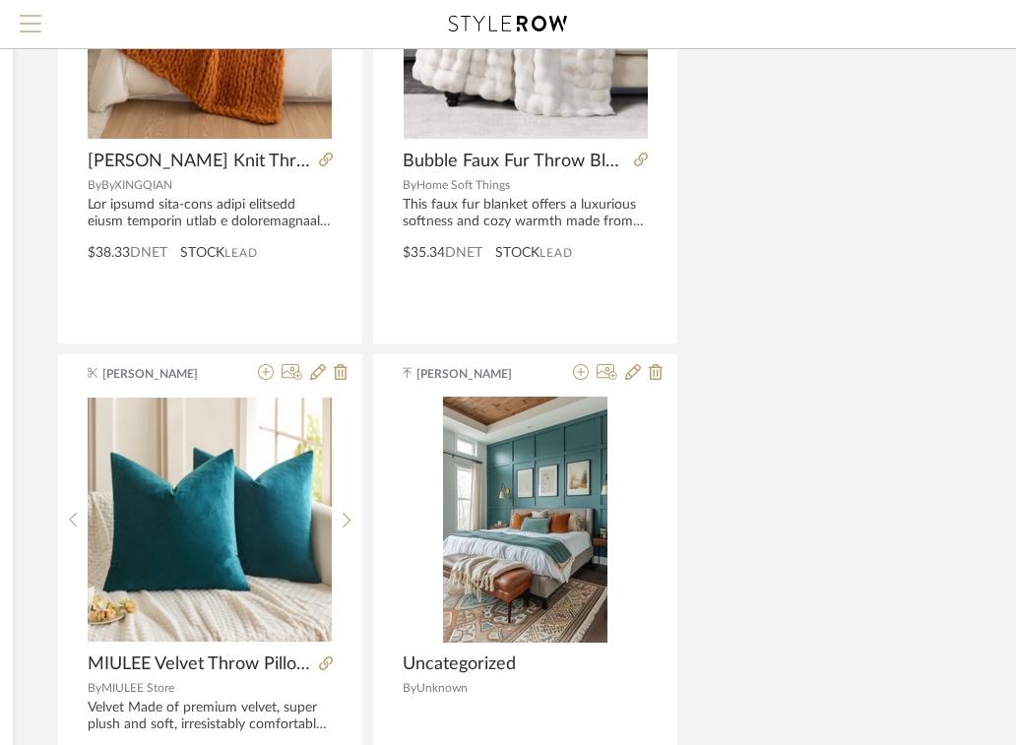
click at [32, 26] on span "Menu" at bounding box center [31, 30] width 22 height 30
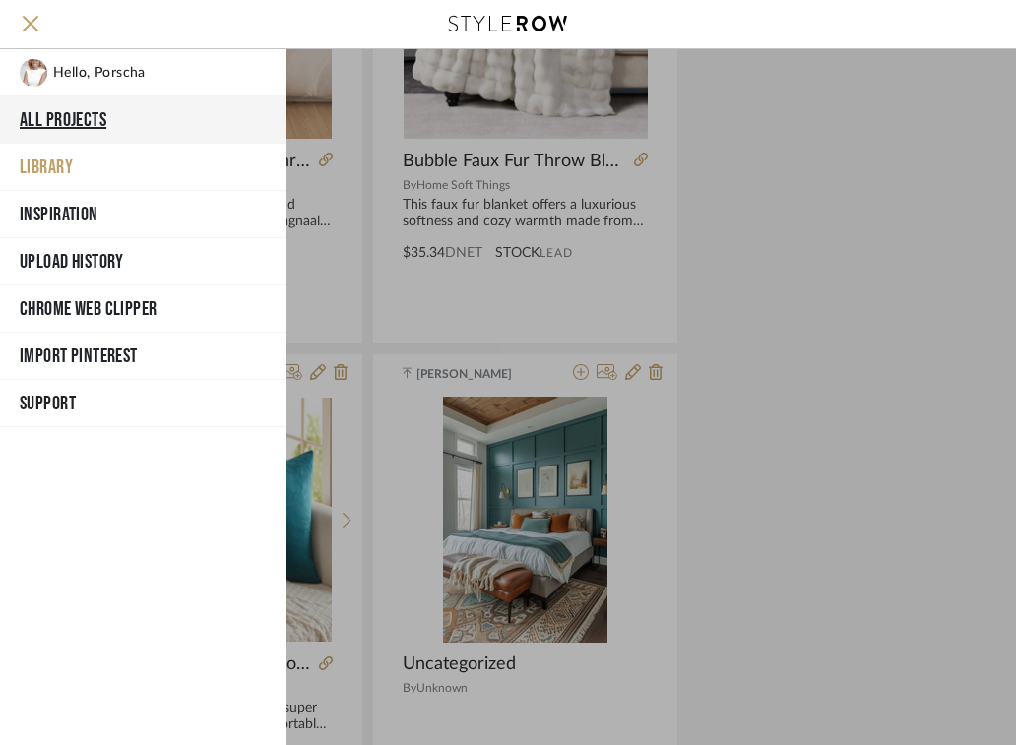
click at [51, 125] on button "All Projects" at bounding box center [142, 119] width 285 height 47
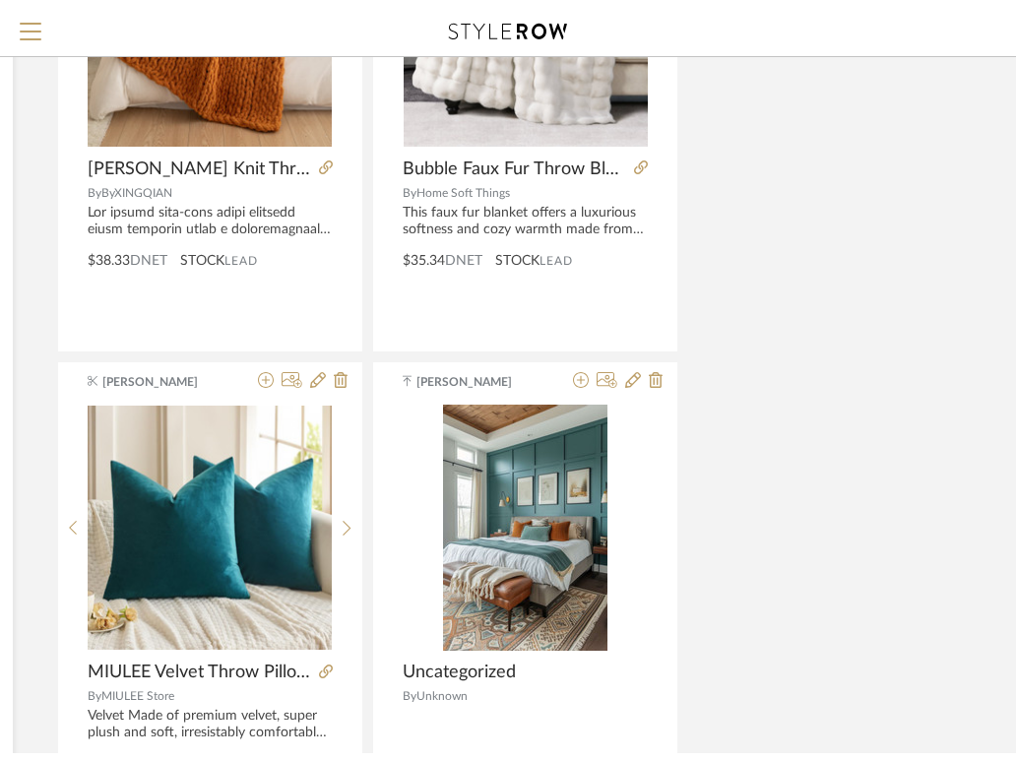
scroll to position [18, 0]
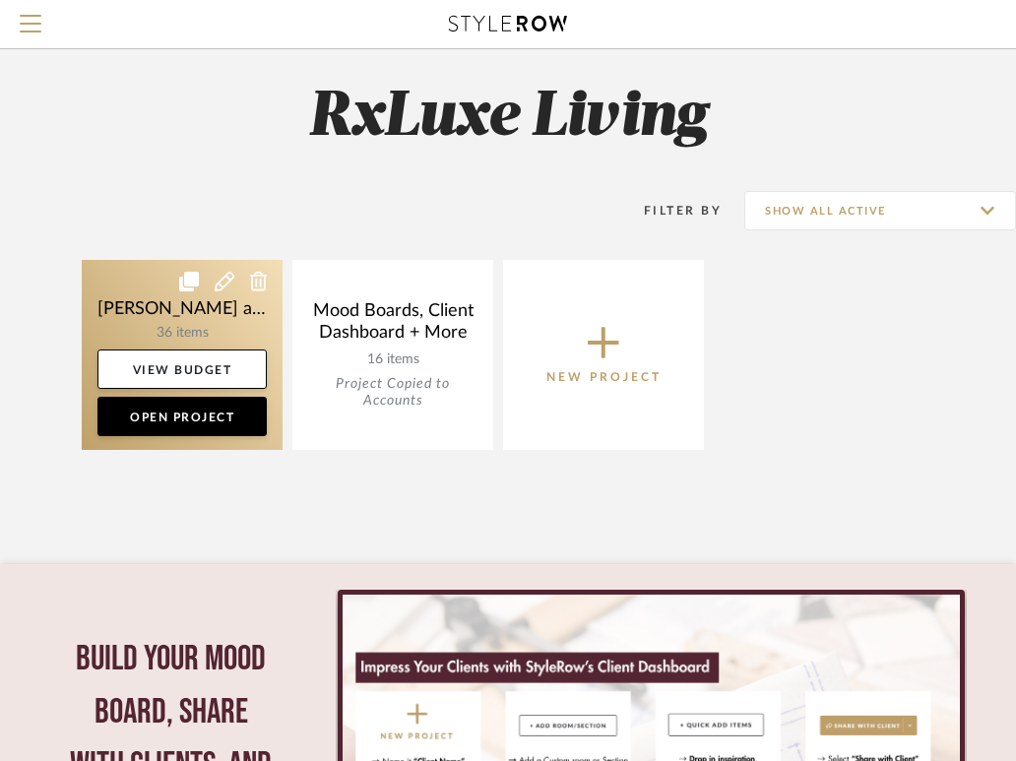
click at [138, 327] on link at bounding box center [182, 355] width 201 height 190
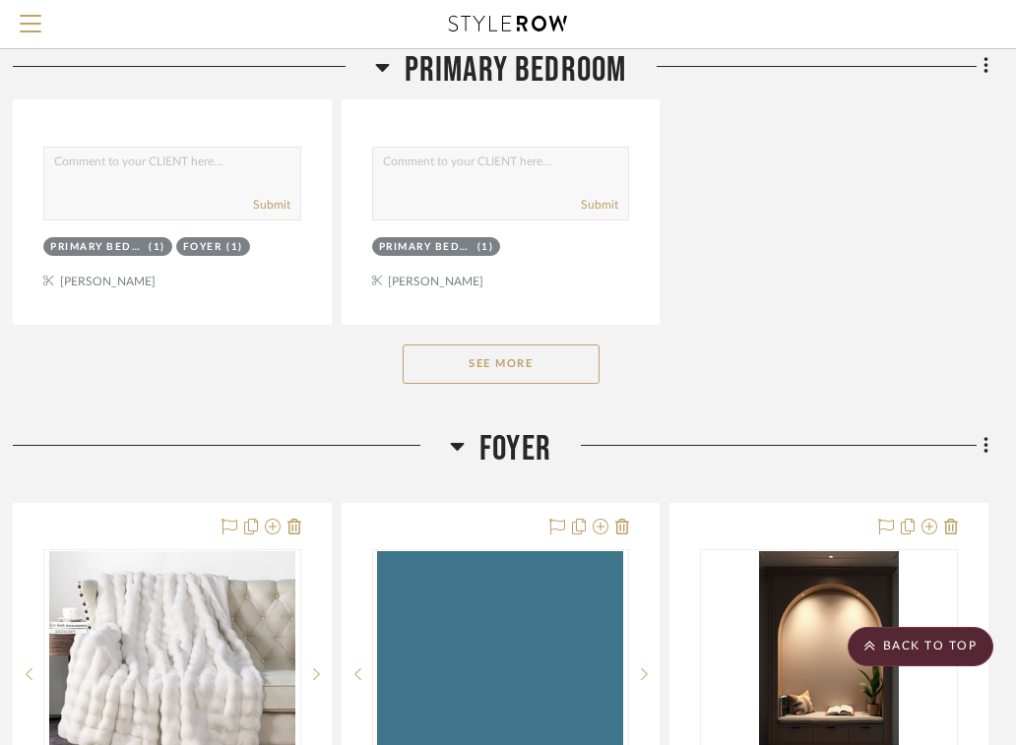
scroll to position [5720, 402]
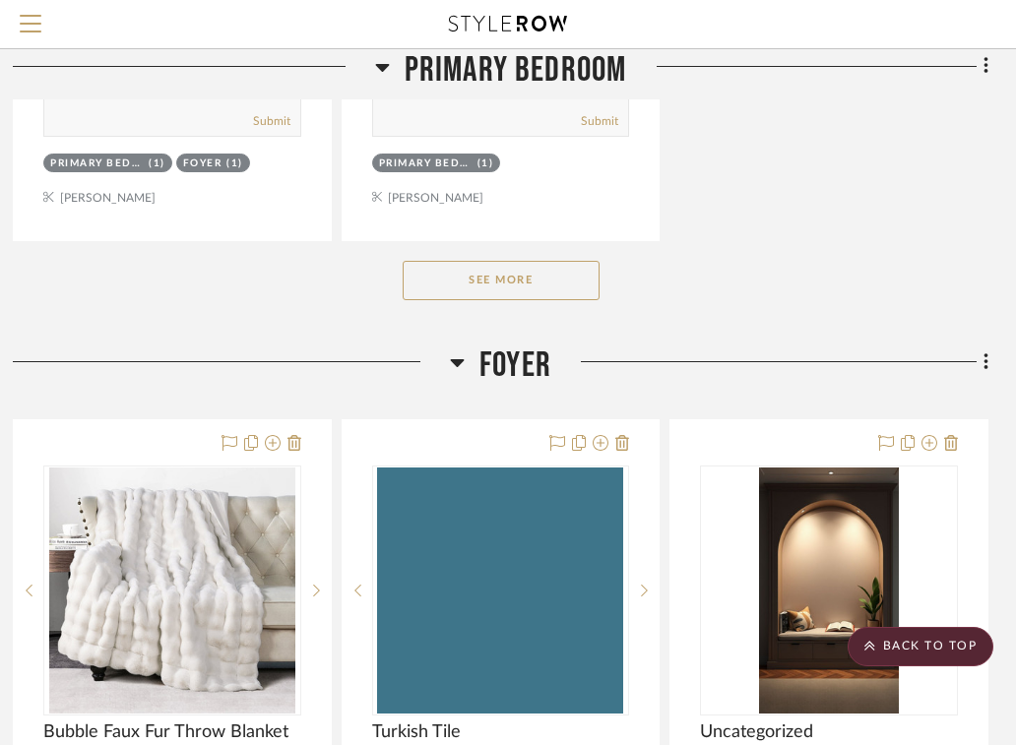
click at [501, 274] on button "See More" at bounding box center [500, 280] width 197 height 39
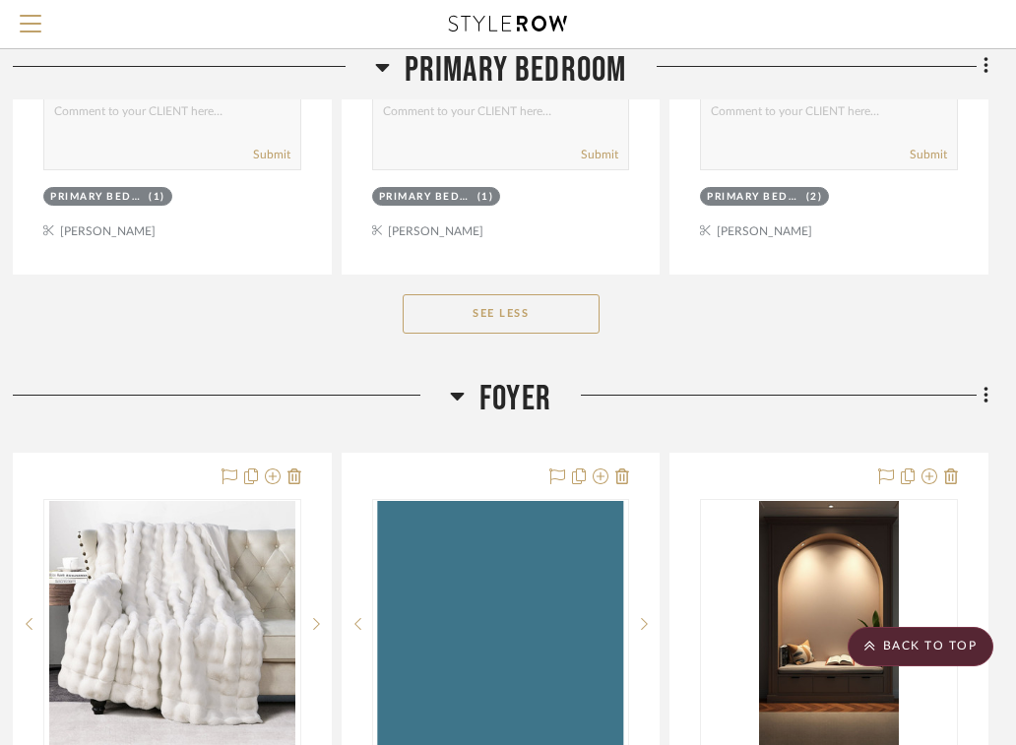
scroll to position [6564, 402]
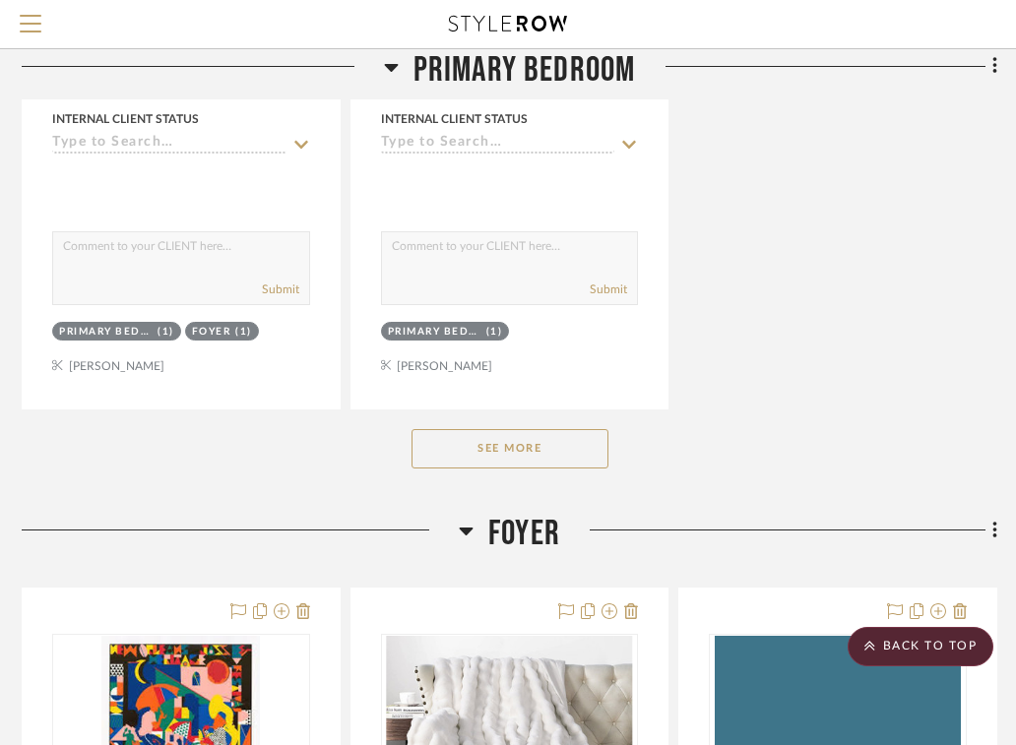
scroll to position [5555, 393]
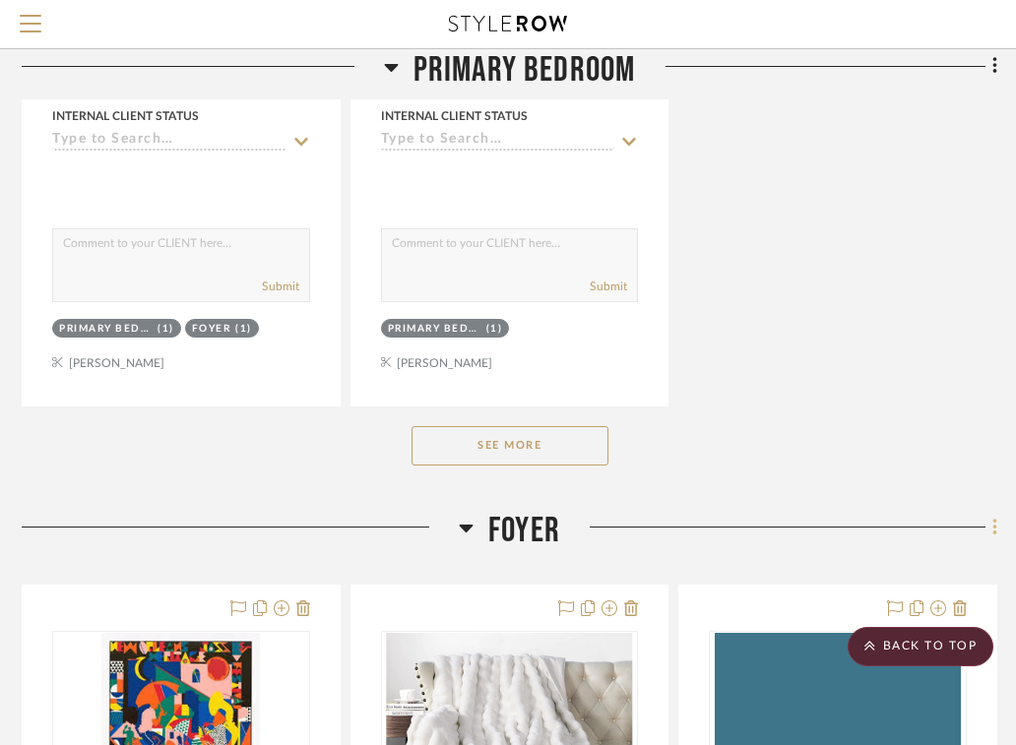
click at [989, 521] on fa-icon at bounding box center [991, 529] width 13 height 32
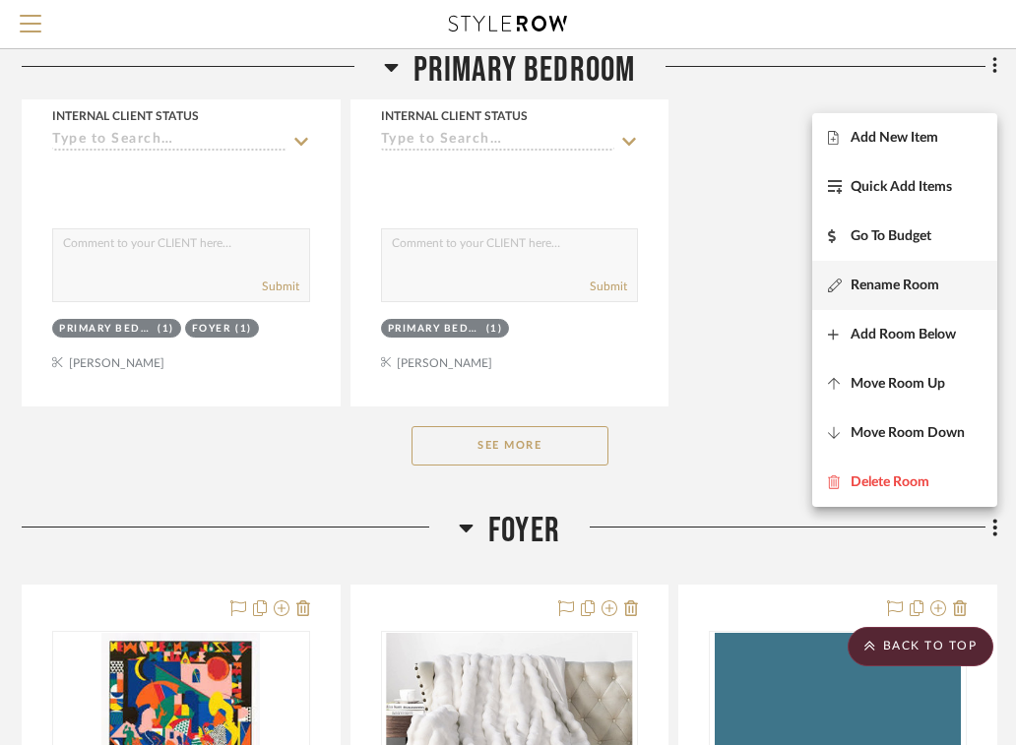
click at [920, 293] on button "Rename Room" at bounding box center [904, 285] width 185 height 49
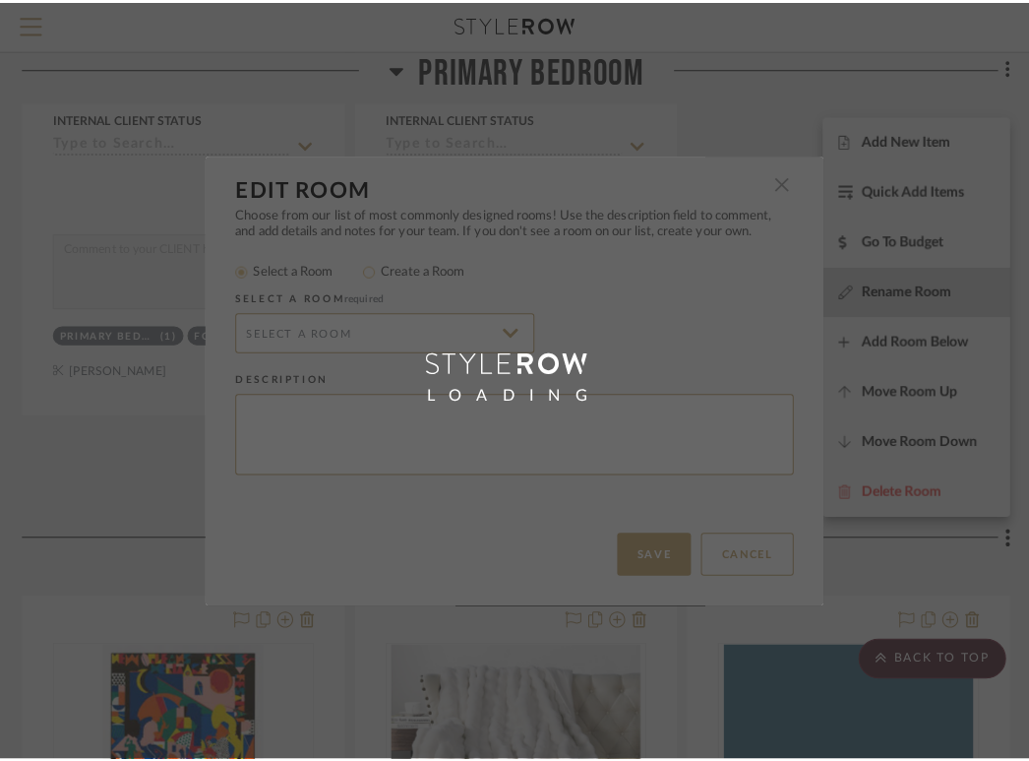
scroll to position [0, 0]
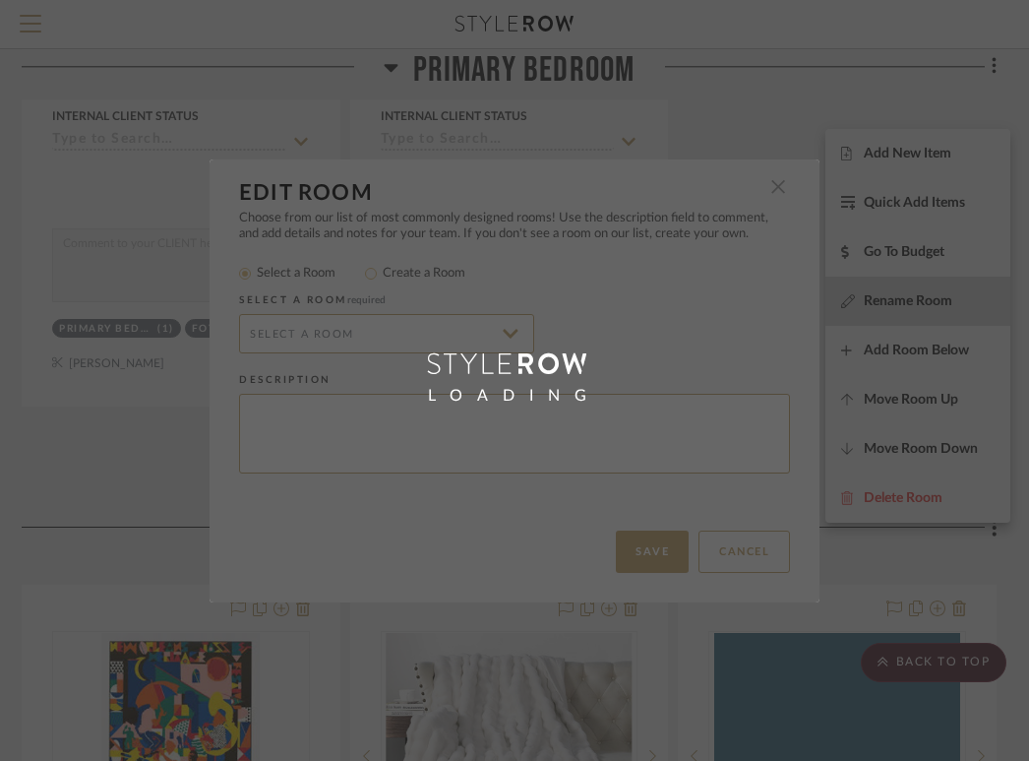
radio input "false"
radio input "true"
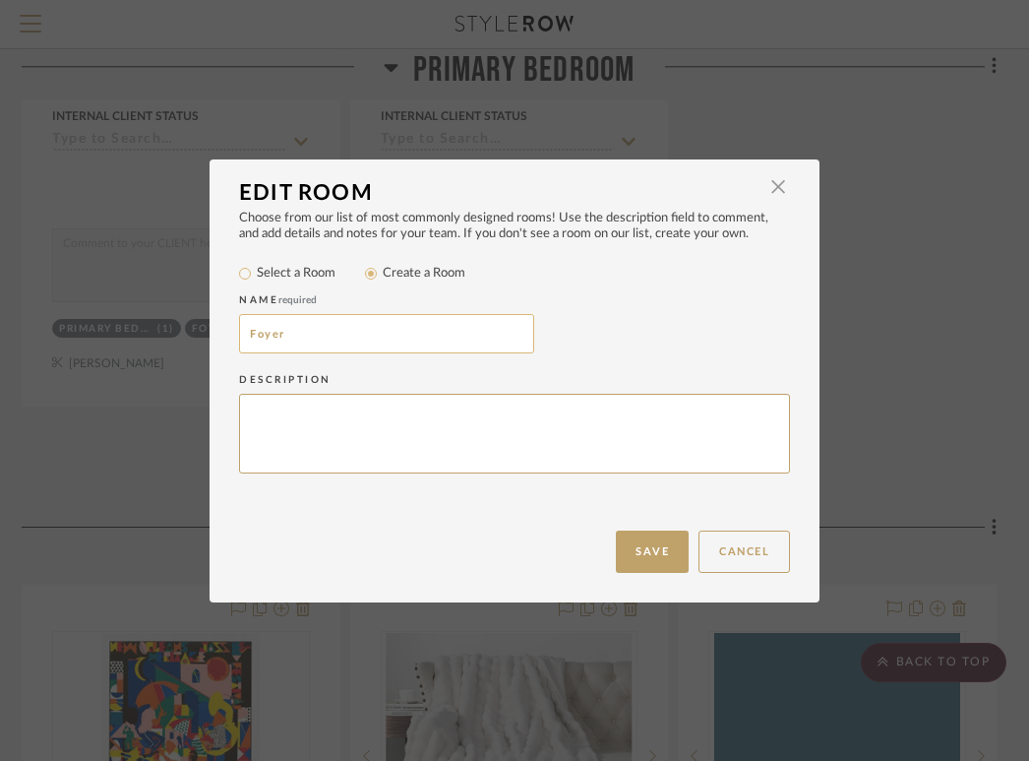
click at [416, 334] on input "Foyer" at bounding box center [386, 333] width 295 height 39
type input "Foyer/Hallway"
click at [659, 549] on button "Save" at bounding box center [652, 551] width 73 height 42
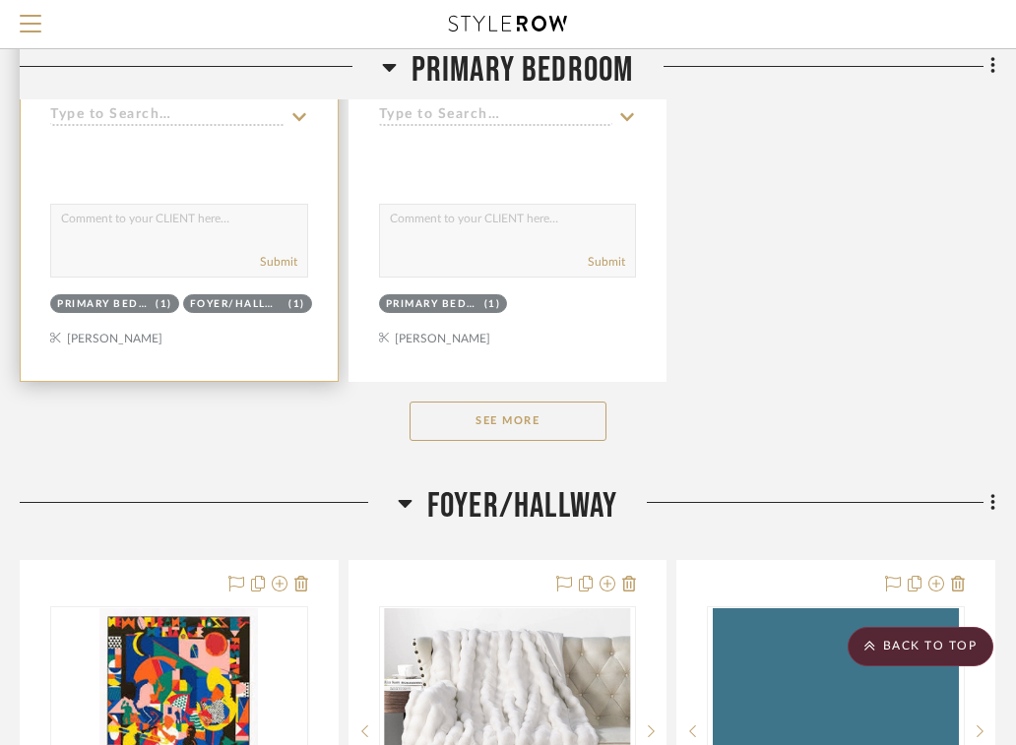
scroll to position [5509, 395]
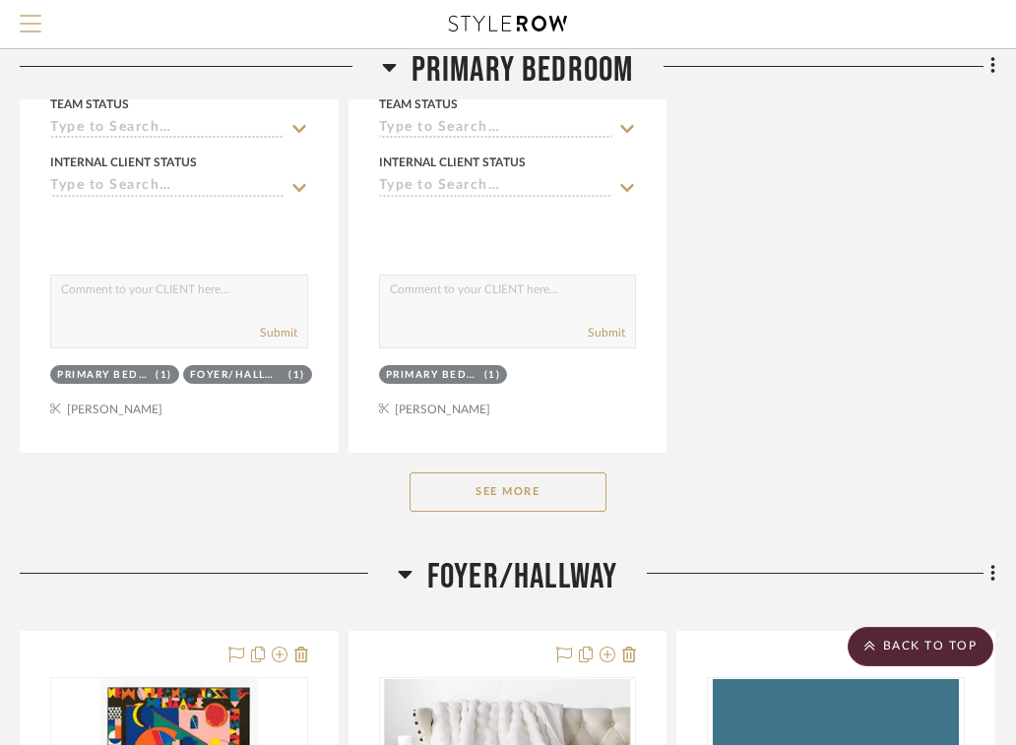
click at [15, 31] on button "Menu" at bounding box center [30, 24] width 61 height 48
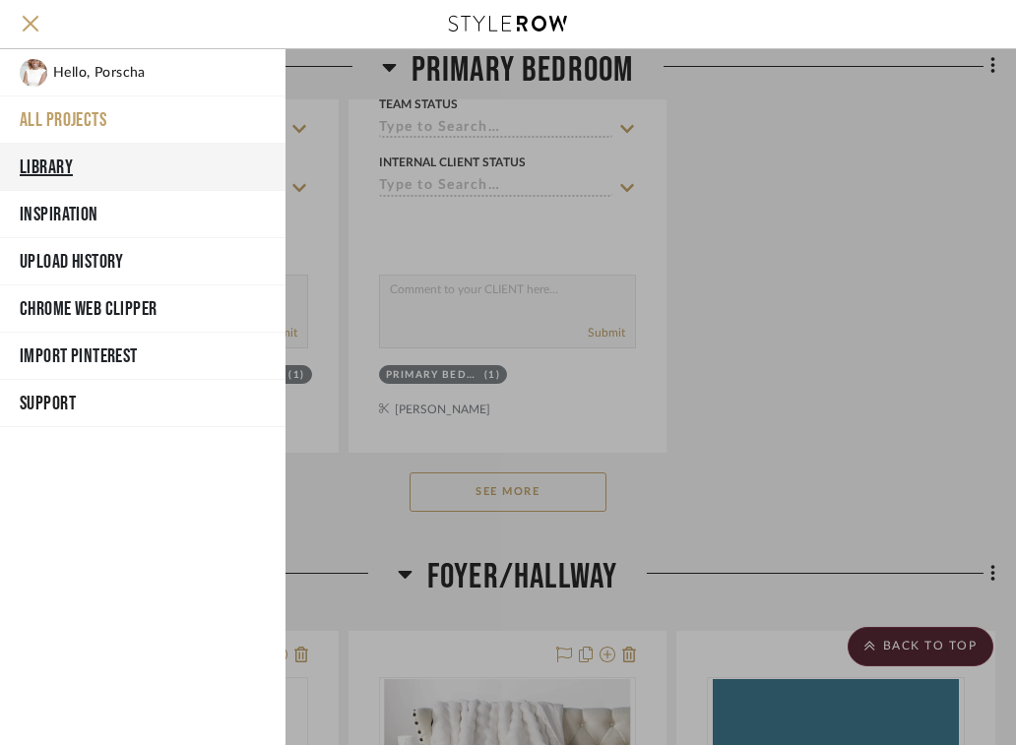
click at [56, 162] on button "Library" at bounding box center [142, 167] width 285 height 47
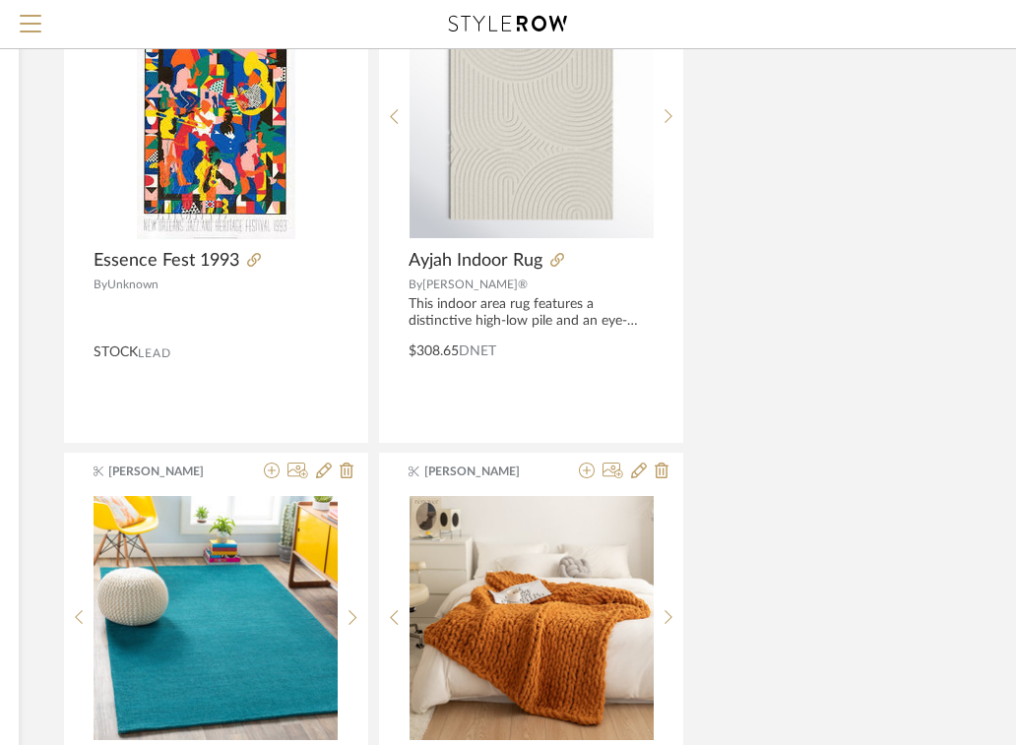
scroll to position [0, 395]
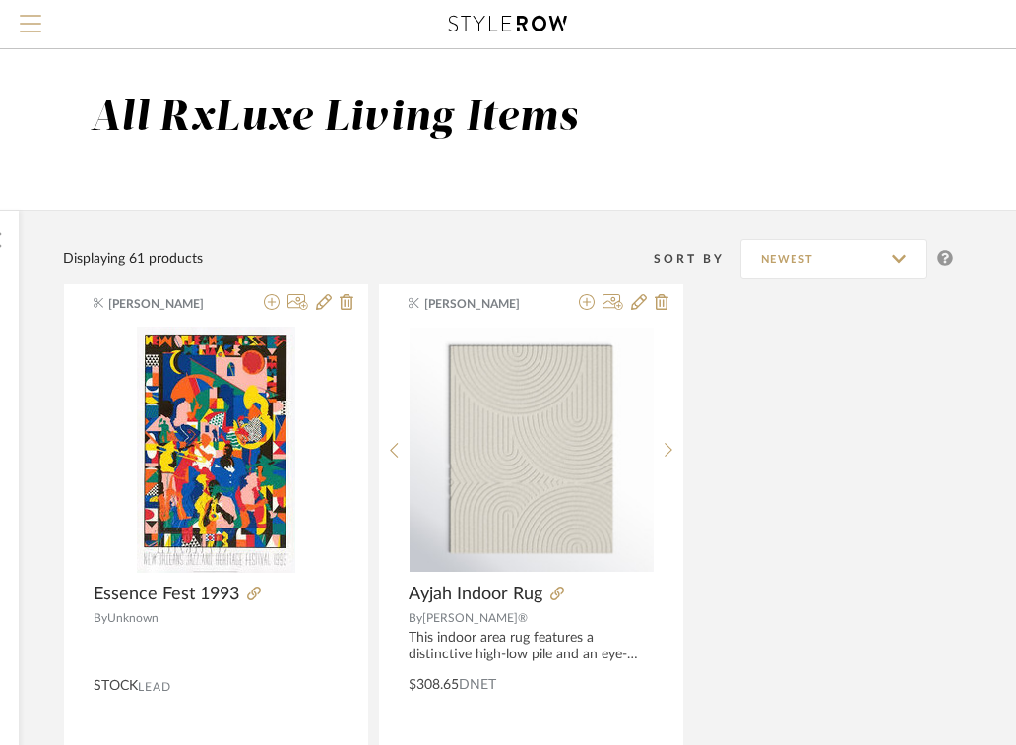
click at [31, 15] on span "Menu" at bounding box center [31, 16] width 22 height 2
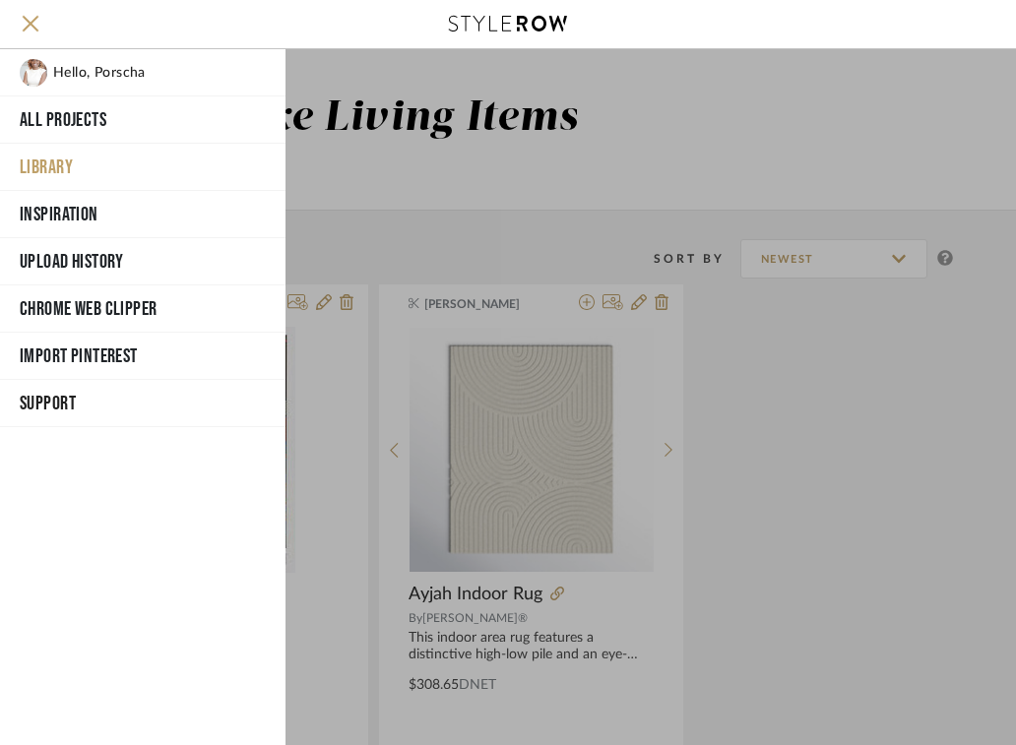
click at [62, 162] on button "Library" at bounding box center [142, 167] width 285 height 47
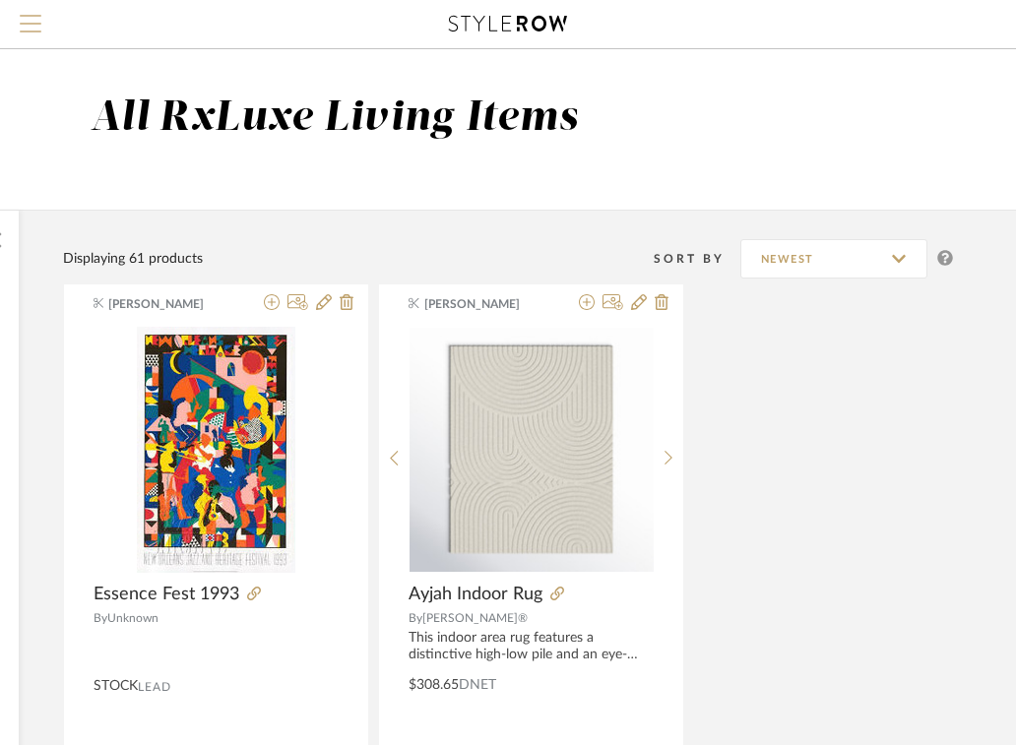
click at [15, 27] on button "Menu" at bounding box center [30, 24] width 61 height 48
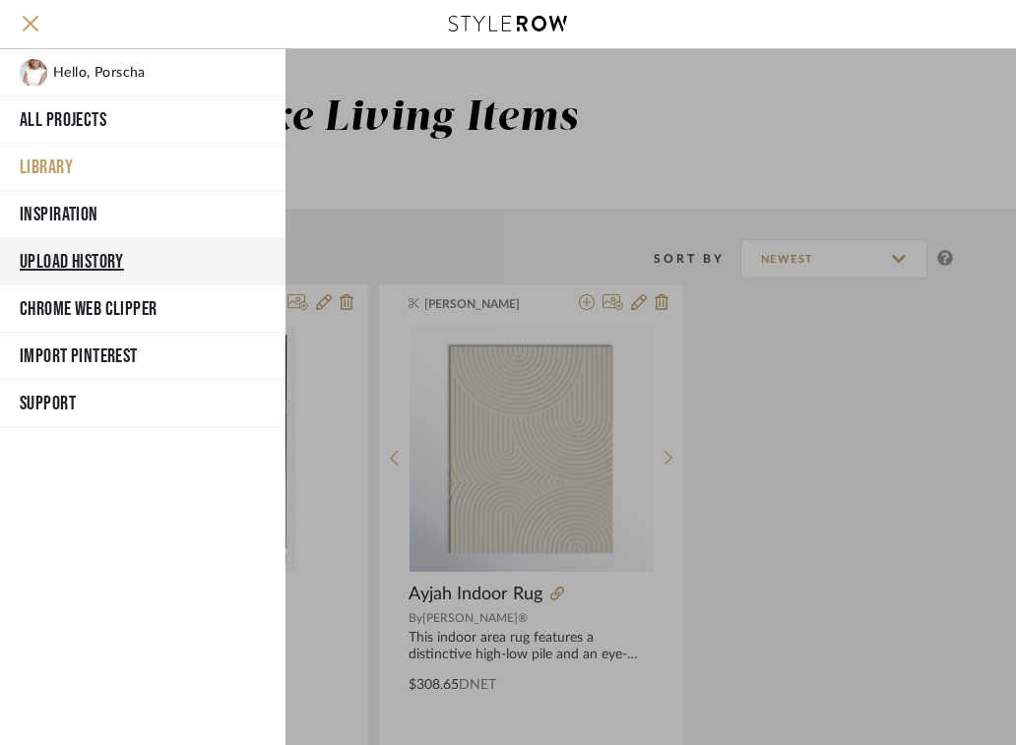
click at [63, 256] on button "Upload History" at bounding box center [142, 261] width 285 height 47
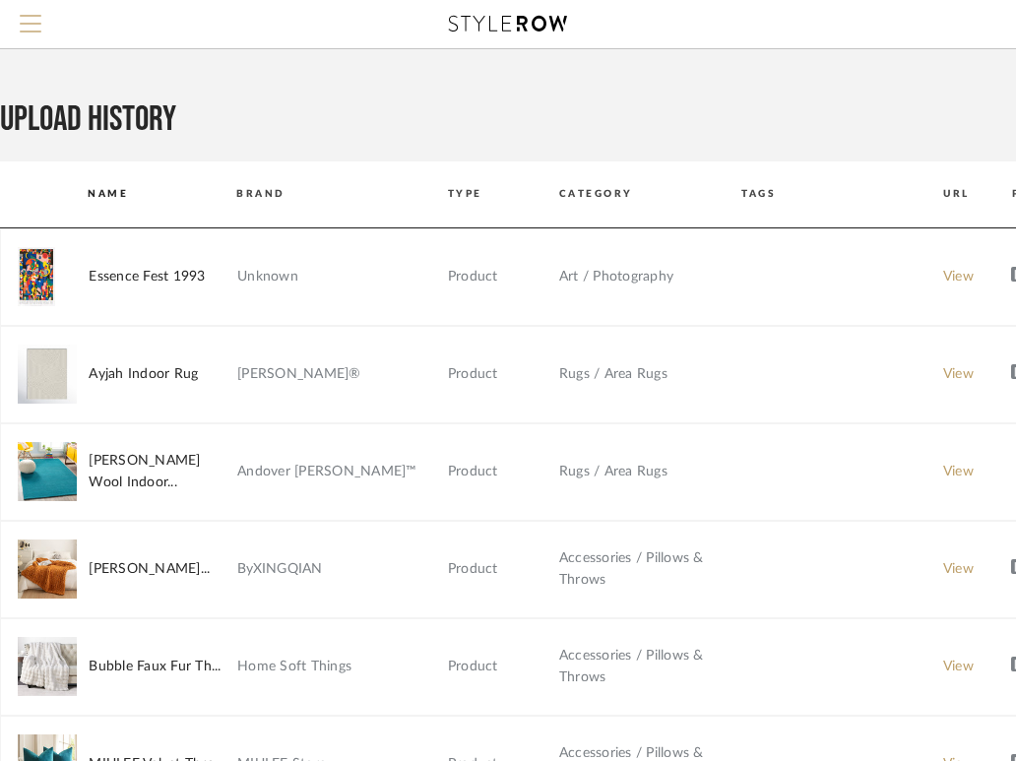
click at [36, 18] on span "Menu" at bounding box center [31, 30] width 22 height 30
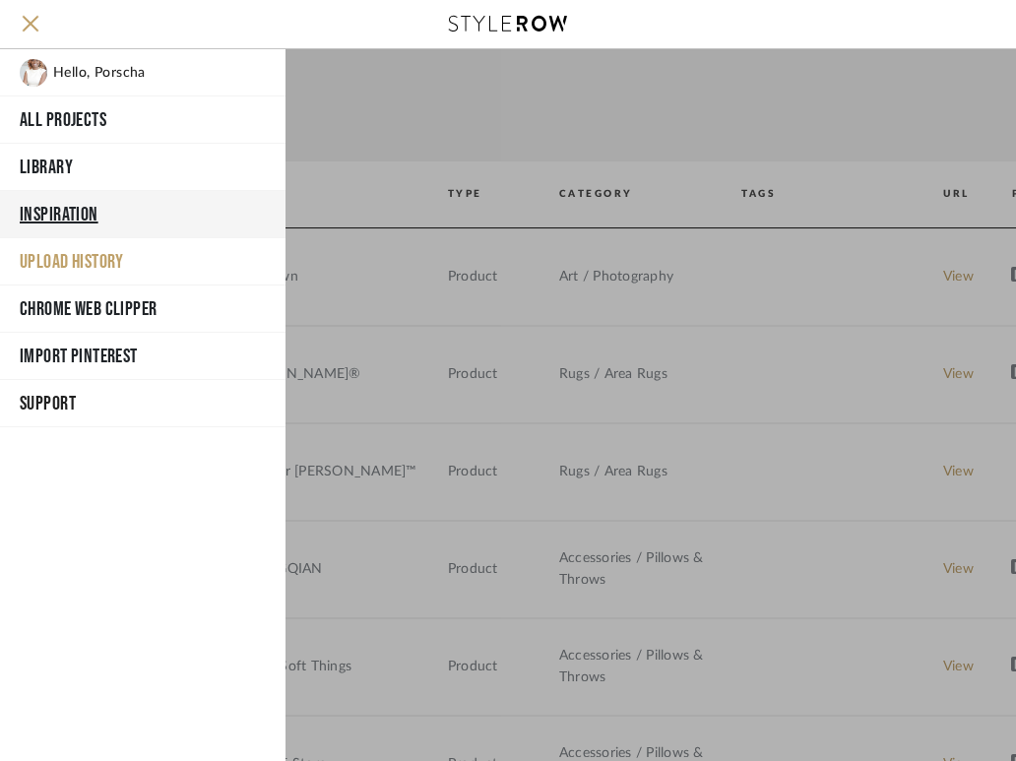
click at [66, 218] on button "Inspiration" at bounding box center [142, 214] width 285 height 47
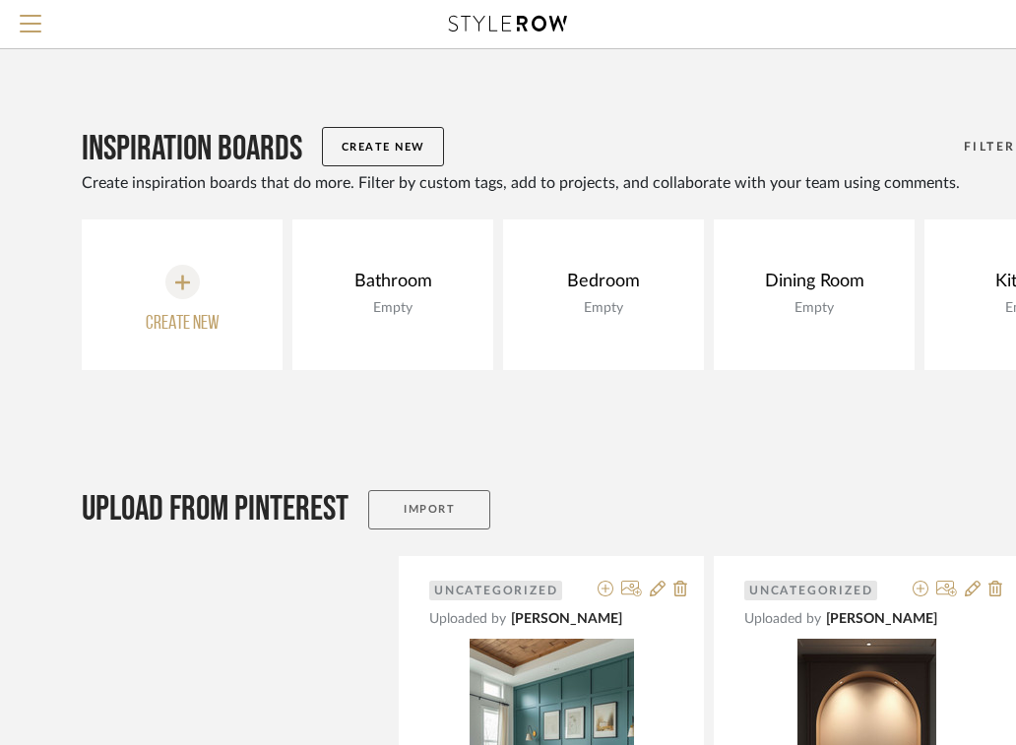
click at [390, 512] on link "Import" at bounding box center [429, 509] width 122 height 39
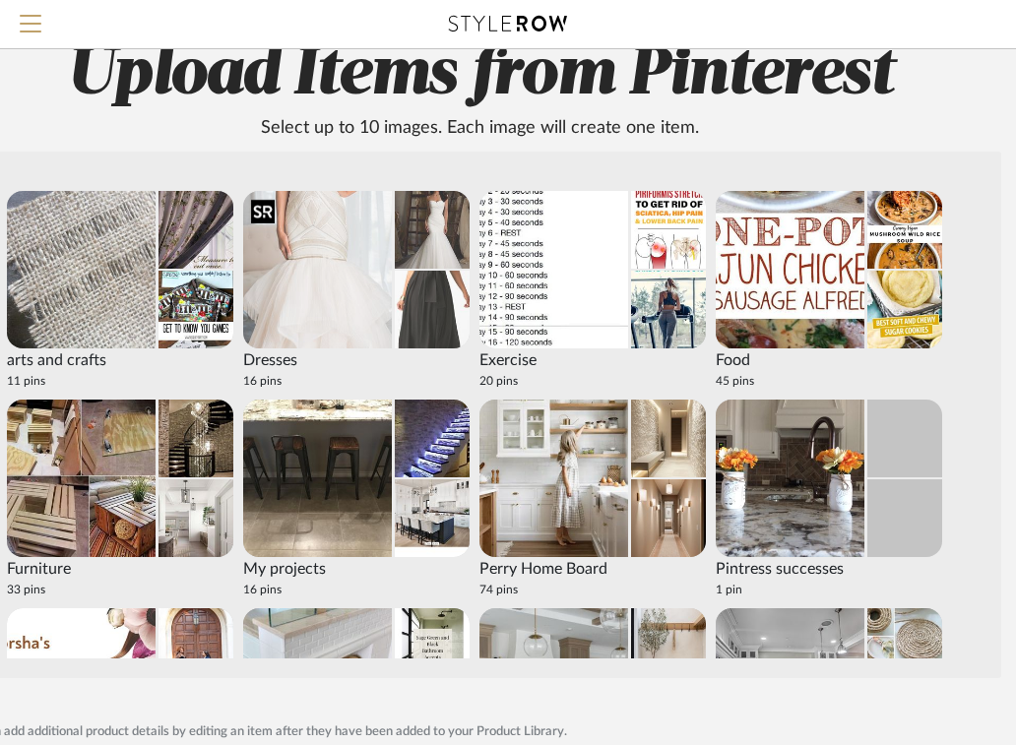
scroll to position [109, 230]
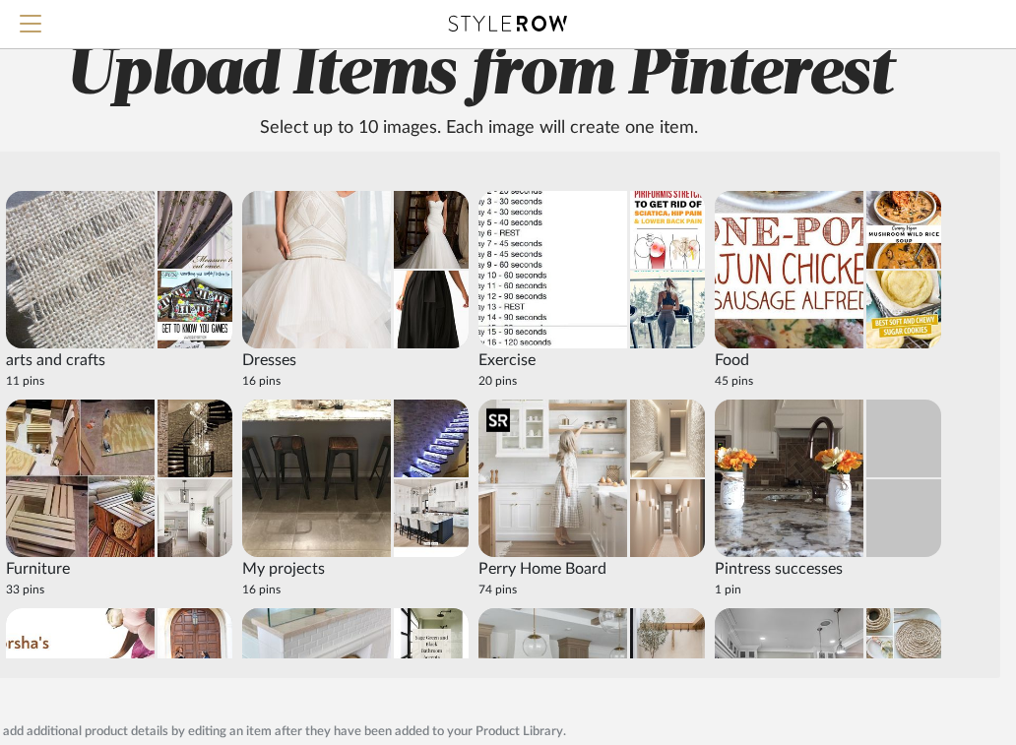
click at [545, 464] on img at bounding box center [552, 478] width 149 height 157
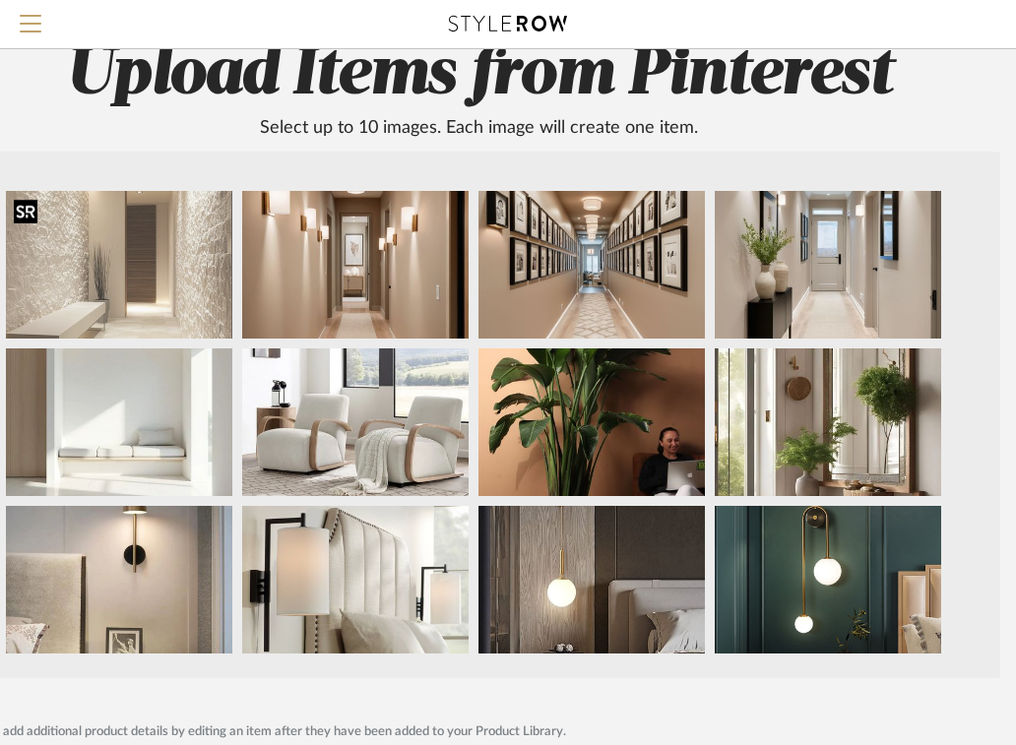
click at [165, 263] on img at bounding box center [119, 265] width 226 height 148
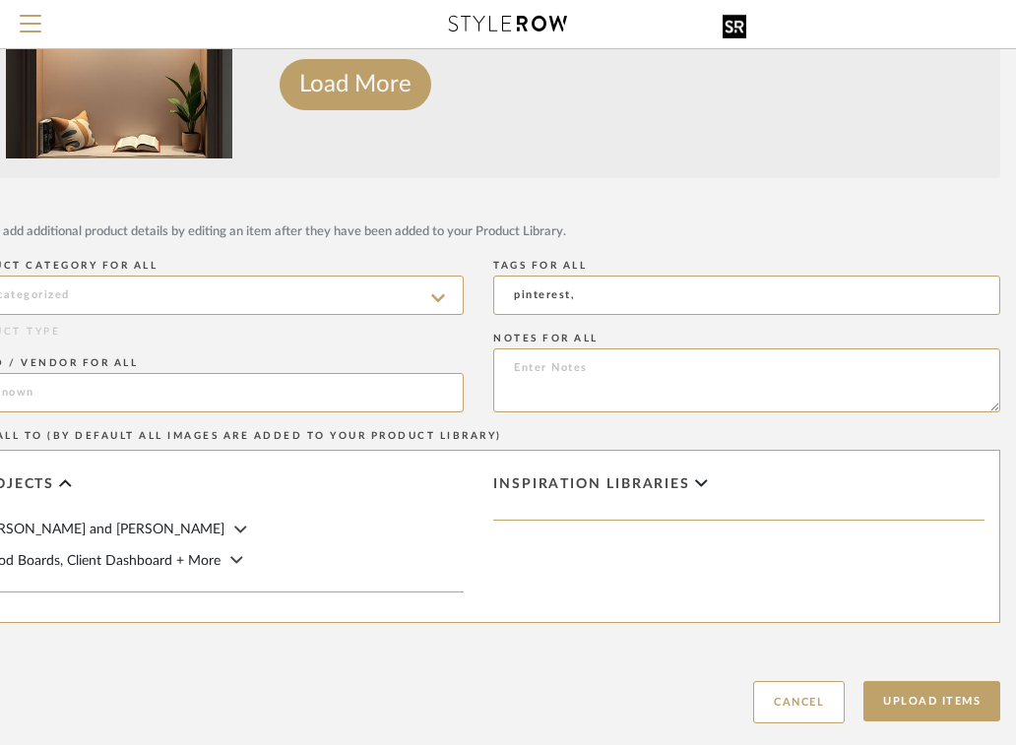
scroll to position [610, 230]
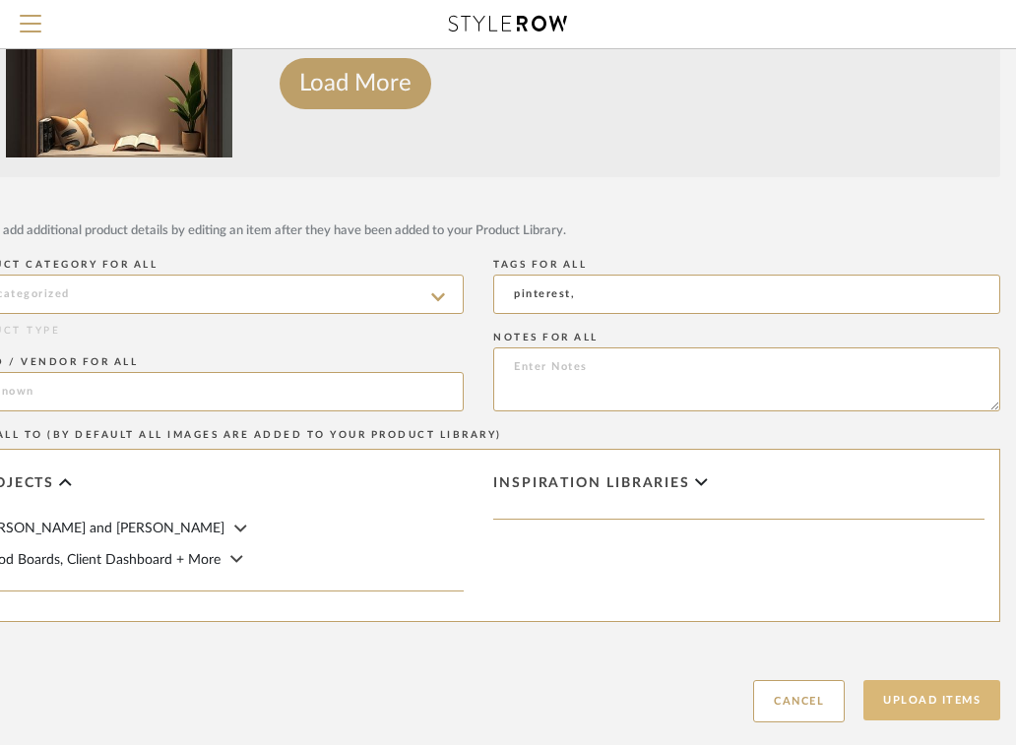
click at [891, 703] on button "Upload Items" at bounding box center [931, 700] width 137 height 40
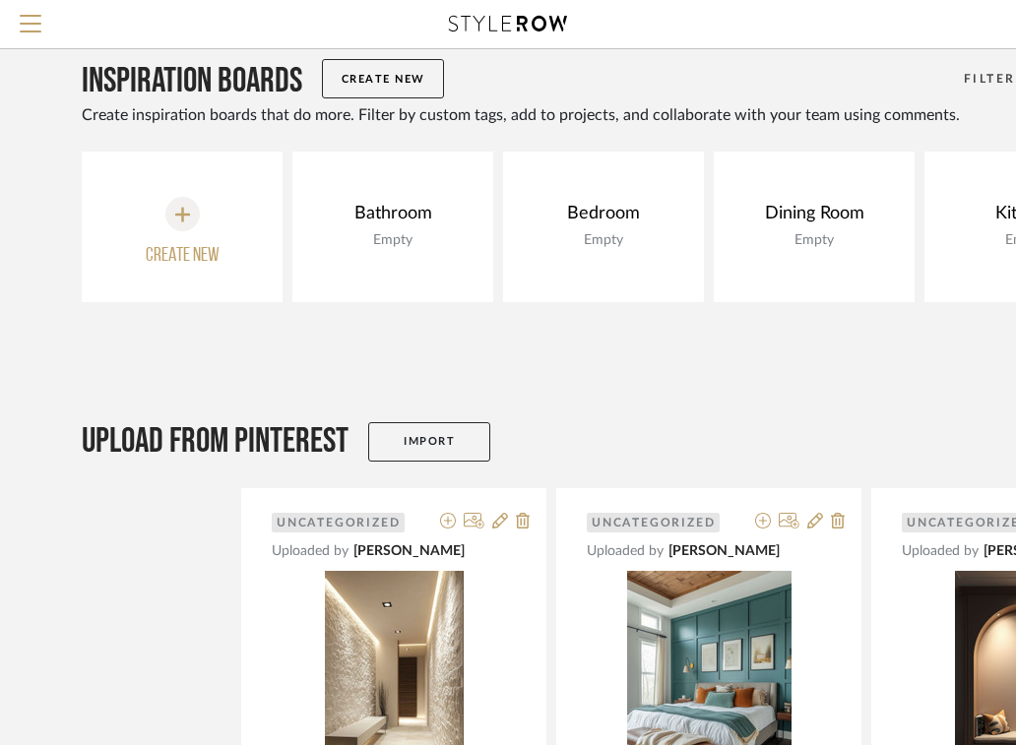
scroll to position [120, 0]
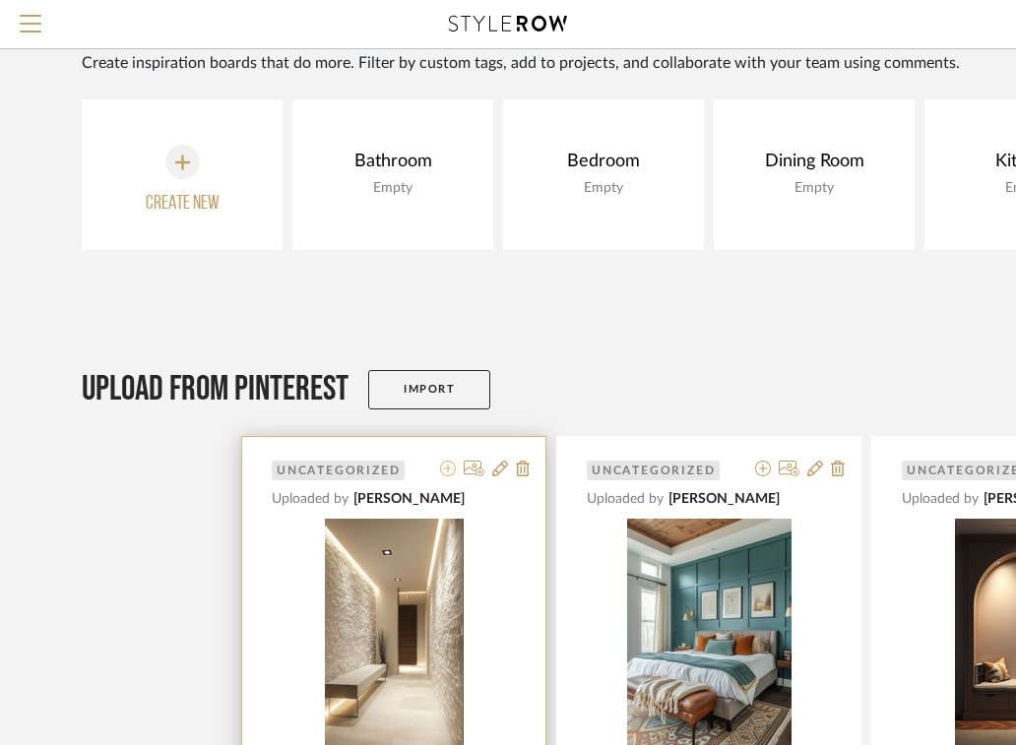
click at [452, 461] on icon at bounding box center [448, 469] width 16 height 16
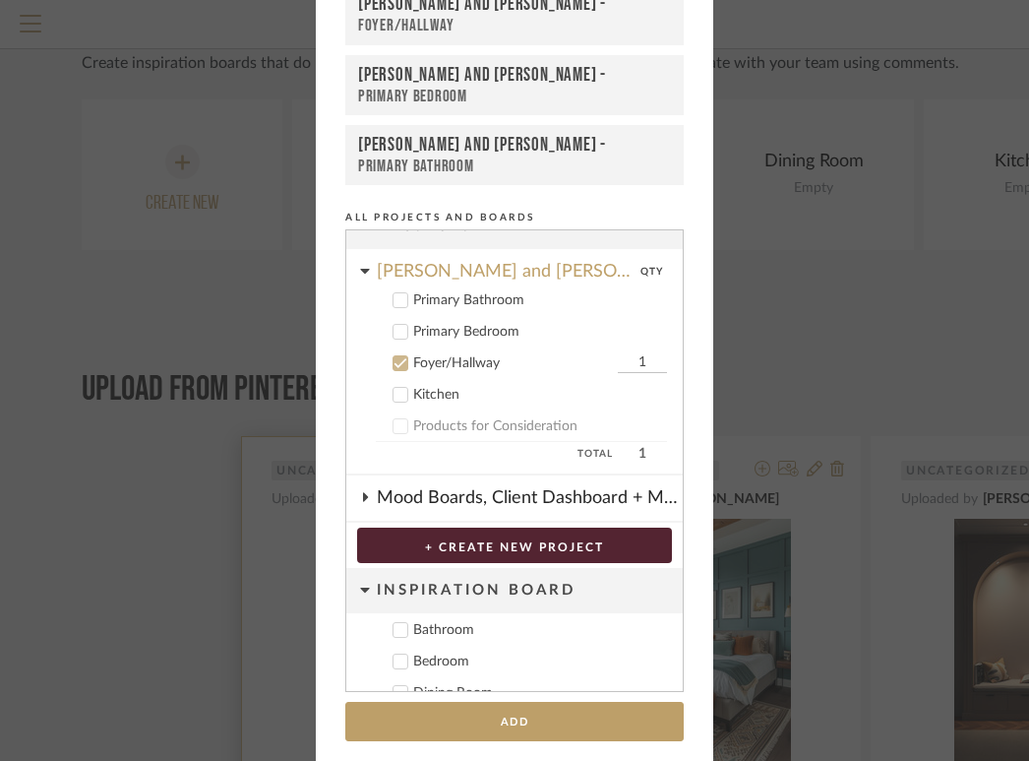
scroll to position [128, 0]
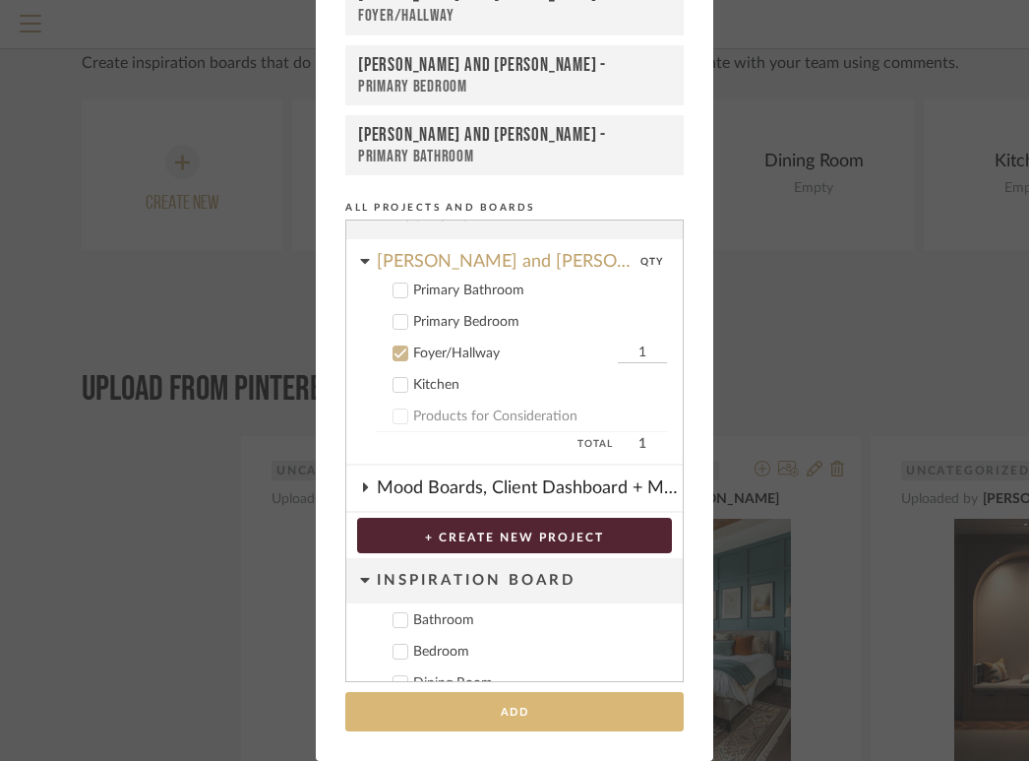
click at [516, 720] on button "Add" at bounding box center [514, 712] width 339 height 40
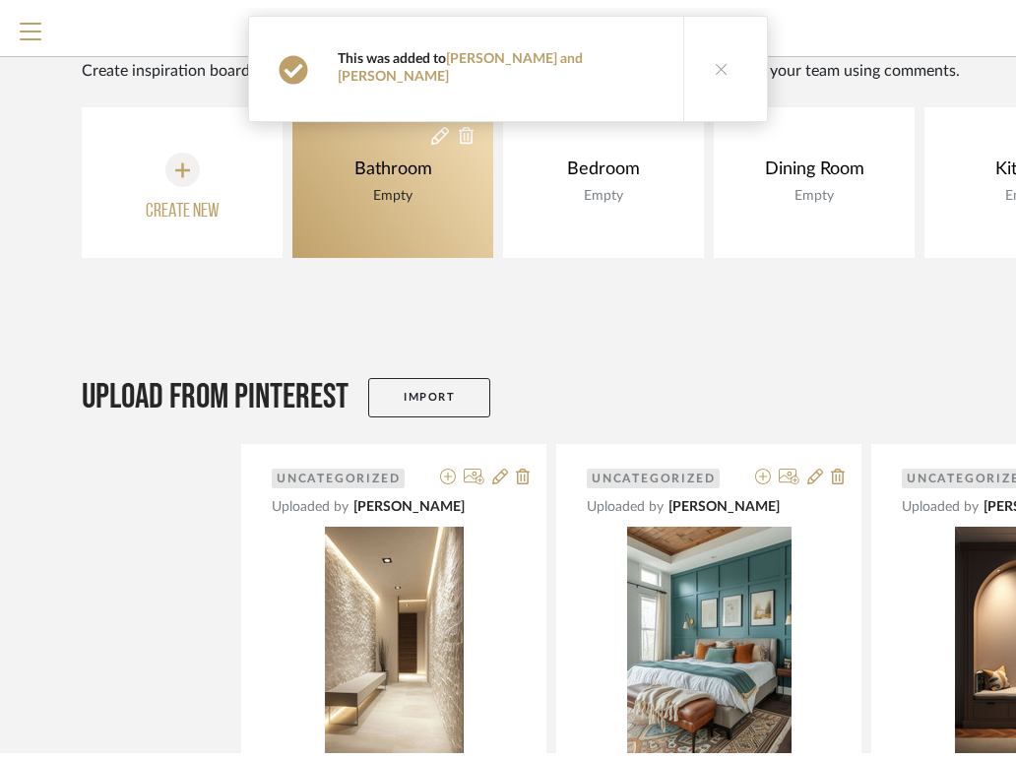
scroll to position [0, 0]
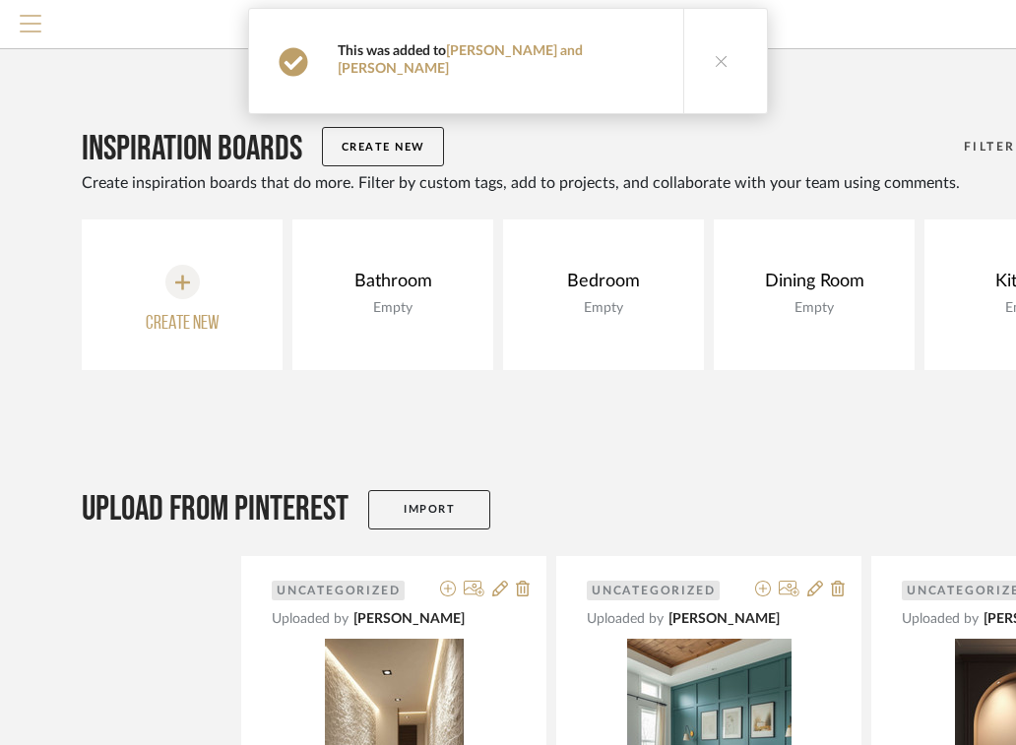
click at [27, 17] on span "Menu" at bounding box center [31, 30] width 22 height 30
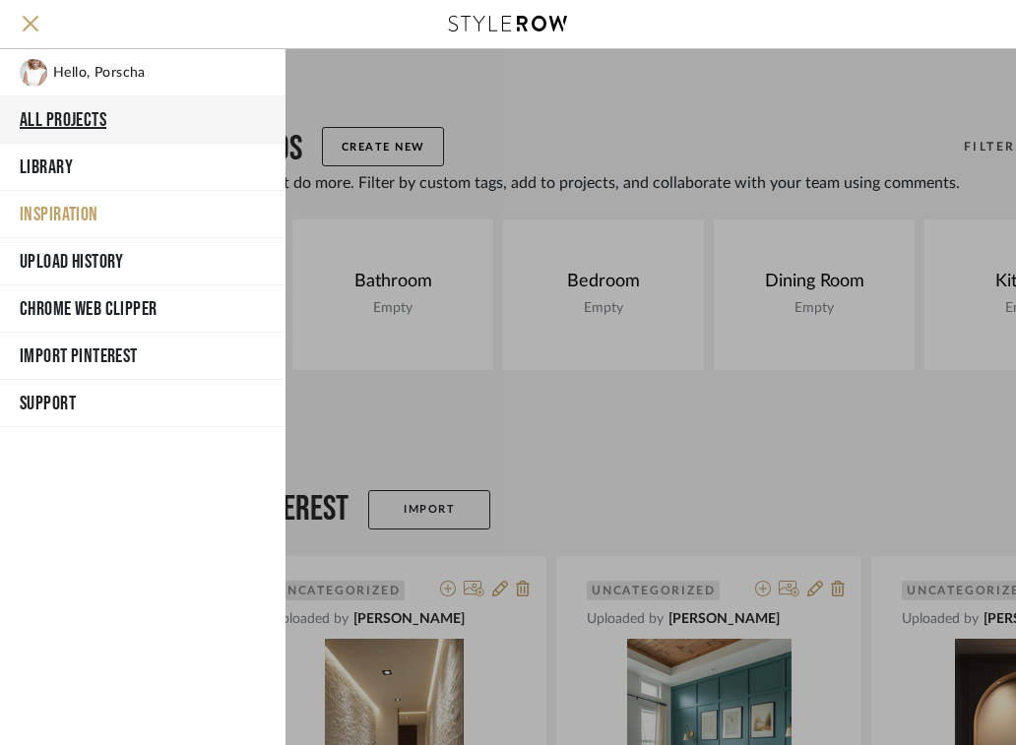
click at [49, 116] on button "All Projects" at bounding box center [142, 119] width 285 height 47
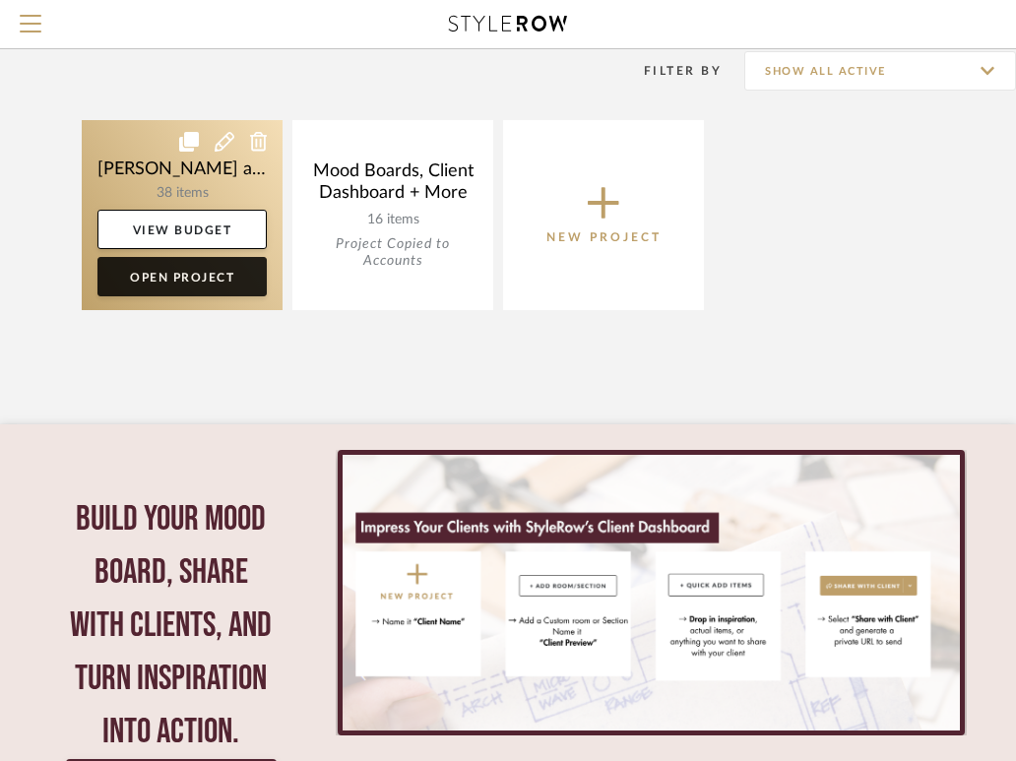
scroll to position [122, 0]
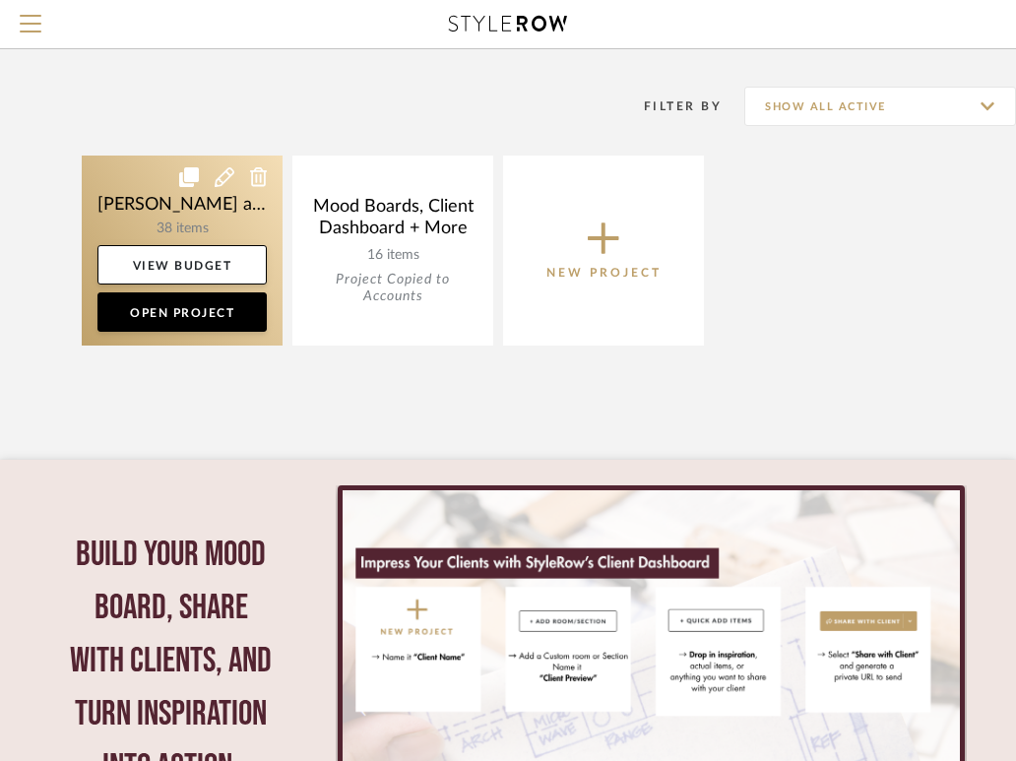
click at [187, 226] on link at bounding box center [182, 250] width 201 height 190
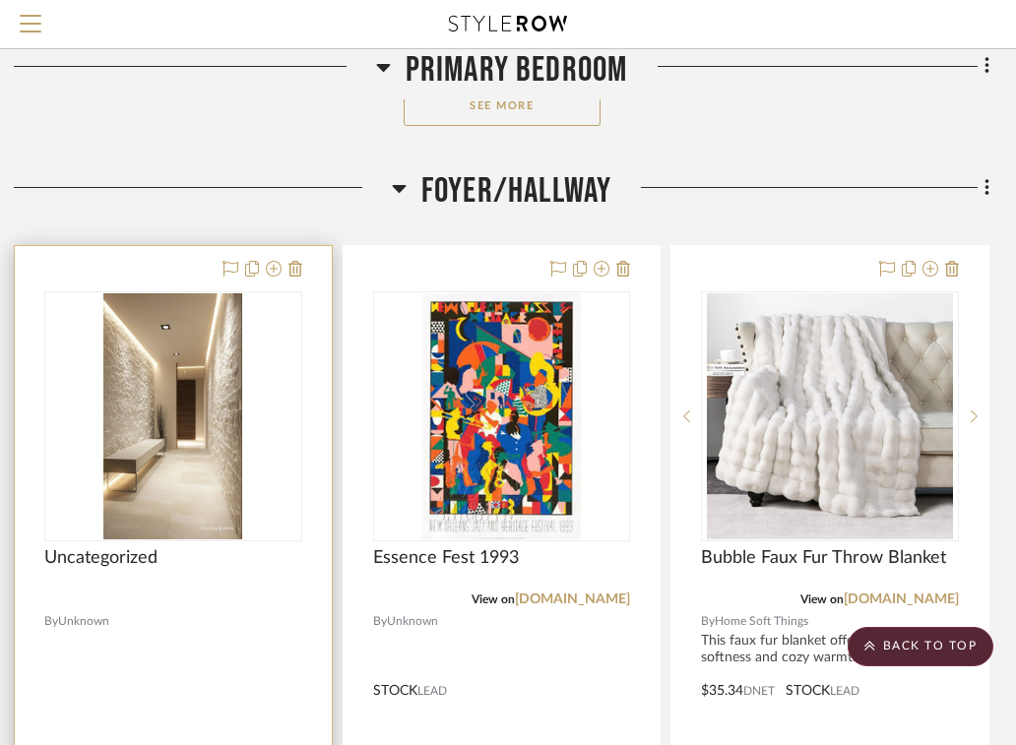
scroll to position [5905, 401]
